Goal: Information Seeking & Learning: Check status

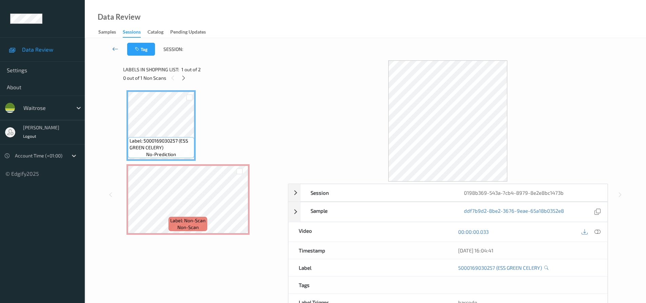
click at [114, 46] on icon at bounding box center [115, 48] width 6 height 7
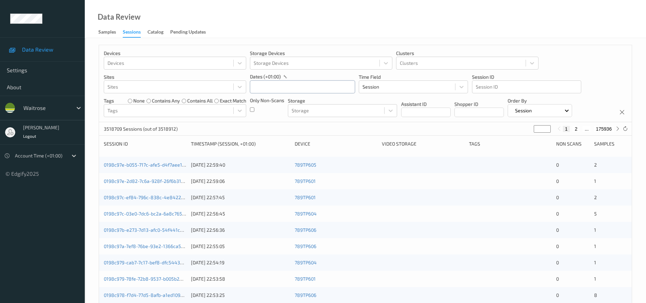
click at [271, 88] on input "text" at bounding box center [302, 86] width 105 height 13
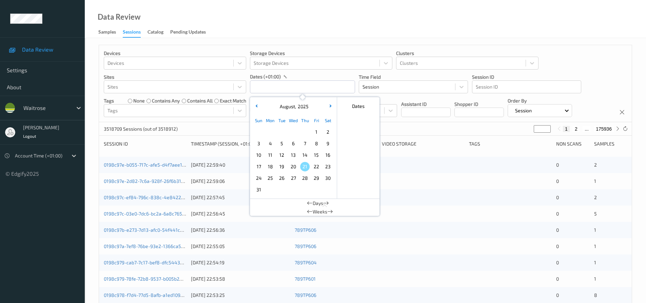
click at [270, 165] on span "18" at bounding box center [269, 166] width 9 height 9
type input "[DATE] 00:00 -> [DATE] 23:59"
click at [339, 23] on div "Data Review Samples Sessions Catalog Pending Updates" at bounding box center [365, 19] width 561 height 38
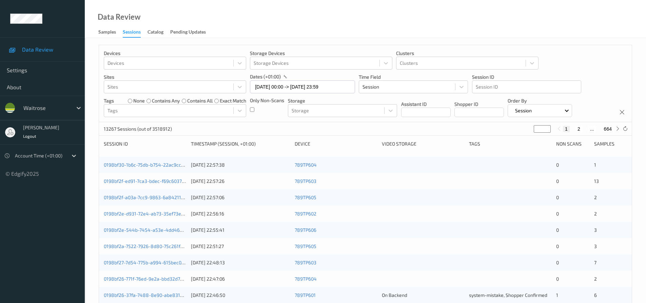
click at [249, 109] on div "Devices Devices Storage Devices Storage Devices Clusters Clusters Sites Sites d…" at bounding box center [365, 83] width 533 height 77
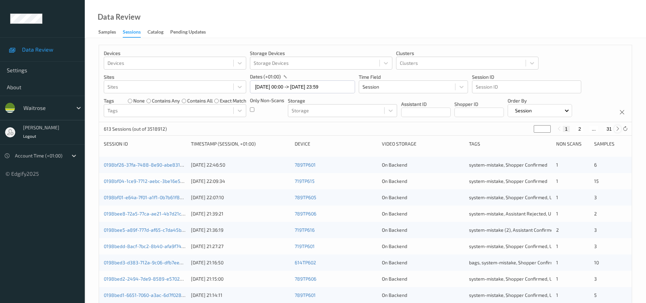
click at [618, 129] on icon at bounding box center [617, 128] width 5 height 5
type input "*"
click at [618, 129] on icon at bounding box center [617, 128] width 5 height 5
type input "*"
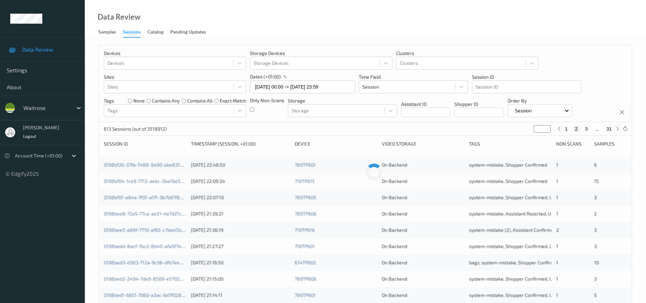
type input "*"
click at [618, 129] on icon at bounding box center [617, 128] width 5 height 5
type input "*"
click at [618, 129] on icon at bounding box center [617, 128] width 5 height 5
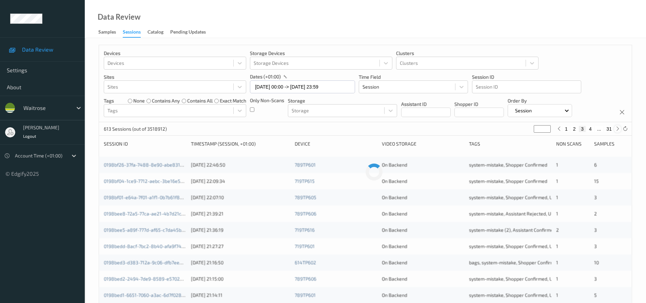
type input "*"
click at [618, 129] on icon at bounding box center [617, 128] width 5 height 5
type input "*"
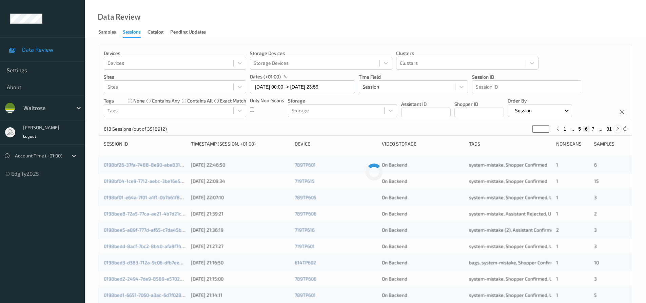
click at [618, 129] on icon at bounding box center [617, 128] width 5 height 5
type input "*"
click at [618, 129] on icon at bounding box center [617, 128] width 5 height 5
type input "*"
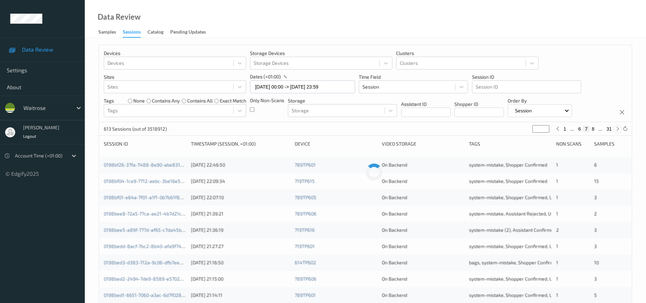
type input "*"
click at [618, 129] on icon at bounding box center [617, 128] width 5 height 5
type input "*"
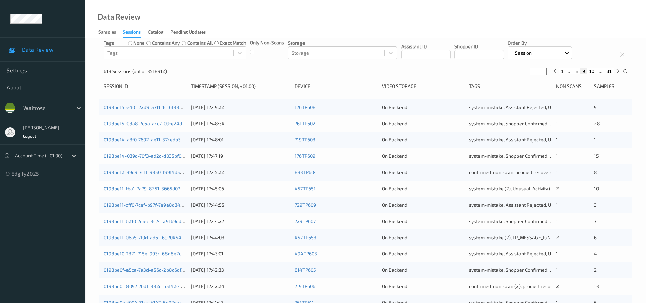
scroll to position [68, 0]
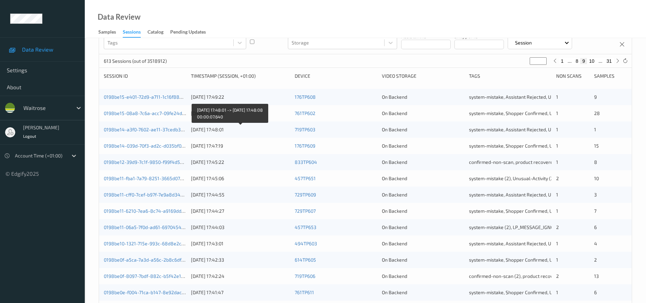
click at [258, 128] on div "[DATE] 17:48:01" at bounding box center [240, 129] width 99 height 7
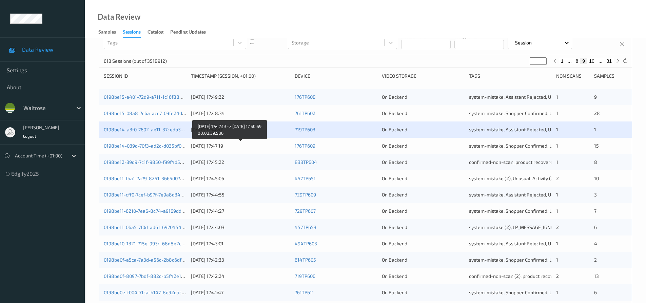
click at [251, 146] on div "[DATE] 17:47:19" at bounding box center [240, 145] width 99 height 7
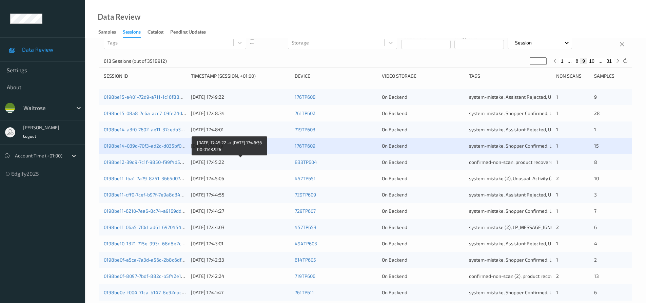
click at [253, 166] on div "0198be12-39d9-7c1f-9850-f99f4d59c11d 18/08/2025 17:45:22 833TP604 On Backend co…" at bounding box center [365, 162] width 533 height 16
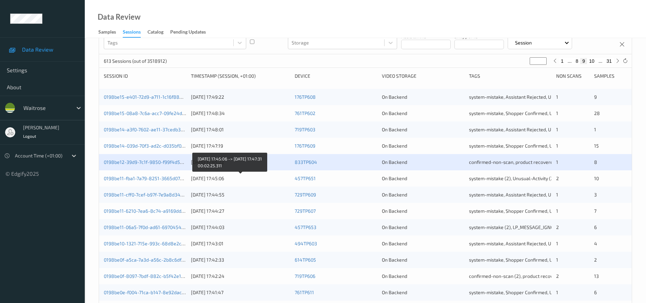
click at [268, 180] on div "[DATE] 17:45:06" at bounding box center [240, 178] width 99 height 7
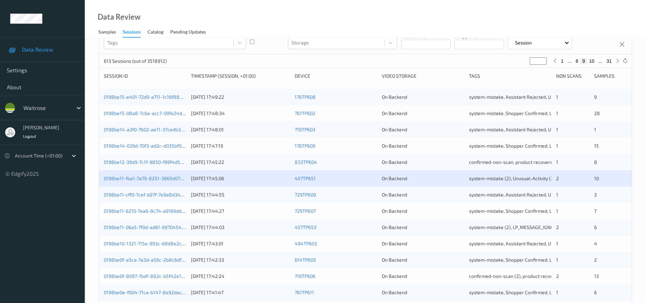
click at [263, 199] on div "0198be11-cff0-7cef-b97f-7e9a8d3457f4 18/08/2025 17:44:55 729TP609 On Backend sy…" at bounding box center [365, 194] width 533 height 16
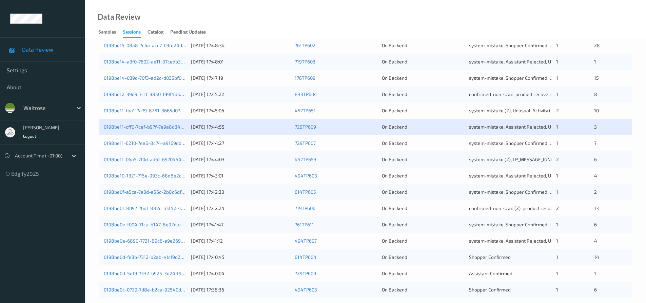
scroll to position [102, 0]
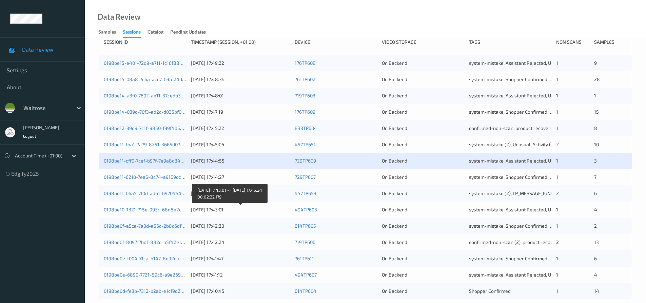
click at [251, 208] on div "[DATE] 17:43:01" at bounding box center [240, 209] width 99 height 7
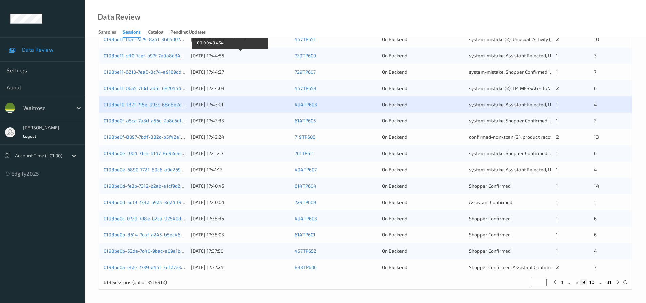
scroll to position [207, 0]
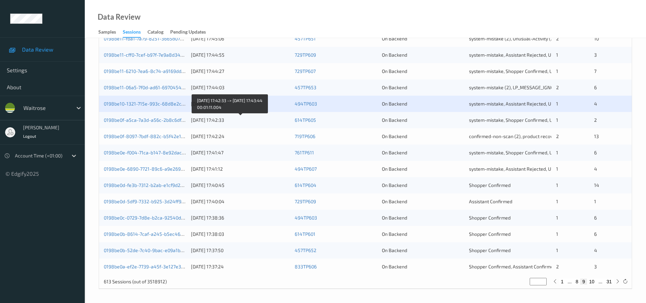
click at [258, 121] on div "[DATE] 17:42:33" at bounding box center [240, 120] width 99 height 7
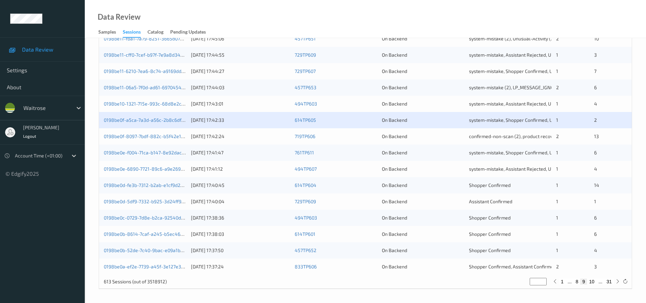
click at [248, 151] on div "[DATE] 17:41:47" at bounding box center [240, 152] width 99 height 7
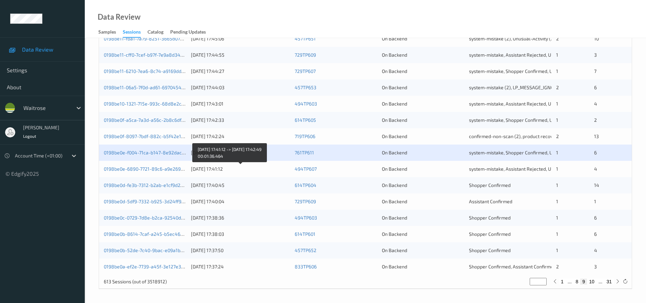
click at [249, 171] on div "[DATE] 17:41:12" at bounding box center [240, 168] width 99 height 7
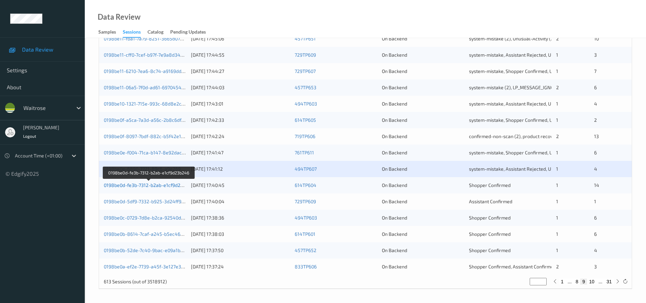
click at [155, 184] on link "0198be0d-fe3b-7312-b2ab-e1cf9d23b246" at bounding box center [149, 185] width 91 height 6
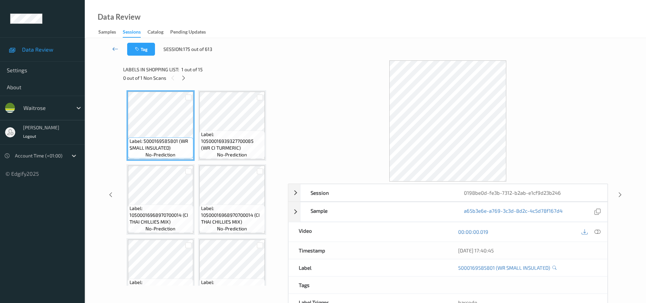
click at [115, 47] on icon at bounding box center [115, 48] width 6 height 7
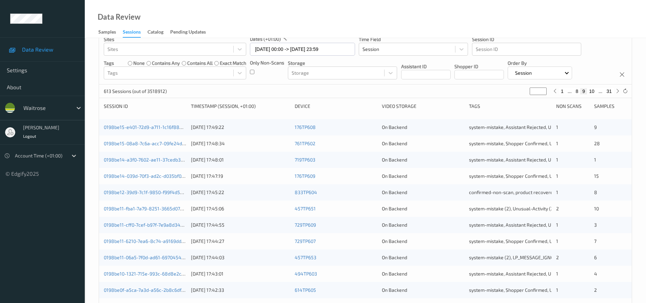
scroll to position [102, 0]
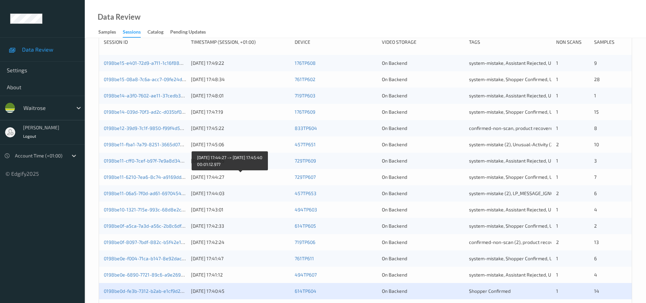
click at [262, 176] on div "[DATE] 17:44:27" at bounding box center [240, 177] width 99 height 7
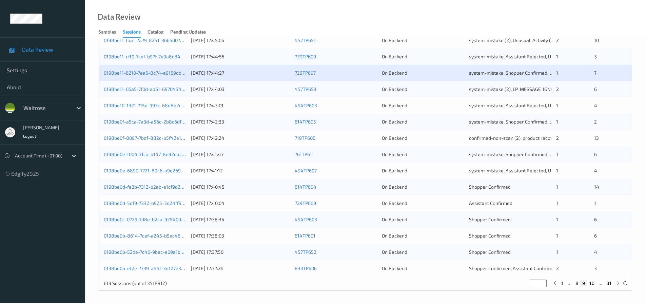
scroll to position [207, 0]
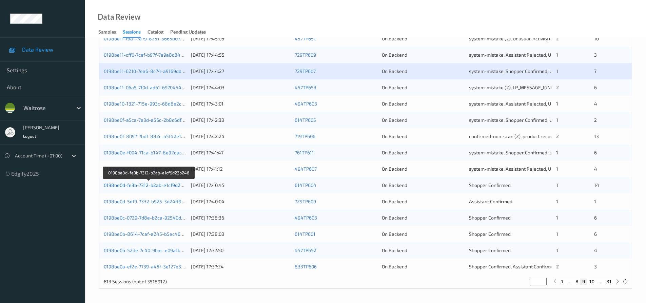
click at [144, 185] on link "0198be0d-fe3b-7312-b2ab-e1cf9d23b246" at bounding box center [149, 185] width 91 height 6
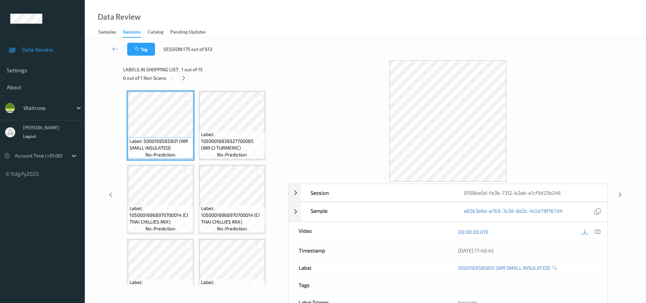
click at [186, 78] on icon at bounding box center [184, 78] width 6 height 6
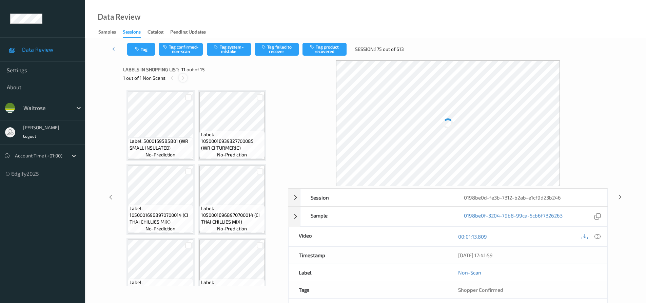
scroll to position [299, 0]
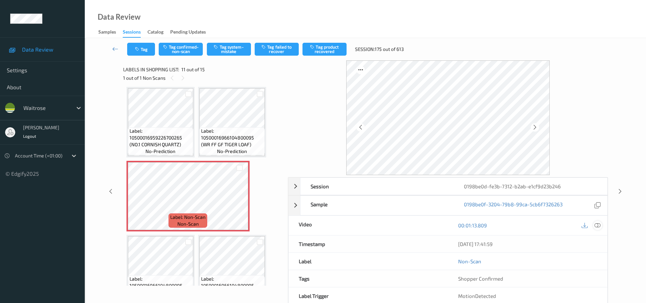
click at [597, 223] on icon at bounding box center [597, 225] width 6 height 6
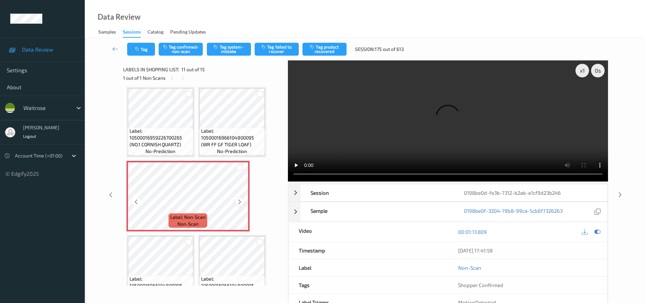
click at [240, 202] on icon at bounding box center [240, 202] width 6 height 6
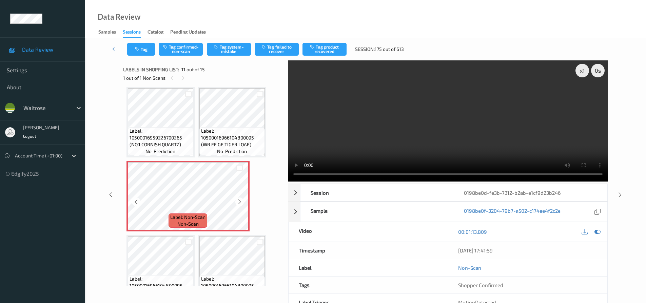
click at [240, 202] on icon at bounding box center [240, 202] width 6 height 6
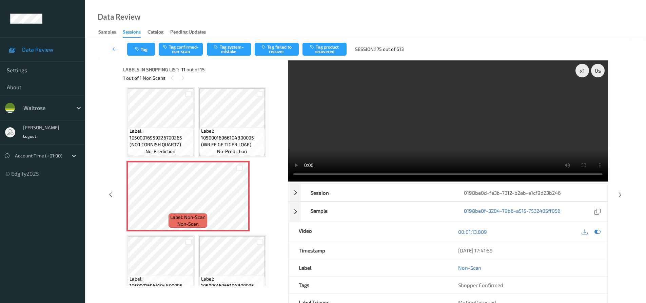
click at [375, 122] on video at bounding box center [448, 120] width 320 height 121
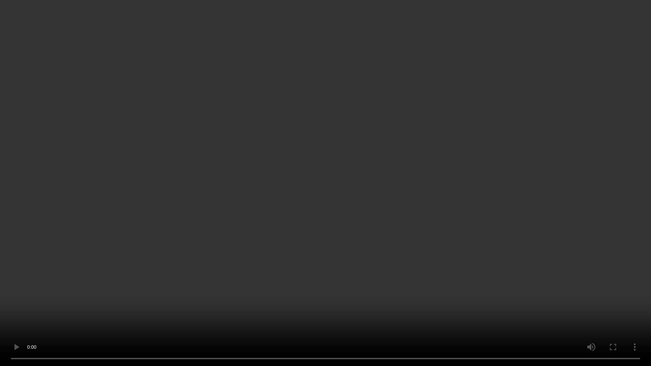
click at [418, 214] on video at bounding box center [325, 183] width 651 height 366
click at [448, 234] on video at bounding box center [325, 183] width 651 height 366
click at [573, 272] on video at bounding box center [325, 183] width 651 height 366
click at [460, 235] on video at bounding box center [325, 183] width 651 height 366
click at [377, 235] on video at bounding box center [325, 183] width 651 height 366
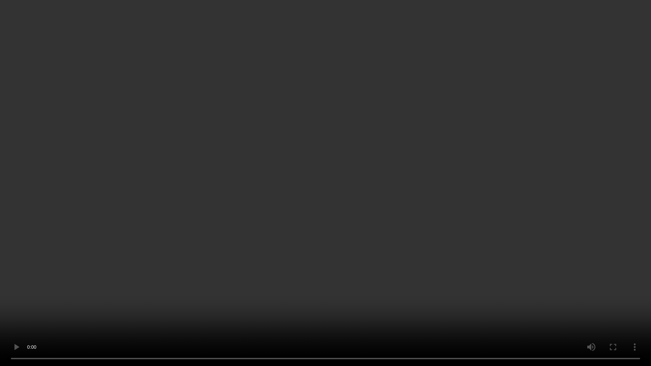
click at [391, 222] on video at bounding box center [325, 183] width 651 height 366
click at [420, 210] on video at bounding box center [325, 183] width 651 height 366
click at [420, 209] on video at bounding box center [325, 183] width 651 height 366
click at [407, 193] on video at bounding box center [325, 183] width 651 height 366
click at [250, 144] on video at bounding box center [325, 183] width 651 height 366
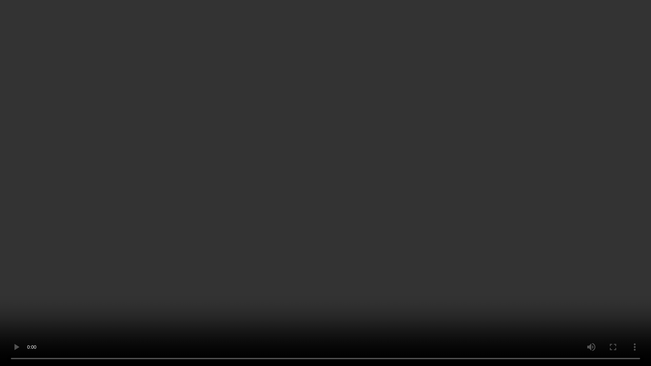
click at [520, 214] on video at bounding box center [325, 183] width 651 height 366
click at [502, 236] on video at bounding box center [325, 183] width 651 height 366
click at [496, 235] on video at bounding box center [325, 183] width 651 height 366
click at [395, 200] on video at bounding box center [325, 183] width 651 height 366
click at [525, 266] on video at bounding box center [325, 183] width 651 height 366
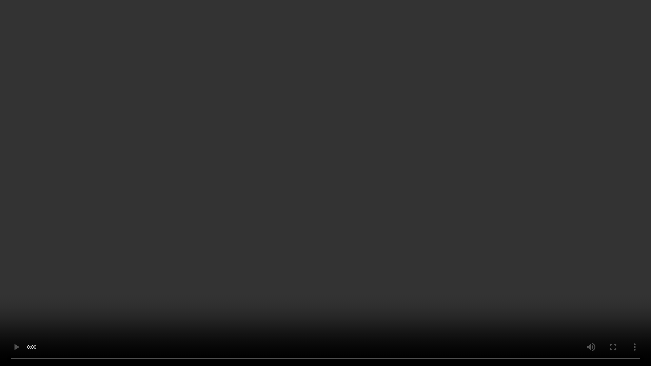
click at [389, 169] on video at bounding box center [325, 183] width 651 height 366
click at [346, 279] on video at bounding box center [325, 183] width 651 height 366
click at [426, 302] on video at bounding box center [325, 183] width 651 height 366
click at [402, 255] on video at bounding box center [325, 183] width 651 height 366
click at [372, 297] on video at bounding box center [325, 183] width 651 height 366
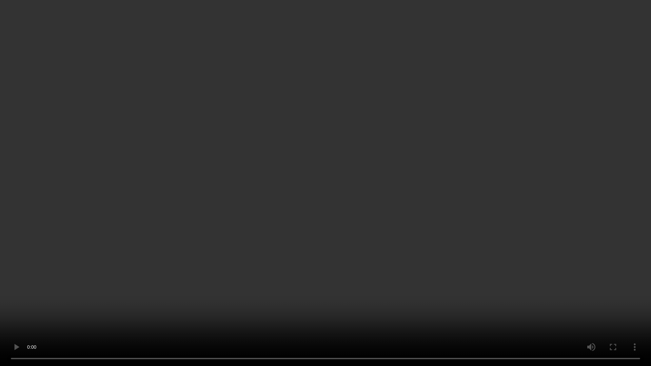
click at [563, 217] on video at bounding box center [325, 183] width 651 height 366
click at [548, 214] on video at bounding box center [325, 183] width 651 height 366
click at [504, 302] on video at bounding box center [325, 183] width 651 height 366
click at [489, 300] on video at bounding box center [325, 183] width 651 height 366
click at [486, 252] on video at bounding box center [325, 183] width 651 height 366
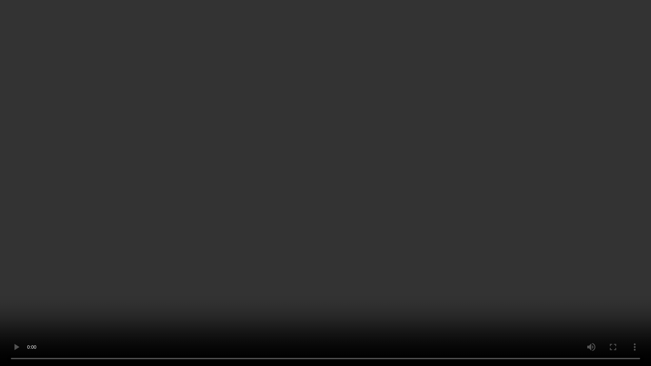
click at [508, 254] on video at bounding box center [325, 183] width 651 height 366
click at [490, 274] on video at bounding box center [325, 183] width 651 height 366
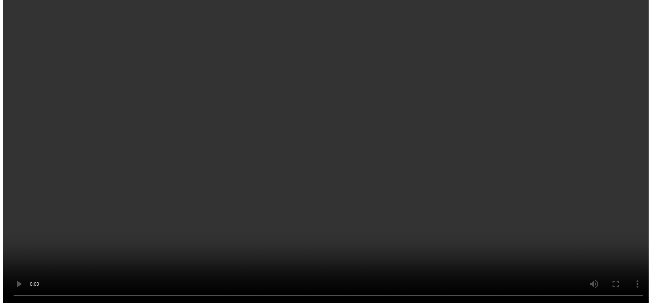
scroll to position [328, 0]
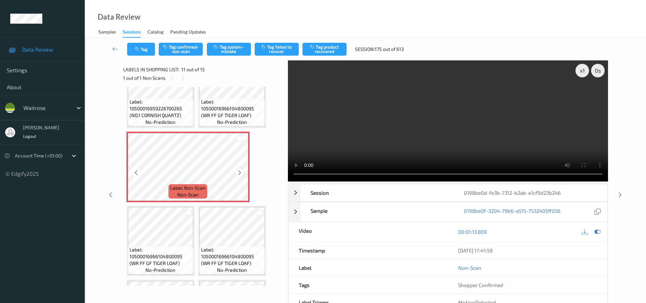
click at [240, 172] on icon at bounding box center [240, 172] width 6 height 6
click at [240, 173] on icon at bounding box center [240, 172] width 6 height 6
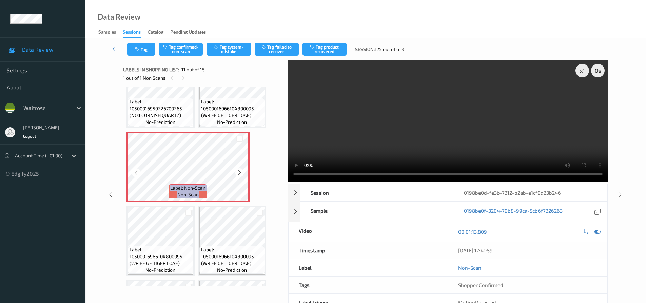
click at [240, 173] on icon at bounding box center [240, 172] width 6 height 6
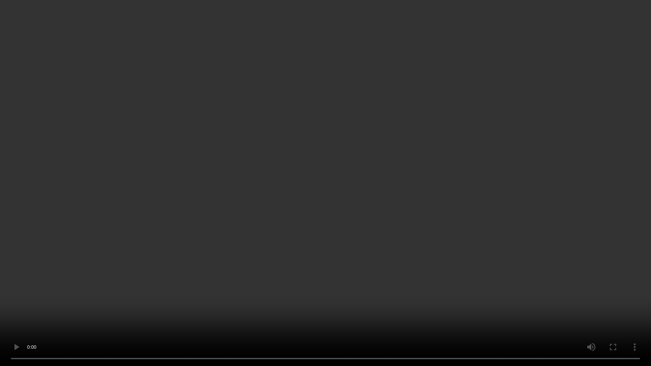
click at [405, 257] on video at bounding box center [325, 183] width 651 height 366
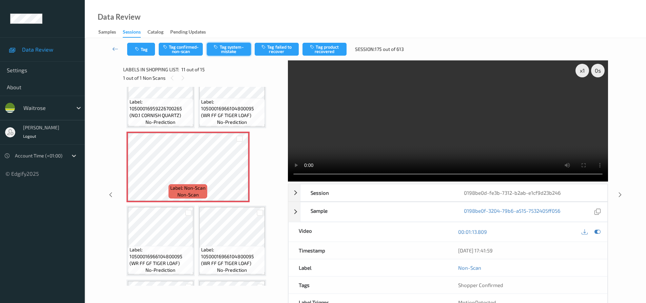
click at [236, 52] on button "Tag system-mistake" at bounding box center [229, 49] width 44 height 13
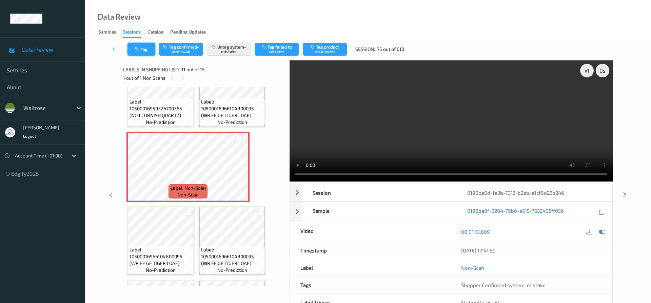
click at [146, 45] on button "Tag" at bounding box center [141, 49] width 28 height 13
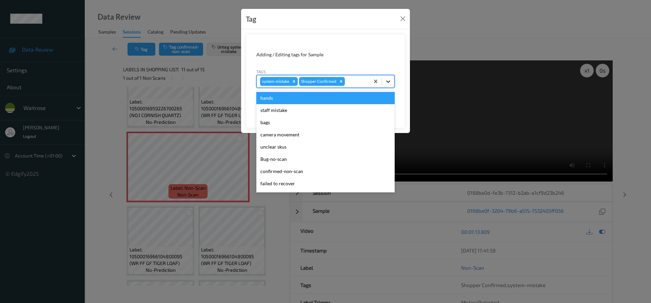
click at [387, 83] on icon at bounding box center [388, 81] width 7 height 7
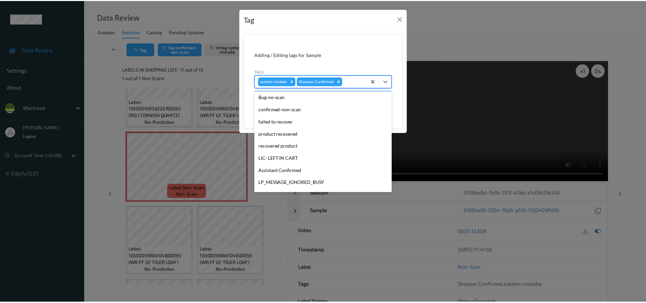
scroll to position [133, 0]
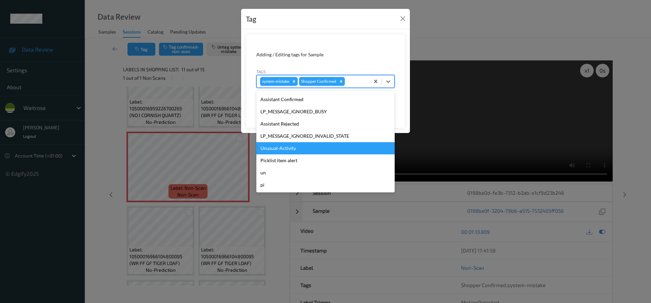
click at [277, 150] on div "Unusual-Activity" at bounding box center [325, 148] width 138 height 12
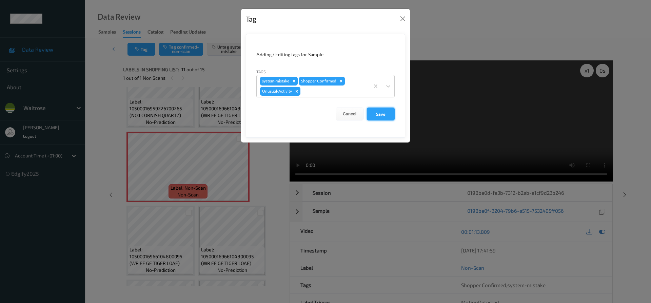
click at [382, 114] on button "Save" at bounding box center [381, 113] width 28 height 13
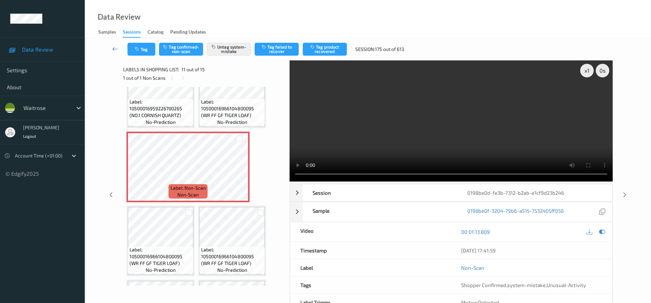
click at [114, 45] on link at bounding box center [115, 49] width 24 height 13
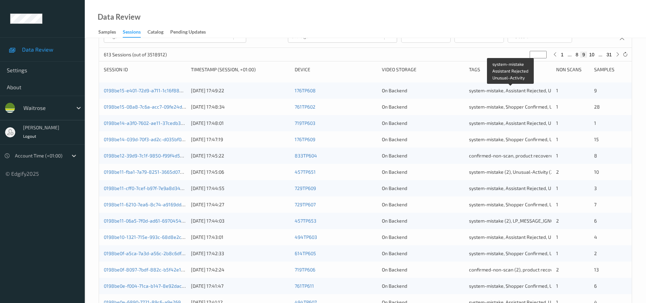
scroll to position [207, 0]
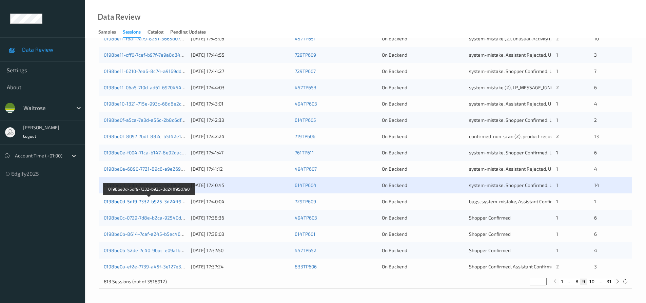
click at [156, 202] on link "0198be0d-5df9-7332-b925-3d24ff95d7a0" at bounding box center [149, 201] width 91 height 6
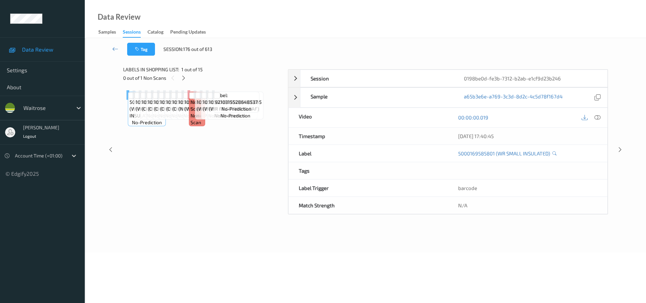
scroll to position [40, 0]
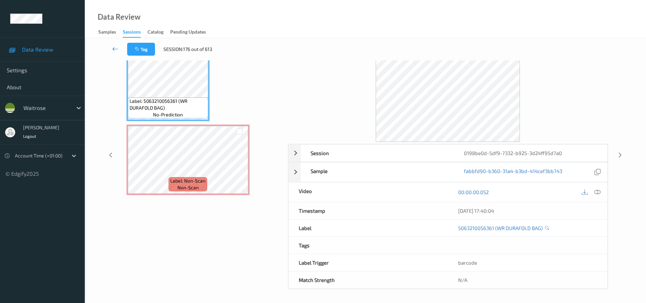
click at [115, 47] on icon at bounding box center [115, 48] width 6 height 7
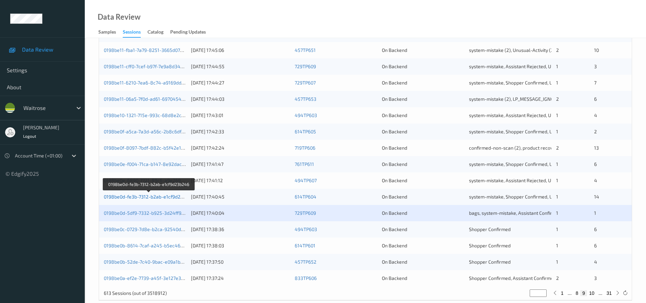
scroll to position [207, 0]
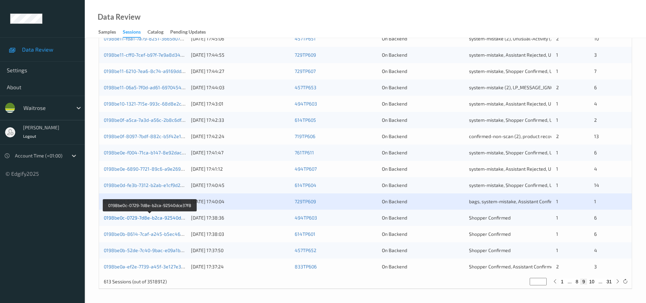
click at [138, 217] on link "0198be0c-0729-7d8e-b2ca-92540dce37f8" at bounding box center [150, 218] width 92 height 6
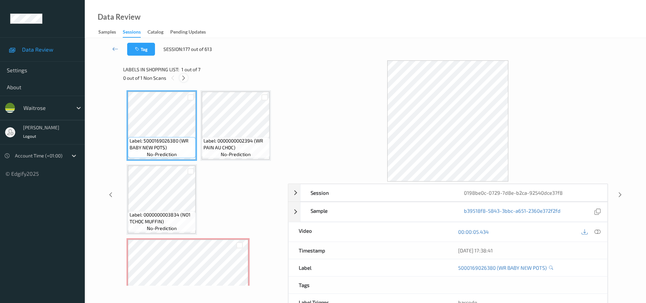
click at [182, 76] on icon at bounding box center [184, 78] width 6 height 6
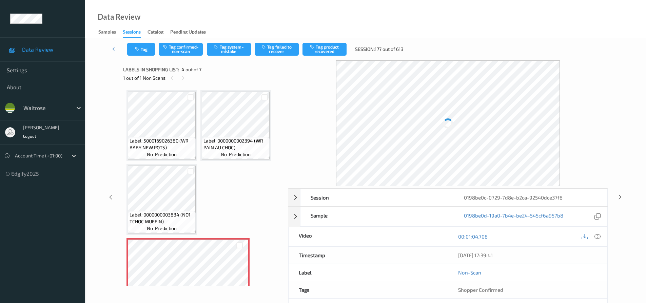
scroll to position [77, 0]
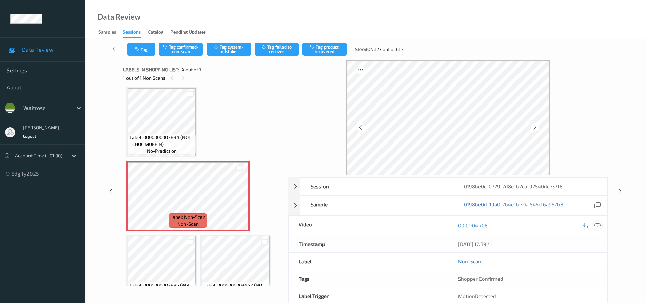
click at [598, 224] on icon at bounding box center [597, 225] width 6 height 6
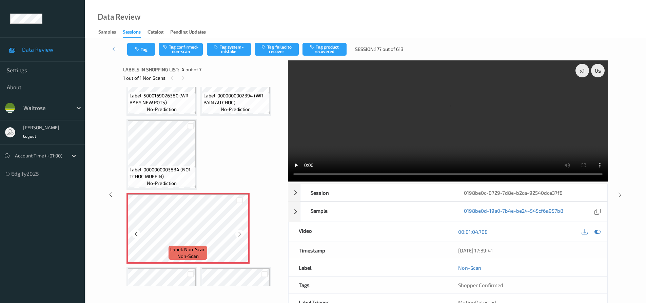
scroll to position [43, 0]
click at [239, 234] on icon at bounding box center [240, 236] width 6 height 6
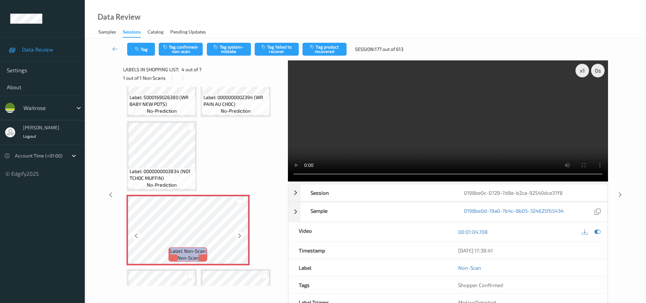
click at [239, 234] on icon at bounding box center [240, 236] width 6 height 6
click at [237, 234] on icon at bounding box center [240, 236] width 6 height 6
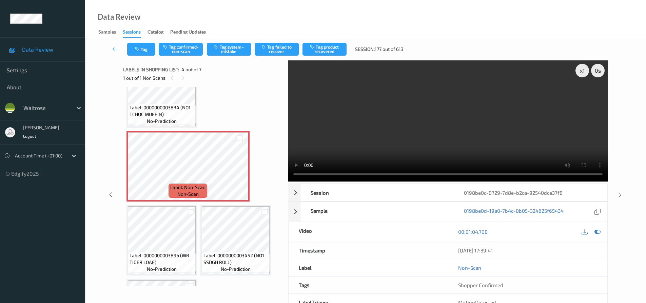
scroll to position [106, 0]
click at [238, 174] on icon at bounding box center [240, 172] width 6 height 6
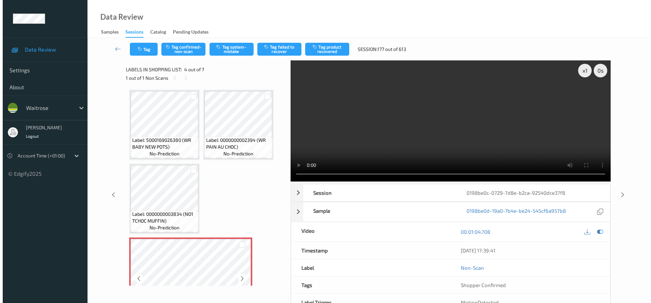
scroll to position [0, 0]
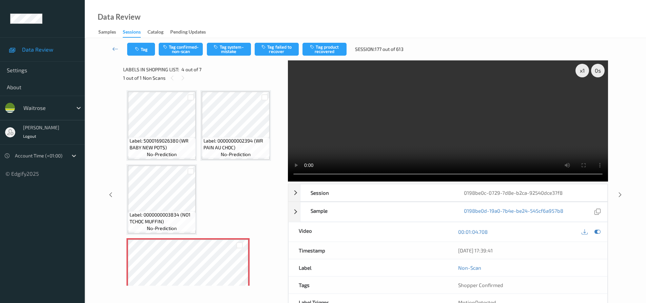
click at [431, 130] on video at bounding box center [448, 120] width 320 height 121
click at [240, 280] on icon at bounding box center [240, 279] width 6 height 6
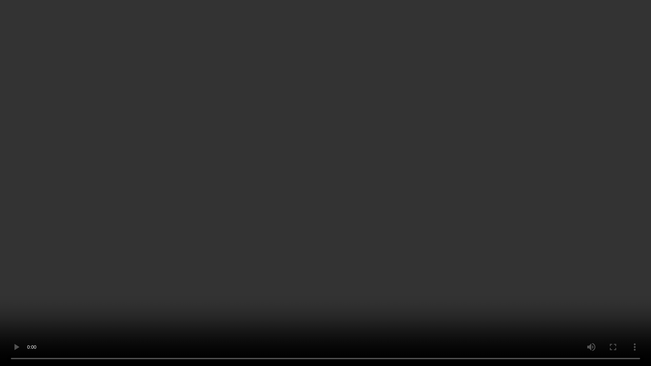
click at [496, 261] on video at bounding box center [325, 183] width 651 height 366
click at [515, 302] on video at bounding box center [325, 183] width 651 height 366
click at [421, 267] on video at bounding box center [325, 183] width 651 height 366
click at [367, 225] on video at bounding box center [325, 183] width 651 height 366
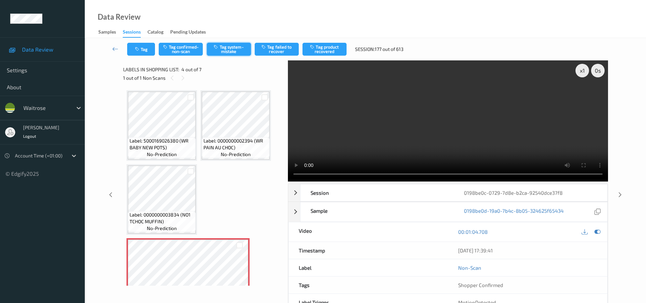
click at [238, 49] on button "Tag system-mistake" at bounding box center [229, 49] width 44 height 13
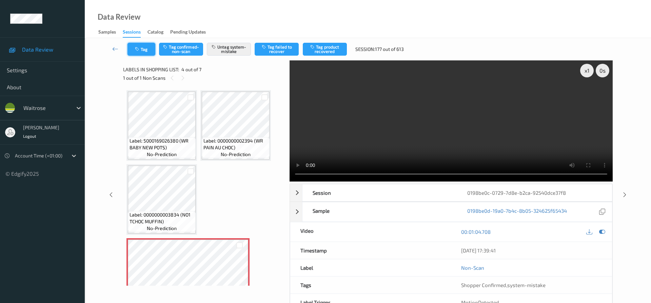
click at [142, 46] on button "Tag" at bounding box center [141, 49] width 28 height 13
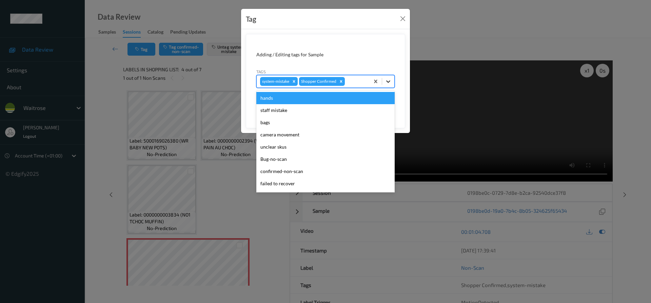
click at [392, 80] on div at bounding box center [388, 81] width 12 height 12
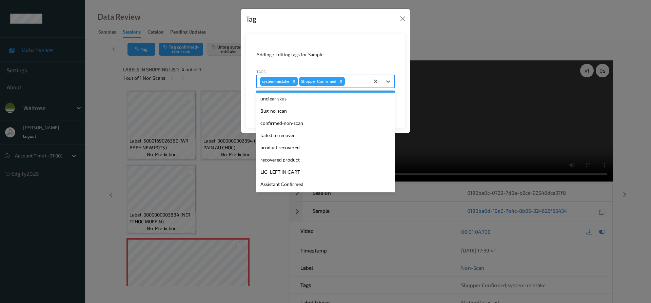
scroll to position [133, 0]
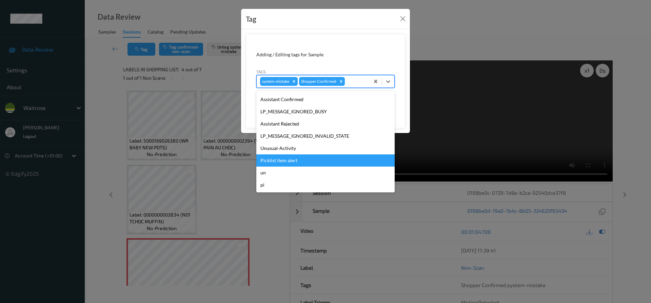
click at [266, 160] on div "Picklist item alert" at bounding box center [325, 160] width 138 height 12
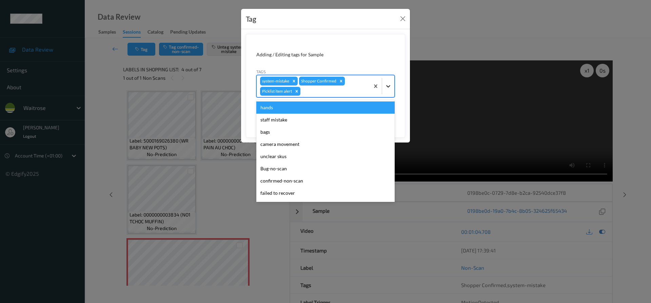
drag, startPoint x: 392, startPoint y: 86, endPoint x: 361, endPoint y: 122, distance: 47.4
click at [392, 86] on div at bounding box center [388, 86] width 12 height 12
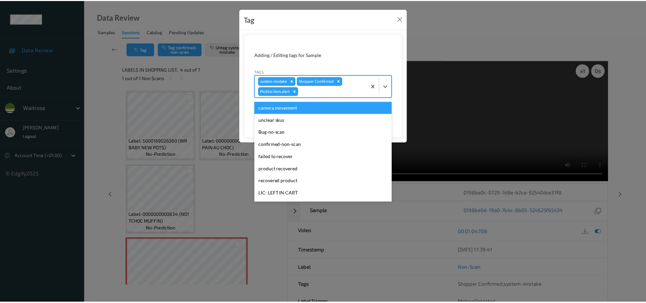
scroll to position [121, 0]
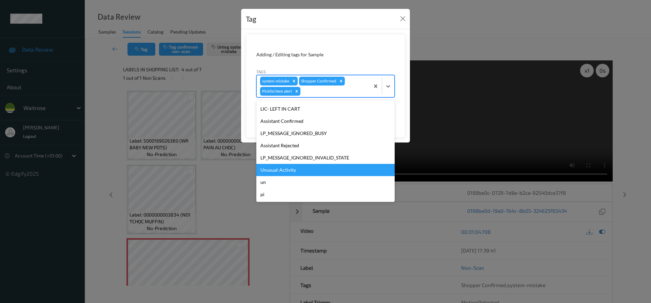
click at [274, 169] on div "Unusual-Activity" at bounding box center [325, 170] width 138 height 12
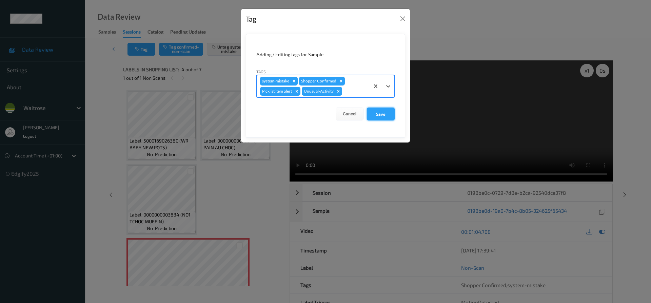
click at [384, 112] on button "Save" at bounding box center [381, 113] width 28 height 13
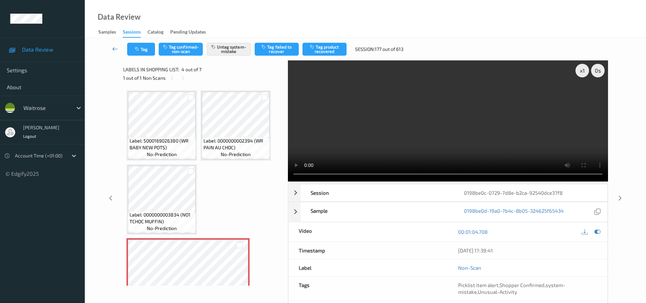
click at [113, 45] on link at bounding box center [115, 49] width 24 height 13
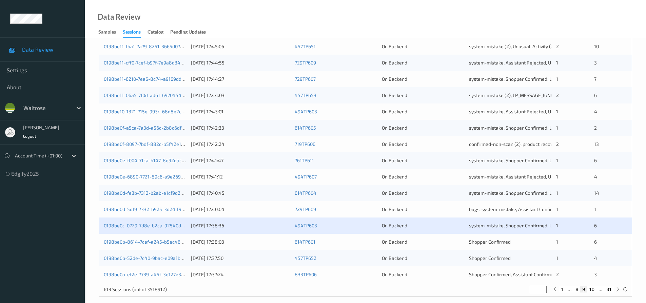
scroll to position [203, 0]
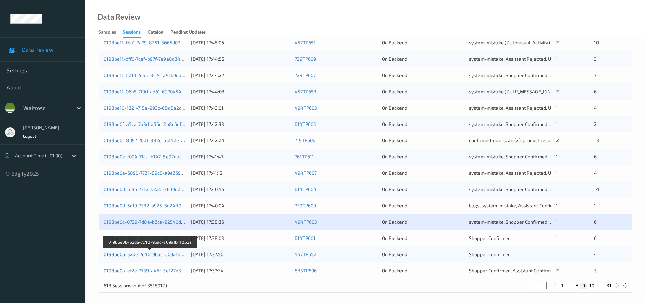
click at [138, 254] on link "0198be0b-52de-7c40-9bac-e09a1b4f052a" at bounding box center [150, 254] width 92 height 6
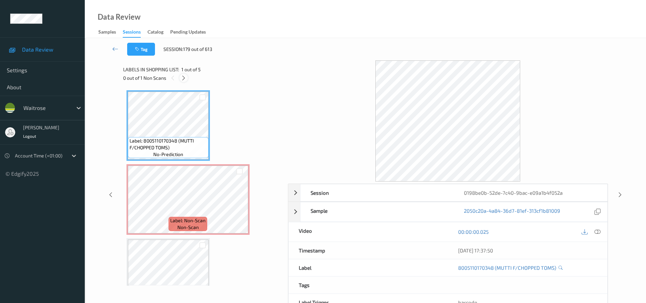
click at [183, 74] on div at bounding box center [183, 78] width 8 height 8
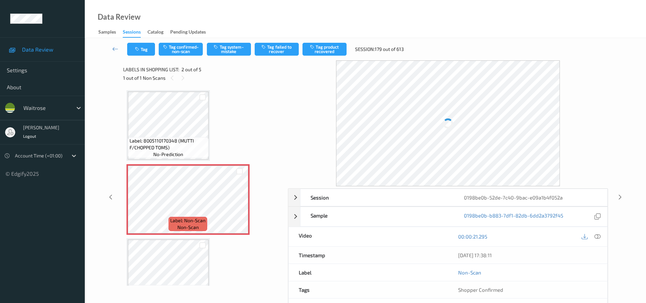
scroll to position [3, 0]
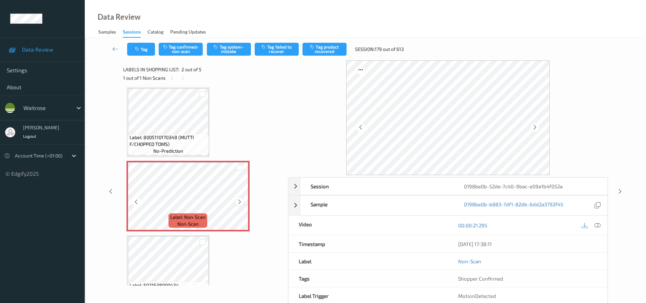
click at [240, 201] on icon at bounding box center [240, 202] width 6 height 6
click at [237, 202] on icon at bounding box center [240, 202] width 6 height 6
click at [598, 225] on icon at bounding box center [597, 225] width 6 height 6
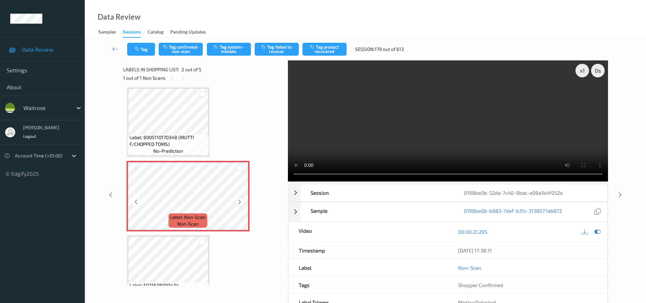
click at [240, 203] on icon at bounding box center [240, 202] width 6 height 6
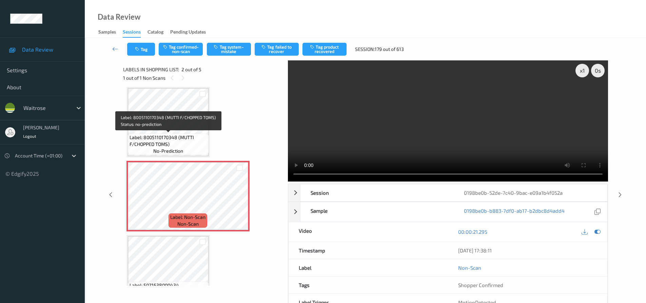
scroll to position [0, 0]
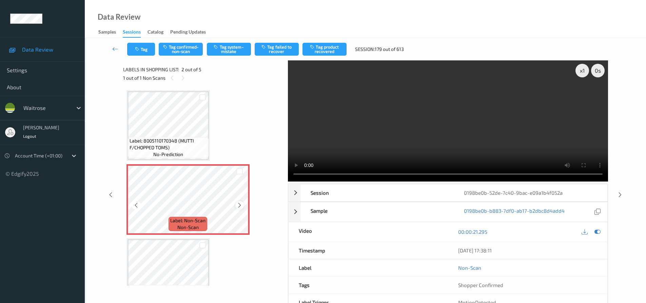
click at [240, 206] on icon at bounding box center [240, 205] width 6 height 6
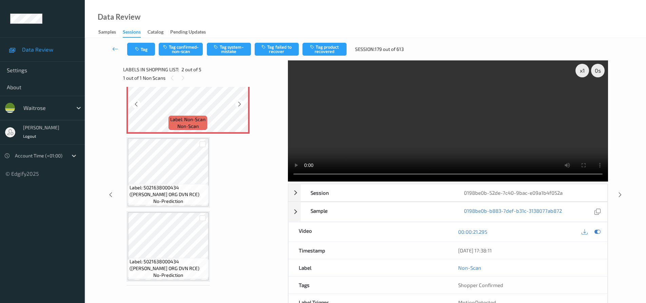
scroll to position [102, 0]
click at [241, 104] on icon at bounding box center [240, 103] width 6 height 6
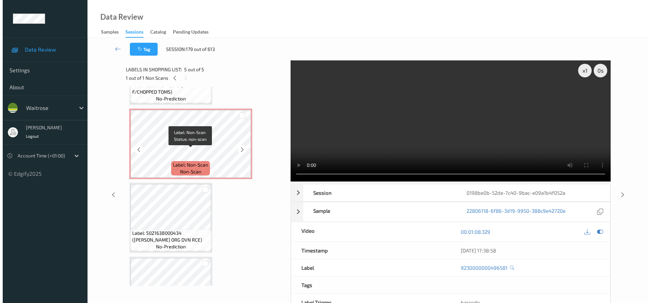
scroll to position [39, 0]
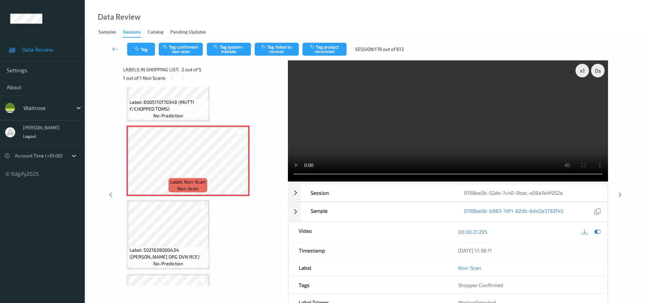
click at [451, 114] on video at bounding box center [448, 120] width 320 height 121
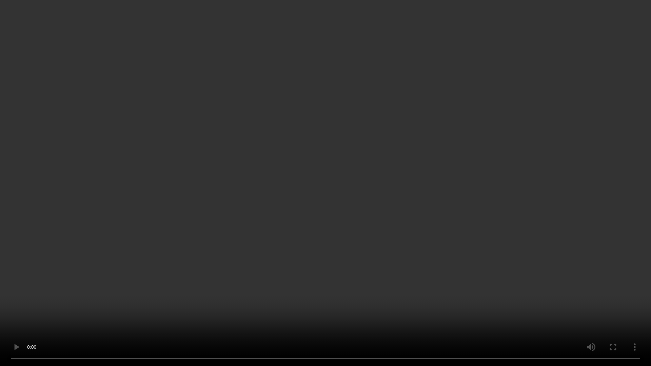
click at [351, 218] on video at bounding box center [325, 183] width 651 height 366
click at [441, 177] on video at bounding box center [325, 183] width 651 height 366
click at [386, 209] on video at bounding box center [325, 183] width 651 height 366
click at [374, 270] on video at bounding box center [325, 183] width 651 height 366
click at [341, 249] on video at bounding box center [325, 183] width 651 height 366
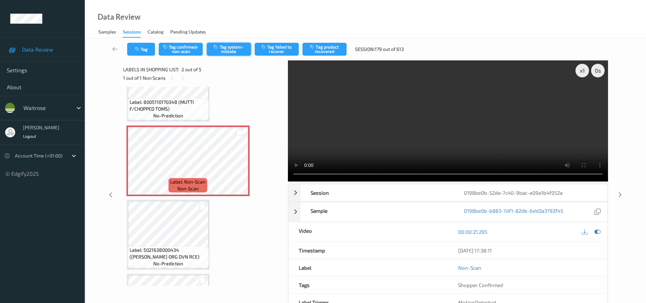
click at [229, 48] on button "Tag system-mistake" at bounding box center [229, 49] width 44 height 13
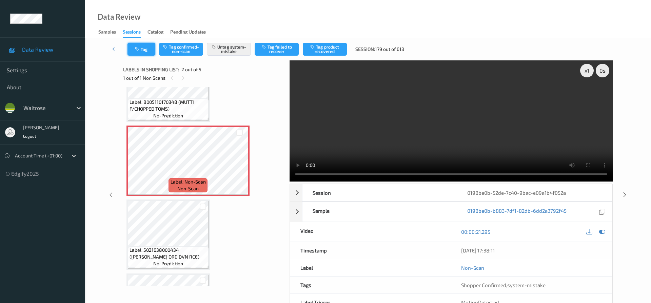
click at [147, 47] on button "Tag" at bounding box center [141, 49] width 28 height 13
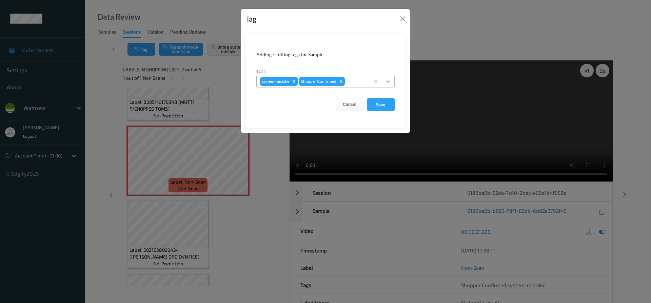
click at [389, 82] on icon at bounding box center [388, 81] width 7 height 7
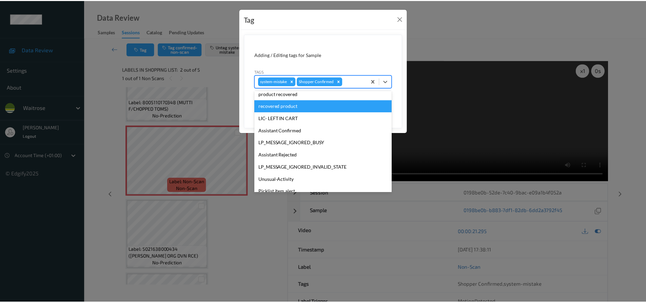
scroll to position [133, 0]
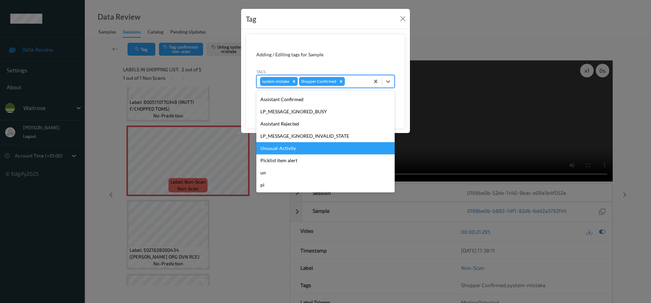
click at [284, 154] on div "Unusual-Activity" at bounding box center [325, 148] width 138 height 12
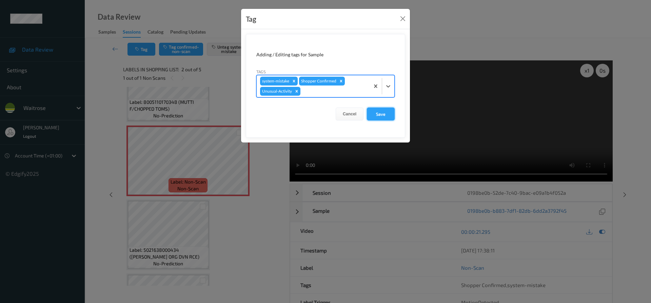
click at [384, 117] on button "Save" at bounding box center [381, 113] width 28 height 13
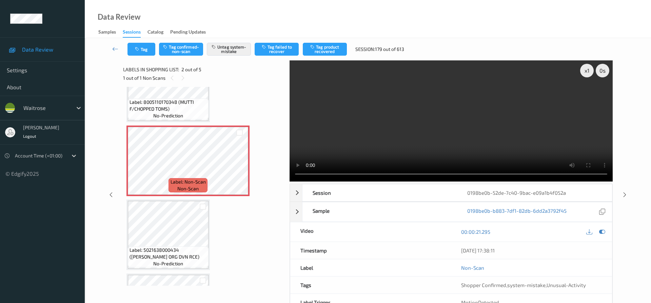
click at [113, 44] on link at bounding box center [115, 49] width 24 height 13
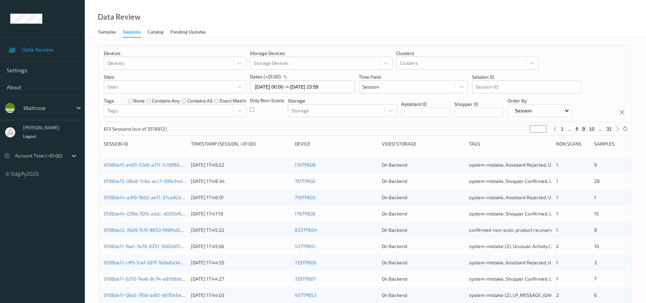
click at [616, 128] on icon at bounding box center [617, 128] width 5 height 5
type input "**"
click at [616, 128] on icon at bounding box center [617, 128] width 5 height 5
type input "**"
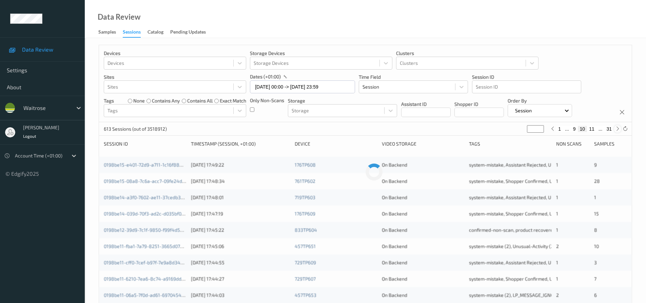
type input "**"
click at [616, 128] on icon at bounding box center [617, 128] width 5 height 5
type input "**"
click at [616, 128] on icon at bounding box center [617, 128] width 5 height 5
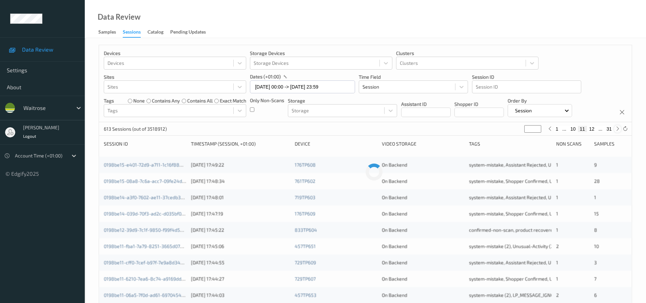
type input "**"
click at [616, 128] on icon at bounding box center [617, 128] width 5 height 5
type input "**"
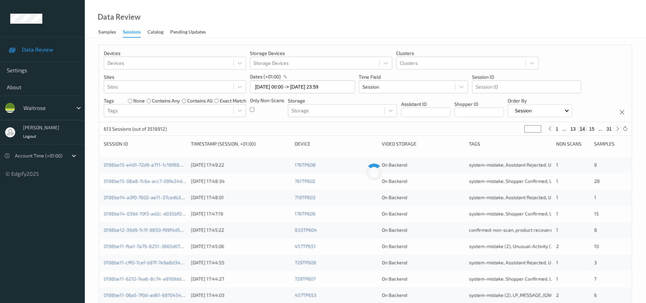
click at [616, 128] on icon at bounding box center [617, 128] width 5 height 5
type input "**"
click at [616, 128] on icon at bounding box center [617, 128] width 5 height 5
type input "**"
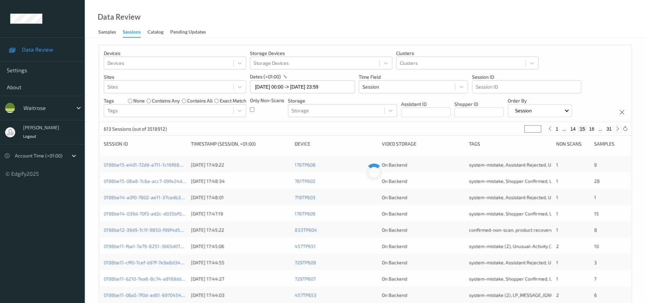
type input "**"
click at [616, 128] on icon at bounding box center [617, 128] width 5 height 5
type input "**"
click at [616, 128] on icon at bounding box center [617, 128] width 5 height 5
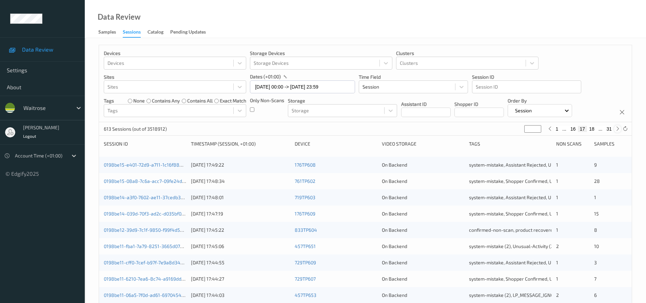
type input "**"
click at [615, 130] on icon at bounding box center [617, 128] width 5 height 5
type input "**"
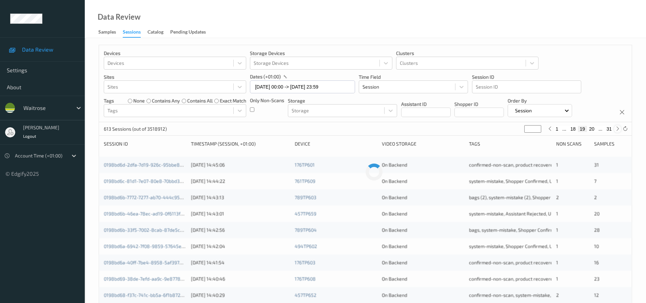
click at [615, 130] on icon at bounding box center [617, 128] width 5 height 5
type input "**"
click at [615, 130] on icon at bounding box center [617, 128] width 5 height 5
type input "**"
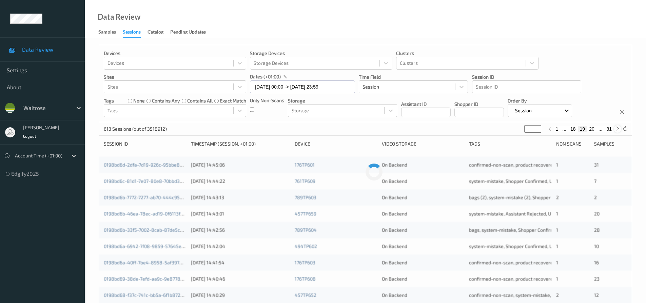
type input "**"
click at [615, 130] on icon at bounding box center [617, 128] width 5 height 5
type input "**"
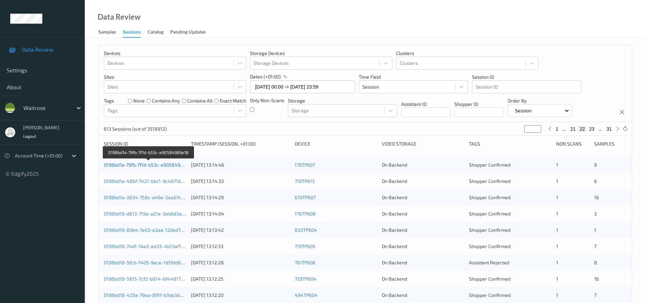
click at [139, 164] on link "0198bd1a-79fb-7f1d-b53c-e90584969e18" at bounding box center [149, 165] width 90 height 6
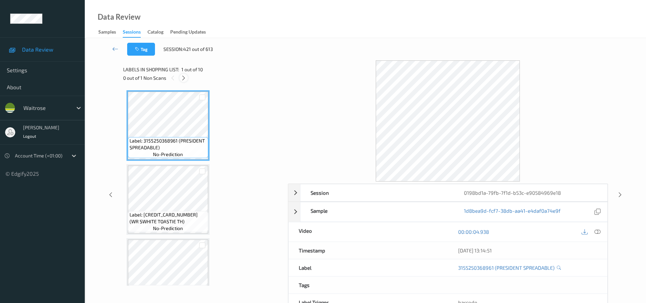
click at [186, 77] on icon at bounding box center [184, 78] width 6 height 6
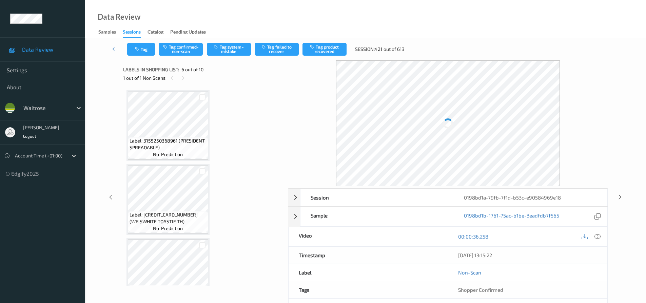
scroll to position [299, 0]
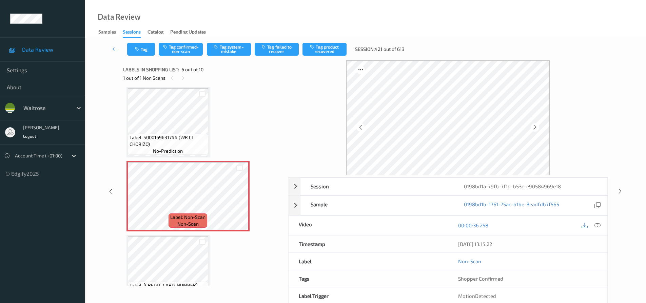
drag, startPoint x: 597, startPoint y: 222, endPoint x: 578, endPoint y: 210, distance: 22.6
click at [597, 223] on icon at bounding box center [597, 225] width 6 height 6
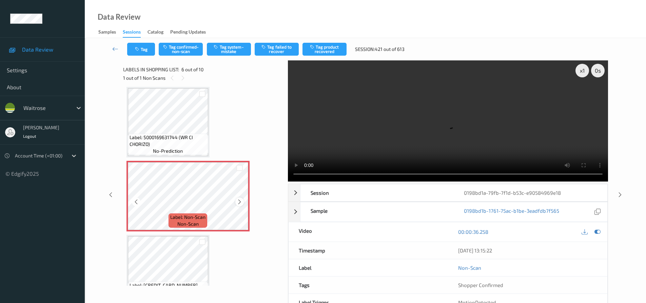
click at [239, 203] on icon at bounding box center [240, 202] width 6 height 6
click at [239, 202] on icon at bounding box center [240, 202] width 6 height 6
click at [241, 202] on icon at bounding box center [240, 202] width 6 height 6
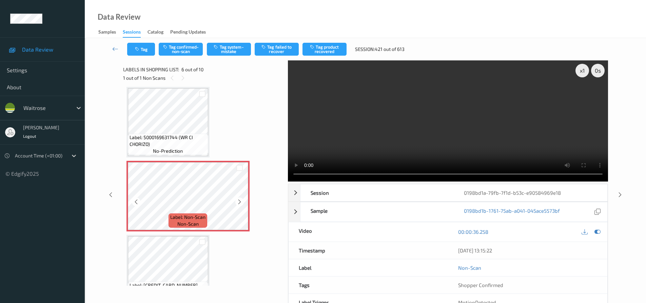
click at [241, 202] on icon at bounding box center [240, 202] width 6 height 6
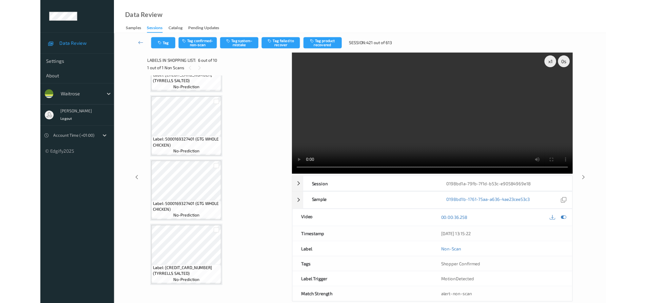
scroll to position [480, 0]
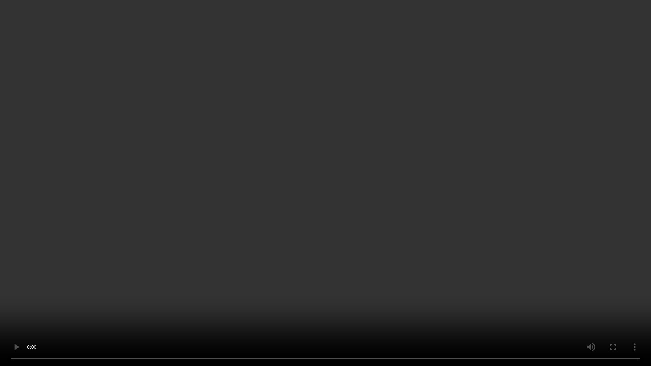
click at [379, 256] on video at bounding box center [325, 183] width 651 height 366
click at [396, 188] on video at bounding box center [325, 183] width 651 height 366
click at [431, 227] on video at bounding box center [325, 183] width 651 height 366
click at [433, 221] on video at bounding box center [325, 183] width 651 height 366
click at [346, 233] on video at bounding box center [325, 183] width 651 height 366
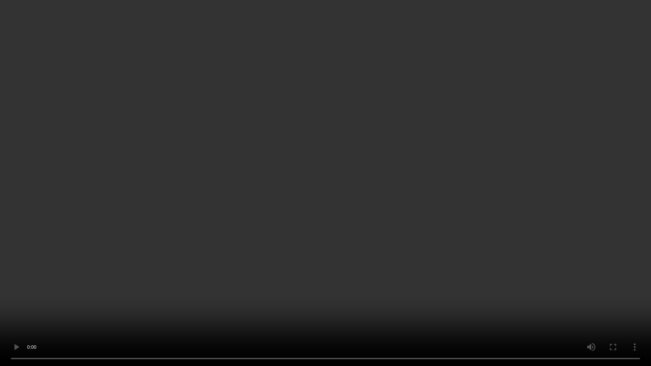
click at [364, 230] on video at bounding box center [325, 183] width 651 height 366
click at [410, 231] on video at bounding box center [325, 183] width 651 height 366
click at [423, 220] on video at bounding box center [325, 183] width 651 height 366
click at [360, 208] on video at bounding box center [325, 183] width 651 height 366
click at [276, 279] on video at bounding box center [325, 183] width 651 height 366
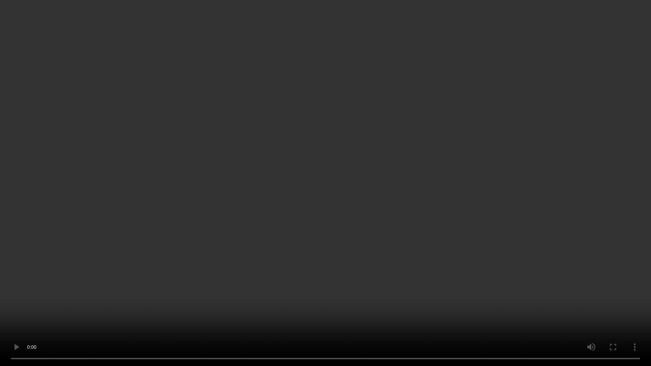
click at [305, 229] on video at bounding box center [325, 183] width 651 height 366
click at [342, 195] on video at bounding box center [325, 183] width 651 height 366
click at [297, 262] on video at bounding box center [325, 183] width 651 height 366
click at [325, 277] on video at bounding box center [325, 183] width 651 height 366
click at [341, 253] on video at bounding box center [325, 183] width 651 height 366
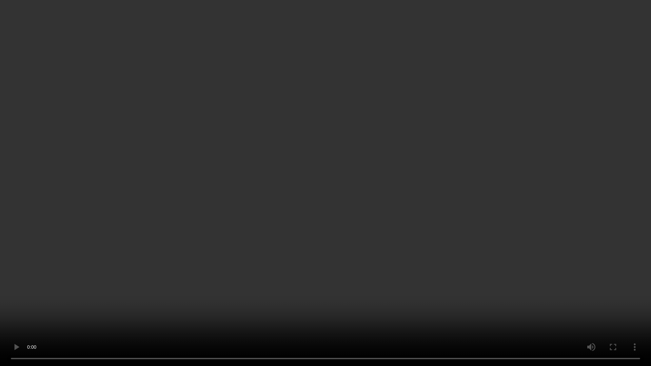
click at [359, 278] on video at bounding box center [325, 183] width 651 height 366
click at [370, 233] on video at bounding box center [325, 183] width 651 height 366
click at [311, 187] on video at bounding box center [325, 183] width 651 height 366
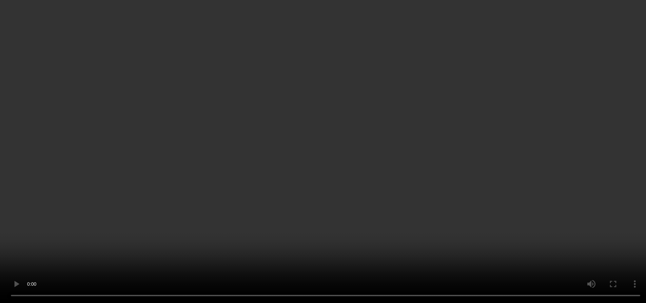
scroll to position [374, 0]
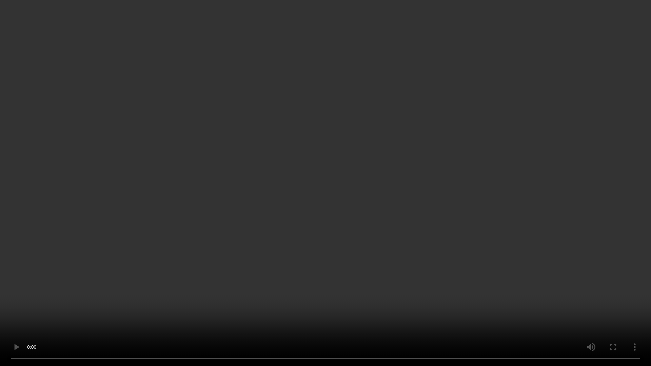
click at [270, 255] on video at bounding box center [325, 183] width 651 height 366
click at [372, 217] on video at bounding box center [325, 183] width 651 height 366
click at [383, 207] on video at bounding box center [325, 183] width 651 height 366
click at [484, 171] on video at bounding box center [325, 183] width 651 height 366
click at [347, 241] on video at bounding box center [325, 183] width 651 height 366
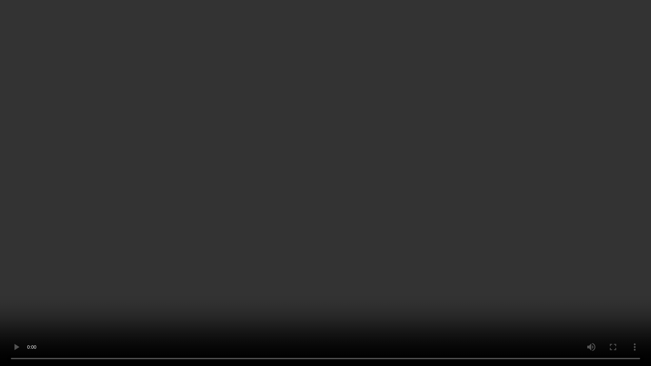
click at [92, 155] on video at bounding box center [325, 183] width 651 height 366
click at [276, 244] on video at bounding box center [325, 183] width 651 height 366
click at [197, 91] on video at bounding box center [325, 183] width 651 height 366
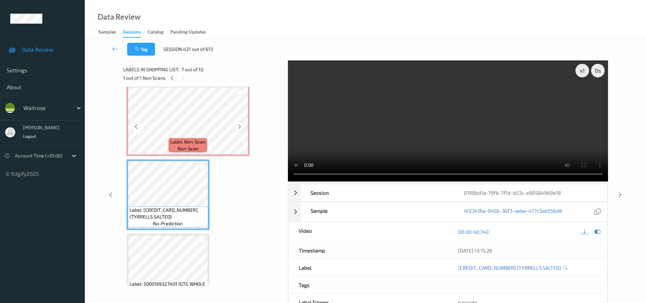
click at [239, 127] on icon at bounding box center [240, 126] width 6 height 6
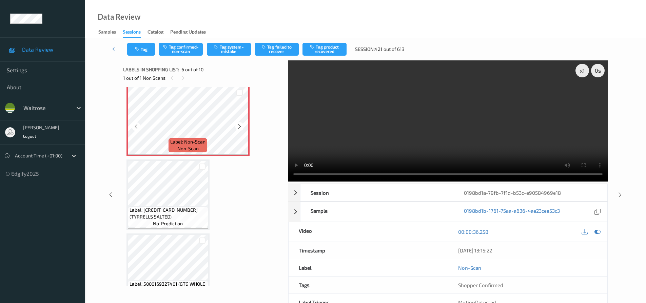
click at [239, 127] on icon at bounding box center [240, 126] width 6 height 6
click at [452, 148] on video at bounding box center [448, 120] width 320 height 121
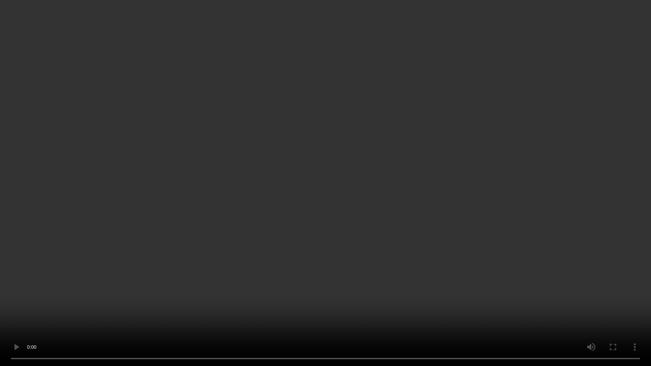
click at [417, 189] on video at bounding box center [325, 183] width 651 height 366
click at [138, 257] on video at bounding box center [325, 183] width 651 height 366
click at [375, 280] on video at bounding box center [325, 183] width 651 height 366
click at [383, 276] on video at bounding box center [325, 183] width 651 height 366
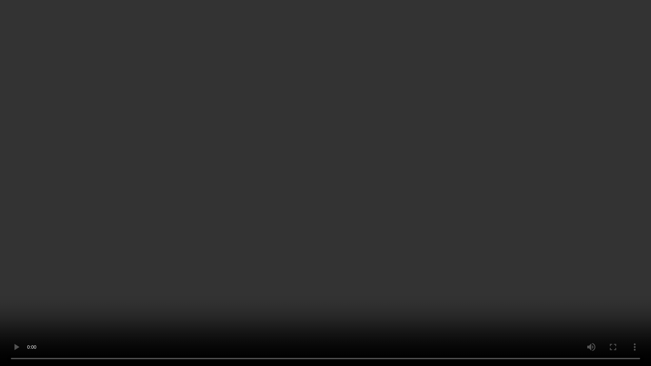
click at [354, 227] on video at bounding box center [325, 183] width 651 height 366
click at [388, 195] on video at bounding box center [325, 183] width 651 height 366
click at [370, 206] on video at bounding box center [325, 183] width 651 height 366
click at [450, 154] on video at bounding box center [325, 183] width 651 height 366
click at [466, 199] on video at bounding box center [325, 183] width 651 height 366
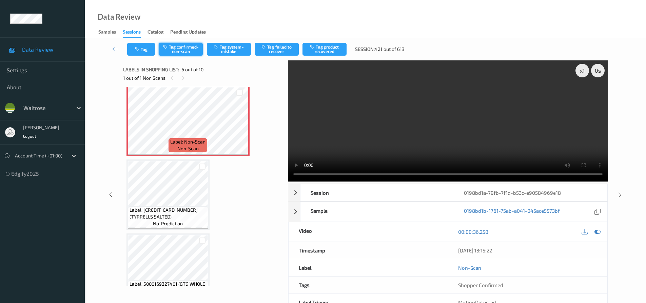
click at [191, 48] on button "Tag confirmed-non-scan" at bounding box center [181, 49] width 44 height 13
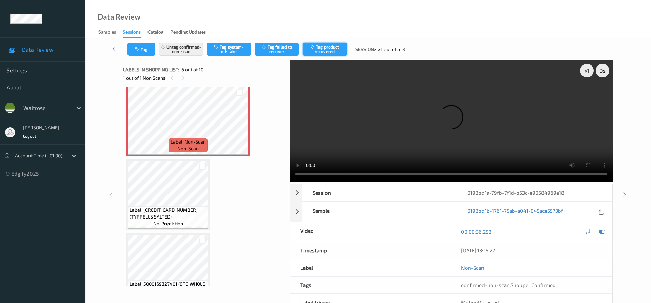
click at [330, 47] on button "Tag product recovered" at bounding box center [325, 49] width 44 height 13
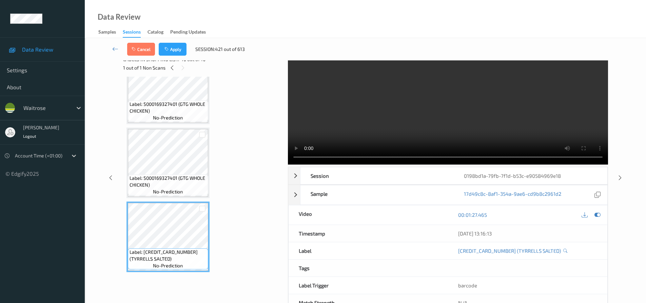
scroll to position [3, 0]
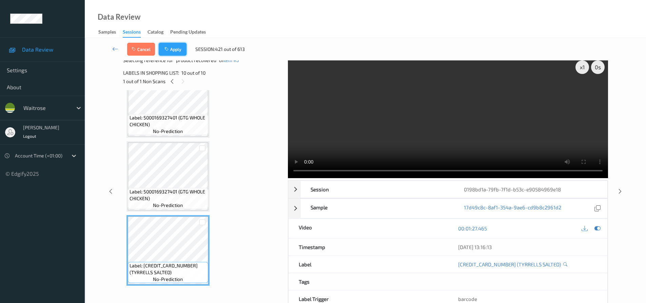
click at [180, 51] on button "Apply" at bounding box center [173, 49] width 28 height 13
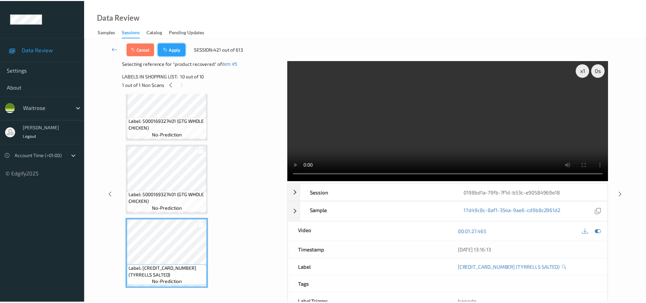
scroll to position [299, 0]
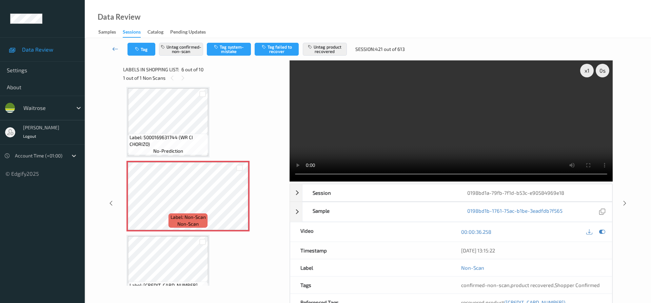
click at [113, 45] on link at bounding box center [115, 49] width 24 height 13
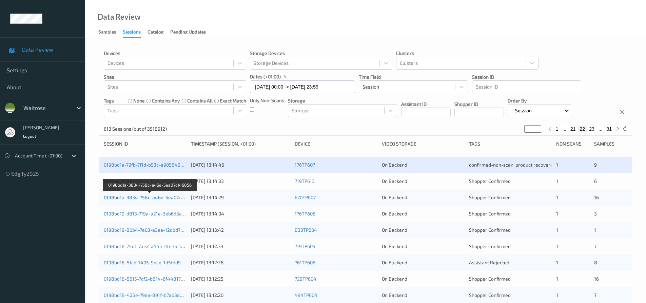
click at [133, 196] on link "0198bd1a-3834-758c-a46e-5ea07c146056" at bounding box center [150, 197] width 93 height 6
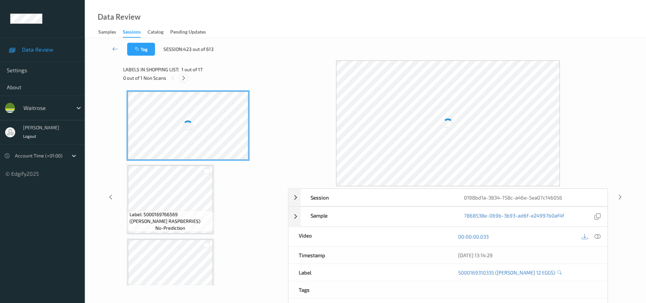
click at [183, 77] on icon at bounding box center [184, 78] width 6 height 6
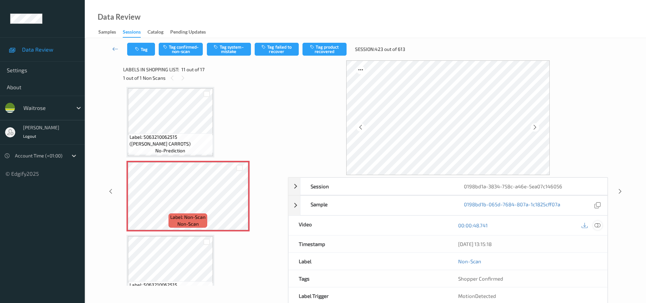
click at [600, 226] on icon at bounding box center [597, 225] width 6 height 6
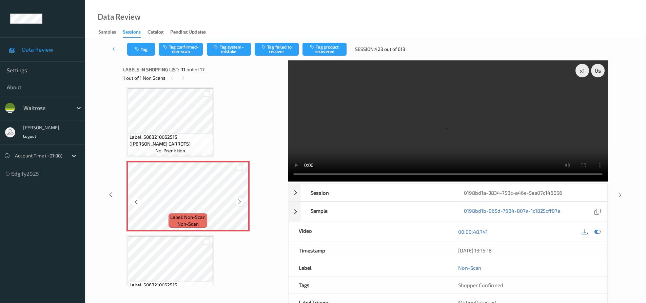
click at [240, 200] on icon at bounding box center [240, 202] width 6 height 6
click at [240, 201] on icon at bounding box center [240, 202] width 6 height 6
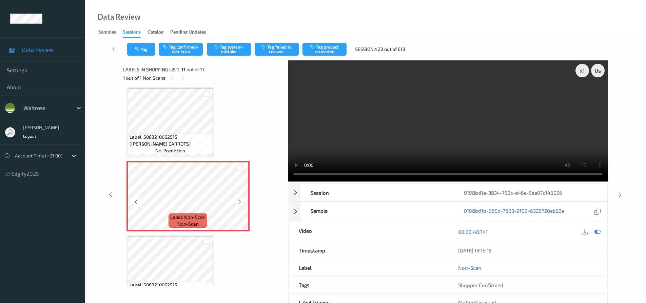
click at [240, 201] on icon at bounding box center [240, 202] width 6 height 6
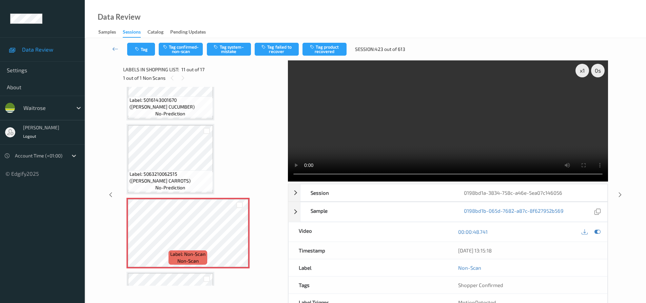
scroll to position [635, 0]
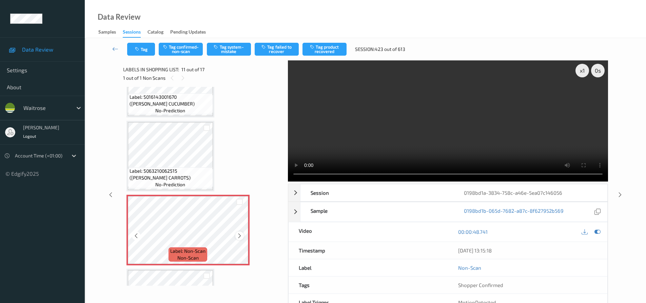
click at [239, 235] on icon at bounding box center [240, 236] width 6 height 6
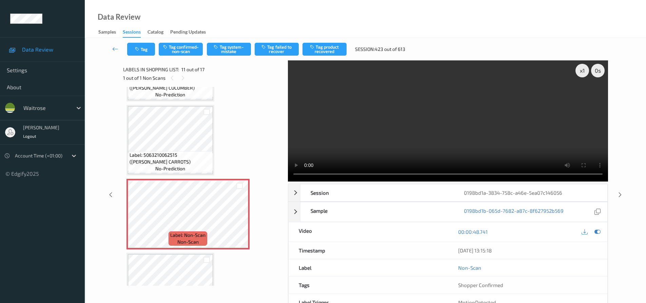
scroll to position [644, 0]
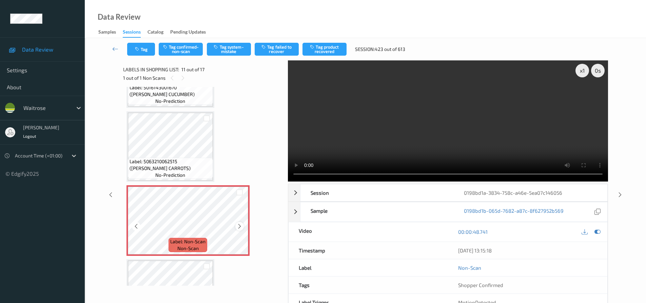
click at [241, 224] on icon at bounding box center [240, 226] width 6 height 6
click at [238, 226] on icon at bounding box center [240, 226] width 6 height 6
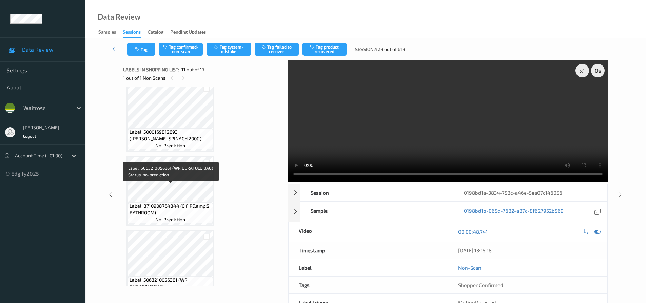
scroll to position [858, 0]
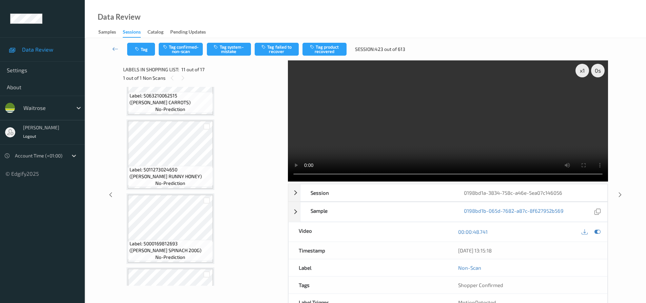
click at [421, 146] on video at bounding box center [448, 120] width 320 height 121
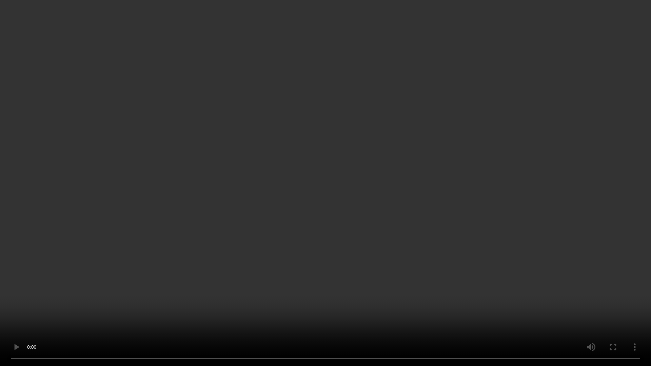
click at [548, 277] on video at bounding box center [325, 183] width 651 height 366
click at [460, 291] on video at bounding box center [325, 183] width 651 height 366
click at [538, 292] on video at bounding box center [325, 183] width 651 height 366
click at [440, 296] on video at bounding box center [325, 183] width 651 height 366
click at [282, 244] on video at bounding box center [325, 183] width 651 height 366
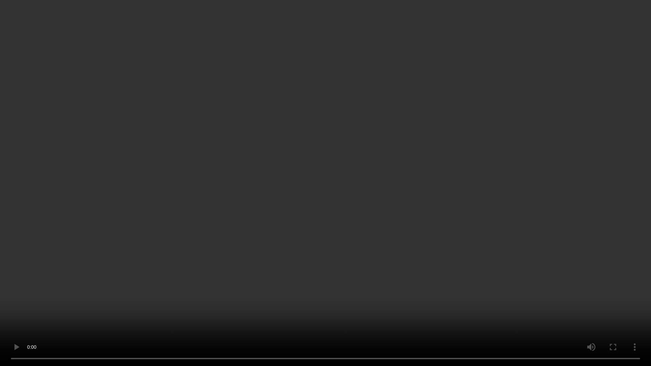
click at [343, 214] on video at bounding box center [325, 183] width 651 height 366
click at [540, 225] on video at bounding box center [325, 183] width 651 height 366
click at [449, 280] on video at bounding box center [325, 183] width 651 height 366
click at [430, 262] on video at bounding box center [325, 183] width 651 height 366
click at [506, 243] on video at bounding box center [325, 183] width 651 height 366
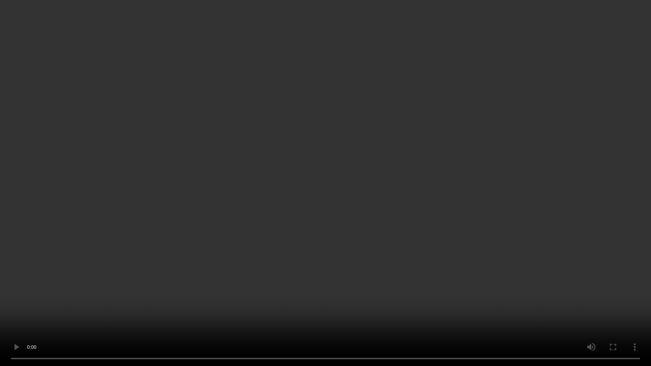
click at [329, 262] on video at bounding box center [325, 183] width 651 height 366
click at [367, 217] on video at bounding box center [325, 183] width 651 height 366
click at [469, 211] on video at bounding box center [325, 183] width 651 height 366
click at [324, 183] on video at bounding box center [325, 183] width 651 height 366
click at [498, 205] on video at bounding box center [325, 183] width 651 height 366
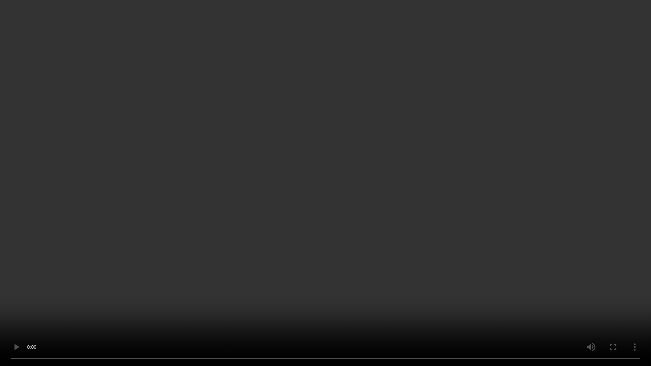
click at [429, 234] on video at bounding box center [325, 183] width 651 height 366
click at [496, 200] on video at bounding box center [325, 183] width 651 height 366
click at [514, 190] on video at bounding box center [325, 183] width 651 height 366
click at [437, 101] on video at bounding box center [325, 183] width 651 height 366
click at [286, 218] on video at bounding box center [325, 183] width 651 height 366
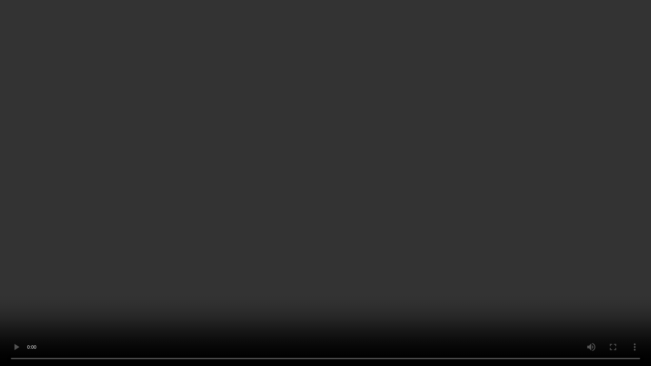
click at [443, 129] on video at bounding box center [325, 183] width 651 height 366
click at [267, 302] on video at bounding box center [325, 183] width 651 height 366
drag, startPoint x: 424, startPoint y: 239, endPoint x: 506, endPoint y: 249, distance: 82.7
click at [425, 239] on video at bounding box center [325, 183] width 651 height 366
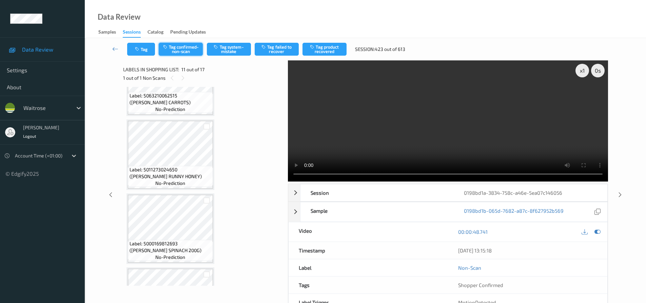
click at [184, 46] on button "Tag confirmed-non-scan" at bounding box center [181, 49] width 44 height 13
click at [189, 50] on button "Tag confirmed-non-scan" at bounding box center [181, 49] width 44 height 13
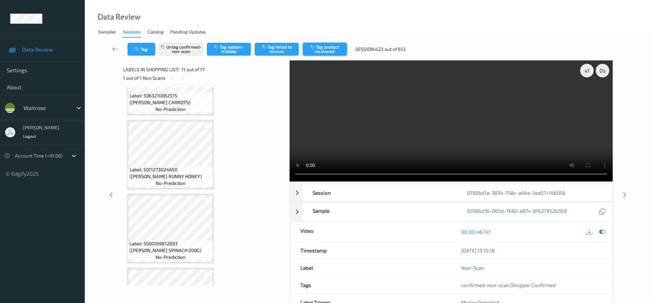
click at [330, 50] on button "Tag product recovered" at bounding box center [325, 49] width 44 height 13
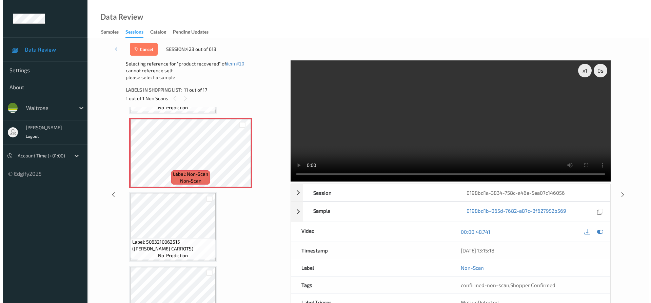
scroll to position [722, 0]
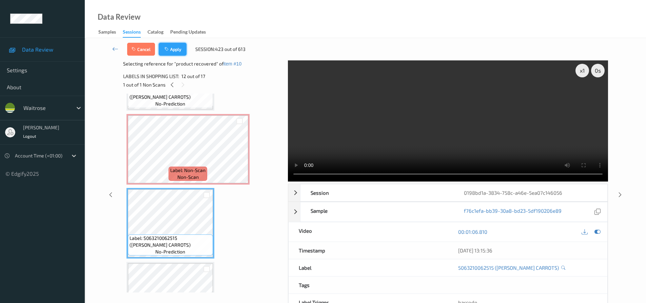
click at [179, 47] on button "Apply" at bounding box center [173, 49] width 28 height 13
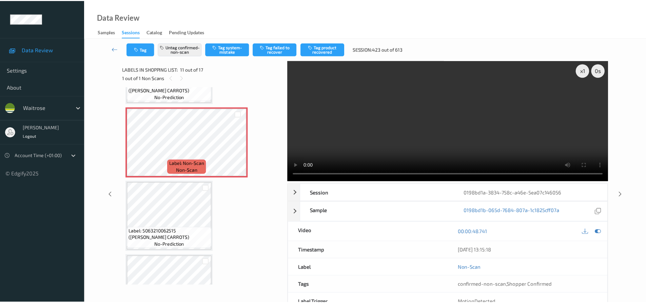
scroll to position [668, 0]
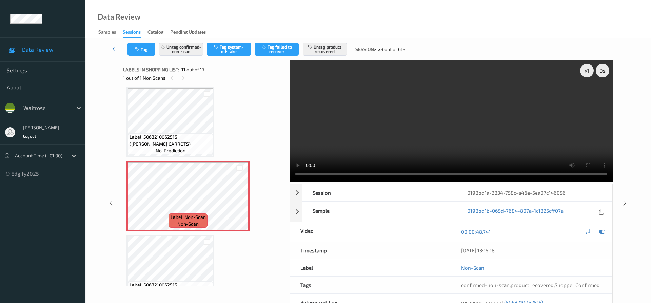
click at [115, 45] on icon at bounding box center [115, 48] width 6 height 7
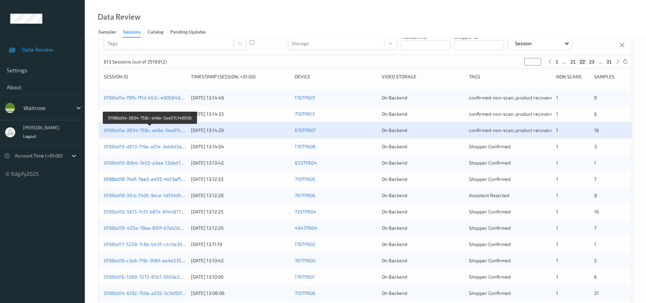
scroll to position [68, 0]
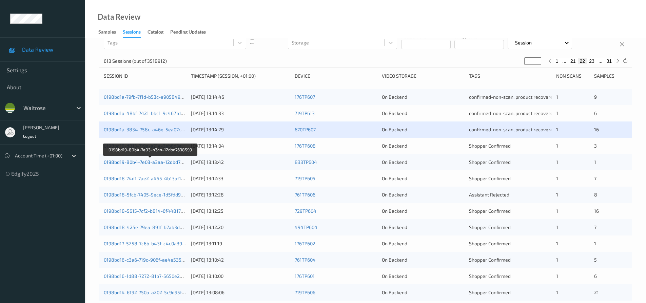
click at [134, 160] on link "0198bd19-80b4-7e03-a3aa-12dbd7638599" at bounding box center [150, 162] width 93 height 6
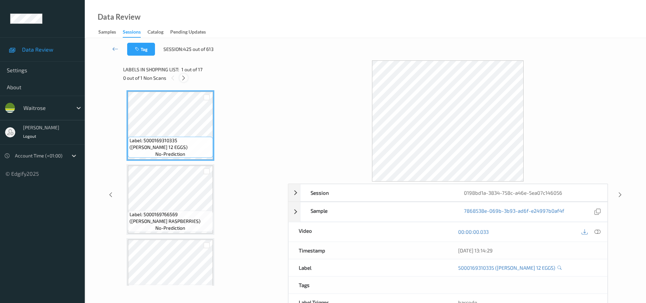
click at [180, 75] on div at bounding box center [183, 78] width 8 height 8
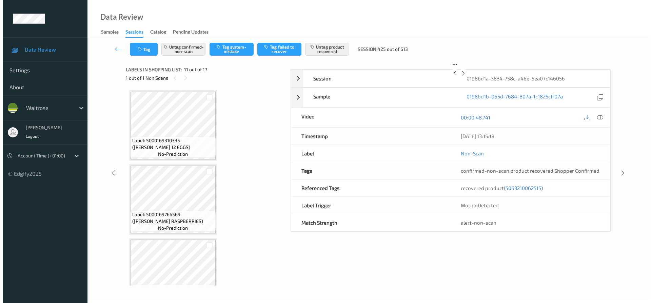
scroll to position [668, 0]
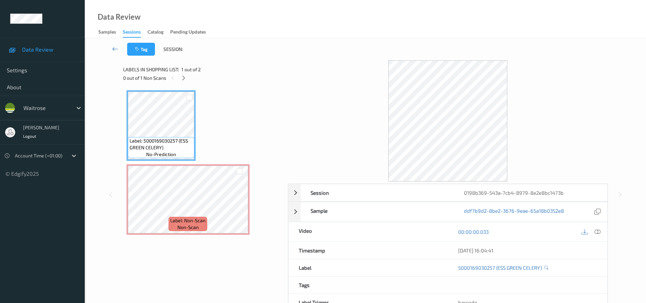
click at [113, 44] on link at bounding box center [115, 49] width 24 height 13
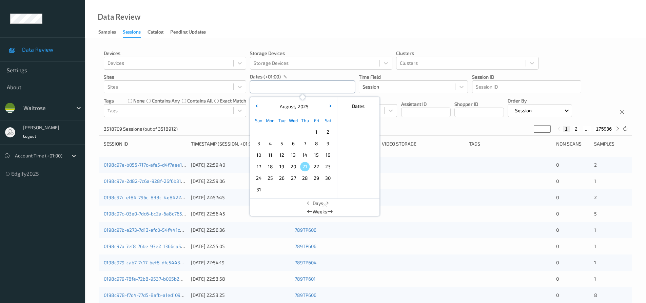
click at [286, 88] on input "text" at bounding box center [302, 86] width 105 height 13
click at [274, 167] on span "18" at bounding box center [269, 166] width 9 height 9
type input "[DATE] 00:00 -> [DATE] 23:59"
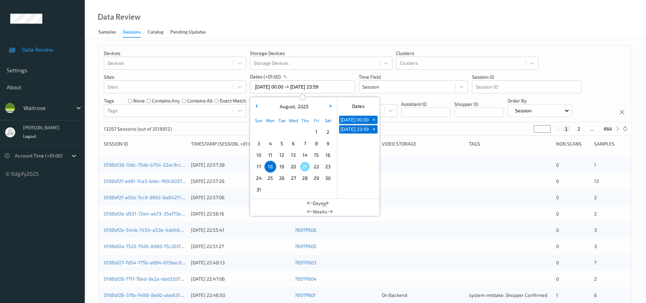
click at [378, 14] on div "Data Review Samples Sessions Catalog Pending Updates" at bounding box center [365, 19] width 561 height 38
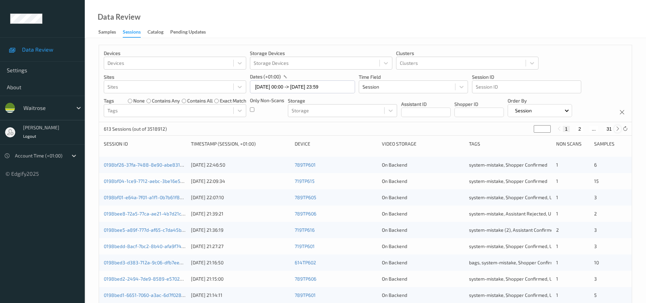
click at [616, 128] on icon at bounding box center [617, 128] width 5 height 5
type input "*"
click at [616, 128] on icon at bounding box center [617, 128] width 5 height 5
type input "*"
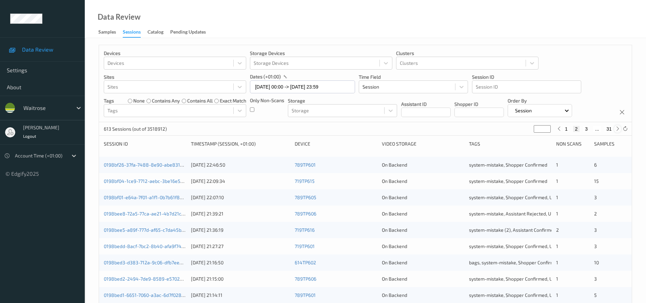
type input "*"
click at [616, 128] on icon at bounding box center [617, 128] width 5 height 5
type input "*"
click at [616, 128] on icon at bounding box center [617, 128] width 5 height 5
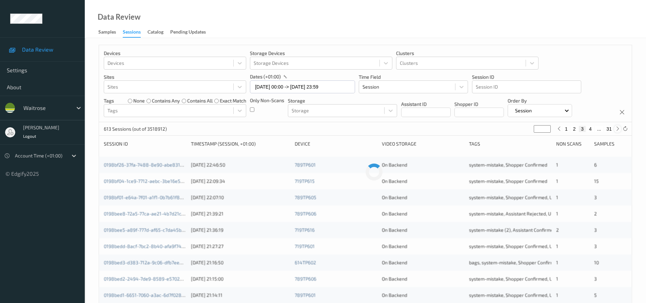
type input "*"
click at [616, 128] on icon at bounding box center [617, 128] width 5 height 5
type input "*"
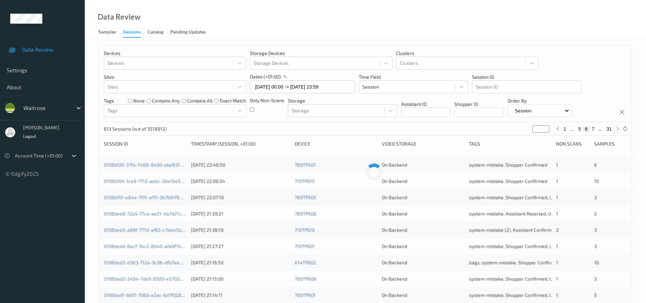
click at [616, 128] on icon at bounding box center [617, 128] width 5 height 5
type input "*"
click at [616, 128] on icon at bounding box center [617, 128] width 5 height 5
type input "*"
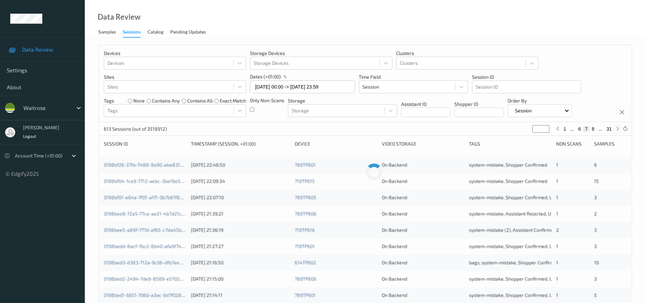
type input "*"
click at [616, 128] on icon at bounding box center [617, 128] width 5 height 5
type input "*"
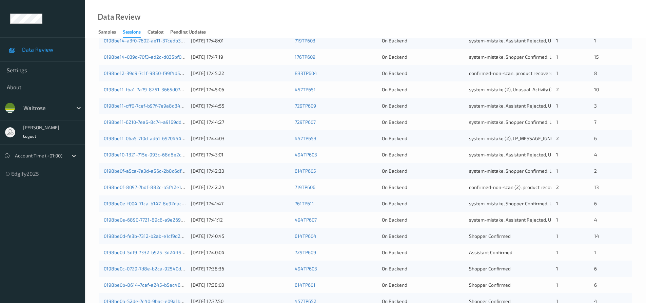
scroll to position [207, 0]
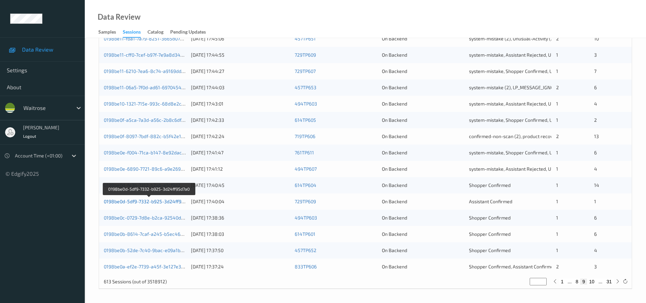
click at [146, 200] on link "0198be0d-5df9-7332-b925-3d24ff95d7a0" at bounding box center [149, 201] width 91 height 6
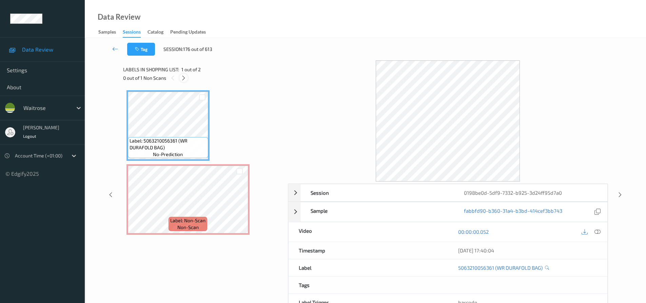
click at [184, 77] on icon at bounding box center [184, 78] width 6 height 6
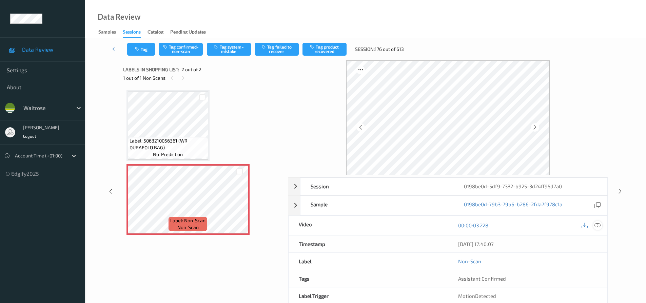
click at [597, 222] on icon at bounding box center [597, 225] width 6 height 6
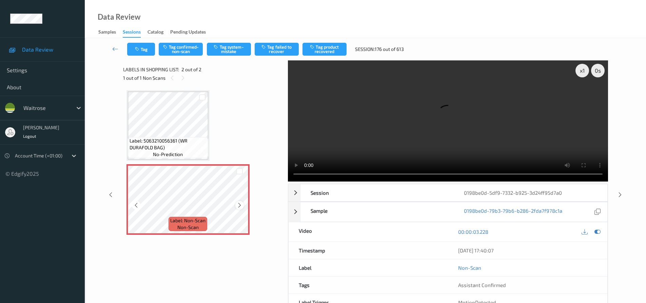
click at [239, 205] on icon at bounding box center [240, 205] width 6 height 6
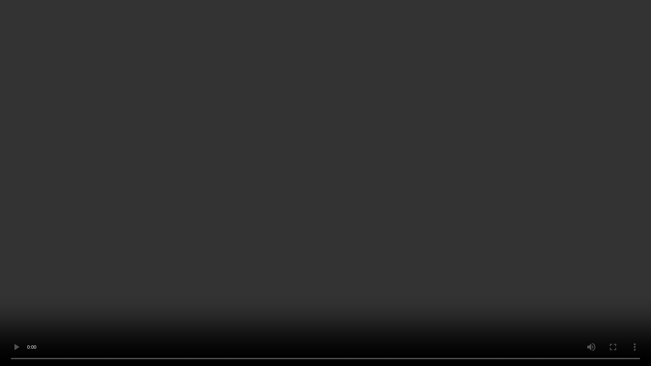
click at [362, 225] on video at bounding box center [325, 183] width 651 height 366
click at [283, 132] on video at bounding box center [325, 183] width 651 height 366
click at [399, 162] on video at bounding box center [325, 183] width 651 height 366
click at [405, 135] on video at bounding box center [325, 183] width 651 height 366
click at [367, 179] on video at bounding box center [325, 183] width 651 height 366
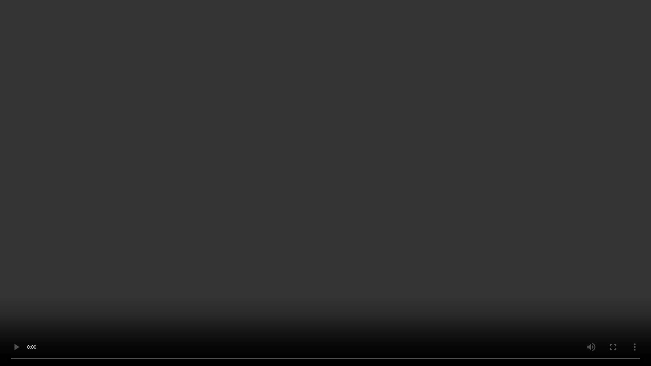
drag, startPoint x: 378, startPoint y: 251, endPoint x: 408, endPoint y: 254, distance: 31.0
click at [378, 252] on video at bounding box center [325, 183] width 651 height 366
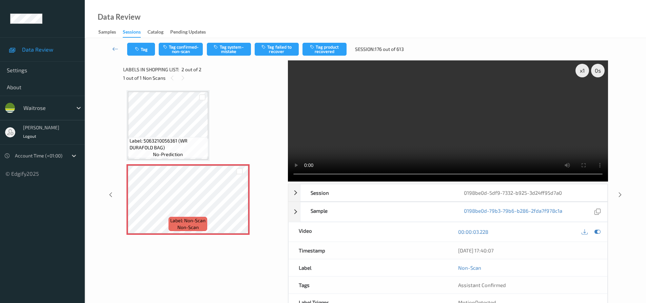
click at [416, 146] on video at bounding box center [448, 120] width 320 height 121
click at [230, 49] on button "Tag system-mistake" at bounding box center [229, 49] width 44 height 13
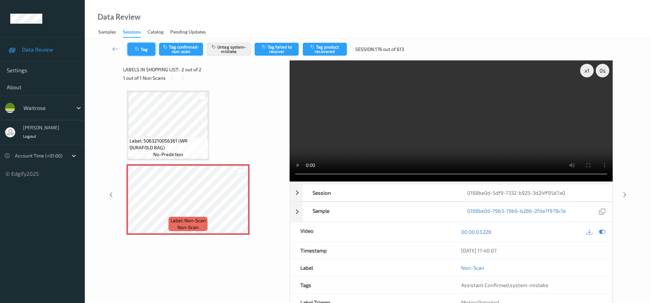
click at [145, 46] on button "Tag" at bounding box center [141, 49] width 28 height 13
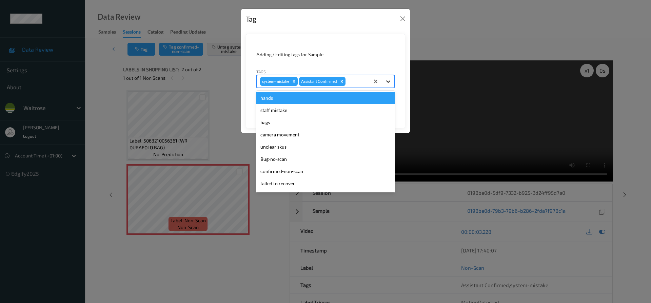
click at [389, 81] on icon at bounding box center [388, 81] width 4 height 2
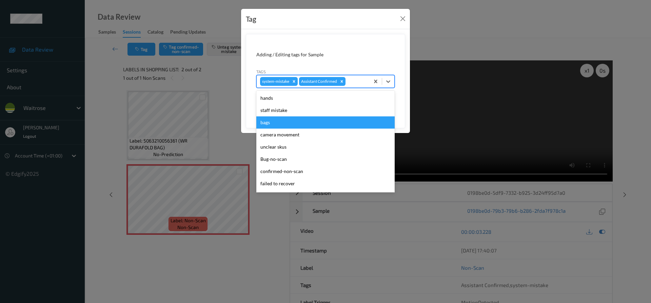
click at [296, 123] on div "bags" at bounding box center [325, 122] width 138 height 12
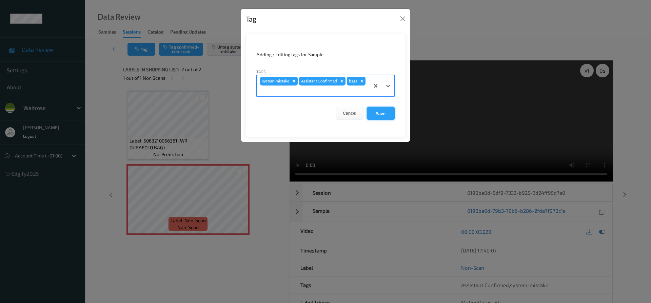
click at [388, 113] on button "Save" at bounding box center [381, 113] width 28 height 13
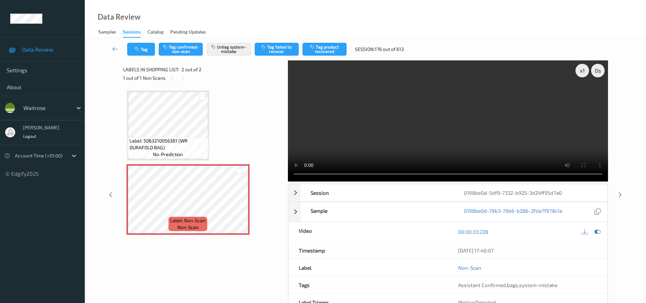
click at [113, 45] on link at bounding box center [115, 49] width 24 height 13
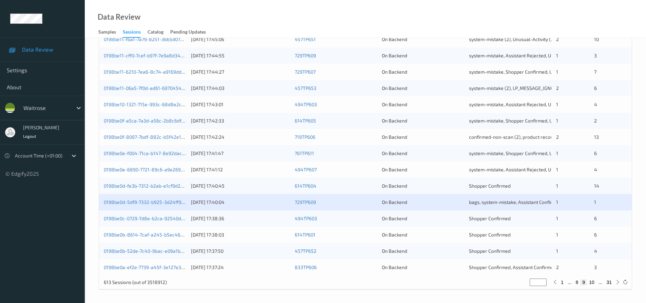
scroll to position [207, 0]
click at [147, 201] on link "0198be0d-5df9-7332-b925-3d24ff95d7a0" at bounding box center [149, 201] width 91 height 6
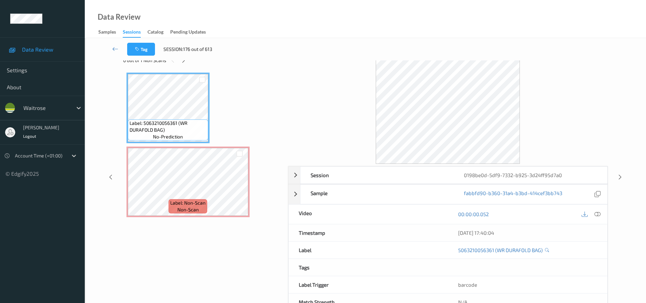
scroll to position [6, 0]
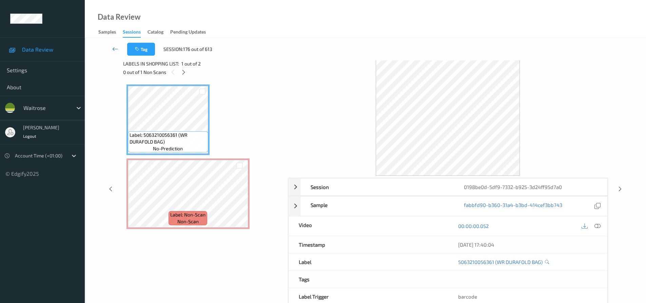
click at [115, 46] on icon at bounding box center [115, 48] width 6 height 7
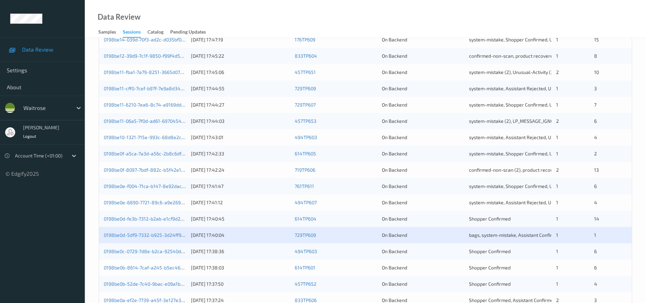
scroll to position [207, 0]
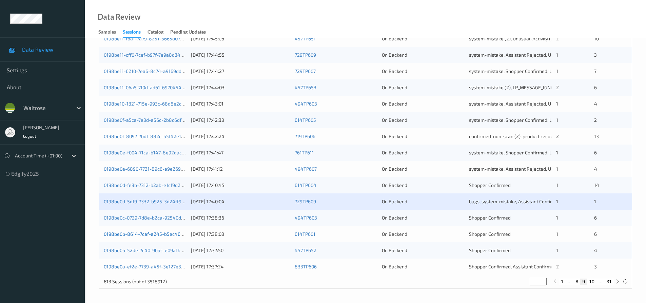
click at [137, 234] on link "0198be0b-8614-7caf-a245-b5ec468a1c05" at bounding box center [150, 234] width 92 height 6
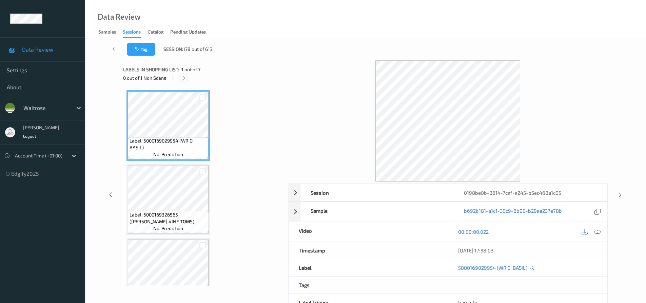
click at [182, 78] on icon at bounding box center [184, 78] width 6 height 6
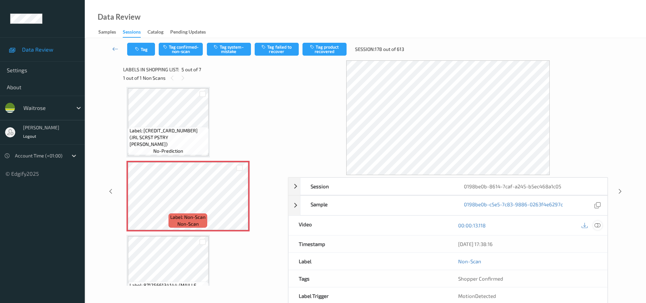
click at [597, 225] on icon at bounding box center [597, 225] width 6 height 6
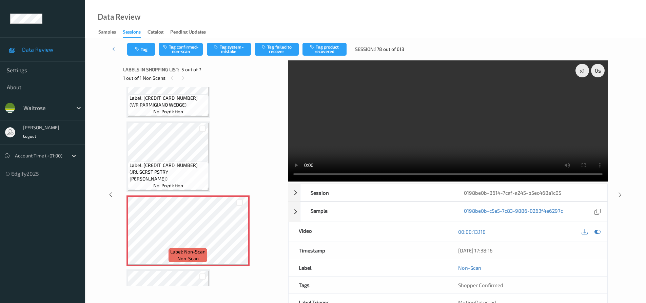
scroll to position [191, 0]
click at [365, 132] on video at bounding box center [448, 120] width 320 height 121
click at [390, 130] on video at bounding box center [448, 120] width 320 height 121
click at [392, 130] on video at bounding box center [448, 120] width 320 height 121
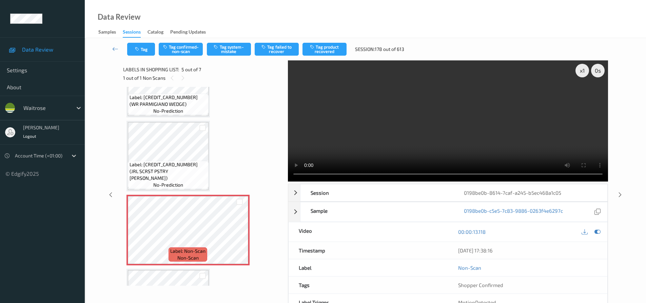
click at [392, 130] on video at bounding box center [448, 120] width 320 height 121
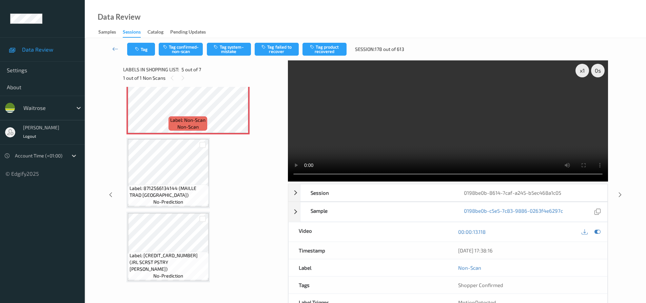
scroll to position [259, 0]
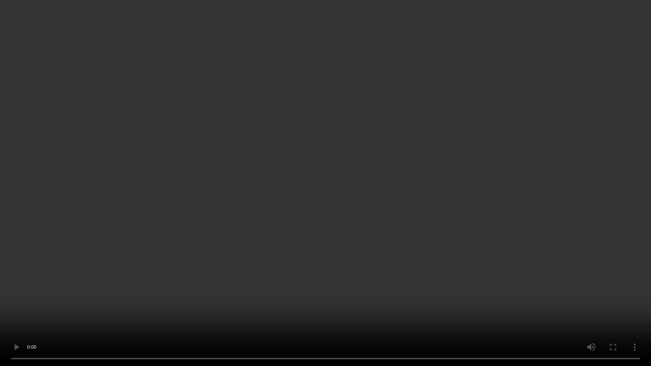
click at [604, 254] on video at bounding box center [325, 183] width 651 height 366
click at [580, 252] on video at bounding box center [325, 183] width 651 height 366
click at [424, 274] on video at bounding box center [325, 183] width 651 height 366
click at [436, 192] on video at bounding box center [325, 183] width 651 height 366
click at [405, 160] on video at bounding box center [325, 183] width 651 height 366
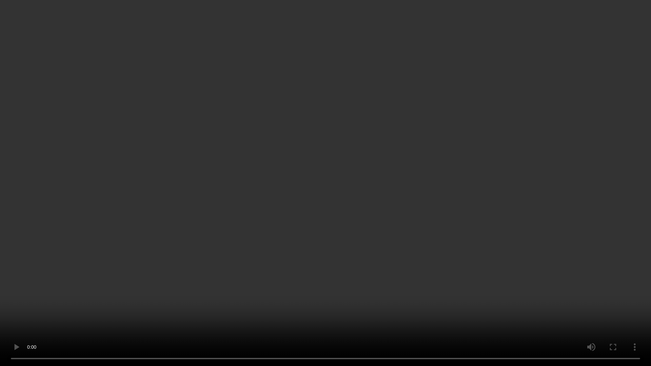
click at [412, 205] on video at bounding box center [325, 183] width 651 height 366
click at [334, 236] on video at bounding box center [325, 183] width 651 height 366
click at [437, 195] on video at bounding box center [325, 183] width 651 height 366
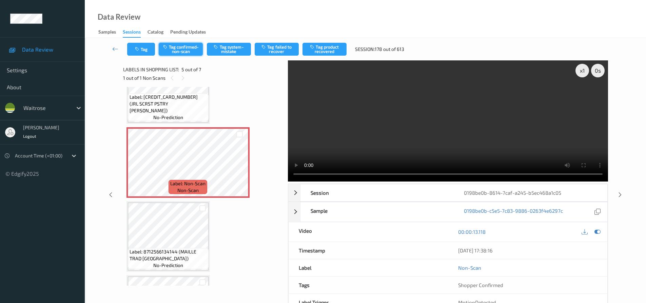
click at [186, 47] on button "Tag confirmed-non-scan" at bounding box center [181, 49] width 44 height 13
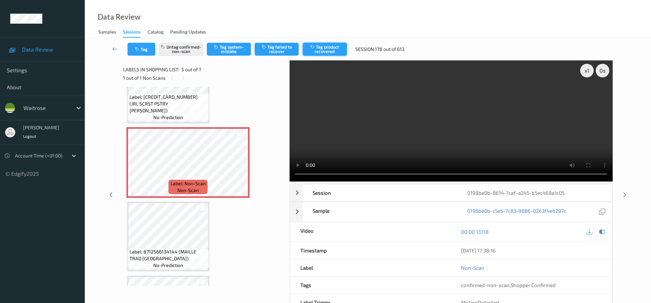
click at [330, 47] on button "Tag product recovered" at bounding box center [325, 49] width 44 height 13
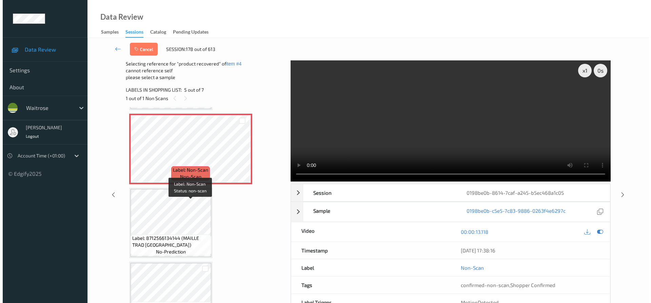
scroll to position [322, 0]
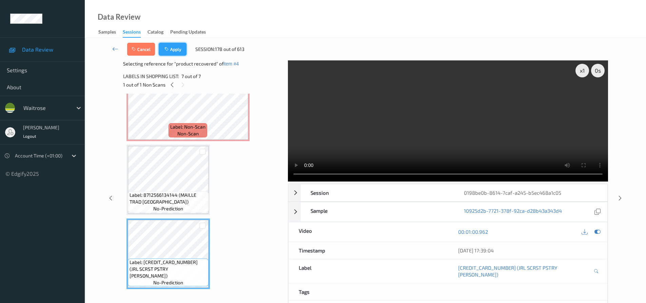
click at [182, 48] on button "Apply" at bounding box center [173, 49] width 28 height 13
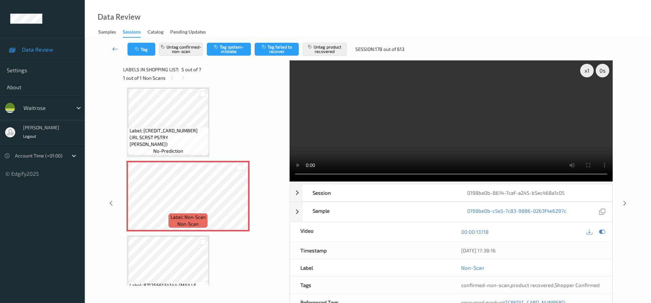
click at [115, 44] on link at bounding box center [115, 49] width 24 height 13
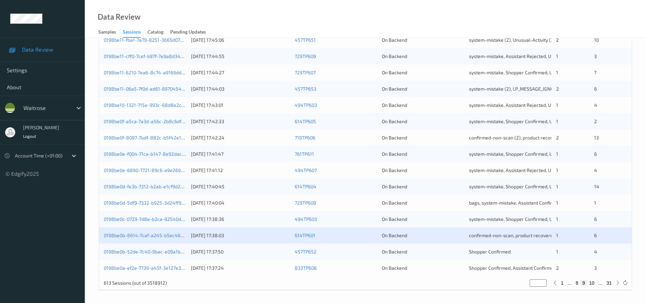
scroll to position [207, 0]
click at [146, 265] on link "0198be0a-ef2e-7739-a45f-3e127e3101de" at bounding box center [148, 266] width 89 height 6
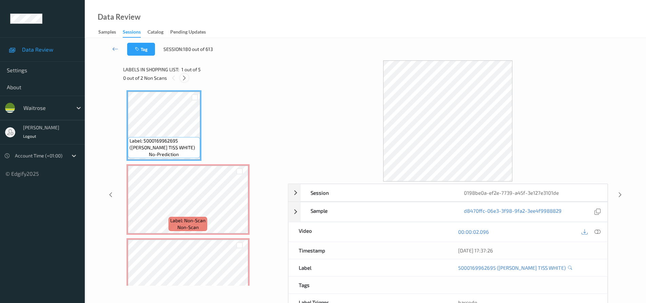
click at [185, 77] on icon at bounding box center [184, 78] width 6 height 6
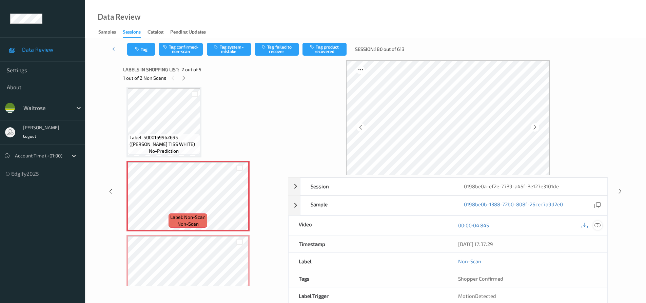
click at [598, 225] on icon at bounding box center [597, 225] width 6 height 6
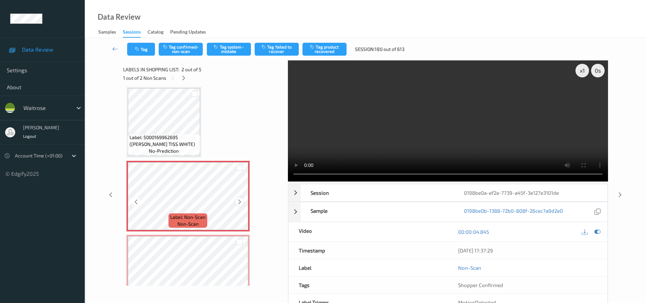
click at [240, 202] on icon at bounding box center [240, 202] width 6 height 6
click at [241, 202] on icon at bounding box center [240, 202] width 6 height 6
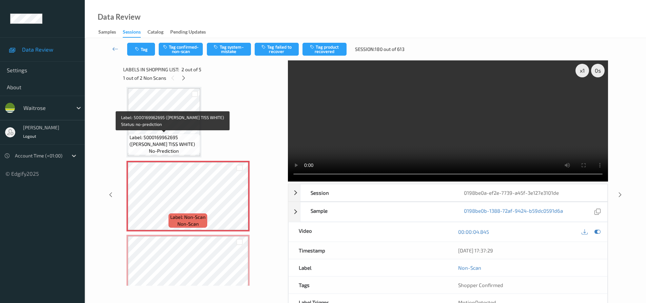
scroll to position [0, 0]
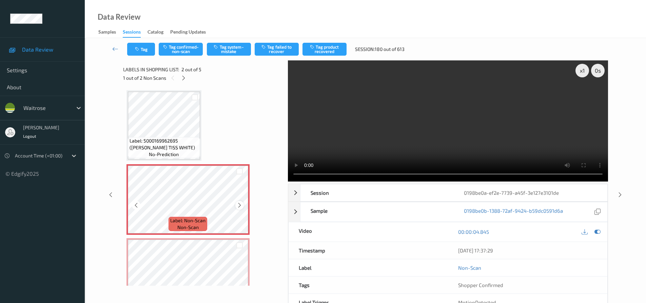
click at [237, 203] on icon at bounding box center [240, 205] width 6 height 6
click at [238, 205] on icon at bounding box center [240, 205] width 6 height 6
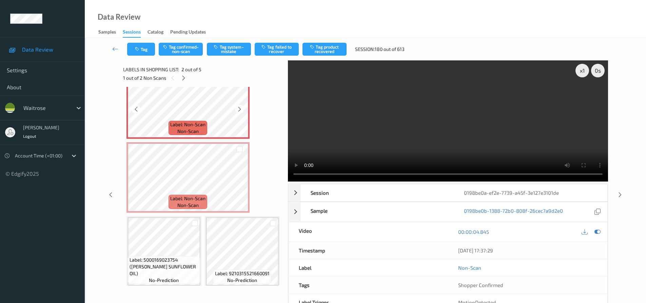
scroll to position [102, 0]
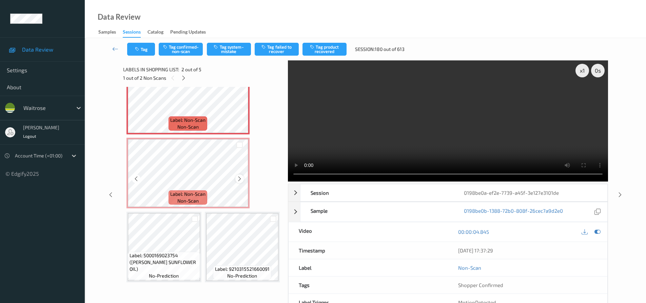
click at [238, 177] on icon at bounding box center [240, 179] width 6 height 6
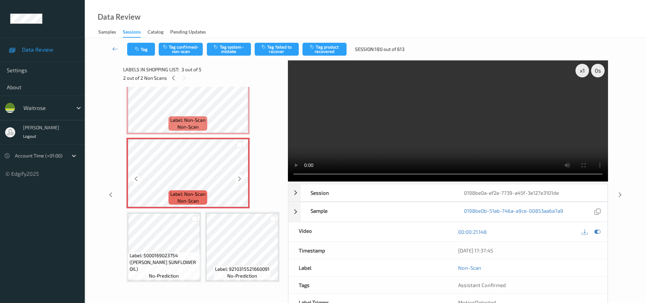
click at [238, 177] on icon at bounding box center [240, 179] width 6 height 6
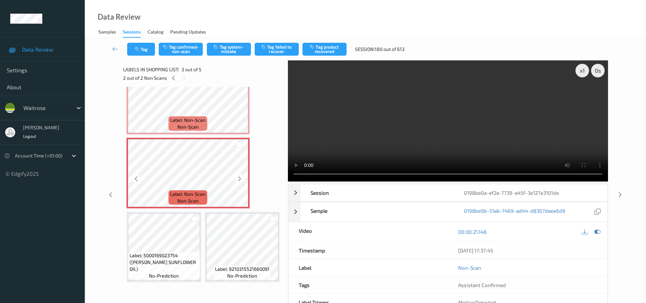
click at [238, 177] on icon at bounding box center [240, 179] width 6 height 6
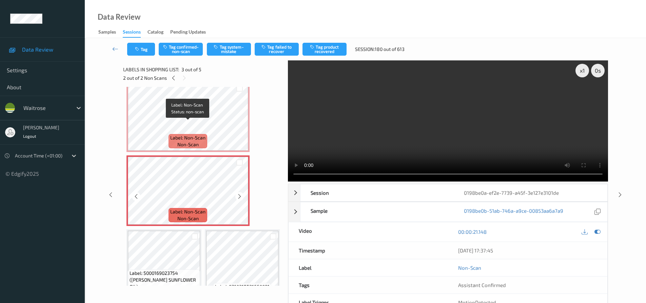
scroll to position [0, 0]
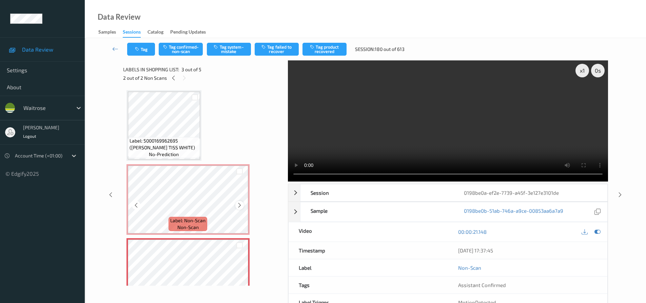
click at [238, 205] on icon at bounding box center [240, 205] width 6 height 6
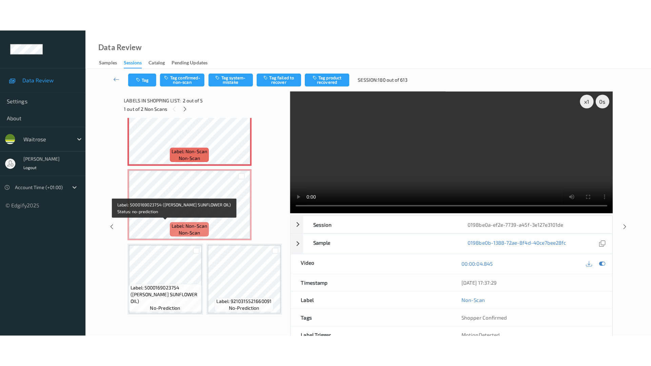
scroll to position [174, 0]
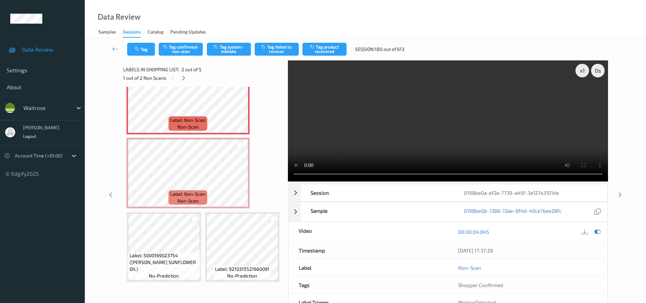
click at [435, 151] on video at bounding box center [448, 120] width 320 height 121
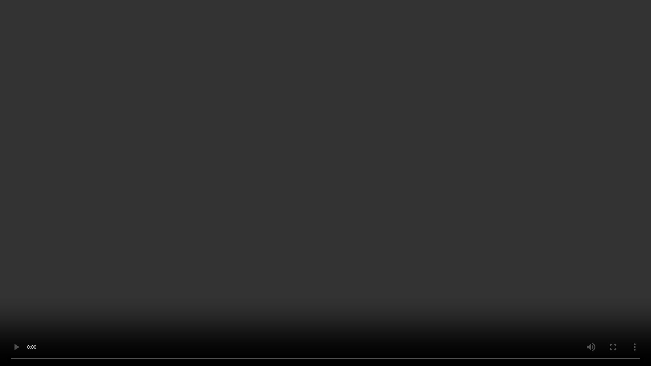
click at [423, 218] on video at bounding box center [325, 183] width 651 height 366
click at [360, 212] on video at bounding box center [325, 183] width 651 height 366
click at [344, 221] on video at bounding box center [325, 183] width 651 height 366
click at [305, 235] on video at bounding box center [325, 183] width 651 height 366
click at [251, 286] on video at bounding box center [325, 183] width 651 height 366
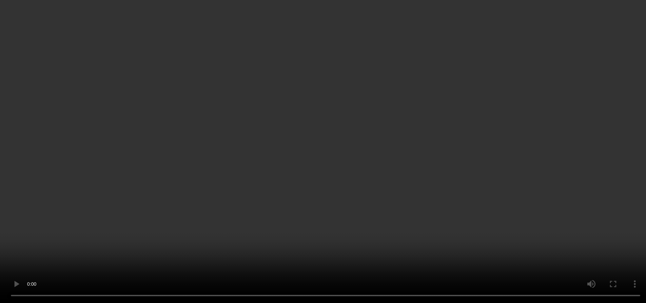
scroll to position [0, 0]
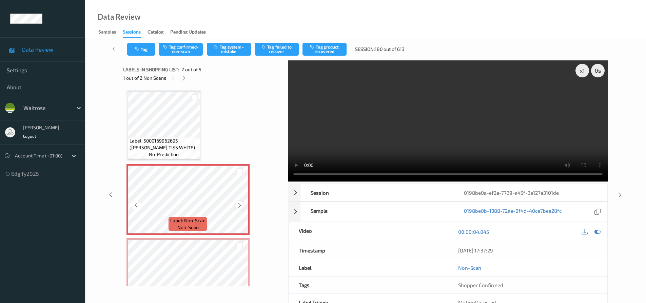
click at [237, 205] on icon at bounding box center [240, 205] width 6 height 6
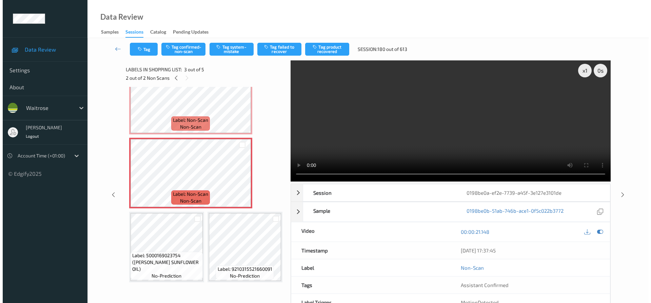
scroll to position [106, 0]
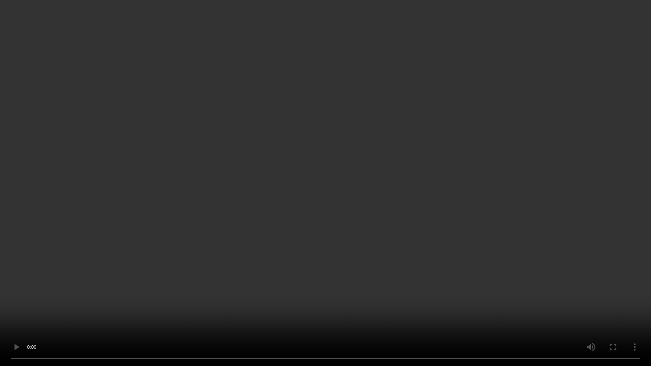
click at [396, 268] on video at bounding box center [325, 183] width 651 height 366
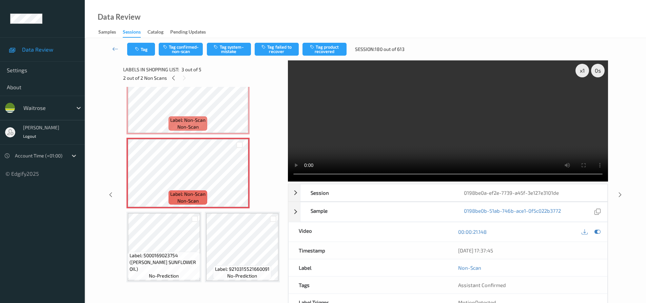
click at [396, 153] on video at bounding box center [448, 120] width 320 height 121
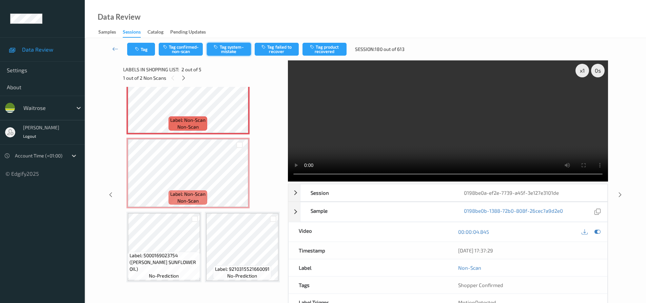
click at [226, 47] on button "Tag system-mistake" at bounding box center [229, 49] width 44 height 13
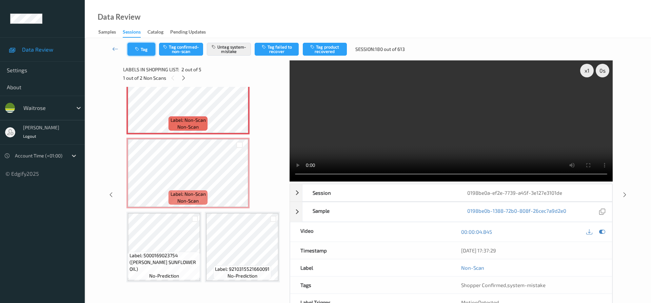
click at [144, 52] on button "Tag" at bounding box center [141, 49] width 28 height 13
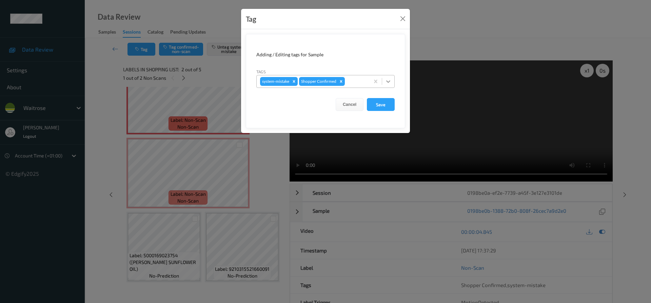
click at [390, 83] on icon at bounding box center [388, 81] width 7 height 7
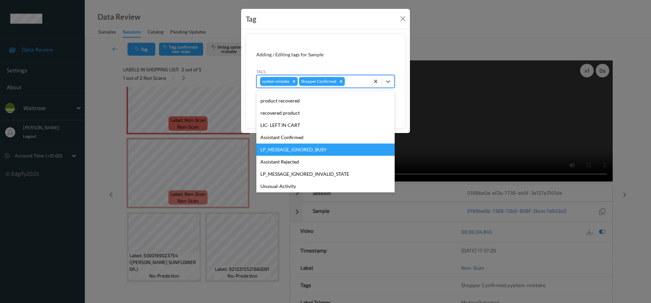
scroll to position [133, 0]
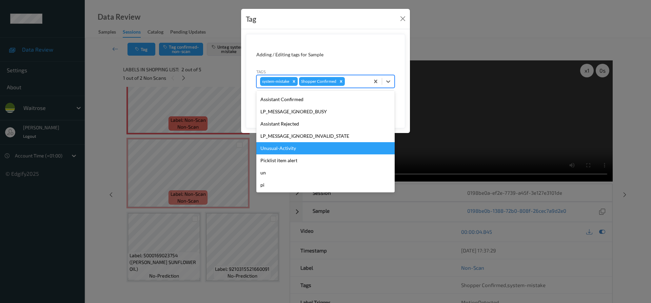
click at [288, 146] on div "Unusual-Activity" at bounding box center [325, 148] width 138 height 12
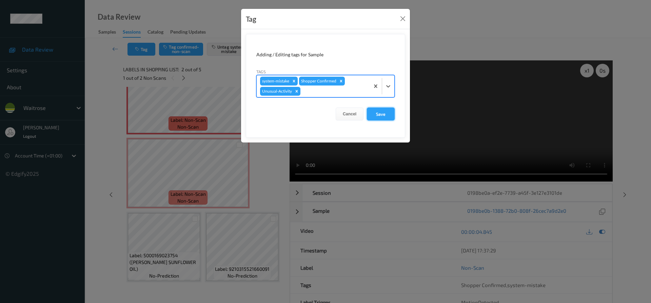
click at [385, 118] on button "Save" at bounding box center [381, 113] width 28 height 13
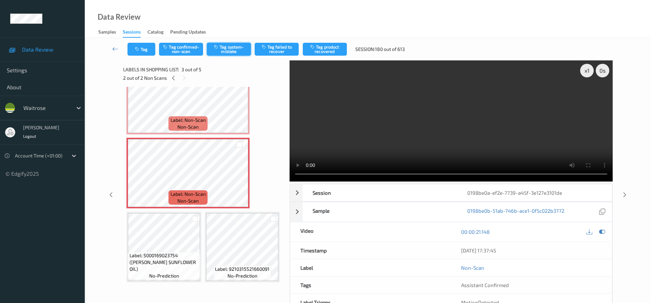
click at [241, 49] on button "Tag system-mistake" at bounding box center [229, 49] width 44 height 13
click at [145, 43] on button "Tag" at bounding box center [141, 49] width 28 height 13
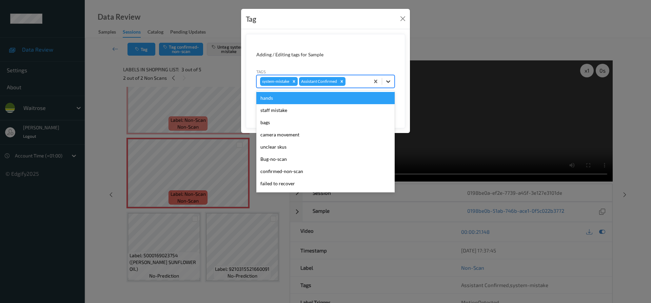
click at [392, 84] on div at bounding box center [388, 81] width 12 height 12
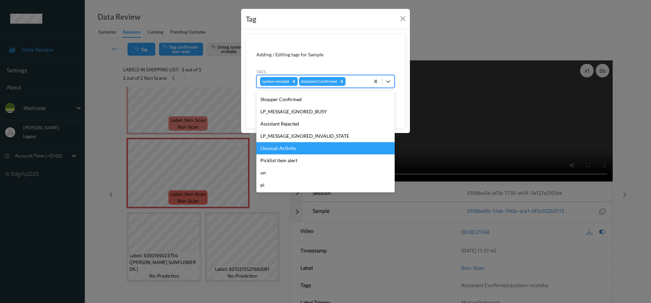
click at [270, 147] on div "Unusual-Activity" at bounding box center [325, 148] width 138 height 12
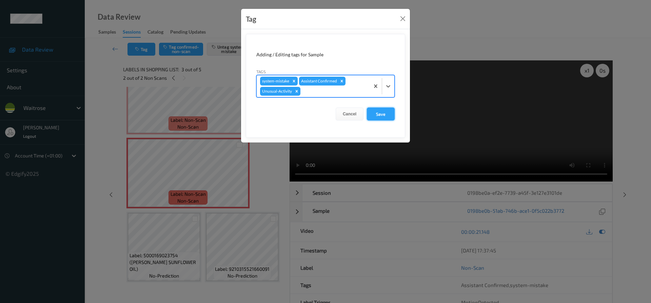
click at [384, 112] on button "Save" at bounding box center [381, 113] width 28 height 13
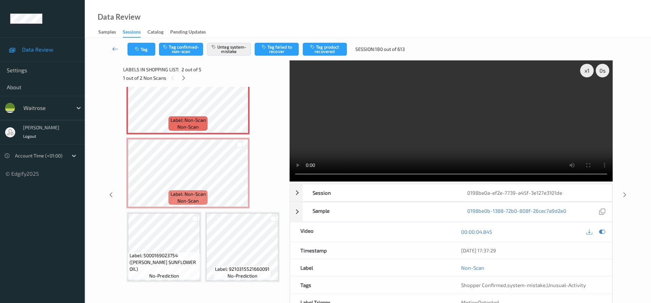
click at [116, 47] on icon at bounding box center [115, 48] width 6 height 7
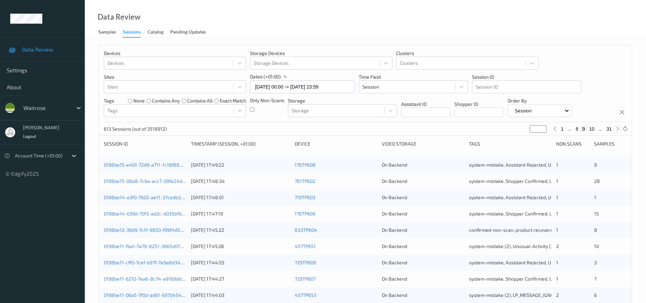
click at [617, 129] on icon at bounding box center [617, 128] width 5 height 5
type input "**"
click at [617, 129] on icon at bounding box center [617, 128] width 5 height 5
type input "**"
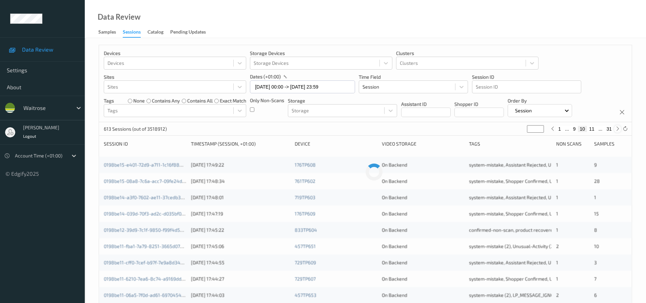
type input "**"
click at [617, 129] on icon at bounding box center [617, 128] width 5 height 5
type input "**"
click at [617, 129] on icon at bounding box center [617, 128] width 5 height 5
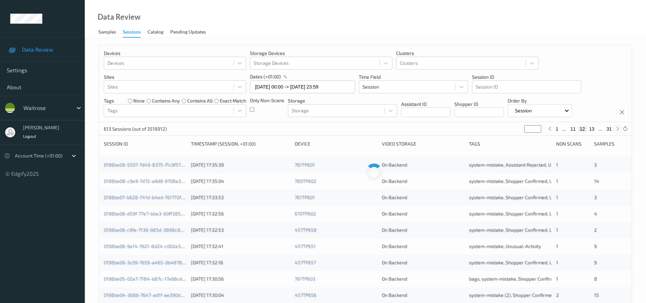
type input "**"
click at [617, 129] on icon at bounding box center [617, 128] width 5 height 5
type input "**"
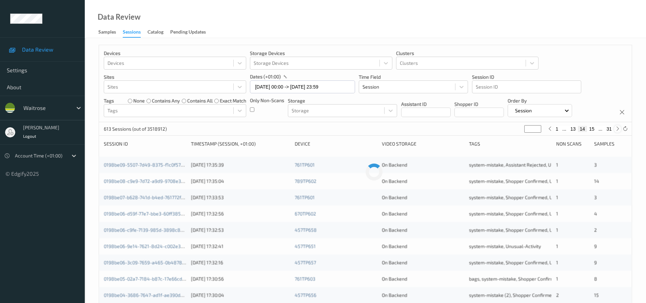
click at [617, 129] on icon at bounding box center [617, 128] width 5 height 5
type input "**"
click at [617, 129] on icon at bounding box center [617, 128] width 5 height 5
type input "**"
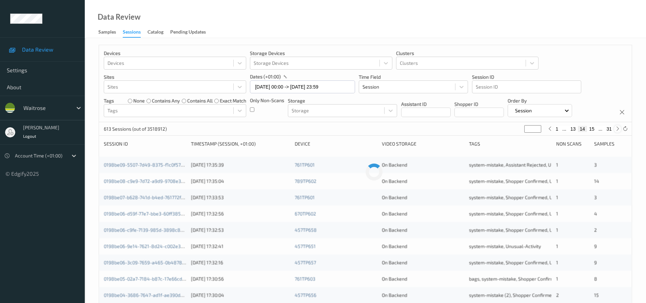
type input "**"
click at [617, 129] on icon at bounding box center [617, 128] width 5 height 5
type input "**"
click at [617, 129] on icon at bounding box center [617, 128] width 5 height 5
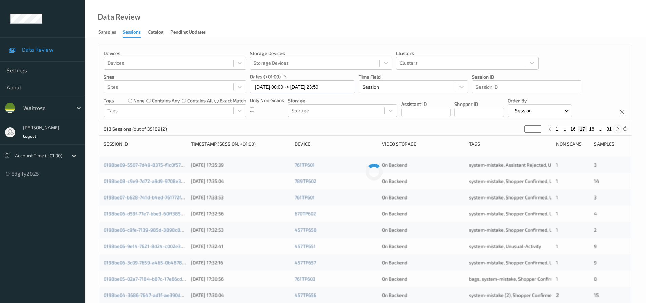
type input "**"
click at [617, 129] on icon at bounding box center [617, 128] width 5 height 5
type input "**"
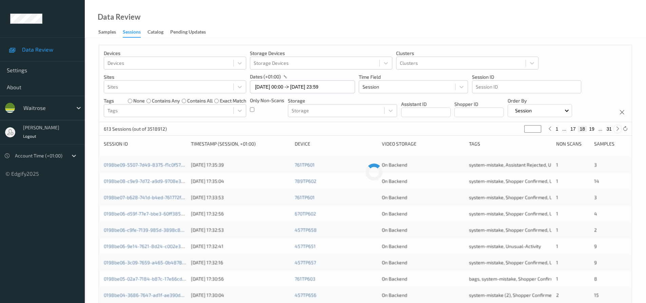
click at [617, 129] on icon at bounding box center [617, 128] width 5 height 5
type input "**"
click at [617, 129] on icon at bounding box center [617, 128] width 5 height 5
type input "**"
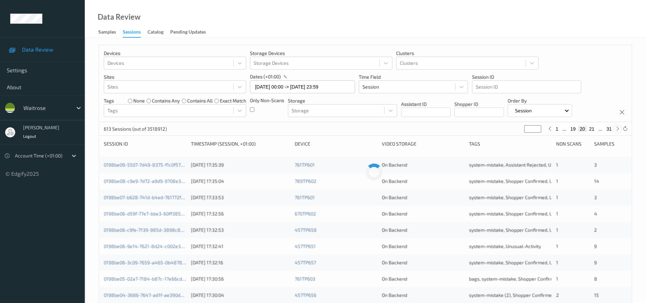
type input "**"
click at [617, 129] on icon at bounding box center [617, 128] width 5 height 5
type input "**"
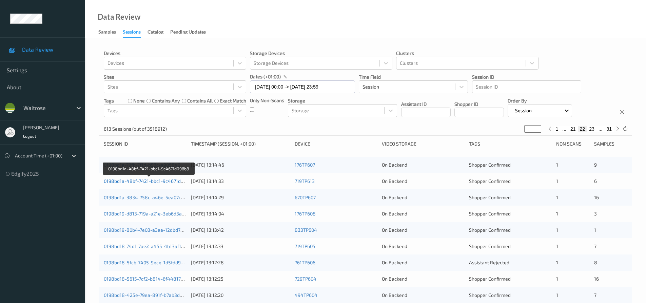
click at [153, 181] on link "0198bd1a-48bf-7421-bbc1-9c4671d096b8" at bounding box center [149, 181] width 91 height 6
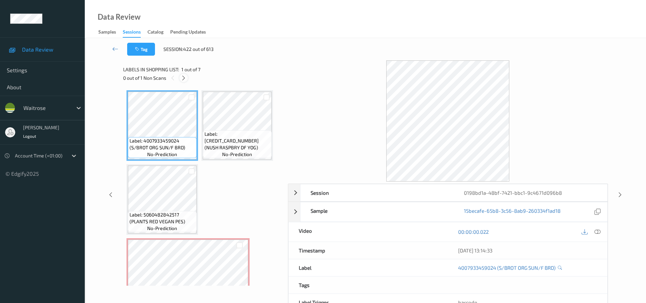
click at [182, 77] on icon at bounding box center [184, 78] width 6 height 6
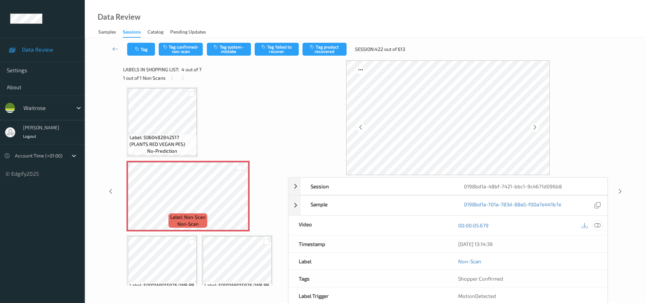
click at [600, 225] on icon at bounding box center [597, 225] width 6 height 6
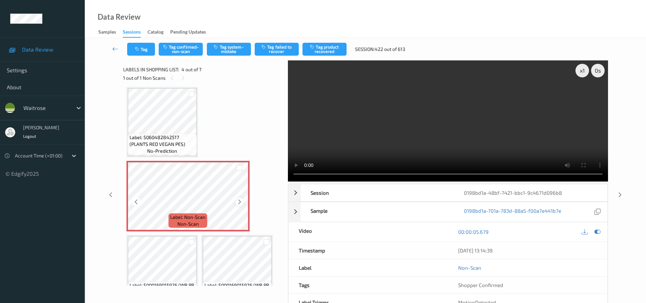
click at [240, 203] on icon at bounding box center [240, 202] width 6 height 6
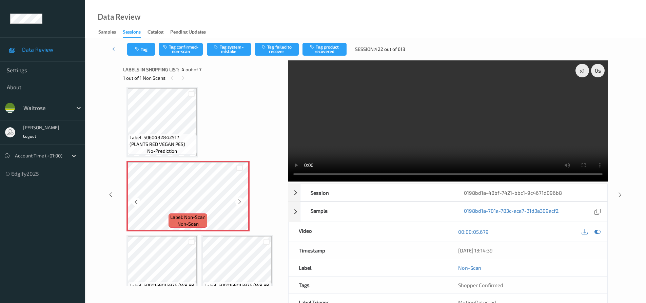
click at [240, 203] on icon at bounding box center [240, 202] width 6 height 6
click at [238, 201] on icon at bounding box center [240, 202] width 6 height 6
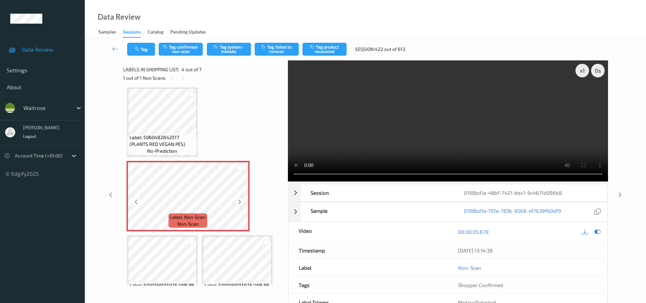
click at [242, 203] on div at bounding box center [239, 201] width 8 height 8
click at [241, 201] on icon at bounding box center [240, 202] width 6 height 6
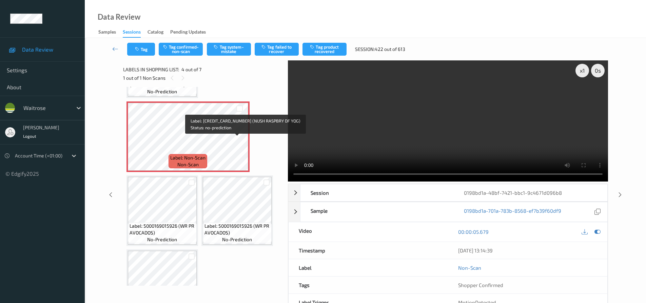
scroll to position [169, 0]
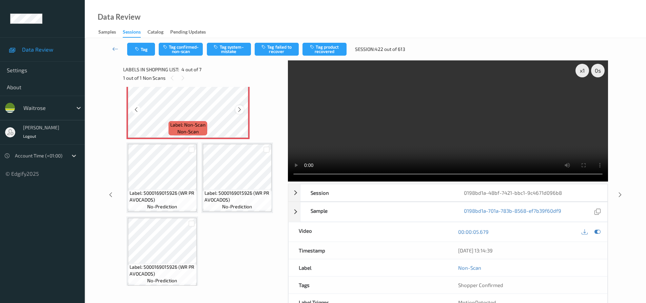
click at [241, 109] on icon at bounding box center [240, 109] width 6 height 6
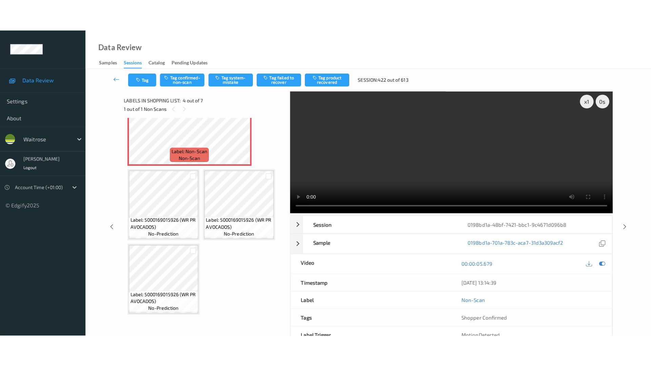
scroll to position [140, 0]
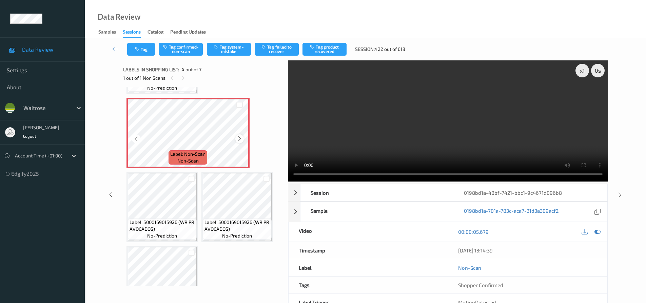
click at [238, 137] on icon at bounding box center [240, 139] width 6 height 6
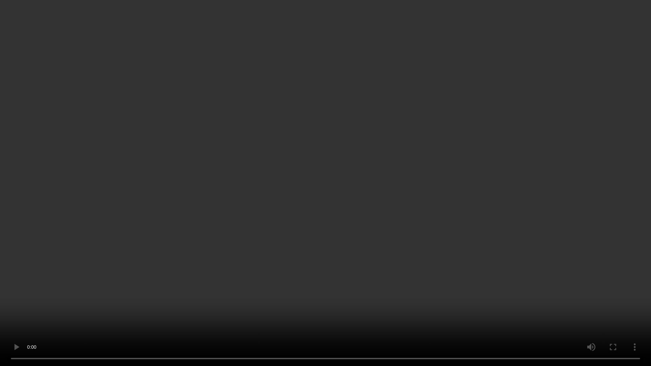
click at [284, 222] on video at bounding box center [325, 183] width 651 height 366
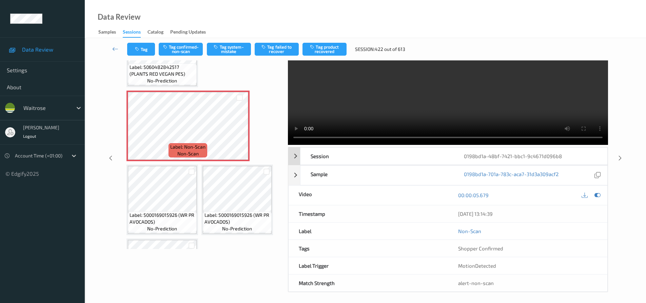
scroll to position [40, 0]
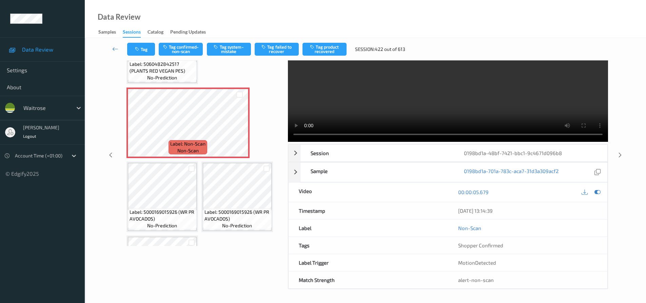
drag, startPoint x: 525, startPoint y: 94, endPoint x: 528, endPoint y: 96, distance: 3.9
click at [525, 94] on video at bounding box center [448, 81] width 320 height 121
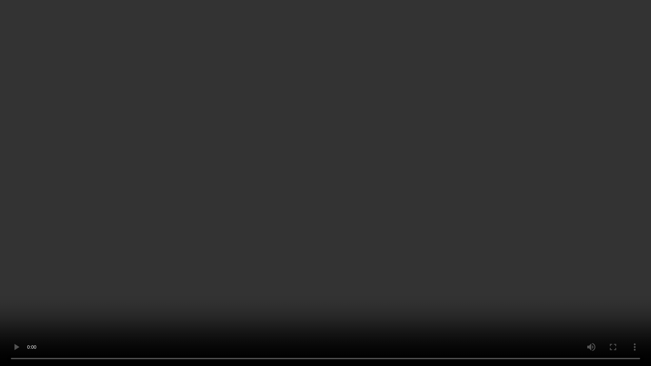
click at [309, 179] on video at bounding box center [325, 183] width 651 height 366
click at [361, 235] on video at bounding box center [325, 183] width 651 height 366
click at [417, 159] on video at bounding box center [325, 183] width 651 height 366
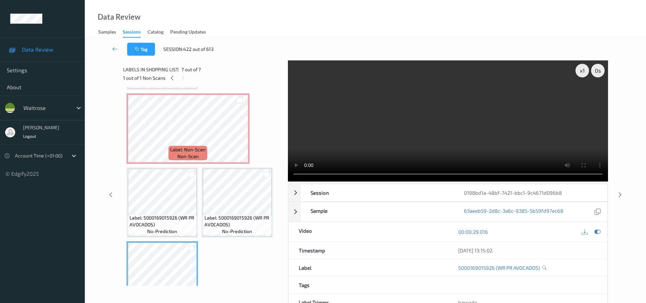
scroll to position [111, 0]
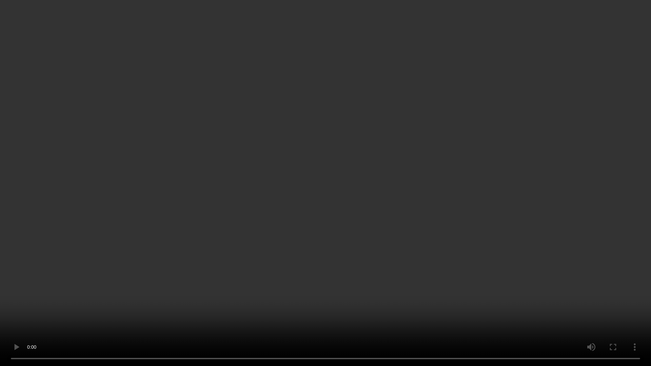
click at [356, 239] on video at bounding box center [325, 183] width 651 height 366
click at [384, 223] on video at bounding box center [325, 183] width 651 height 366
click at [410, 219] on video at bounding box center [325, 183] width 651 height 366
click at [436, 238] on video at bounding box center [325, 183] width 651 height 366
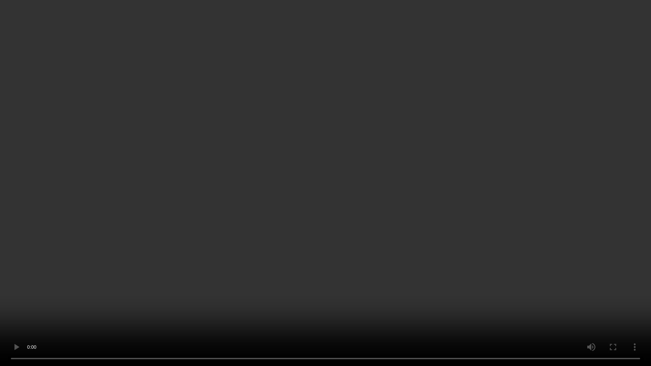
click at [435, 238] on video at bounding box center [325, 183] width 651 height 366
click at [409, 266] on video at bounding box center [325, 183] width 651 height 366
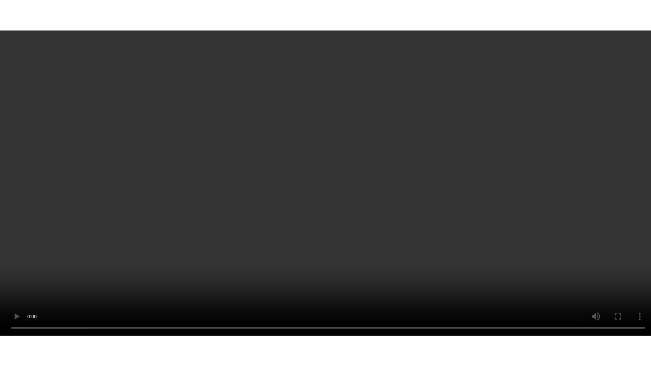
scroll to position [174, 0]
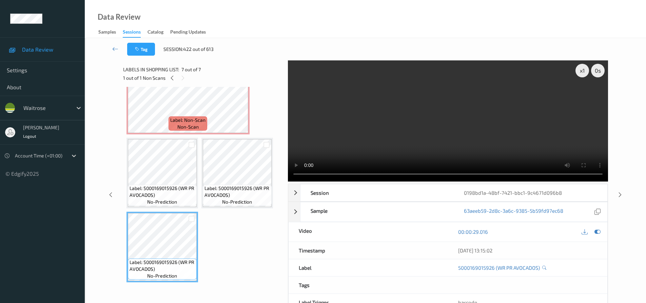
click at [461, 149] on video at bounding box center [448, 120] width 320 height 121
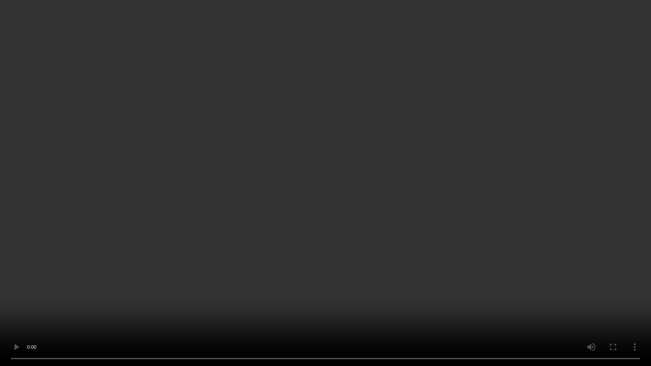
click at [425, 211] on video at bounding box center [325, 183] width 651 height 366
click at [378, 242] on video at bounding box center [325, 183] width 651 height 366
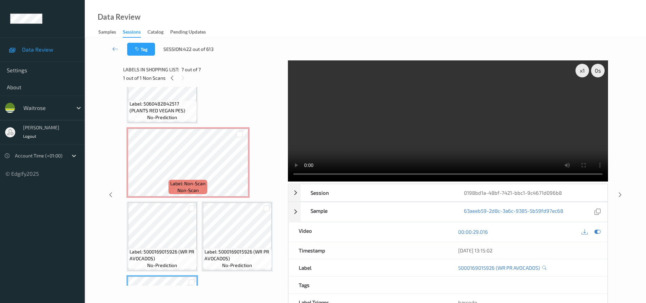
click at [431, 124] on video at bounding box center [448, 120] width 320 height 121
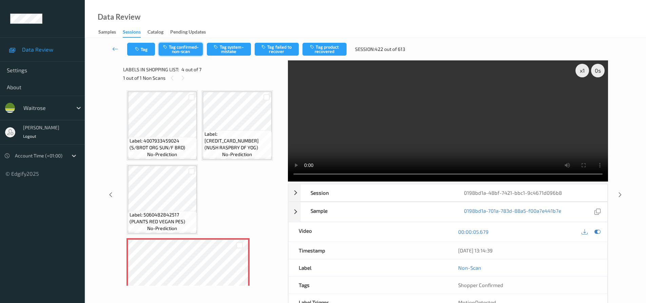
click at [175, 48] on button "Tag confirmed-non-scan" at bounding box center [181, 49] width 44 height 13
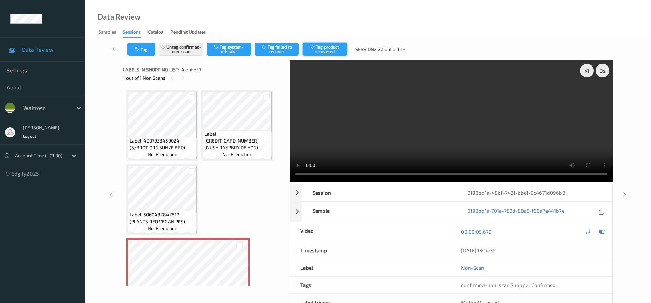
click at [337, 47] on button "Tag product recovered" at bounding box center [325, 49] width 44 height 13
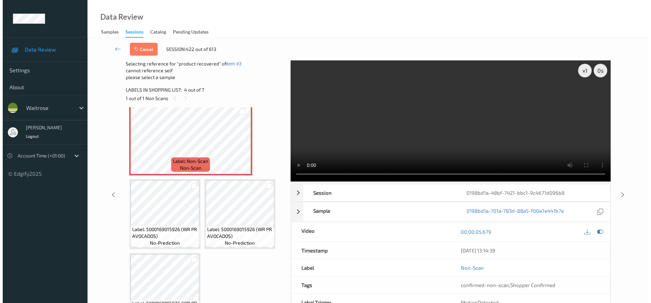
scroll to position [174, 0]
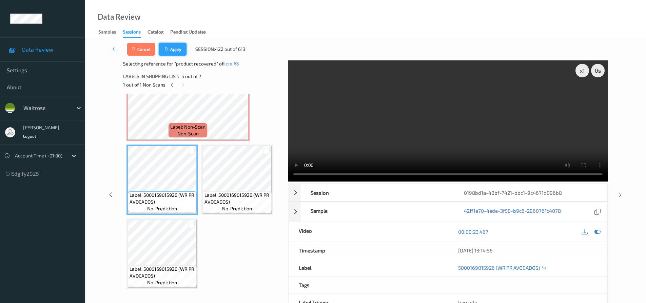
click at [177, 52] on button "Apply" at bounding box center [173, 49] width 28 height 13
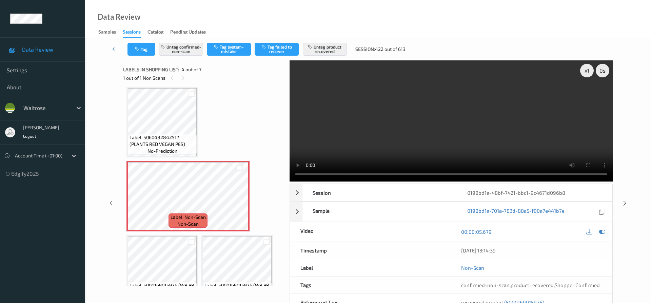
click at [115, 45] on link at bounding box center [115, 49] width 24 height 13
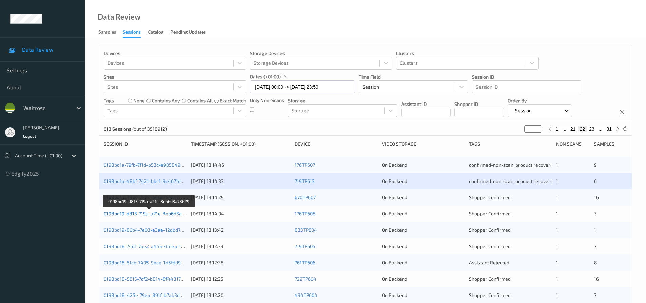
click at [145, 214] on link "0198bd19-d813-719a-a21e-3eb6d3a78629" at bounding box center [150, 214] width 92 height 6
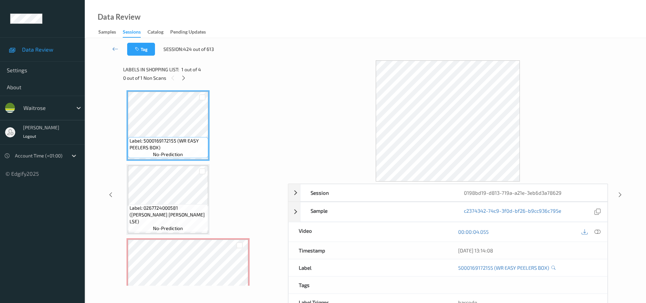
click at [184, 73] on div "Labels in shopping list: 1 out of 4" at bounding box center [203, 69] width 160 height 8
drag, startPoint x: 182, startPoint y: 76, endPoint x: 184, endPoint y: 84, distance: 8.1
click at [182, 78] on icon at bounding box center [184, 78] width 6 height 6
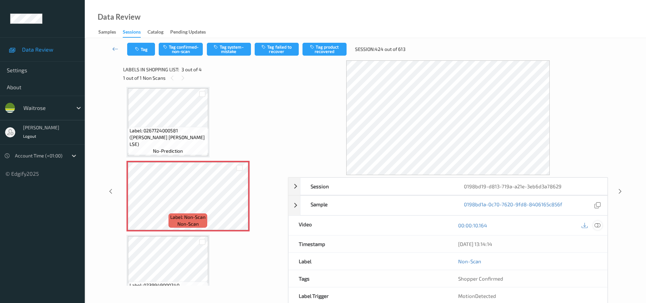
click at [593, 224] on div at bounding box center [597, 225] width 9 height 9
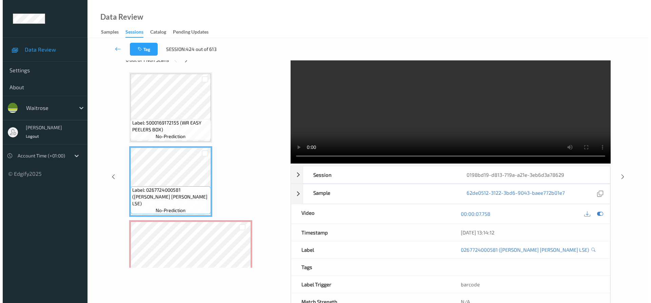
scroll to position [0, 0]
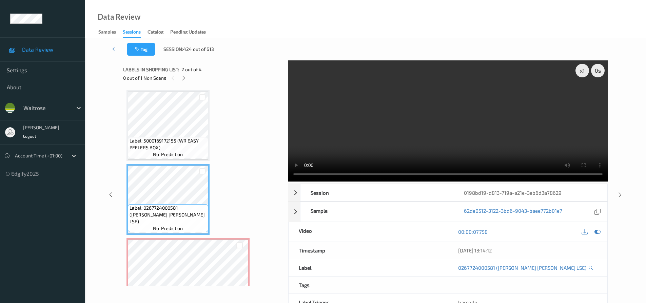
click at [476, 127] on video at bounding box center [448, 120] width 320 height 121
click at [441, 128] on video at bounding box center [448, 120] width 320 height 121
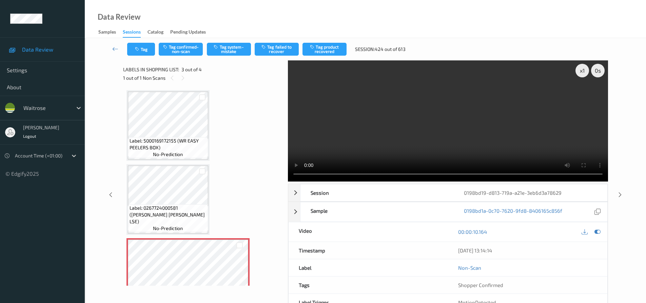
click at [505, 135] on video at bounding box center [448, 120] width 320 height 121
click at [466, 117] on video at bounding box center [448, 120] width 320 height 121
click at [467, 129] on video at bounding box center [448, 120] width 320 height 121
click at [232, 50] on button "Tag system-mistake" at bounding box center [229, 49] width 44 height 13
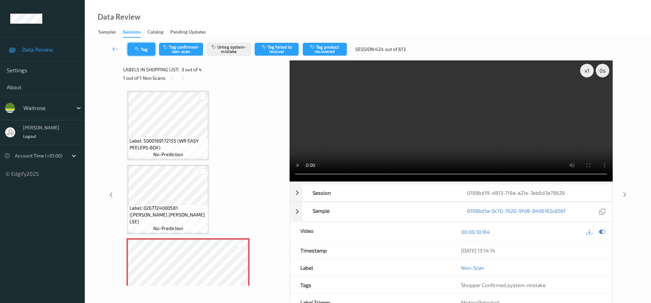
click at [142, 47] on button "Tag" at bounding box center [141, 49] width 28 height 13
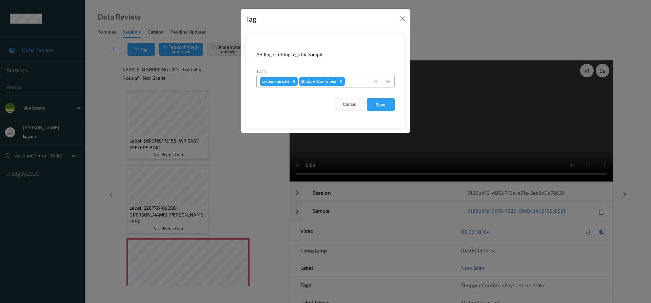
click at [387, 80] on icon at bounding box center [388, 81] width 7 height 7
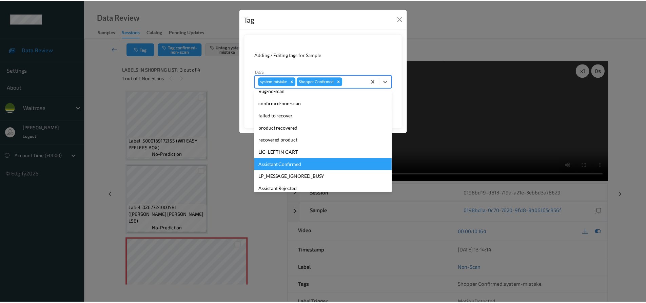
scroll to position [133, 0]
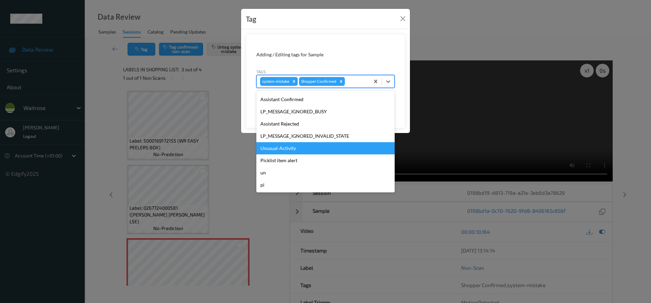
click at [286, 153] on div "Unusual-Activity" at bounding box center [325, 148] width 138 height 12
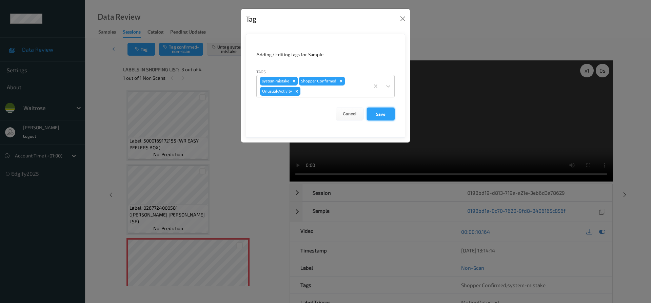
click at [386, 117] on button "Save" at bounding box center [381, 113] width 28 height 13
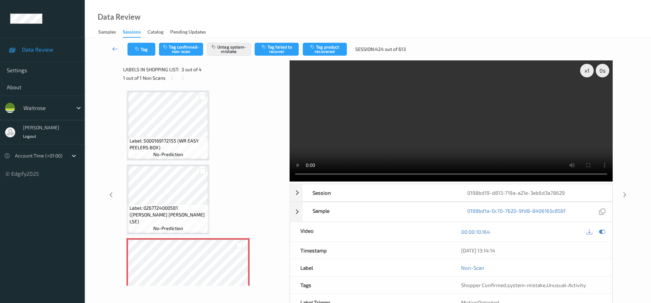
click at [115, 43] on link at bounding box center [115, 49] width 24 height 13
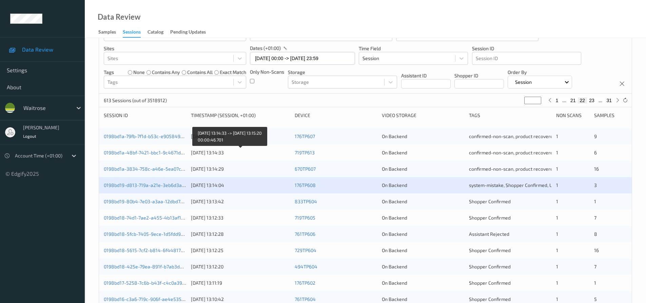
scroll to position [102, 0]
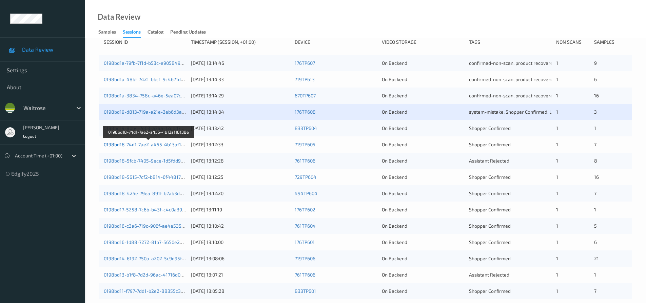
click at [134, 145] on link "0198bd18-74d1-7ae2-a455-4b13af18f38e" at bounding box center [149, 144] width 91 height 6
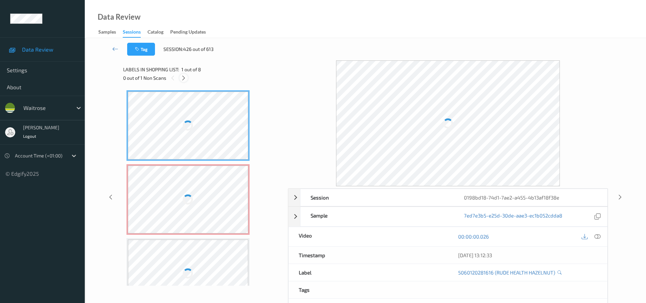
click at [184, 76] on icon at bounding box center [184, 78] width 6 height 6
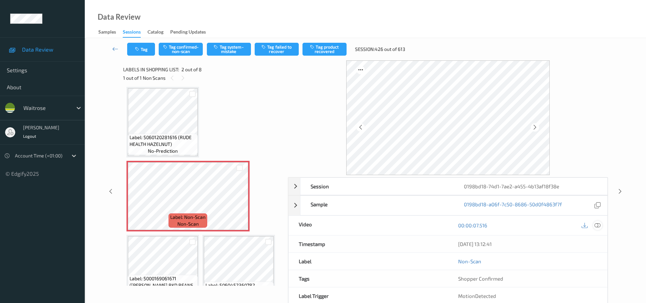
click at [600, 223] on icon at bounding box center [597, 225] width 6 height 6
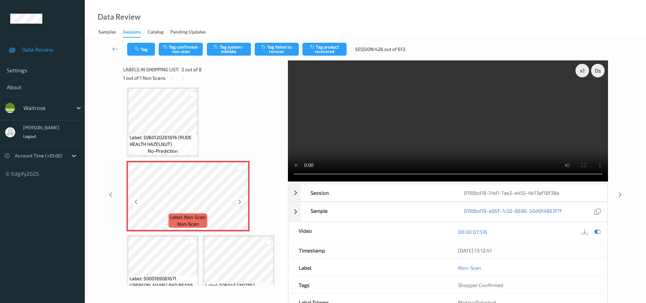
click at [242, 201] on icon at bounding box center [240, 202] width 6 height 6
click at [238, 201] on icon at bounding box center [240, 202] width 6 height 6
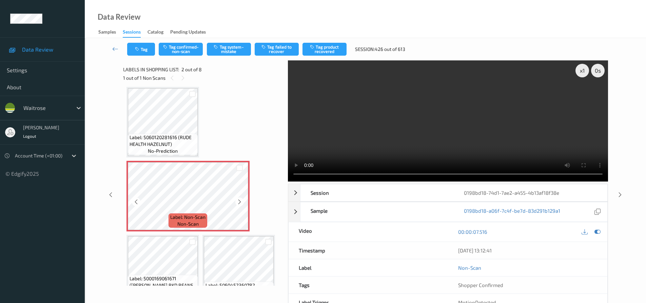
click at [238, 201] on icon at bounding box center [240, 202] width 6 height 6
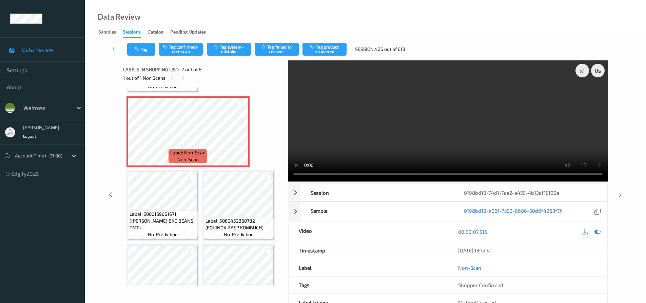
scroll to position [0, 0]
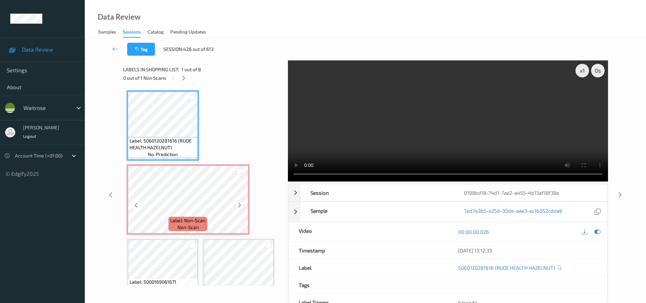
click at [240, 206] on icon at bounding box center [240, 205] width 6 height 6
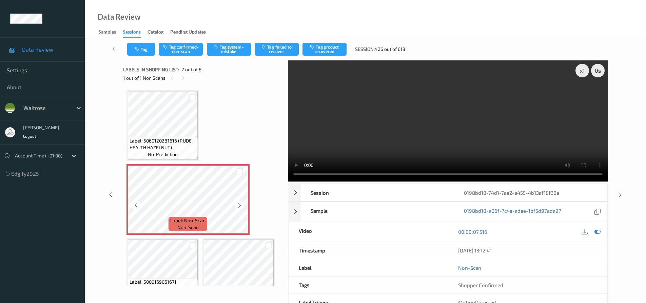
click at [240, 206] on icon at bounding box center [240, 205] width 6 height 6
click at [271, 172] on div "x 1 0 s Session 0198bd18-74d1-7ae2-a455-4b13af18f38e Session ID 0198bd18-74d1-7…" at bounding box center [365, 194] width 485 height 268
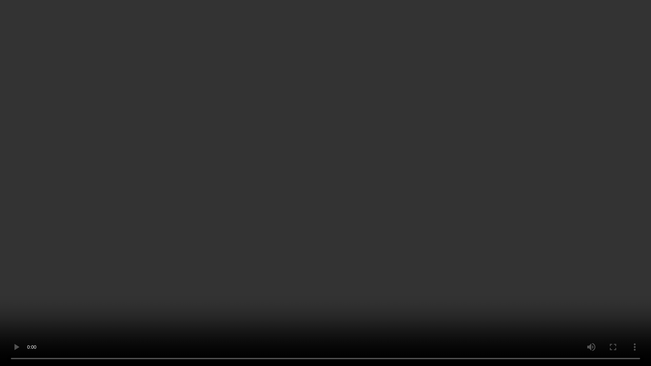
click at [266, 148] on video at bounding box center [325, 183] width 651 height 366
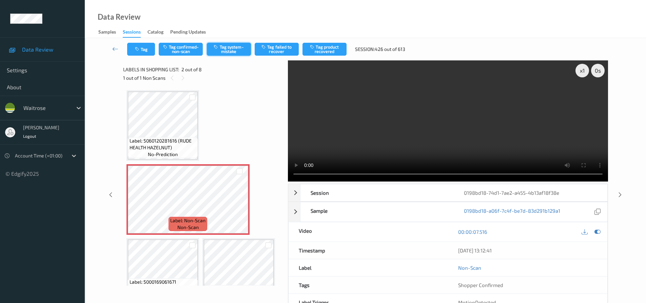
click at [232, 44] on button "Tag system-mistake" at bounding box center [229, 49] width 44 height 13
click at [236, 47] on button "Tag system-mistake" at bounding box center [229, 49] width 44 height 13
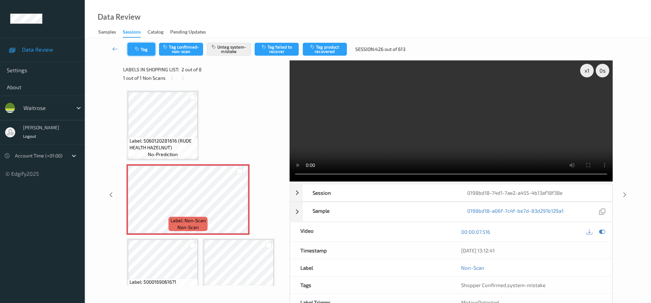
click at [150, 48] on button "Tag" at bounding box center [141, 49] width 28 height 13
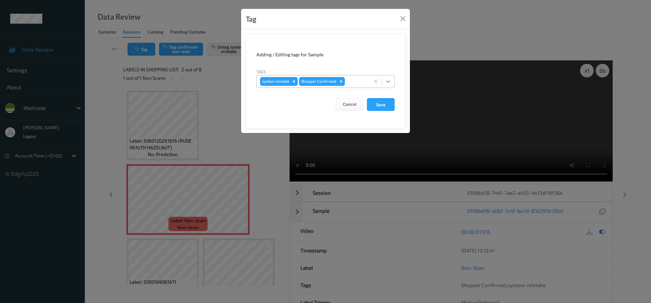
click at [388, 83] on icon at bounding box center [388, 81] width 7 height 7
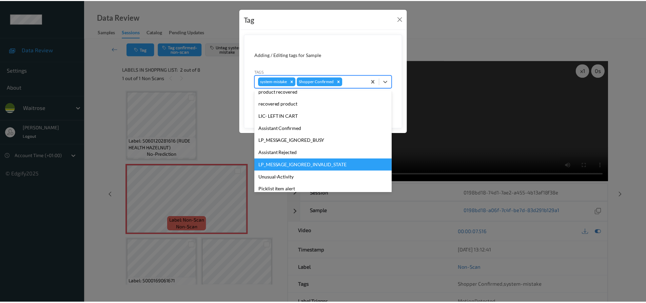
scroll to position [133, 0]
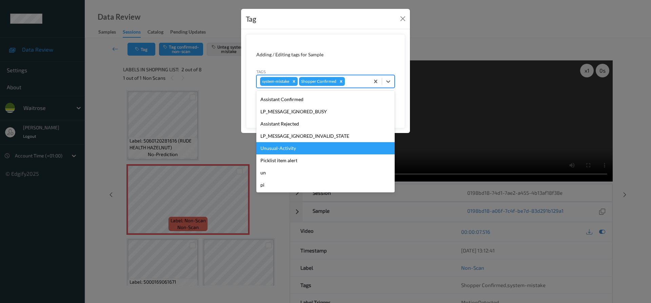
click at [287, 151] on div "Unusual-Activity" at bounding box center [325, 148] width 138 height 12
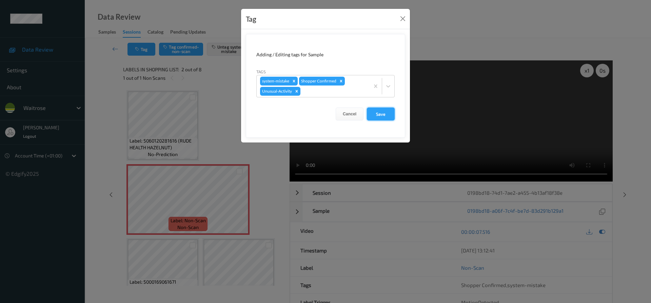
click at [378, 115] on button "Save" at bounding box center [381, 113] width 28 height 13
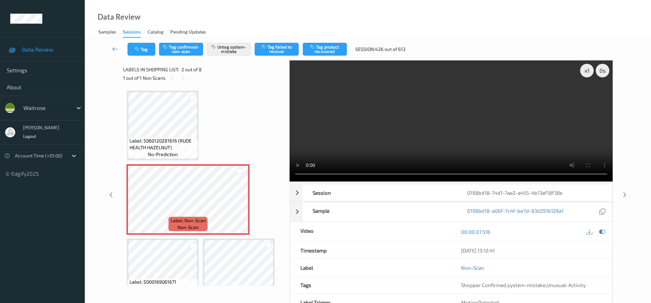
click at [114, 45] on link at bounding box center [115, 49] width 24 height 13
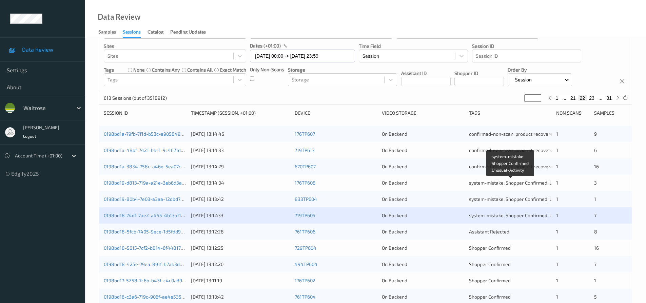
scroll to position [102, 0]
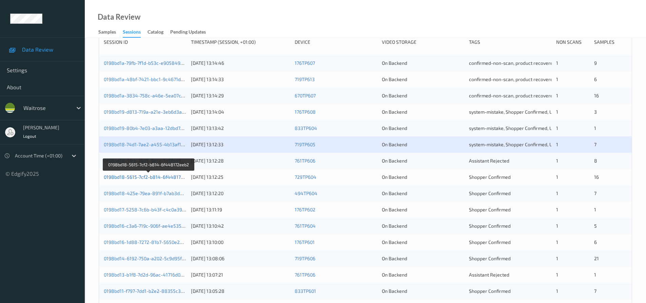
click at [138, 177] on link "0198bd18-5615-7cf2-b814-6f448172eeb2" at bounding box center [149, 177] width 91 height 6
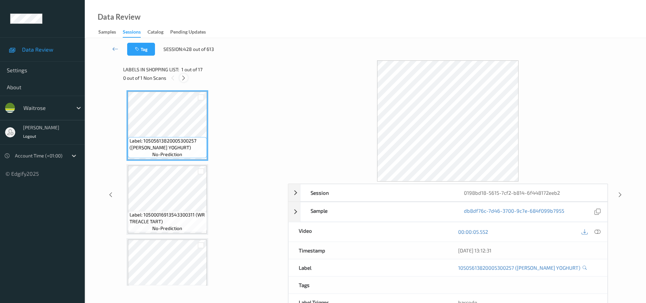
click at [183, 78] on icon at bounding box center [184, 78] width 6 height 6
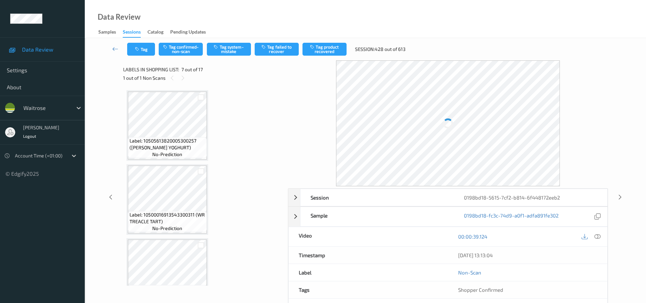
scroll to position [373, 0]
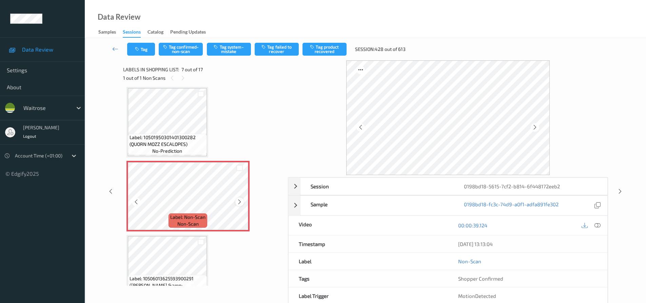
click at [240, 202] on icon at bounding box center [240, 202] width 6 height 6
click at [237, 200] on icon at bounding box center [240, 202] width 6 height 6
click at [597, 225] on icon at bounding box center [597, 225] width 6 height 6
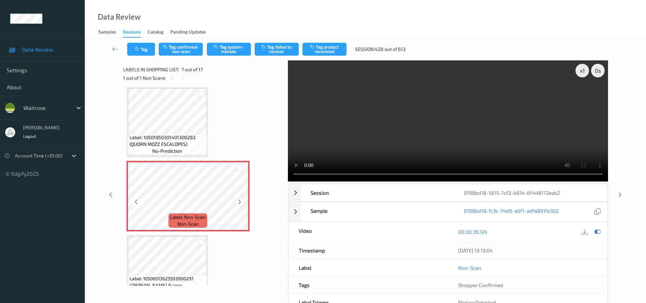
click at [239, 201] on icon at bounding box center [240, 202] width 6 height 6
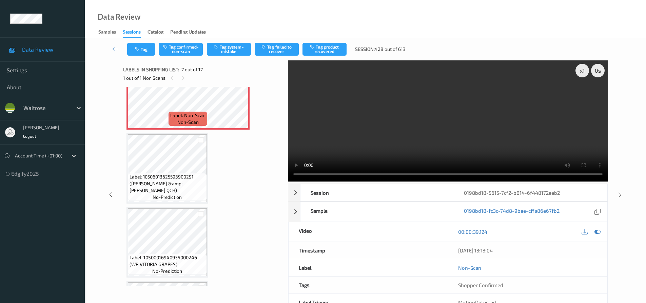
scroll to position [441, 0]
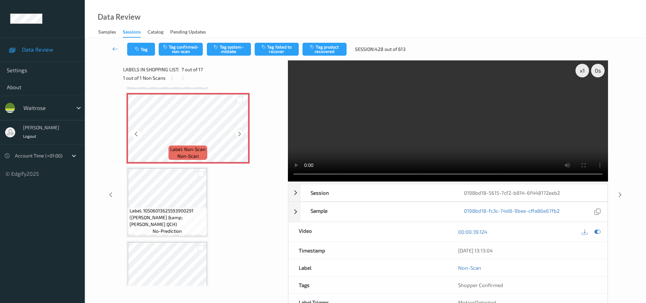
click at [237, 134] on icon at bounding box center [240, 134] width 6 height 6
click at [403, 133] on video at bounding box center [448, 120] width 320 height 121
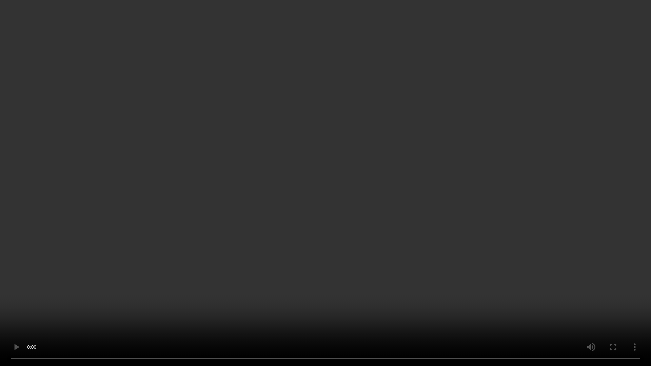
click at [353, 243] on video at bounding box center [325, 183] width 651 height 366
click at [366, 243] on video at bounding box center [325, 183] width 651 height 366
click at [366, 248] on video at bounding box center [325, 183] width 651 height 366
click at [341, 258] on video at bounding box center [325, 183] width 651 height 366
click at [344, 256] on video at bounding box center [325, 183] width 651 height 366
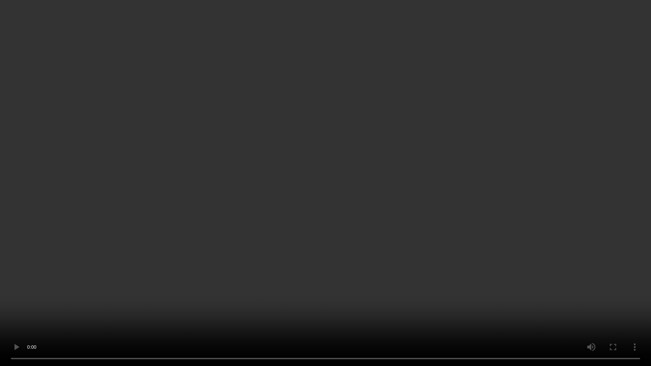
click at [325, 245] on video at bounding box center [325, 183] width 651 height 366
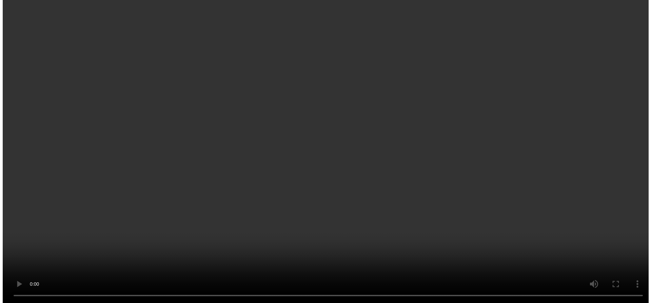
scroll to position [373, 0]
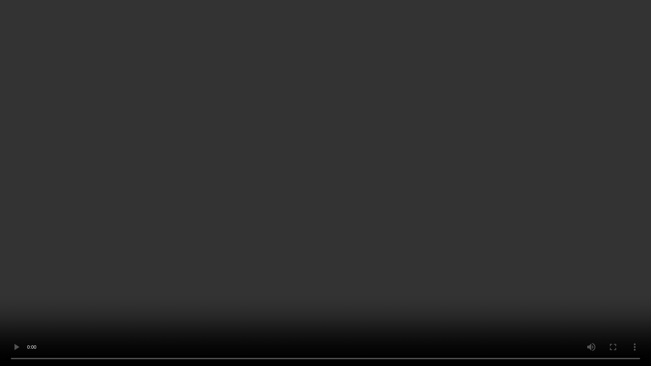
click at [418, 241] on video at bounding box center [325, 183] width 651 height 366
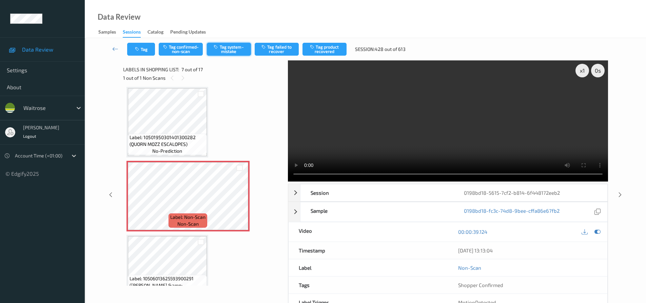
click at [232, 49] on button "Tag system-mistake" at bounding box center [229, 49] width 44 height 13
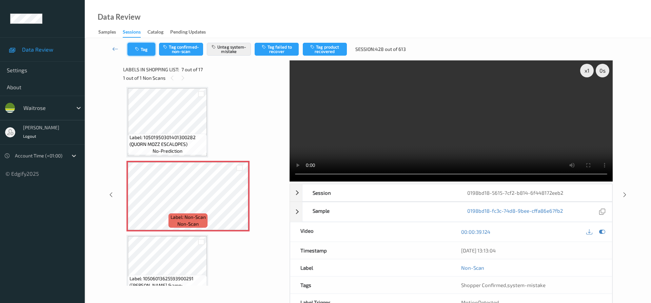
click at [136, 46] on button "Tag" at bounding box center [141, 49] width 28 height 13
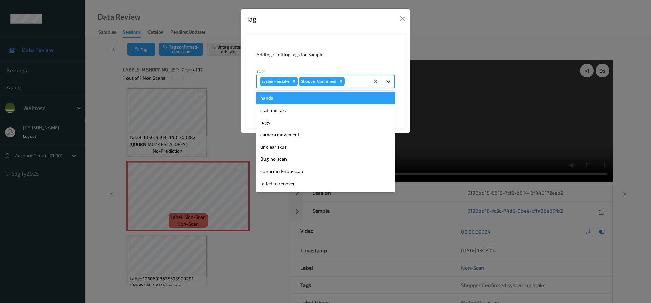
click at [388, 81] on icon at bounding box center [388, 81] width 7 height 7
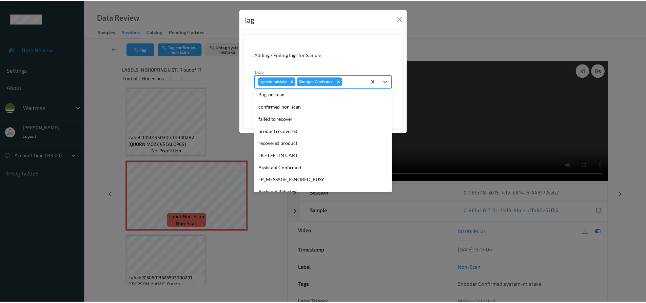
scroll to position [133, 0]
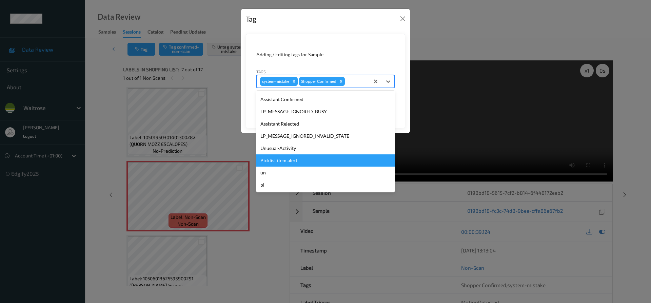
click at [286, 148] on div "Unusual-Activity" at bounding box center [325, 148] width 138 height 12
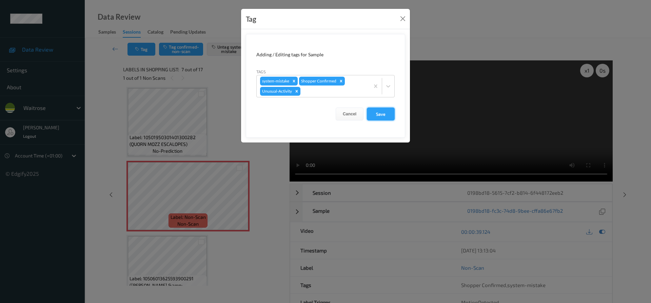
click at [380, 111] on button "Save" at bounding box center [381, 113] width 28 height 13
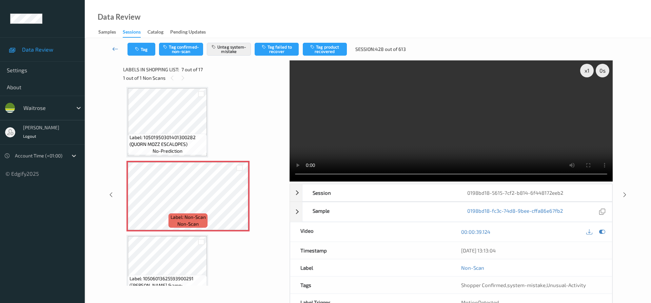
click at [112, 45] on link at bounding box center [115, 49] width 24 height 13
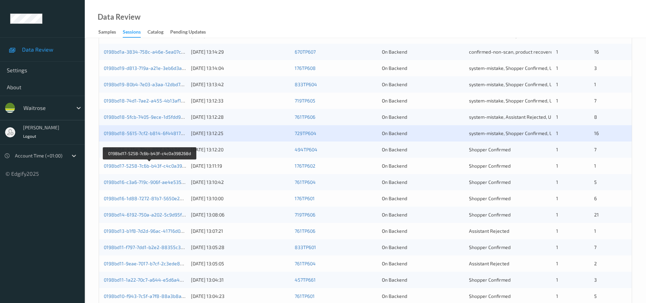
scroll to position [207, 0]
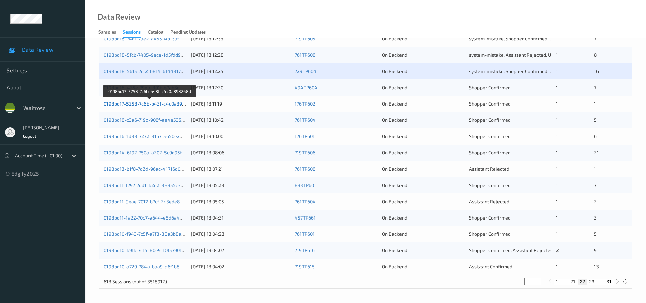
click at [137, 103] on link "0198bd17-5258-7c6b-b43f-c4c0a398268d" at bounding box center [150, 104] width 93 height 6
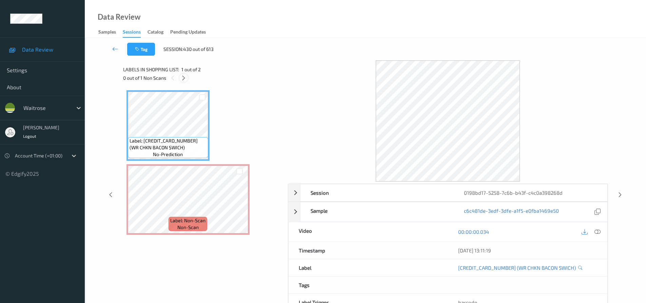
click at [183, 76] on icon at bounding box center [184, 78] width 6 height 6
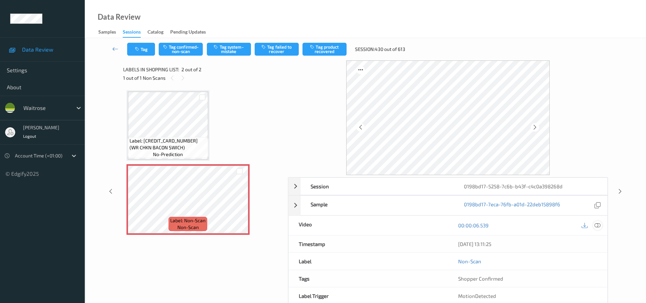
click at [599, 224] on icon at bounding box center [597, 225] width 6 height 6
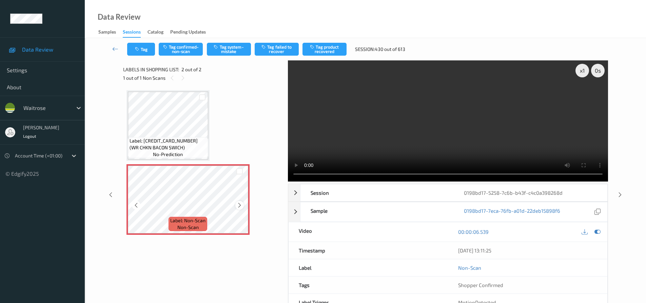
click at [240, 205] on icon at bounding box center [240, 205] width 6 height 6
click at [240, 204] on icon at bounding box center [240, 205] width 6 height 6
click at [449, 140] on video at bounding box center [448, 120] width 320 height 121
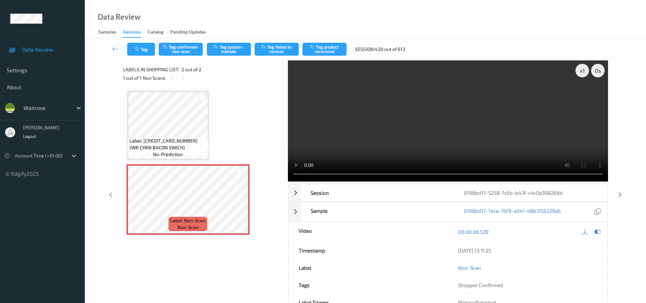
click at [379, 151] on video at bounding box center [448, 120] width 320 height 121
click at [233, 46] on button "Tag system-mistake" at bounding box center [229, 49] width 44 height 13
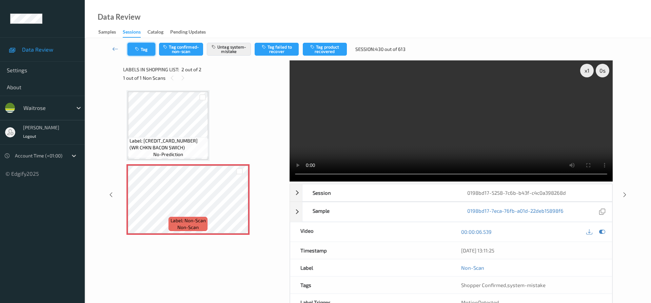
click at [150, 50] on button "Tag" at bounding box center [141, 49] width 28 height 13
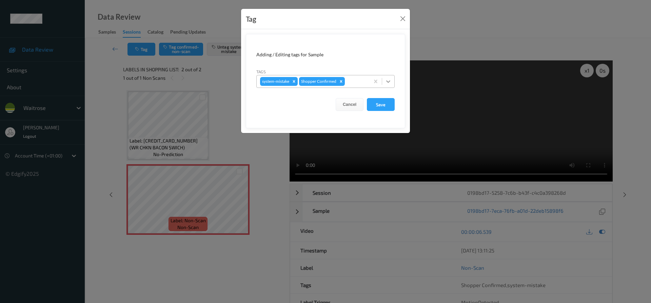
click at [386, 81] on icon at bounding box center [388, 81] width 7 height 7
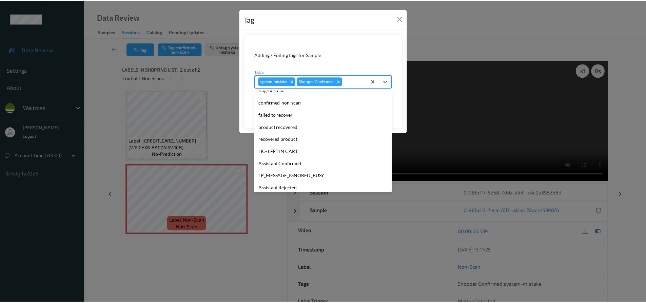
scroll to position [133, 0]
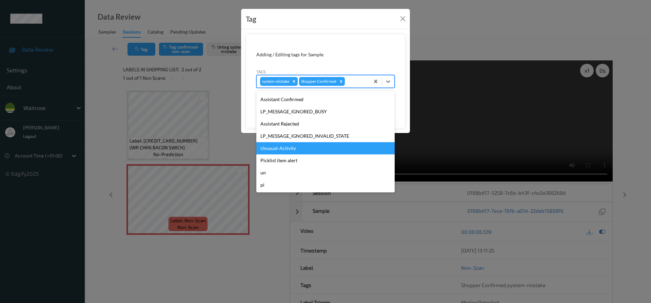
click at [265, 145] on div "Unusual-Activity" at bounding box center [325, 148] width 138 height 12
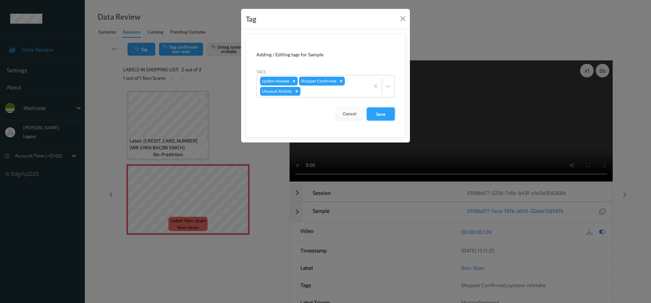
click at [389, 113] on button "Save" at bounding box center [381, 113] width 28 height 13
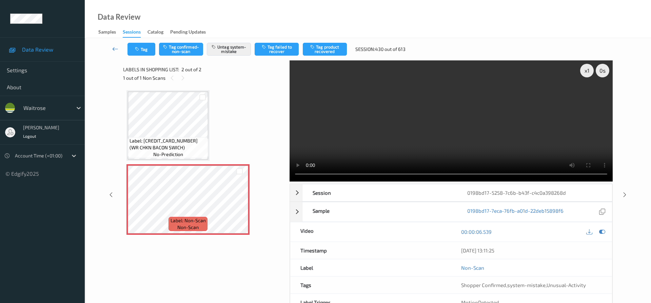
click at [112, 45] on link at bounding box center [115, 49] width 24 height 13
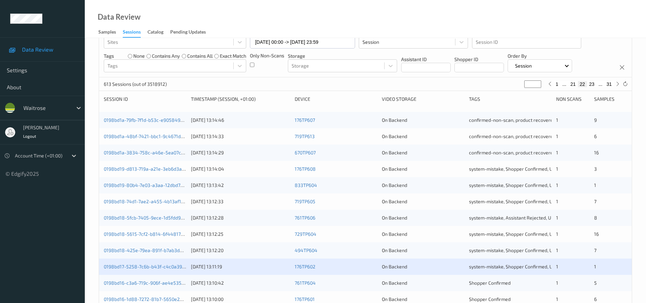
scroll to position [207, 0]
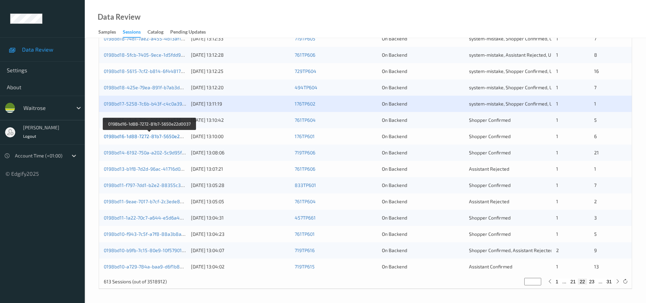
click at [140, 136] on link "0198bd16-1d88-7272-81b7-5650e22d0037" at bounding box center [150, 136] width 92 height 6
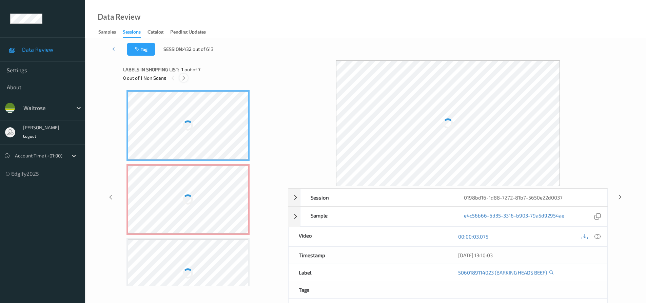
drag, startPoint x: 184, startPoint y: 76, endPoint x: 185, endPoint y: 86, distance: 9.6
click at [184, 79] on icon at bounding box center [184, 78] width 6 height 6
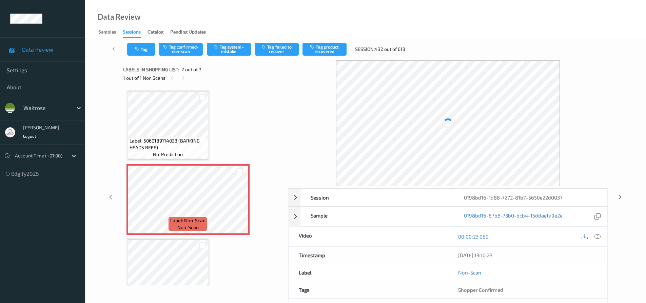
scroll to position [3, 0]
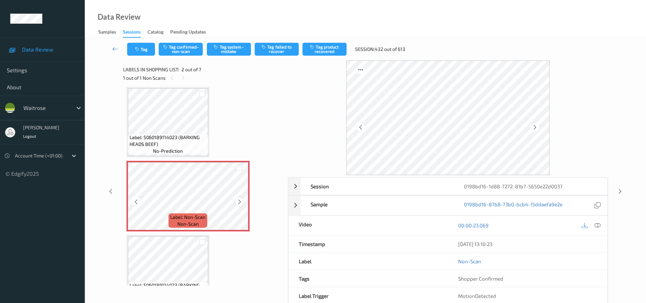
click at [240, 200] on icon at bounding box center [240, 202] width 6 height 6
click at [597, 224] on icon at bounding box center [597, 225] width 6 height 6
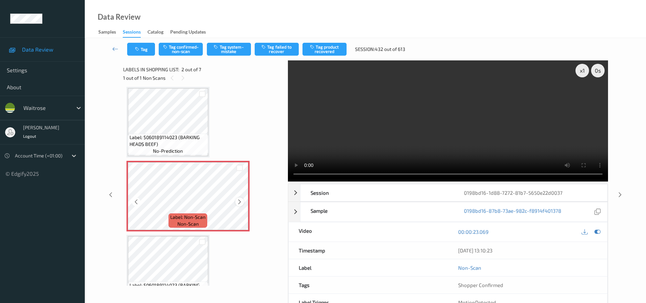
click at [239, 202] on icon at bounding box center [240, 202] width 6 height 6
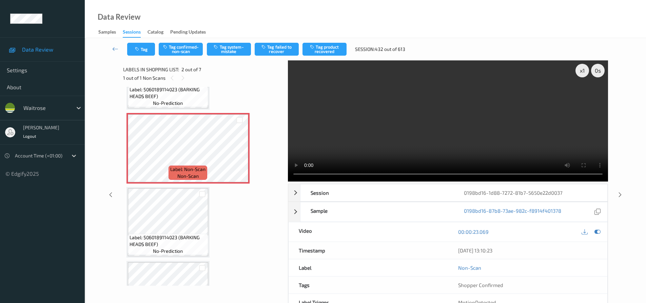
scroll to position [51, 0]
click at [237, 155] on icon at bounding box center [240, 154] width 6 height 6
click at [237, 153] on icon at bounding box center [240, 154] width 6 height 6
click at [348, 146] on video at bounding box center [448, 120] width 320 height 121
click at [238, 153] on icon at bounding box center [240, 154] width 6 height 6
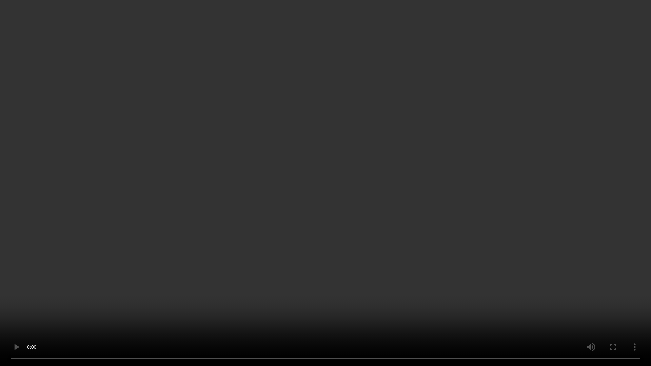
click at [241, 240] on video at bounding box center [325, 183] width 651 height 366
click at [237, 218] on video at bounding box center [325, 183] width 651 height 366
click at [165, 288] on video at bounding box center [325, 183] width 651 height 366
click at [236, 223] on video at bounding box center [325, 183] width 651 height 366
click at [402, 175] on video at bounding box center [325, 183] width 651 height 366
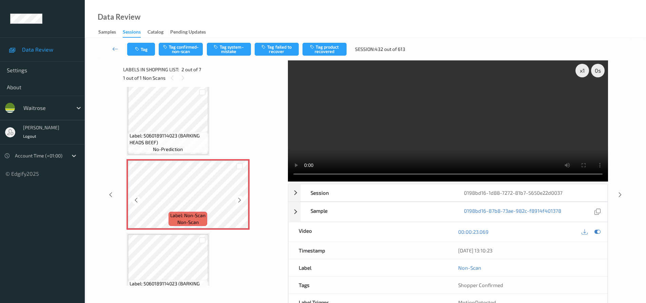
scroll to position [0, 0]
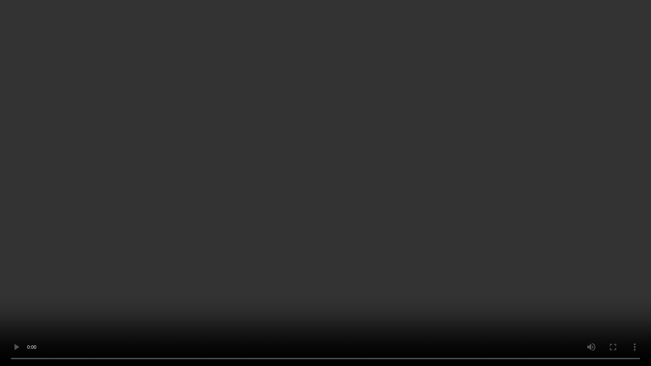
drag, startPoint x: 552, startPoint y: 185, endPoint x: 564, endPoint y: 195, distance: 15.9
click at [552, 185] on video at bounding box center [325, 183] width 651 height 366
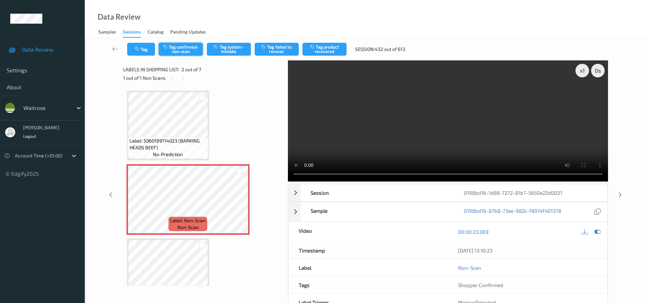
click at [179, 47] on button "Tag confirmed-non-scan" at bounding box center [181, 49] width 44 height 13
click at [536, 148] on video at bounding box center [448, 120] width 320 height 121
click at [289, 49] on button "Tag failed to recover" at bounding box center [277, 49] width 44 height 13
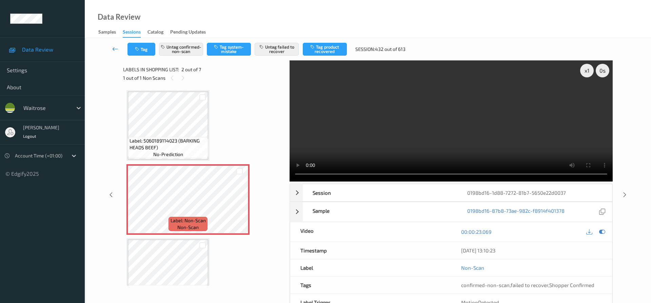
click at [113, 44] on link at bounding box center [115, 49] width 24 height 13
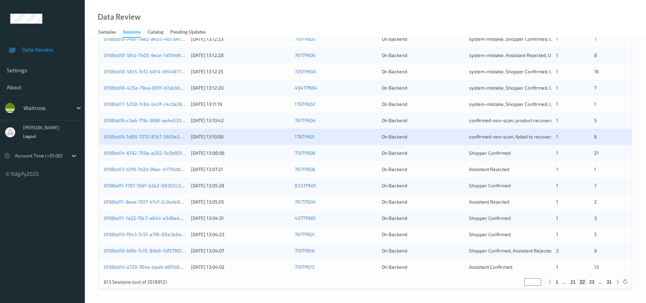
scroll to position [207, 0]
click at [148, 168] on link "0198bd13-b1f8-7d2d-96ac-41716d081825" at bounding box center [149, 169] width 90 height 6
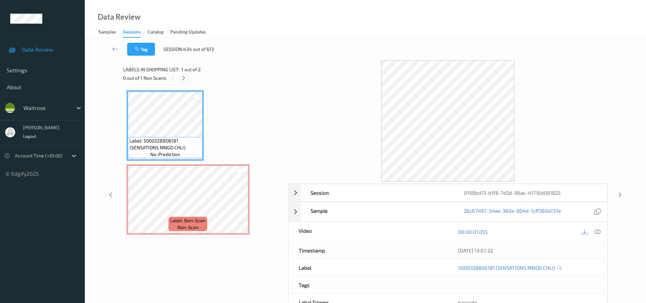
click at [186, 80] on icon at bounding box center [184, 78] width 6 height 6
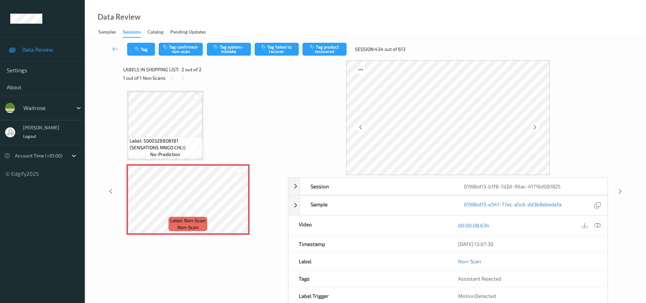
click at [597, 225] on icon at bounding box center [597, 225] width 6 height 6
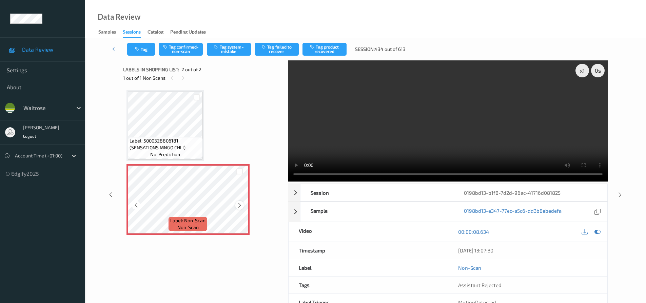
click at [240, 204] on icon at bounding box center [240, 205] width 6 height 6
click at [382, 141] on video at bounding box center [448, 120] width 320 height 121
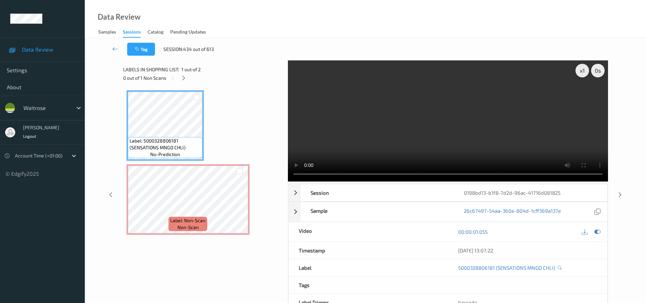
click at [441, 140] on video at bounding box center [448, 120] width 320 height 121
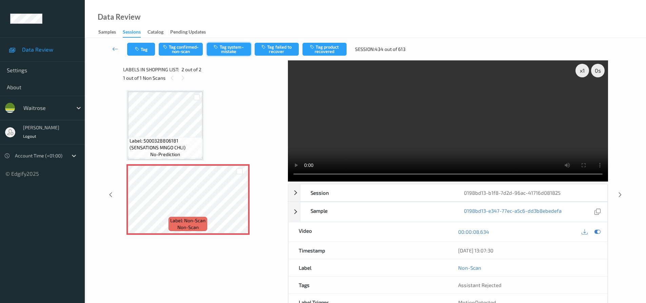
click at [222, 52] on button "Tag system-mistake" at bounding box center [229, 49] width 44 height 13
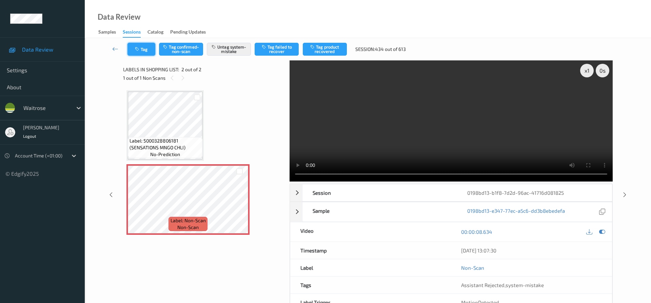
click at [146, 49] on button "Tag" at bounding box center [141, 49] width 28 height 13
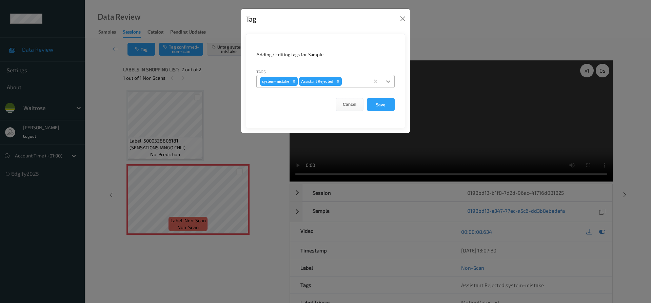
drag, startPoint x: 391, startPoint y: 81, endPoint x: 386, endPoint y: 90, distance: 10.2
click at [391, 82] on icon at bounding box center [388, 81] width 7 height 7
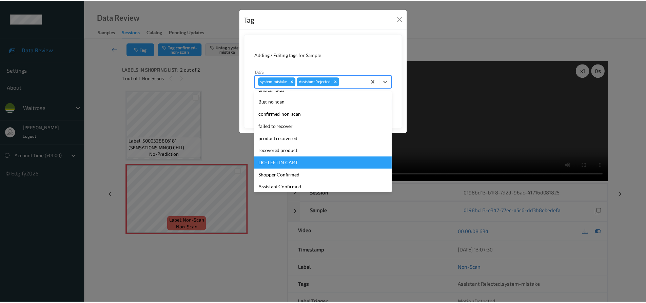
scroll to position [133, 0]
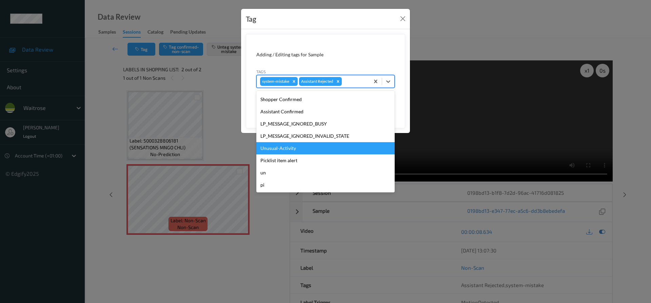
click at [293, 146] on div "Unusual-Activity" at bounding box center [325, 148] width 138 height 12
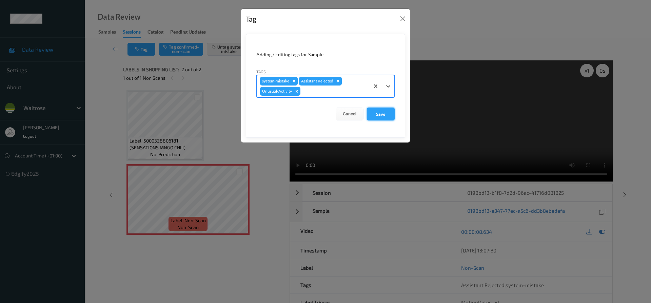
click at [386, 113] on button "Save" at bounding box center [381, 113] width 28 height 13
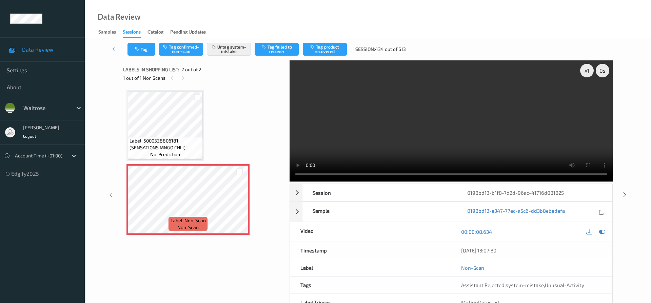
click at [115, 44] on link at bounding box center [115, 49] width 24 height 13
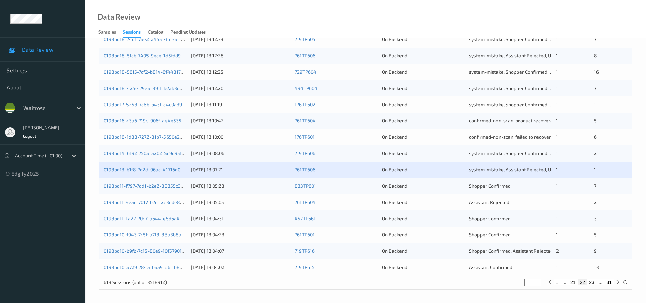
scroll to position [207, 0]
click at [133, 201] on link "0198bd11-9eae-7017-b7cf-2c3ede82ed79" at bounding box center [148, 201] width 89 height 6
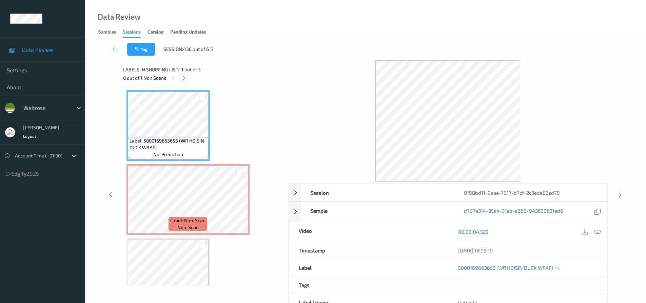
click at [185, 78] on icon at bounding box center [184, 78] width 6 height 6
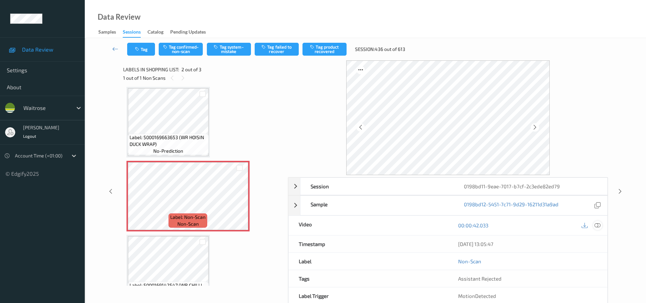
click at [599, 225] on icon at bounding box center [597, 225] width 6 height 6
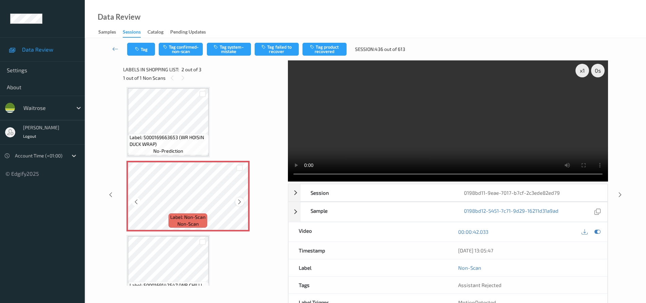
click at [240, 201] on icon at bounding box center [240, 202] width 6 height 6
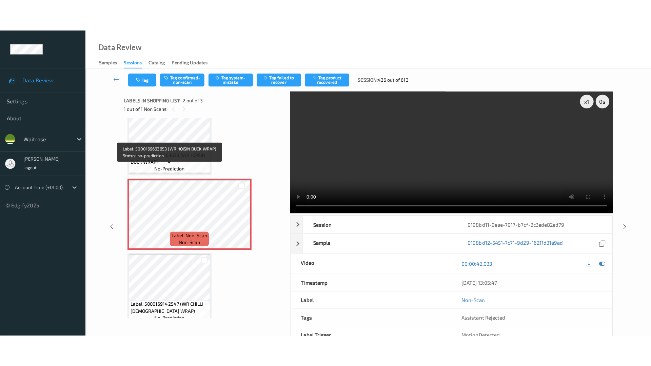
scroll to position [26, 0]
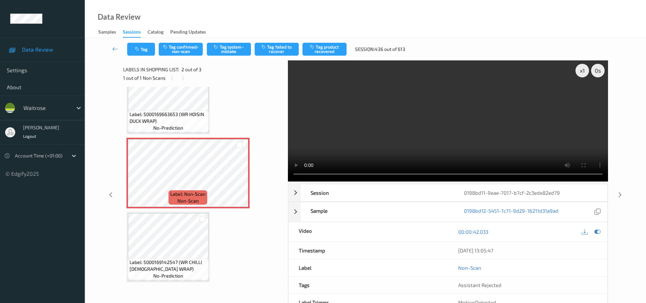
drag, startPoint x: 390, startPoint y: 143, endPoint x: 463, endPoint y: 144, distance: 73.6
click at [390, 143] on video at bounding box center [448, 120] width 320 height 121
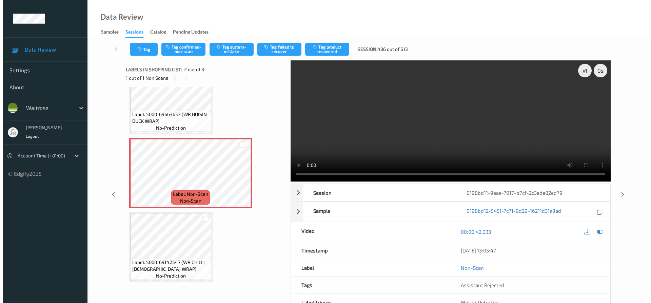
scroll to position [0, 0]
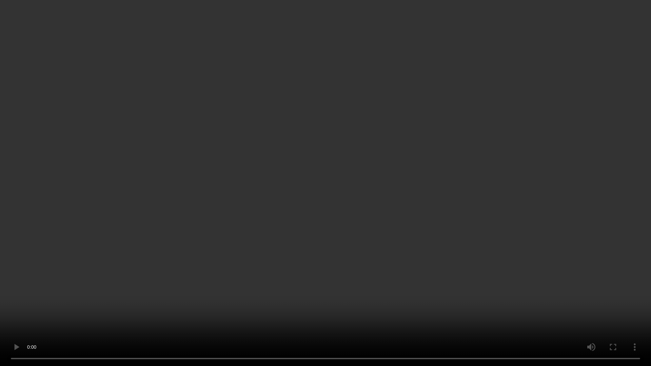
drag, startPoint x: 403, startPoint y: 228, endPoint x: 412, endPoint y: 228, distance: 8.8
click at [403, 228] on video at bounding box center [325, 183] width 651 height 366
click at [392, 269] on video at bounding box center [325, 183] width 651 height 366
click at [432, 300] on video at bounding box center [325, 183] width 651 height 366
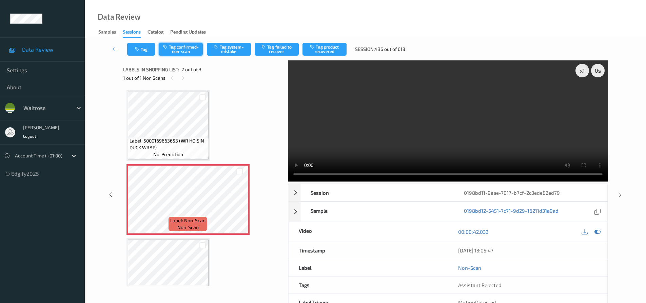
click at [184, 48] on button "Tag confirmed-non-scan" at bounding box center [181, 49] width 44 height 13
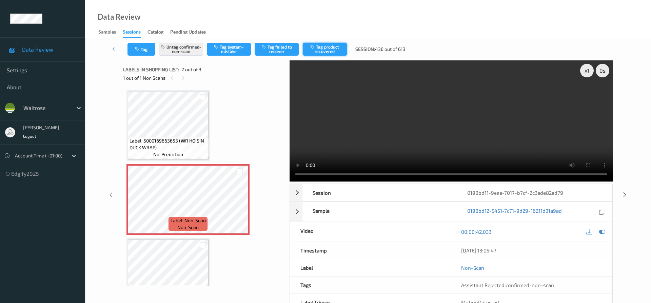
click at [326, 46] on button "Tag product recovered" at bounding box center [325, 49] width 44 height 13
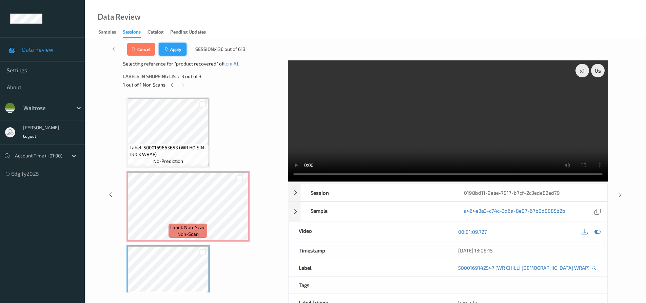
click at [177, 50] on button "Apply" at bounding box center [173, 49] width 28 height 13
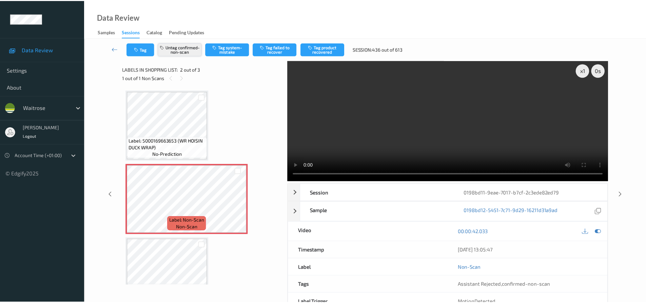
scroll to position [3, 0]
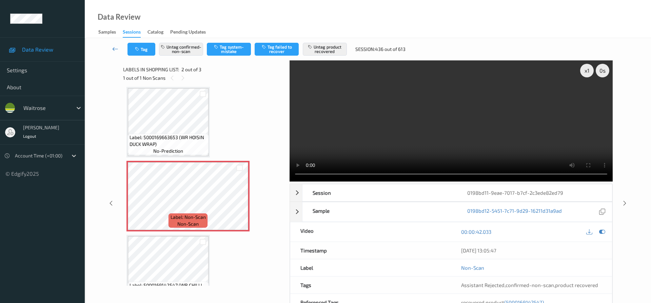
click at [113, 46] on icon at bounding box center [115, 48] width 6 height 7
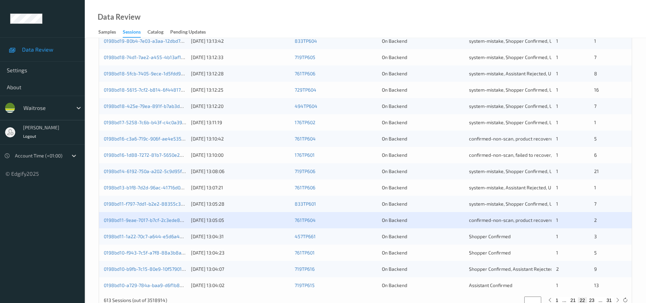
scroll to position [207, 0]
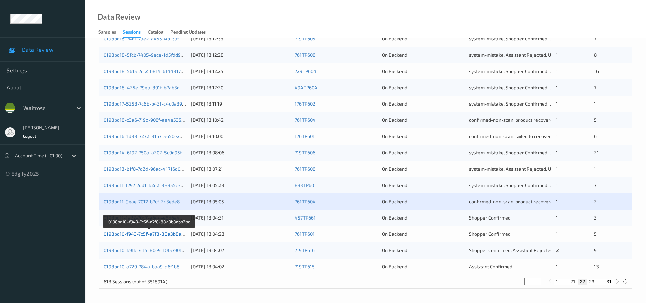
click at [144, 235] on link "0198bd10-f943-7c5f-a7f8-88a3b8abb2bc" at bounding box center [149, 234] width 91 height 6
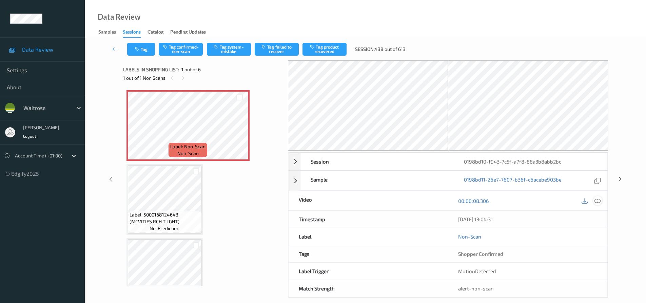
click at [598, 201] on icon at bounding box center [597, 201] width 6 height 6
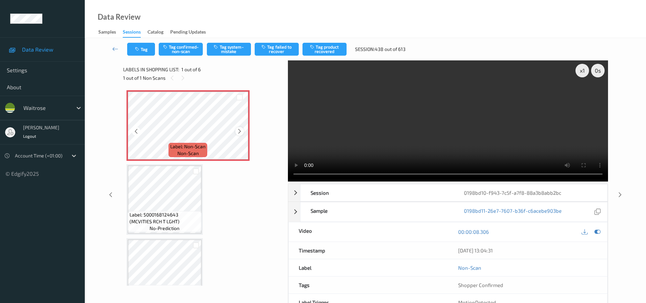
click at [240, 131] on icon at bounding box center [240, 131] width 6 height 6
click at [240, 132] on icon at bounding box center [240, 131] width 6 height 6
click at [241, 132] on icon at bounding box center [240, 131] width 6 height 6
click at [239, 130] on icon at bounding box center [240, 131] width 6 height 6
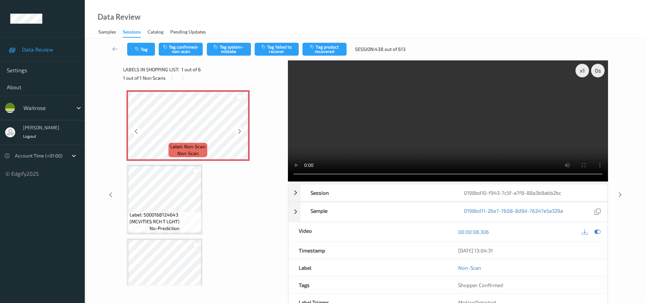
click at [239, 130] on icon at bounding box center [240, 131] width 6 height 6
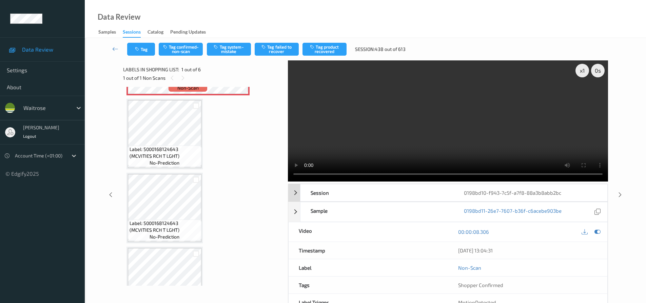
scroll to position [68, 0]
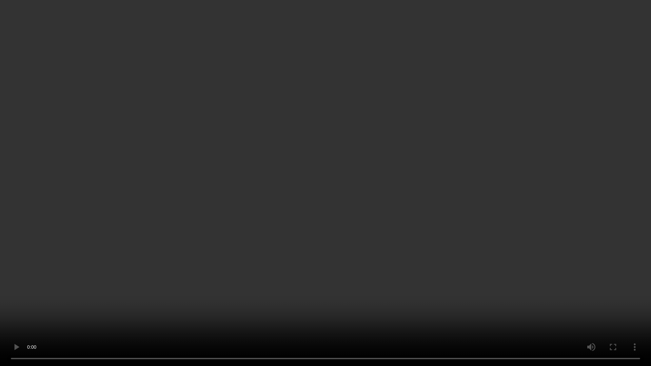
click at [195, 200] on video at bounding box center [325, 183] width 651 height 366
click at [209, 208] on video at bounding box center [325, 183] width 651 height 366
click at [252, 217] on video at bounding box center [325, 183] width 651 height 366
click at [200, 241] on video at bounding box center [325, 183] width 651 height 366
click at [474, 180] on video at bounding box center [325, 183] width 651 height 366
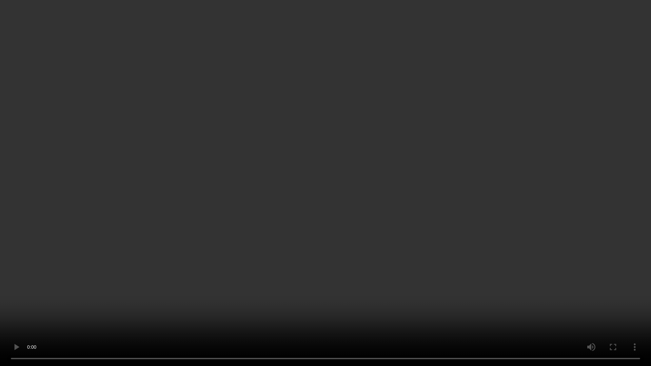
click at [397, 143] on video at bounding box center [325, 183] width 651 height 366
click at [386, 180] on video at bounding box center [325, 183] width 651 height 366
click at [366, 172] on video at bounding box center [325, 183] width 651 height 366
click at [378, 168] on video at bounding box center [325, 183] width 651 height 366
click at [345, 147] on video at bounding box center [325, 183] width 651 height 366
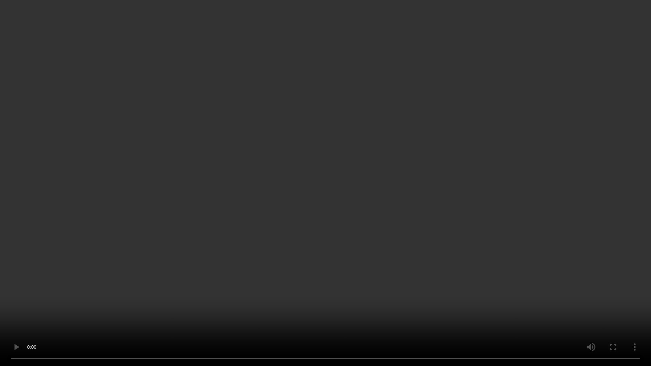
click at [418, 112] on video at bounding box center [325, 183] width 651 height 366
click at [226, 117] on video at bounding box center [325, 183] width 651 height 366
click at [437, 147] on video at bounding box center [325, 183] width 651 height 366
click at [416, 185] on video at bounding box center [325, 183] width 651 height 366
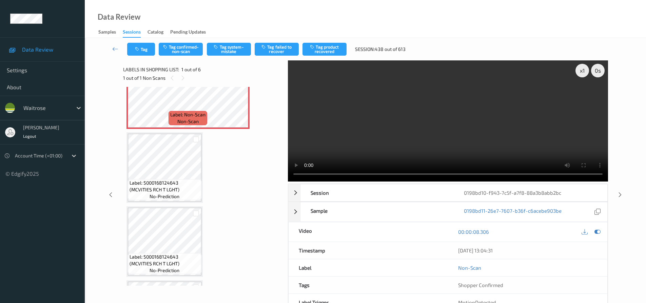
scroll to position [0, 0]
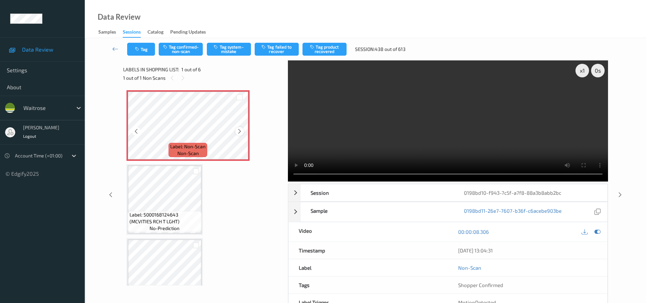
click at [241, 133] on icon at bounding box center [240, 131] width 6 height 6
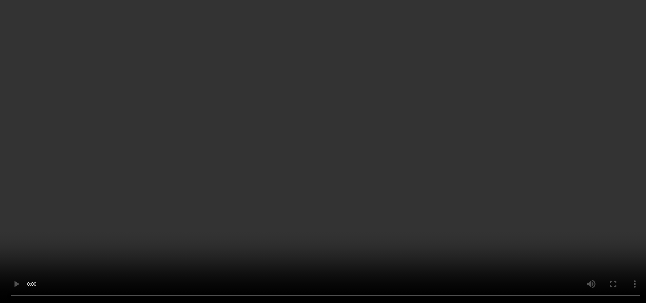
scroll to position [34, 0]
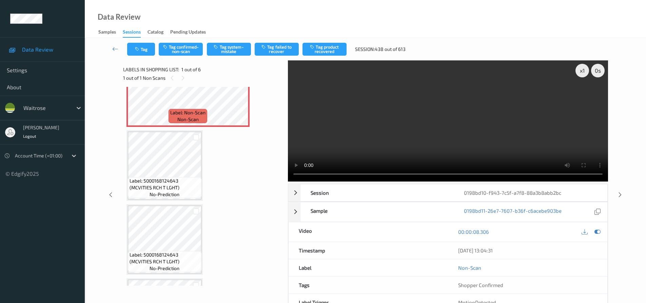
click at [429, 134] on video at bounding box center [448, 120] width 320 height 121
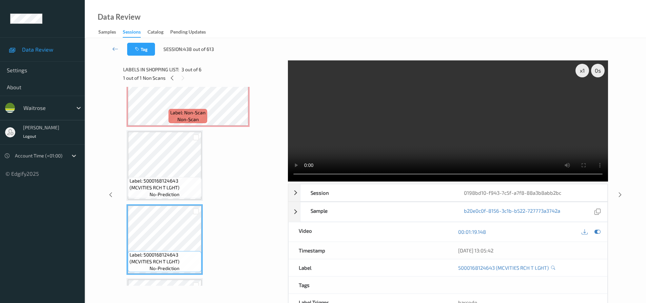
click at [498, 142] on video at bounding box center [448, 120] width 320 height 121
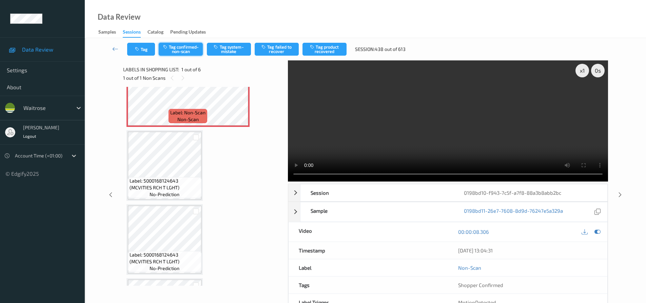
click at [183, 47] on button "Tag confirmed-non-scan" at bounding box center [181, 49] width 44 height 13
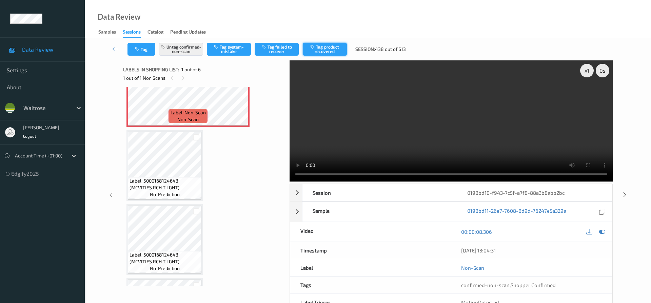
click at [321, 51] on button "Tag product recovered" at bounding box center [325, 49] width 44 height 13
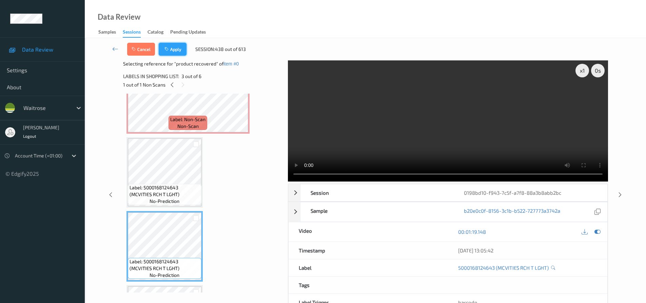
click at [169, 46] on button "Apply" at bounding box center [173, 49] width 28 height 13
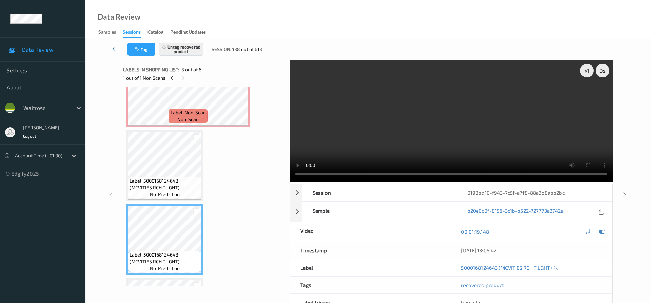
click at [113, 45] on icon at bounding box center [115, 48] width 6 height 7
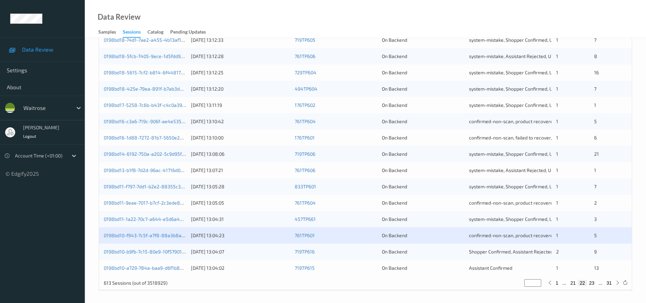
scroll to position [207, 0]
click at [135, 266] on link "0198bd10-a729-784a-baa9-d6f1b8a1a8c8" at bounding box center [150, 266] width 92 height 6
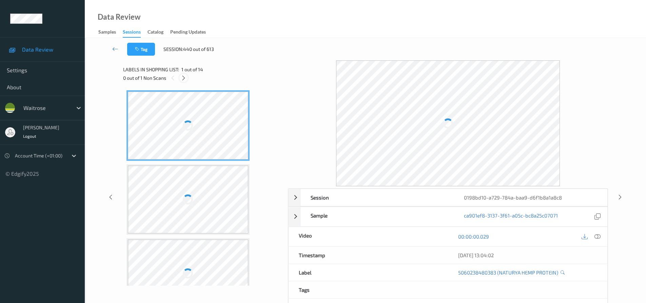
click at [184, 77] on icon at bounding box center [184, 78] width 6 height 6
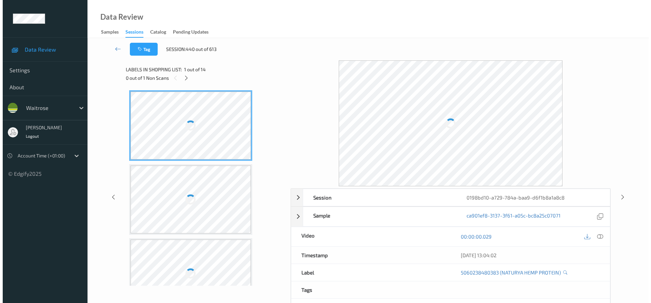
scroll to position [742, 0]
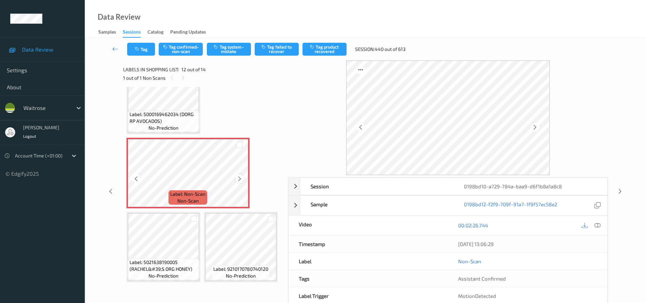
click at [238, 182] on icon at bounding box center [240, 179] width 6 height 6
click at [595, 224] on icon at bounding box center [597, 225] width 6 height 6
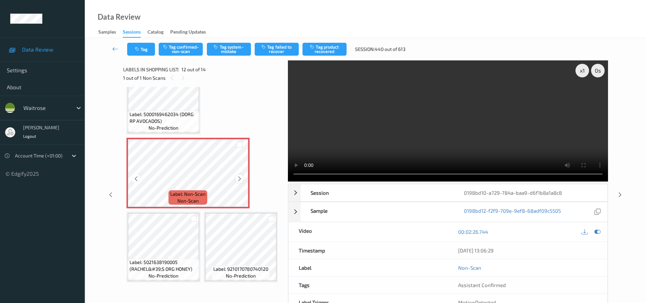
click at [239, 182] on icon at bounding box center [240, 179] width 6 height 6
click at [240, 182] on icon at bounding box center [240, 179] width 6 height 6
click at [239, 182] on icon at bounding box center [240, 179] width 6 height 6
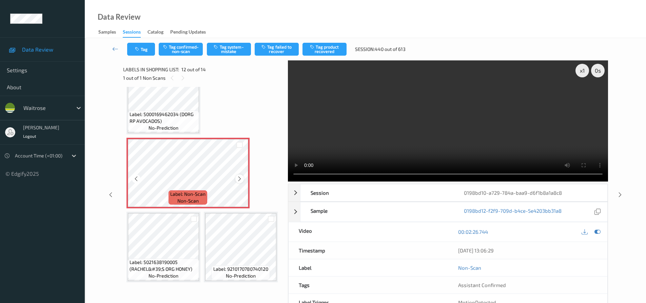
click at [239, 182] on icon at bounding box center [240, 179] width 6 height 6
drag, startPoint x: 167, startPoint y: 126, endPoint x: 244, endPoint y: 93, distance: 83.8
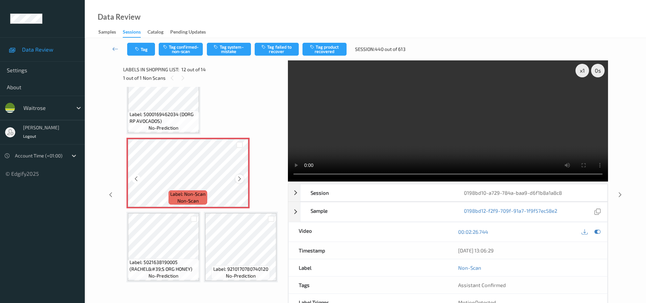
click at [238, 182] on icon at bounding box center [240, 179] width 6 height 6
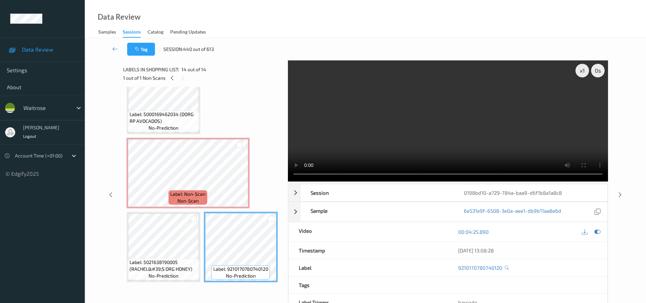
scroll to position [602, 0]
click at [395, 141] on video at bounding box center [448, 120] width 320 height 121
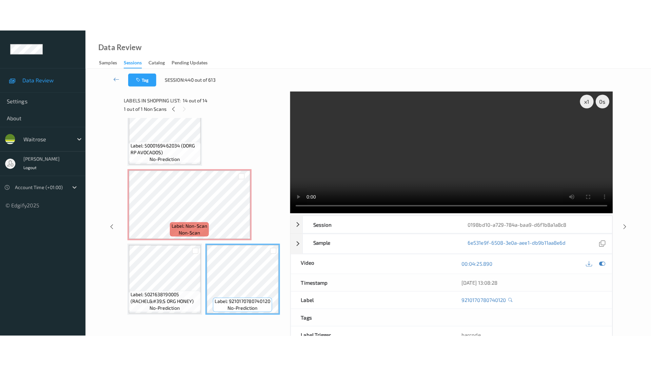
scroll to position [738, 0]
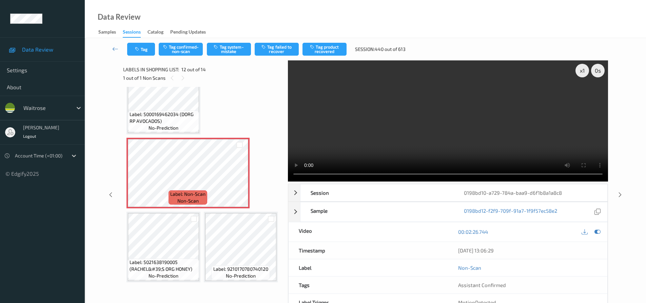
click at [429, 141] on video at bounding box center [448, 120] width 320 height 121
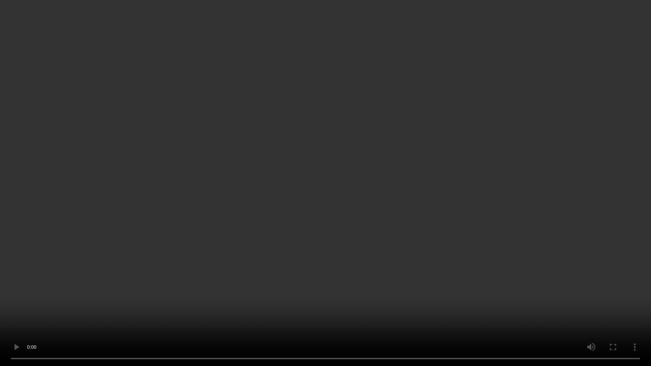
click at [427, 298] on video at bounding box center [325, 183] width 651 height 366
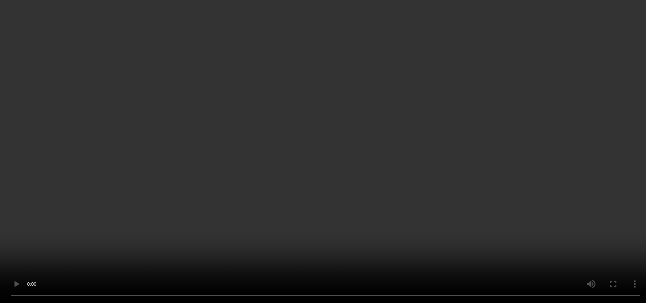
scroll to position [773, 0]
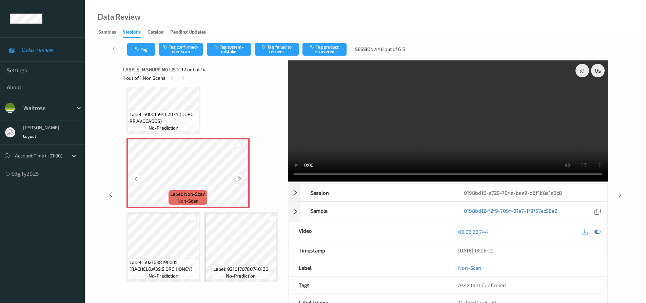
click at [239, 176] on icon at bounding box center [240, 179] width 6 height 6
click at [462, 125] on video at bounding box center [448, 120] width 320 height 121
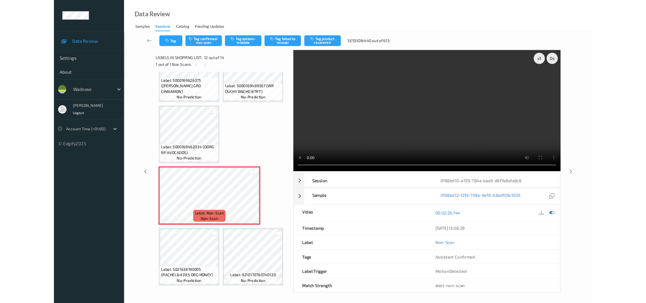
scroll to position [333, 0]
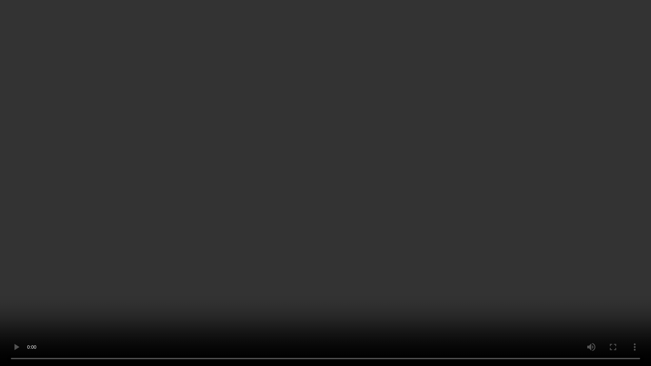
click at [350, 188] on video at bounding box center [325, 183] width 651 height 366
click at [334, 227] on video at bounding box center [325, 183] width 651 height 366
click at [519, 207] on video at bounding box center [325, 183] width 651 height 366
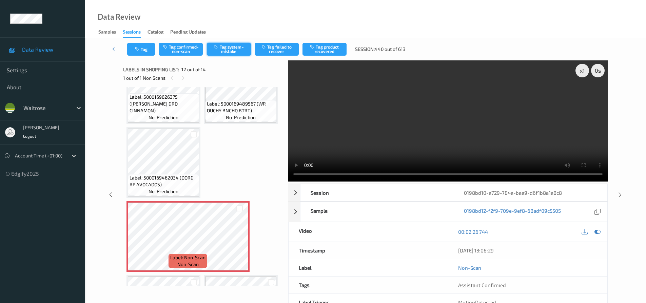
click at [224, 47] on button "Tag system-mistake" at bounding box center [229, 49] width 44 height 13
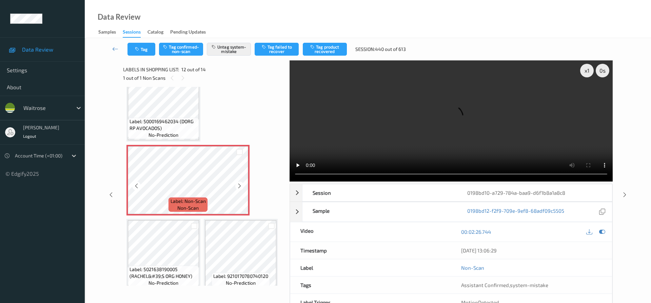
scroll to position [396, 0]
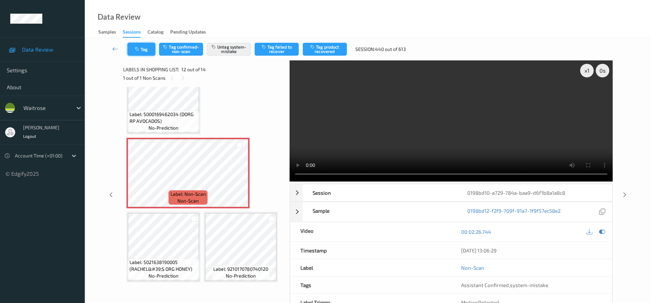
click at [141, 43] on button "Tag" at bounding box center [141, 49] width 28 height 13
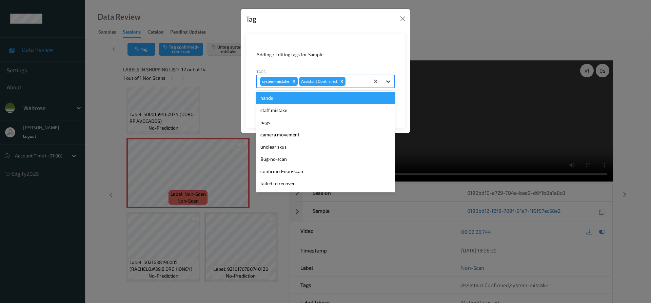
click at [388, 83] on icon at bounding box center [388, 81] width 7 height 7
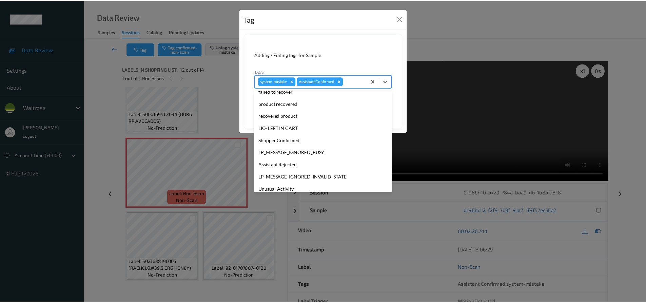
scroll to position [133, 0]
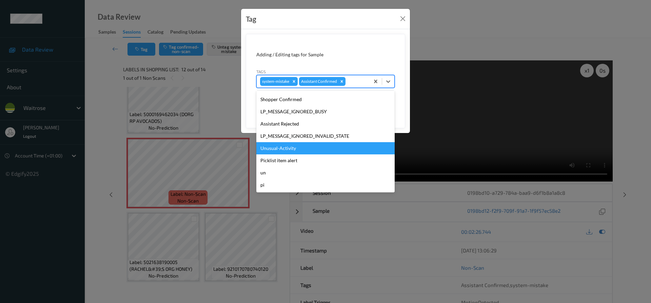
click at [278, 148] on div "Unusual-Activity" at bounding box center [325, 148] width 138 height 12
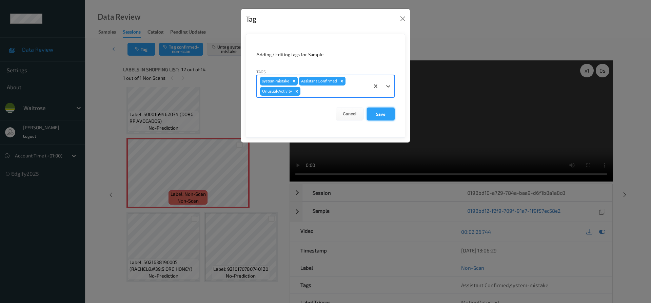
click at [380, 113] on button "Save" at bounding box center [381, 113] width 28 height 13
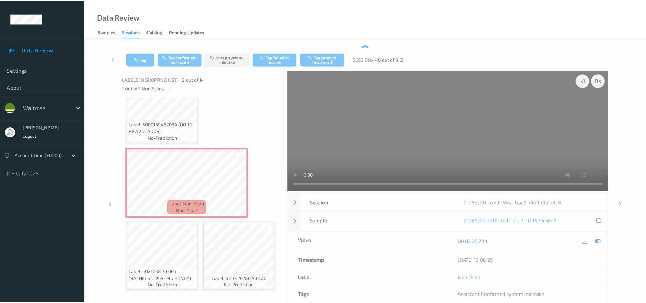
scroll to position [396, 0]
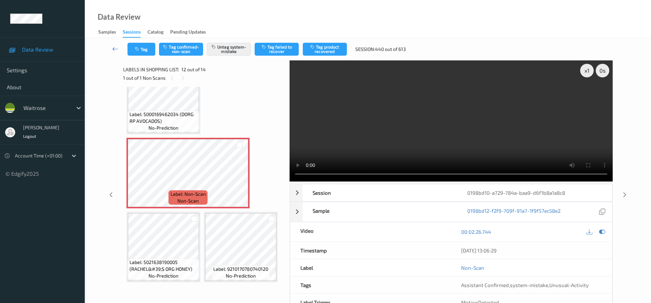
click at [115, 46] on icon at bounding box center [115, 48] width 6 height 7
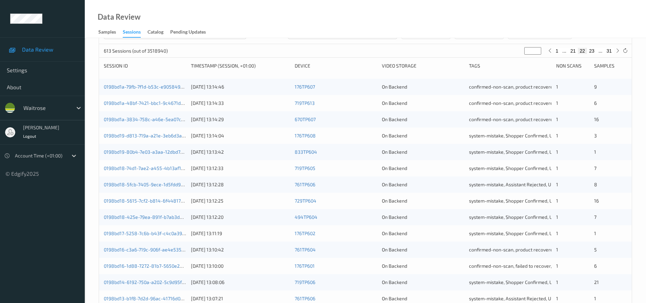
scroll to position [207, 0]
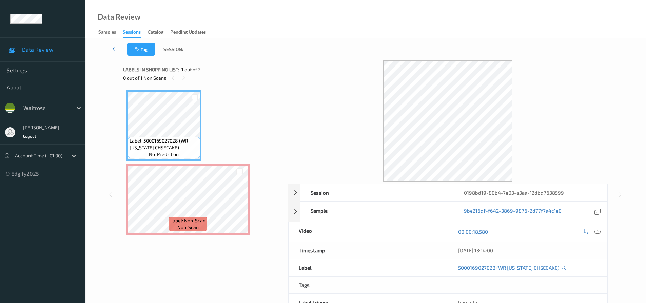
click at [113, 47] on icon at bounding box center [115, 48] width 6 height 7
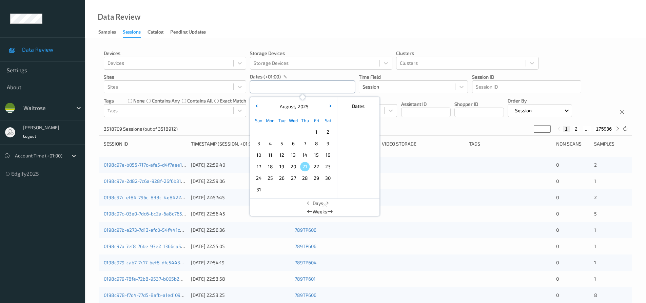
click at [301, 88] on input "text" at bounding box center [302, 86] width 105 height 13
click at [269, 165] on span "18" at bounding box center [269, 166] width 9 height 9
type input "[DATE] 00:00 -> [DATE] 23:59"
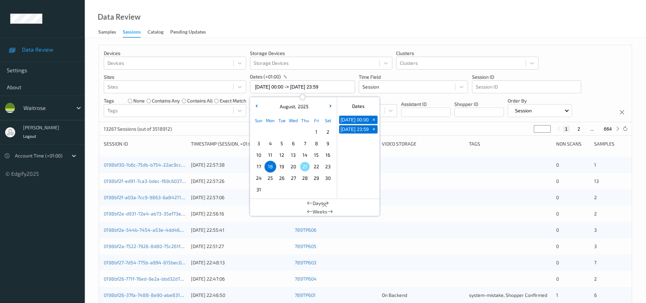
click at [318, 24] on div "Data Review Samples Sessions Catalog Pending Updates" at bounding box center [365, 19] width 561 height 38
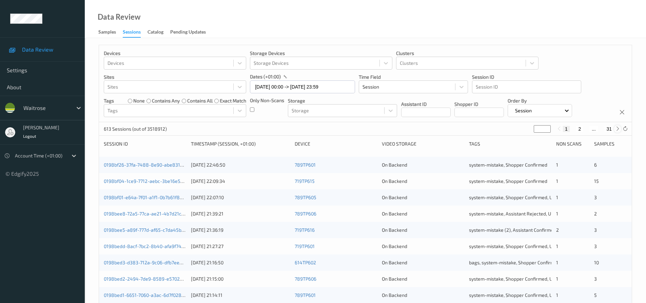
click at [615, 130] on icon at bounding box center [617, 128] width 5 height 5
type input "*"
click at [615, 130] on icon at bounding box center [617, 128] width 5 height 5
type input "*"
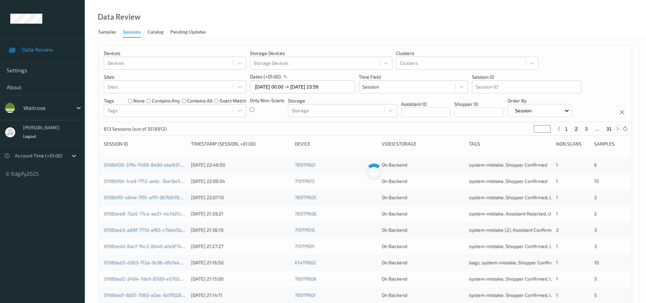
type input "*"
click at [615, 130] on icon at bounding box center [617, 128] width 5 height 5
type input "*"
click at [615, 130] on icon at bounding box center [617, 128] width 5 height 5
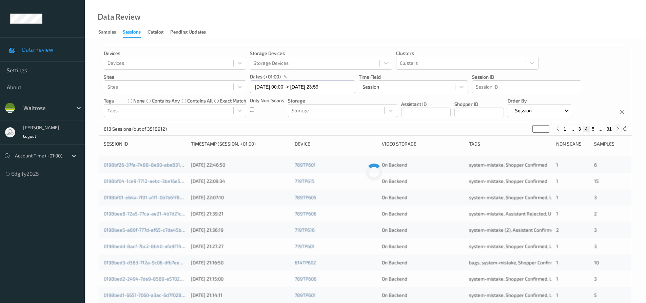
type input "*"
click at [615, 130] on icon at bounding box center [617, 128] width 5 height 5
type input "*"
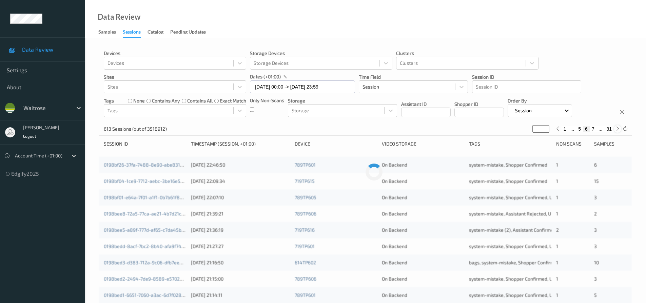
click at [615, 130] on icon at bounding box center [617, 128] width 5 height 5
type input "*"
click at [615, 130] on icon at bounding box center [617, 128] width 5 height 5
type input "*"
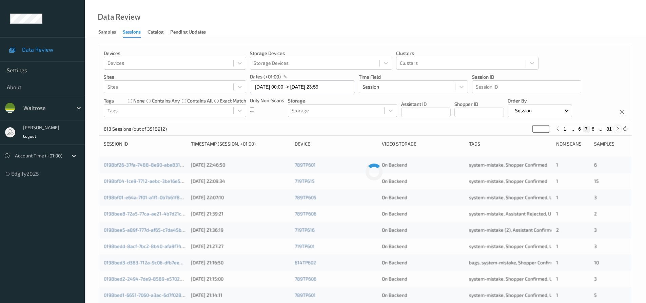
type input "*"
click at [615, 130] on icon at bounding box center [617, 128] width 5 height 5
type input "*"
click at [615, 130] on icon at bounding box center [617, 128] width 5 height 5
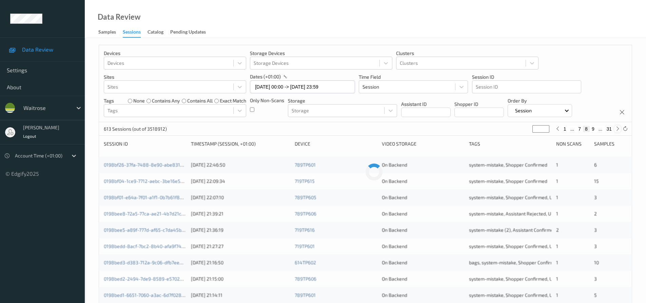
type input "**"
click at [615, 130] on icon at bounding box center [617, 128] width 5 height 5
type input "**"
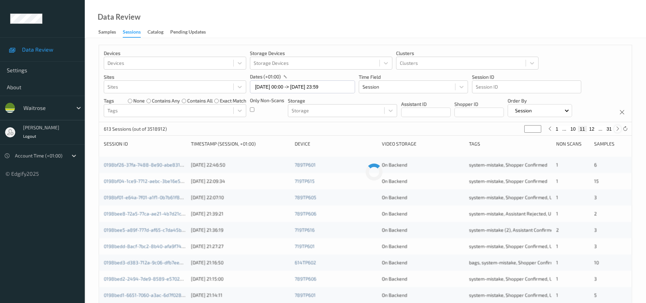
click at [615, 130] on icon at bounding box center [617, 128] width 5 height 5
type input "**"
click at [615, 130] on icon at bounding box center [617, 128] width 5 height 5
type input "**"
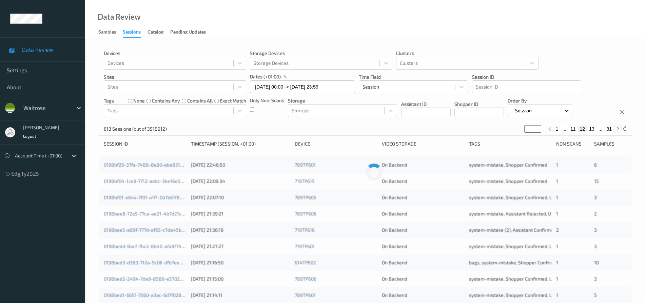
type input "**"
click at [615, 130] on icon at bounding box center [617, 128] width 5 height 5
type input "**"
click at [615, 130] on icon at bounding box center [617, 128] width 5 height 5
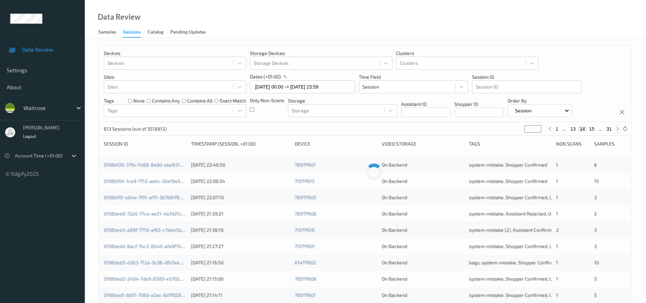
type input "**"
click at [615, 130] on icon at bounding box center [617, 128] width 5 height 5
type input "**"
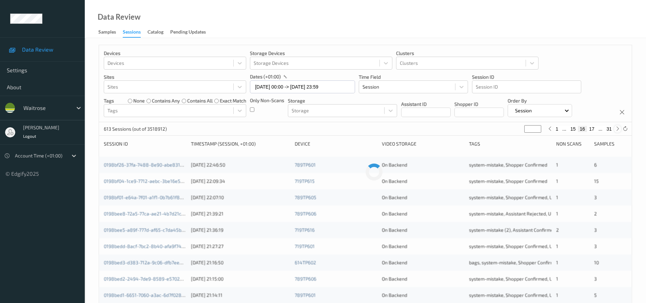
click at [615, 130] on icon at bounding box center [617, 128] width 5 height 5
type input "**"
click at [615, 130] on icon at bounding box center [617, 128] width 5 height 5
type input "**"
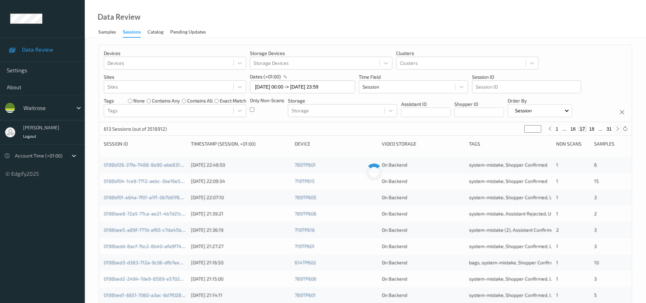
type input "**"
click at [615, 130] on icon at bounding box center [617, 128] width 5 height 5
type input "**"
click at [615, 130] on icon at bounding box center [617, 128] width 5 height 5
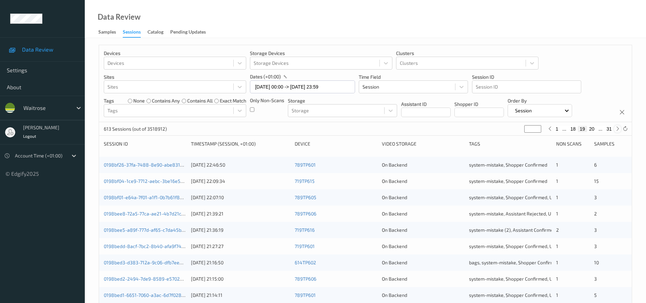
type input "**"
click at [615, 130] on icon at bounding box center [617, 128] width 5 height 5
type input "**"
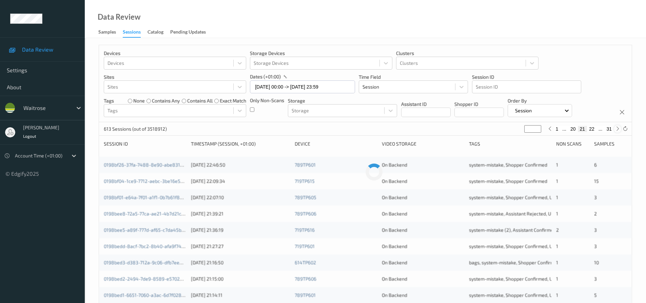
click at [615, 130] on icon at bounding box center [617, 128] width 5 height 5
type input "**"
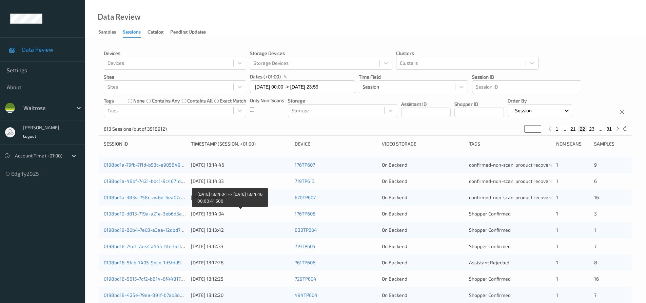
click at [270, 211] on div "[DATE] 13:14:04" at bounding box center [240, 213] width 99 height 7
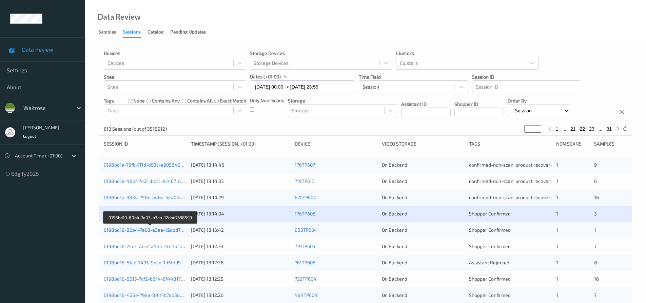
click at [135, 230] on link "0198bd19-80b4-7e03-a3aa-12dbd7638599" at bounding box center [150, 230] width 93 height 6
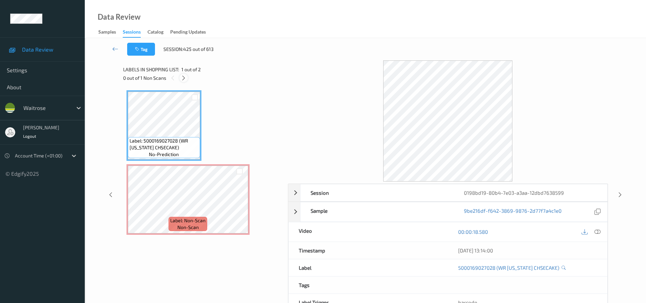
click at [184, 75] on icon at bounding box center [184, 78] width 6 height 6
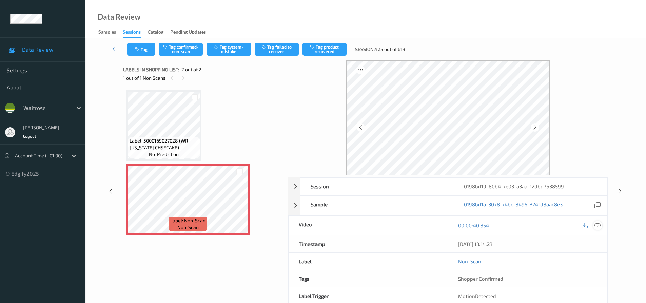
click at [596, 222] on icon at bounding box center [597, 225] width 6 height 6
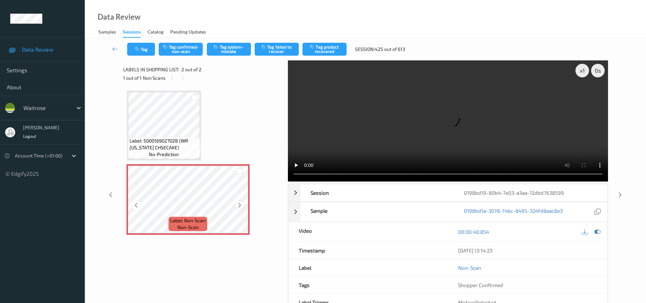
click at [238, 204] on icon at bounding box center [240, 205] width 6 height 6
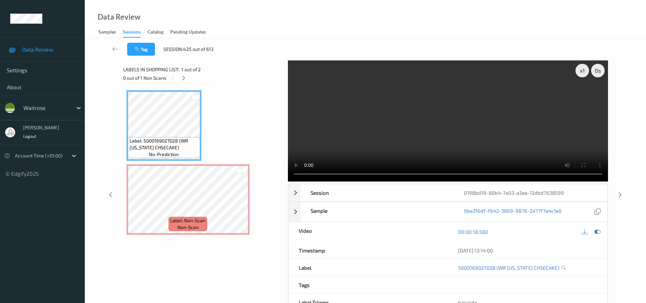
click at [360, 138] on video at bounding box center [448, 120] width 320 height 121
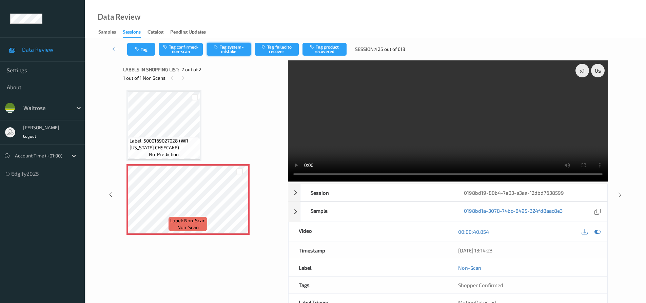
click at [230, 49] on button "Tag system-mistake" at bounding box center [229, 49] width 44 height 13
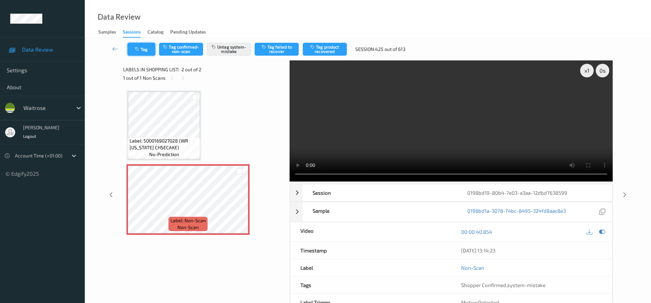
click at [144, 48] on button "Tag" at bounding box center [141, 49] width 28 height 13
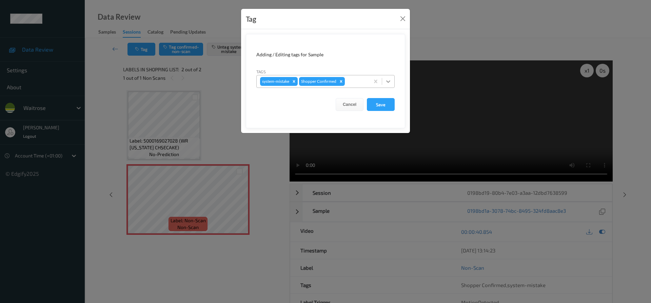
click at [389, 82] on icon at bounding box center [388, 81] width 4 height 2
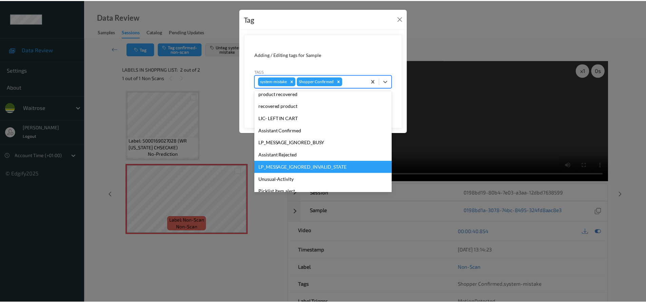
scroll to position [133, 0]
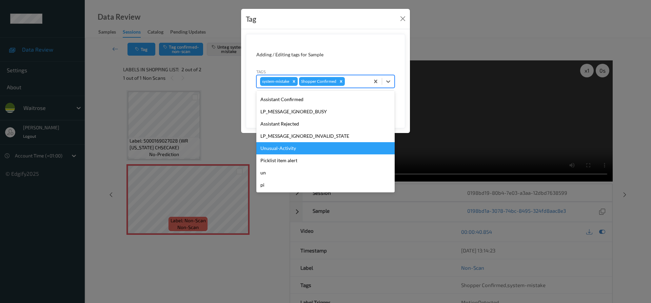
click at [288, 148] on div "Unusual-Activity" at bounding box center [325, 148] width 138 height 12
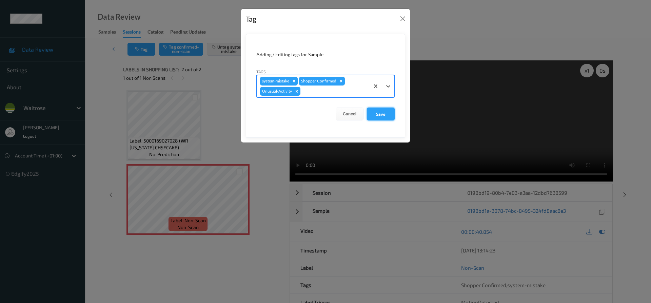
click at [381, 114] on button "Save" at bounding box center [381, 113] width 28 height 13
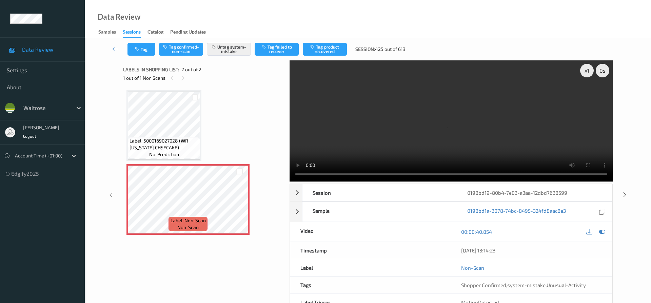
click at [114, 45] on link at bounding box center [115, 49] width 24 height 13
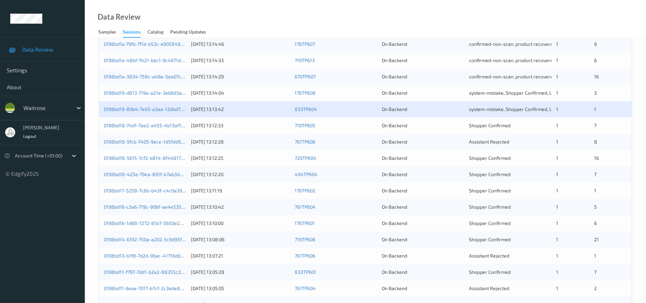
scroll to position [136, 0]
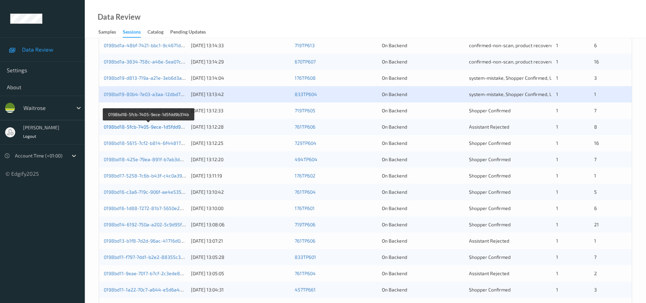
click at [147, 127] on link "0198bd18-5fcb-7405-9ece-1d5fdd9b314b" at bounding box center [149, 127] width 90 height 6
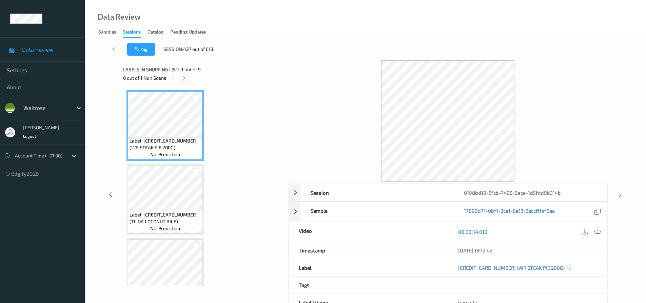
click at [182, 77] on icon at bounding box center [184, 78] width 6 height 6
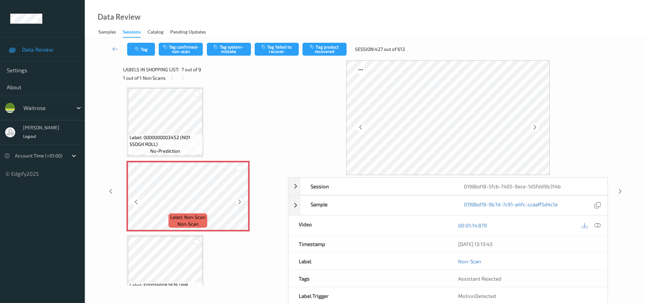
click at [241, 200] on icon at bounding box center [240, 202] width 6 height 6
click at [596, 223] on icon at bounding box center [597, 225] width 6 height 6
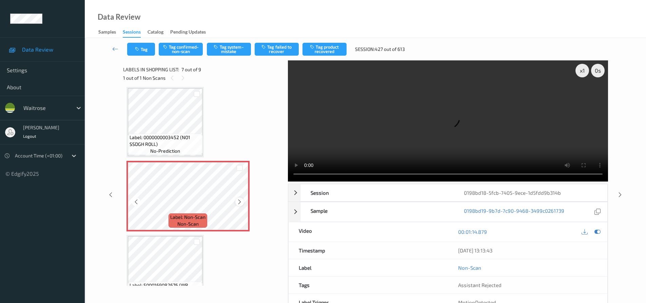
click at [239, 200] on icon at bounding box center [240, 202] width 6 height 6
click at [239, 202] on icon at bounding box center [240, 202] width 6 height 6
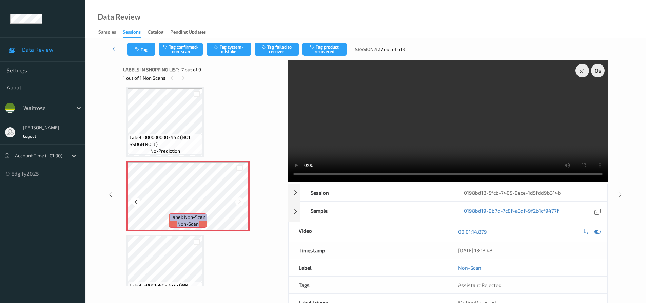
click at [239, 202] on icon at bounding box center [240, 202] width 6 height 6
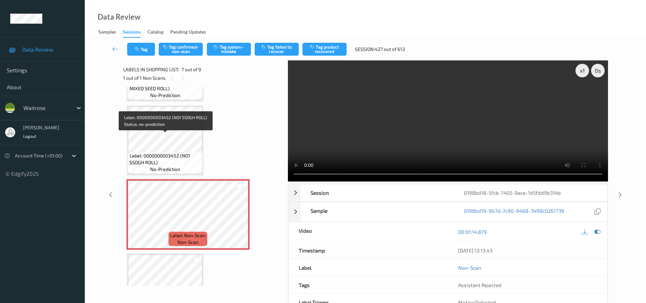
scroll to position [339, 0]
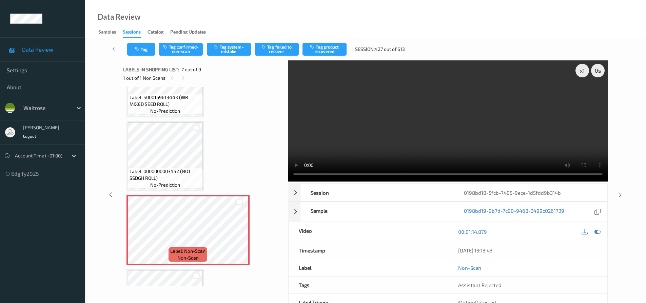
drag, startPoint x: 396, startPoint y: 133, endPoint x: 394, endPoint y: 143, distance: 10.4
click at [396, 133] on video at bounding box center [448, 120] width 320 height 121
click at [364, 119] on video at bounding box center [448, 120] width 320 height 121
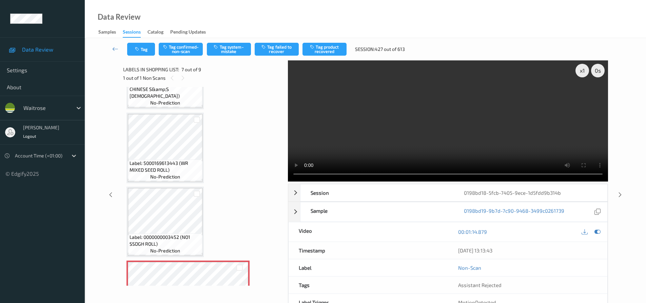
scroll to position [271, 0]
click at [397, 126] on video at bounding box center [448, 120] width 320 height 121
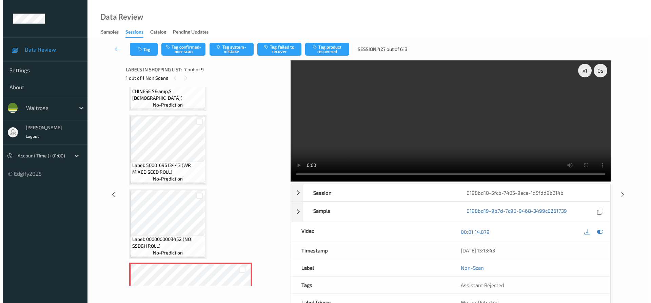
scroll to position [373, 0]
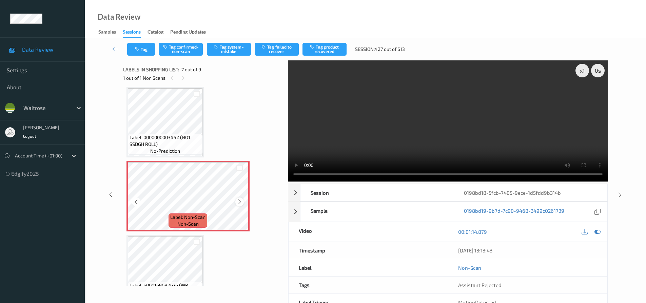
click at [239, 200] on icon at bounding box center [240, 202] width 6 height 6
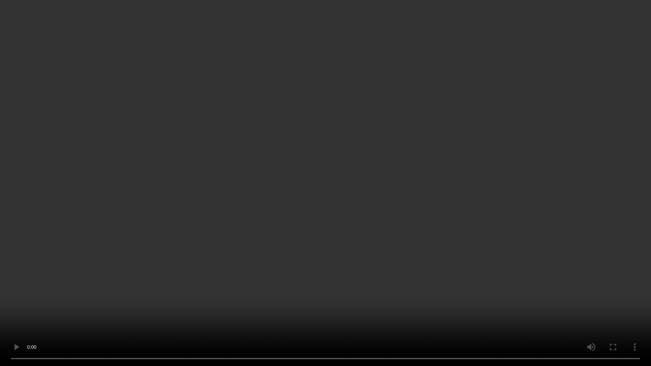
click at [438, 271] on video at bounding box center [325, 183] width 651 height 366
click at [436, 265] on video at bounding box center [325, 183] width 651 height 366
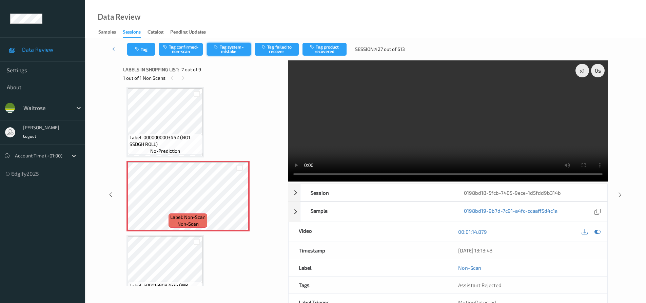
click at [234, 48] on button "Tag system-mistake" at bounding box center [229, 49] width 44 height 13
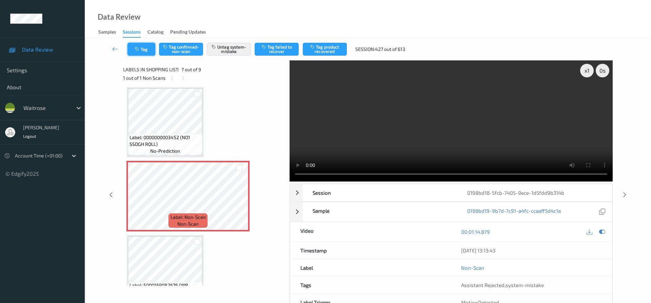
click at [143, 52] on button "Tag" at bounding box center [141, 49] width 28 height 13
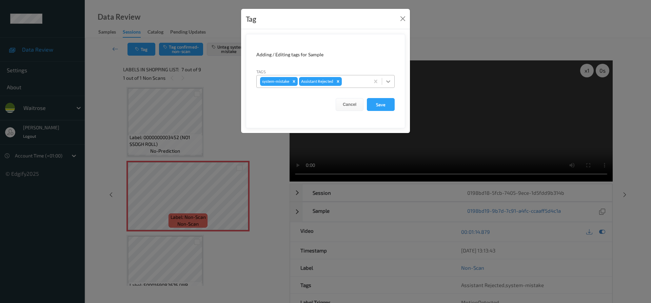
click at [383, 80] on div at bounding box center [388, 81] width 12 height 12
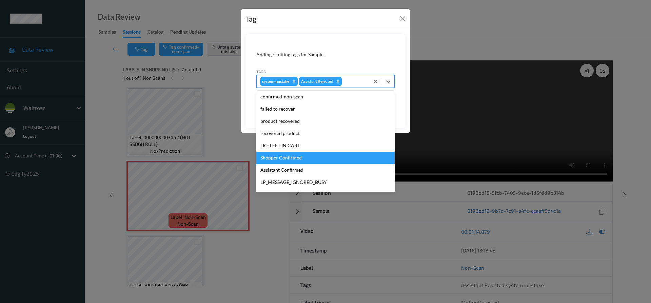
scroll to position [133, 0]
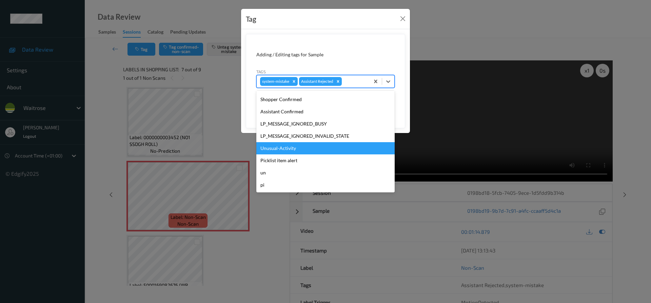
click at [276, 148] on div "Unusual-Activity" at bounding box center [325, 148] width 138 height 12
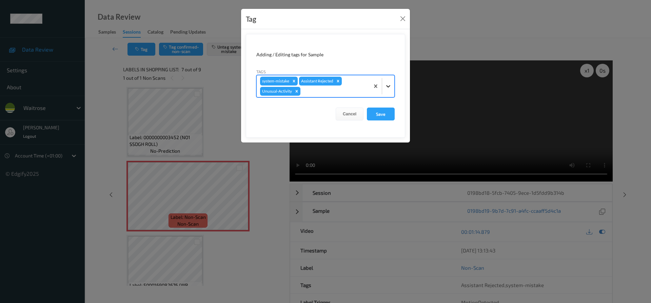
drag, startPoint x: 388, startPoint y: 87, endPoint x: 387, endPoint y: 94, distance: 7.6
click at [388, 87] on icon at bounding box center [388, 86] width 7 height 7
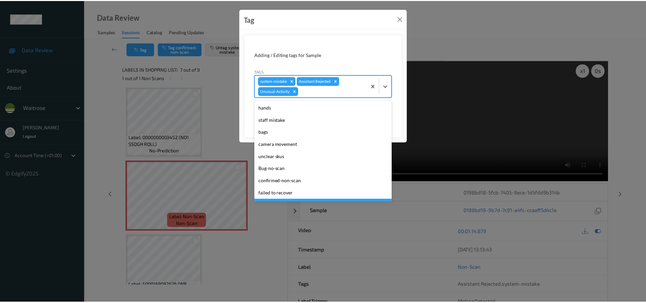
scroll to position [121, 0]
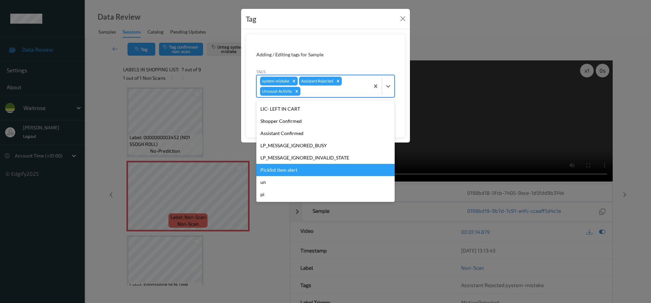
click at [272, 171] on div "Picklist item alert" at bounding box center [325, 170] width 138 height 12
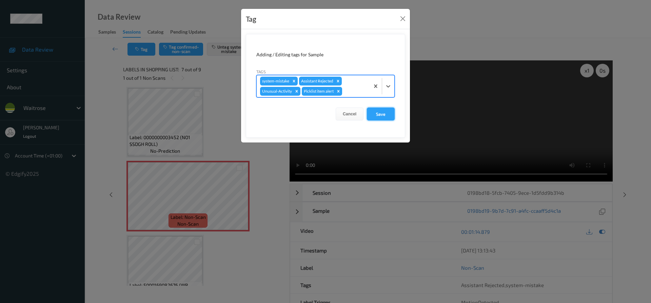
click at [380, 113] on button "Save" at bounding box center [381, 113] width 28 height 13
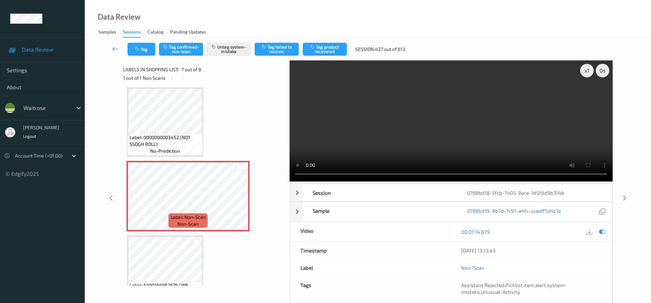
click at [115, 44] on link at bounding box center [115, 49] width 24 height 13
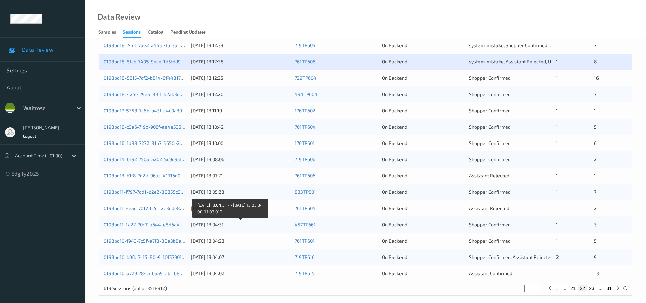
scroll to position [203, 0]
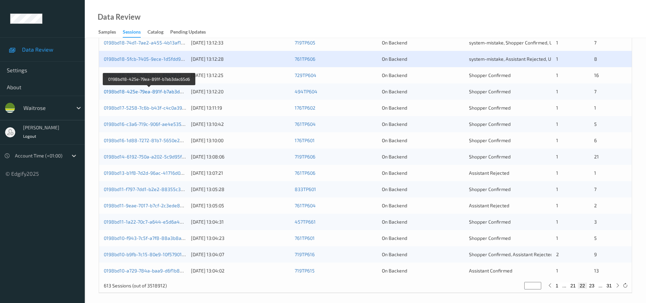
click at [139, 92] on link "0198bd18-425e-79ea-891f-b7ab3dac65d6" at bounding box center [150, 91] width 92 height 6
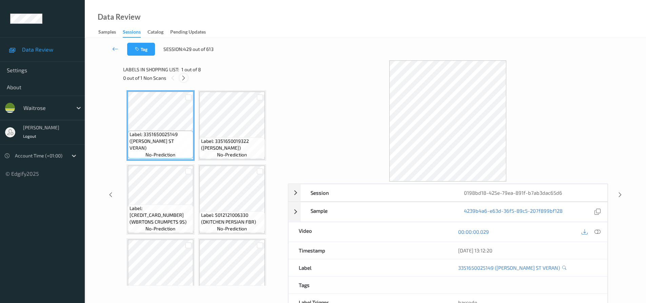
click at [184, 75] on icon at bounding box center [184, 78] width 6 height 6
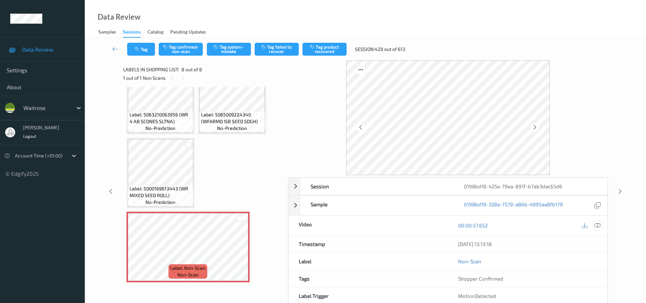
click at [599, 224] on icon at bounding box center [597, 225] width 6 height 6
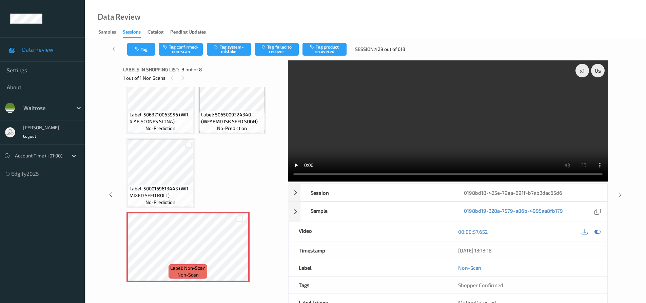
scroll to position [34, 0]
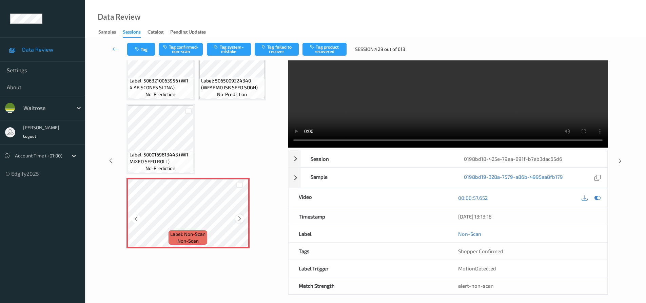
click at [241, 219] on icon at bounding box center [240, 219] width 6 height 6
click at [240, 217] on icon at bounding box center [240, 219] width 6 height 6
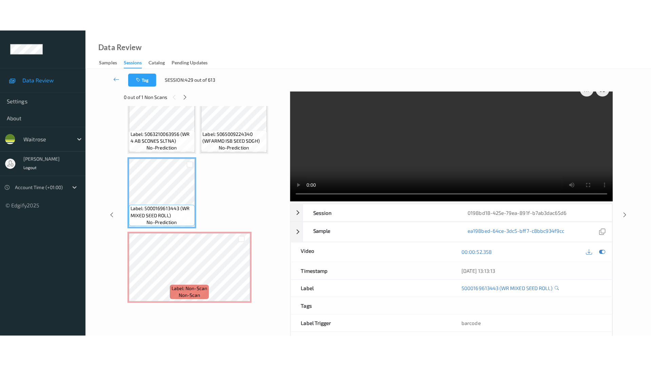
scroll to position [0, 0]
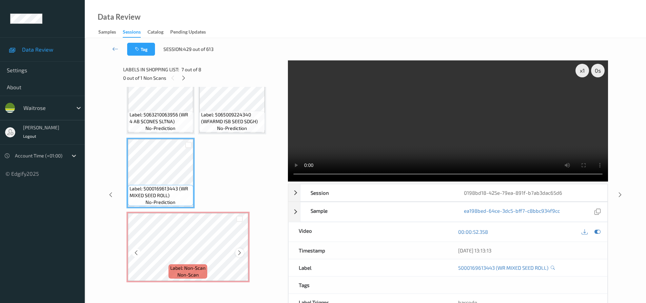
click at [239, 253] on icon at bounding box center [240, 252] width 6 height 6
click at [236, 251] on div at bounding box center [239, 252] width 8 height 8
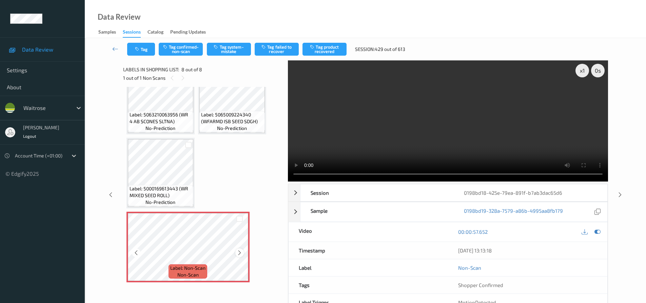
click at [238, 251] on icon at bounding box center [240, 252] width 6 height 6
click at [505, 135] on video at bounding box center [448, 120] width 320 height 121
click at [238, 253] on icon at bounding box center [240, 252] width 6 height 6
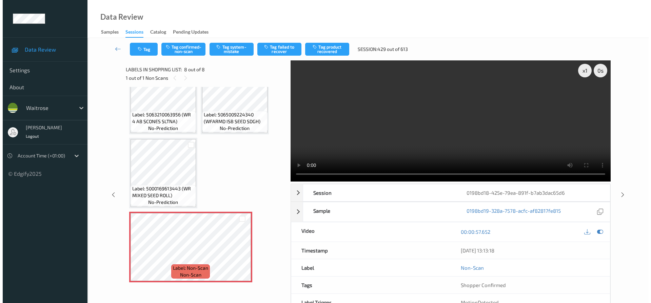
scroll to position [111, 0]
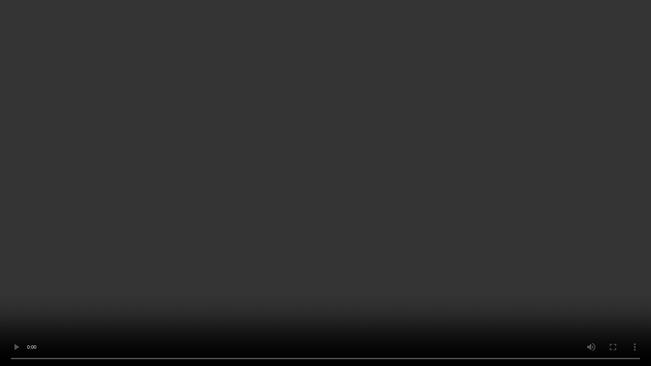
drag, startPoint x: 415, startPoint y: 142, endPoint x: 407, endPoint y: 144, distance: 8.0
click at [414, 142] on video at bounding box center [325, 183] width 651 height 366
click at [380, 168] on video at bounding box center [325, 183] width 651 height 366
click at [357, 159] on video at bounding box center [325, 183] width 651 height 366
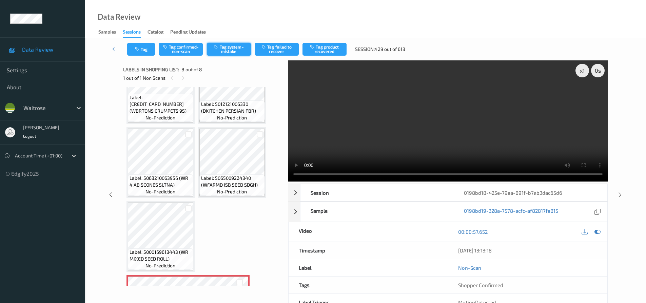
click at [242, 49] on button "Tag system-mistake" at bounding box center [229, 49] width 44 height 13
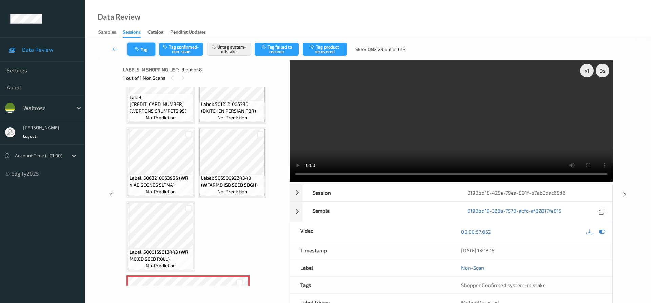
click at [145, 50] on button "Tag" at bounding box center [141, 49] width 28 height 13
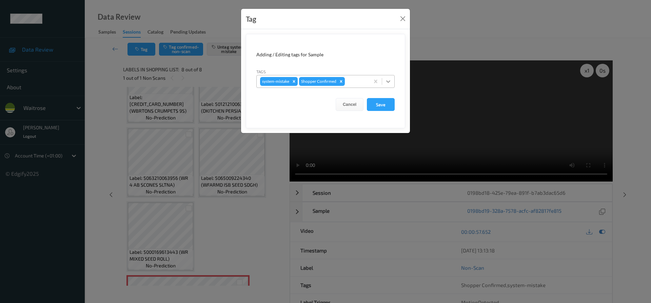
click at [386, 84] on icon at bounding box center [388, 81] width 7 height 7
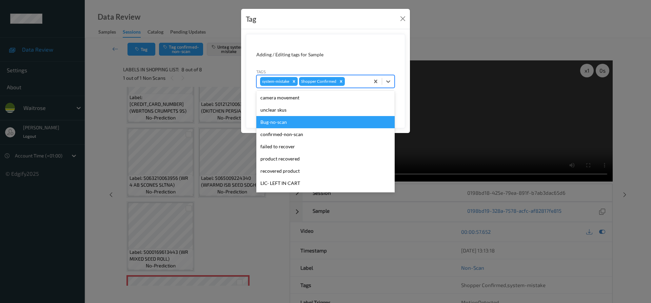
scroll to position [133, 0]
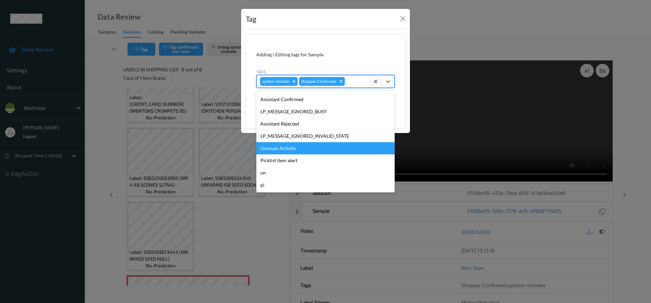
click at [286, 149] on div "Unusual-Activity" at bounding box center [325, 148] width 138 height 12
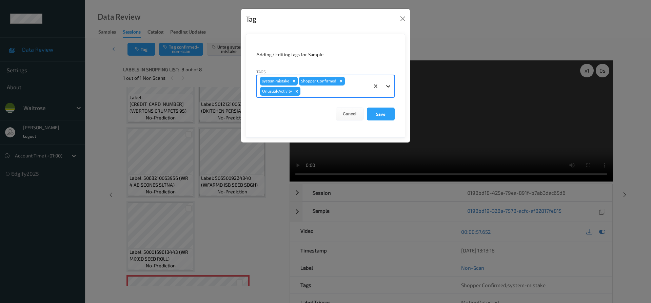
click at [389, 88] on icon at bounding box center [388, 86] width 7 height 7
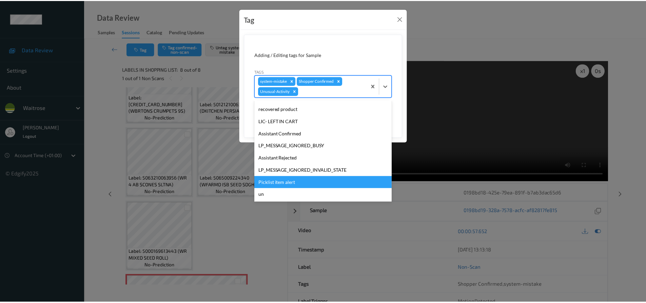
scroll to position [121, 0]
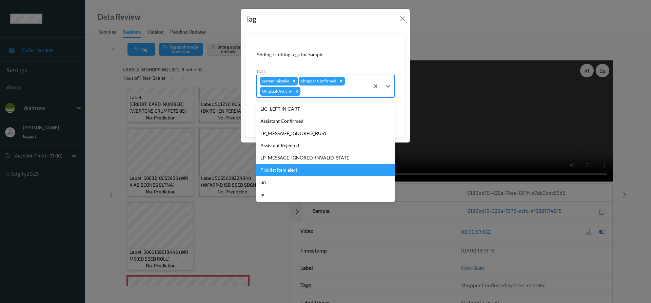
click at [276, 171] on div "Picklist item alert" at bounding box center [325, 170] width 138 height 12
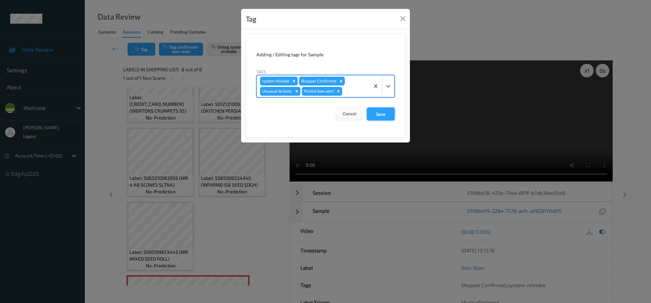
click at [381, 117] on button "Save" at bounding box center [381, 113] width 28 height 13
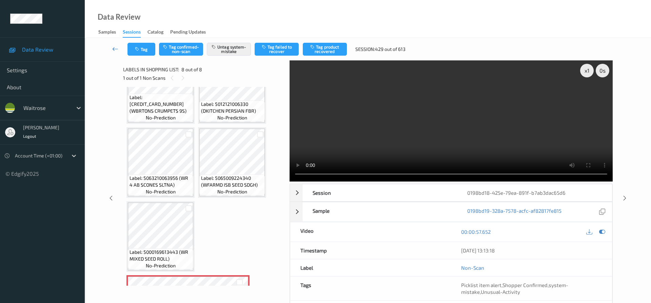
click at [113, 45] on icon at bounding box center [115, 48] width 6 height 7
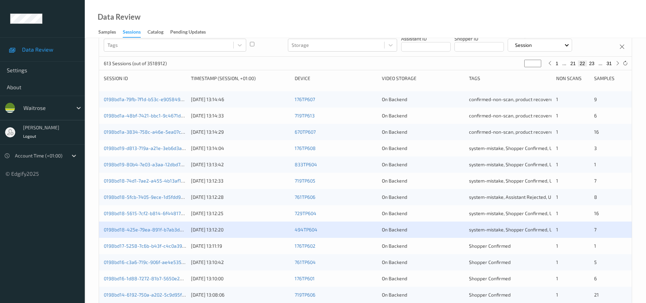
scroll to position [203, 0]
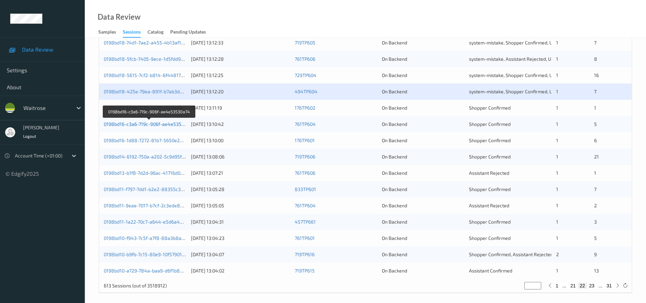
click at [136, 124] on link "0198bd16-c3a6-719c-906f-ae4e53530a74" at bounding box center [149, 124] width 91 height 6
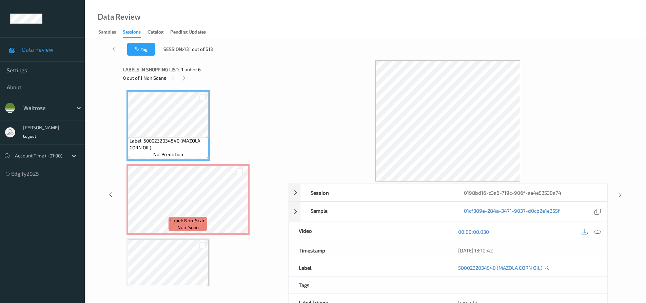
drag, startPoint x: 183, startPoint y: 77, endPoint x: 186, endPoint y: 81, distance: 5.3
click at [183, 77] on icon at bounding box center [184, 78] width 6 height 6
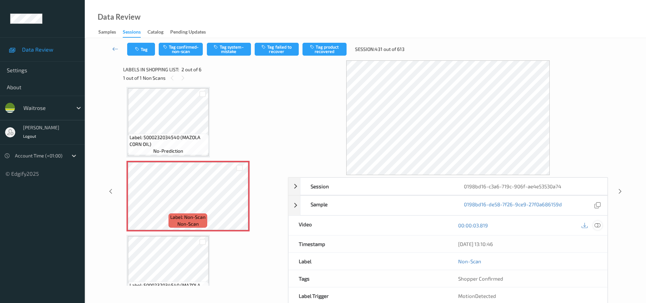
click at [597, 224] on icon at bounding box center [597, 225] width 6 height 6
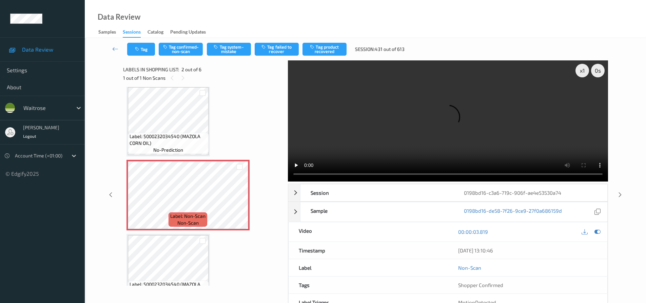
scroll to position [0, 0]
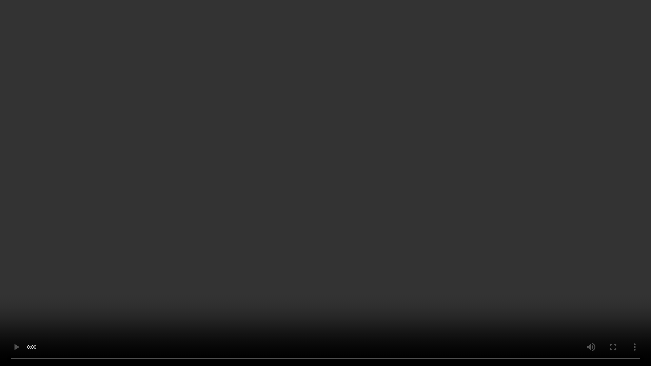
click at [528, 177] on video at bounding box center [325, 183] width 651 height 366
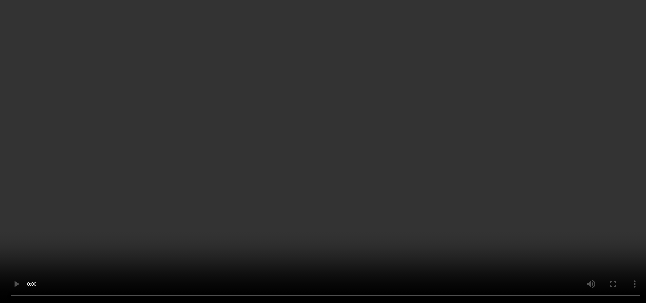
scroll to position [34, 0]
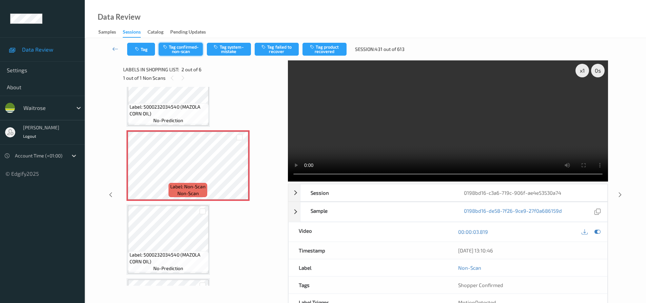
drag, startPoint x: 184, startPoint y: 48, endPoint x: 202, endPoint y: 49, distance: 18.0
click at [184, 48] on button "Tag confirmed-non-scan" at bounding box center [181, 49] width 44 height 13
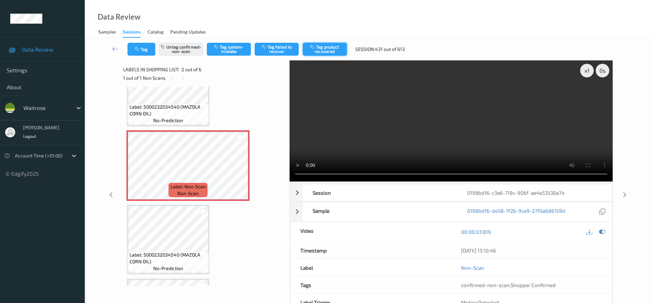
click at [325, 48] on button "Tag product recovered" at bounding box center [325, 49] width 44 height 13
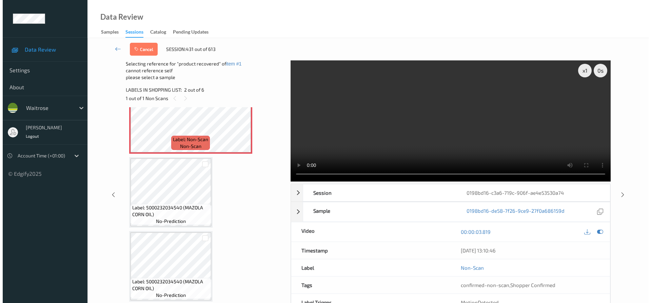
scroll to position [102, 0]
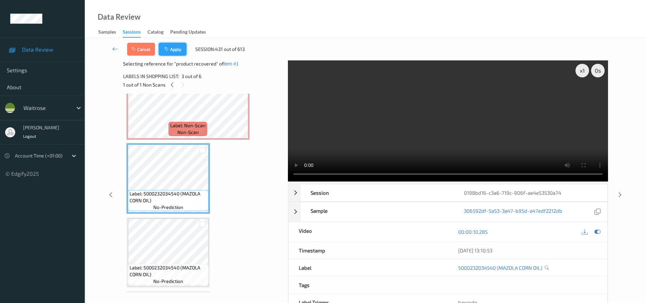
click at [177, 50] on button "Apply" at bounding box center [173, 49] width 28 height 13
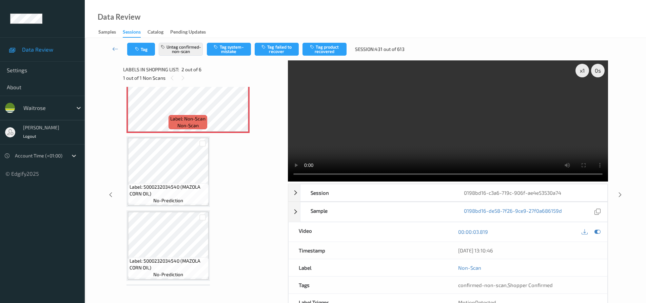
scroll to position [3, 0]
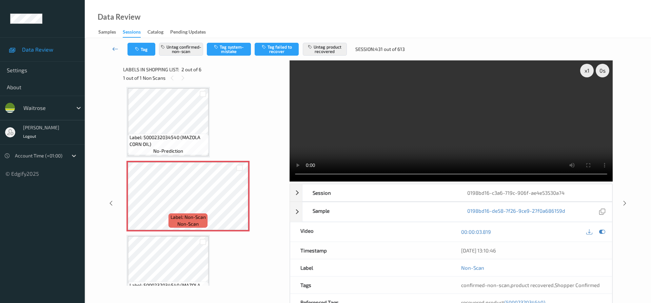
click at [113, 45] on icon at bounding box center [115, 48] width 6 height 7
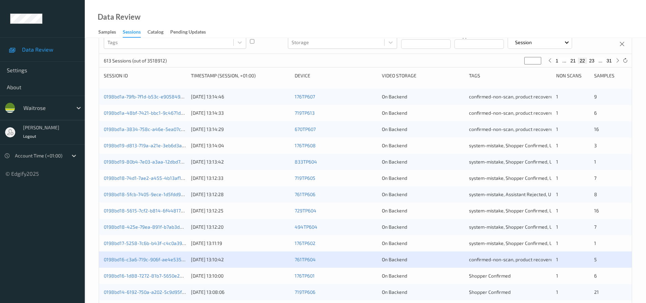
scroll to position [207, 0]
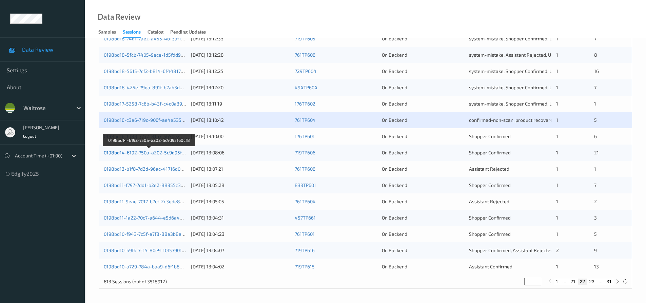
click at [148, 152] on link "0198bd14-6192-750a-a202-5c9d95f60cf8" at bounding box center [149, 152] width 91 height 6
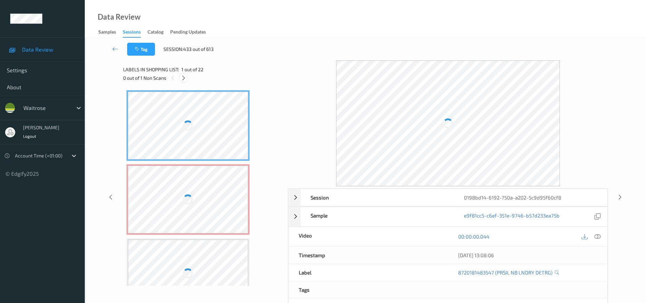
click at [183, 76] on icon at bounding box center [184, 78] width 6 height 6
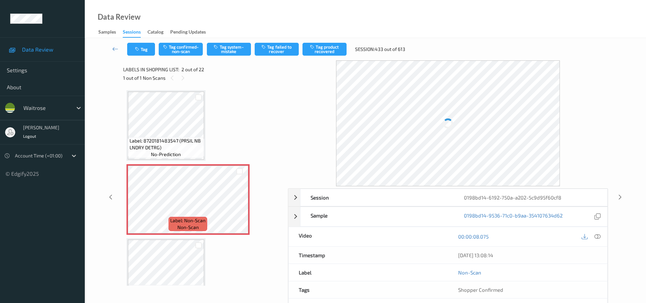
scroll to position [3, 0]
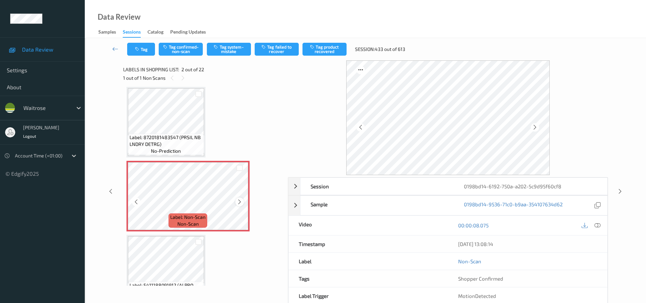
click at [240, 202] on icon at bounding box center [240, 202] width 6 height 6
click at [107, 190] on div at bounding box center [110, 191] width 8 height 8
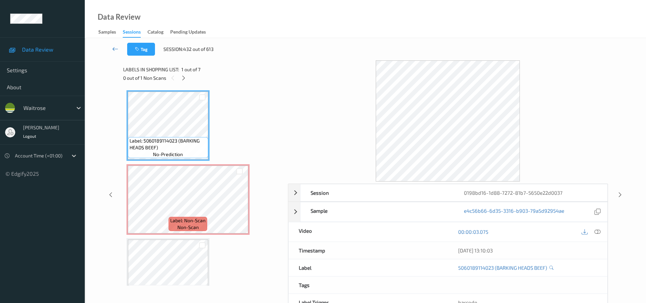
click at [117, 45] on icon at bounding box center [115, 48] width 6 height 7
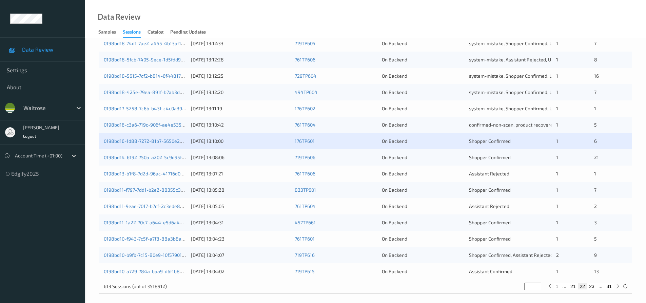
scroll to position [203, 0]
click at [137, 158] on link "0198bd14-6192-750a-a202-5c9d95f60cf8" at bounding box center [149, 157] width 91 height 6
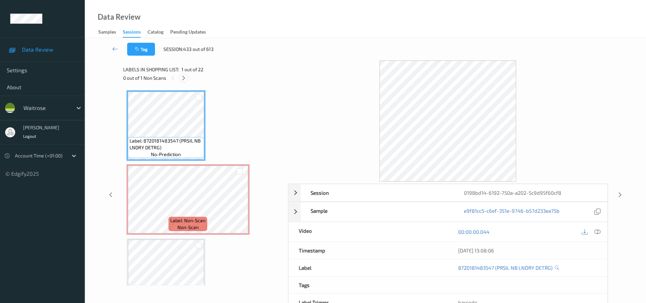
click at [184, 78] on icon at bounding box center [184, 78] width 6 height 6
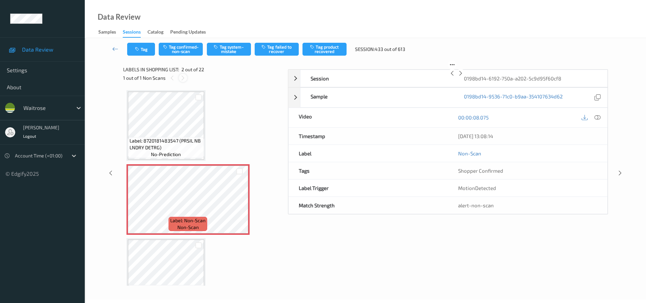
scroll to position [3, 0]
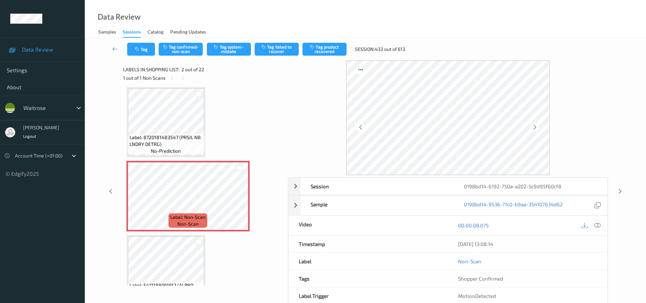
click at [597, 223] on icon at bounding box center [597, 225] width 6 height 6
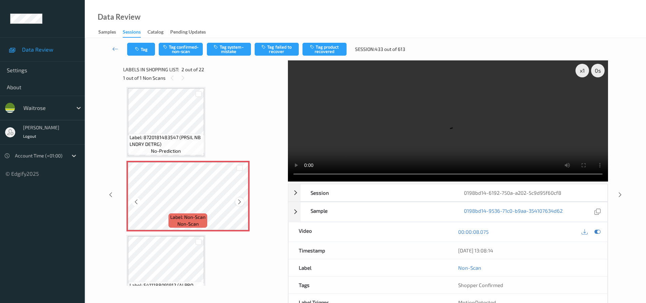
click at [241, 204] on icon at bounding box center [240, 202] width 6 height 6
click at [240, 201] on icon at bounding box center [240, 202] width 6 height 6
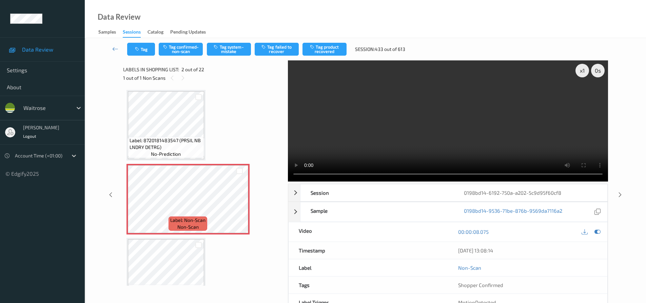
scroll to position [0, 0]
click at [242, 205] on icon at bounding box center [240, 205] width 6 height 6
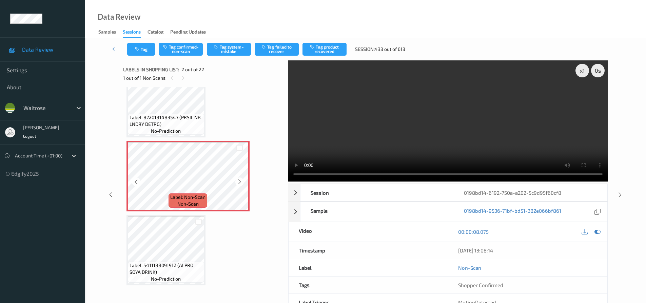
scroll to position [34, 0]
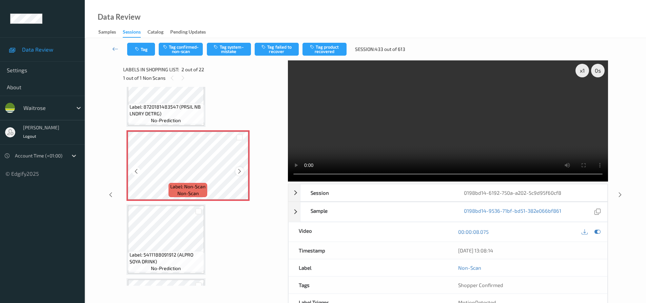
click at [241, 171] on icon at bounding box center [240, 171] width 6 height 6
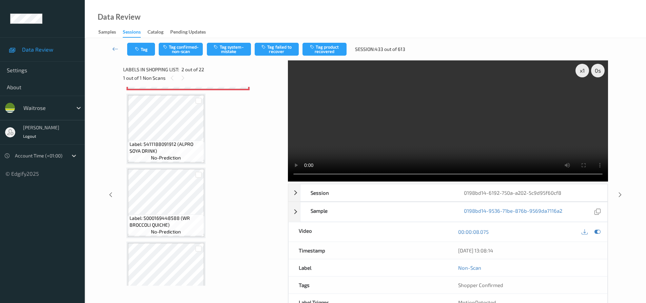
scroll to position [7, 0]
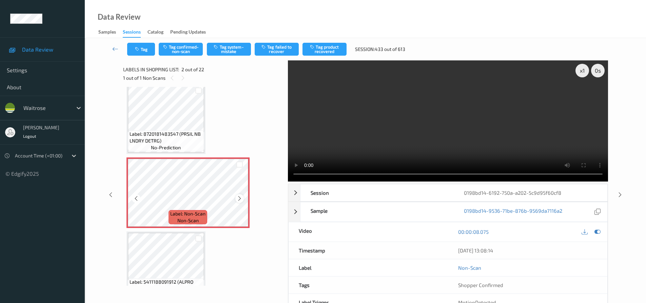
click at [239, 200] on icon at bounding box center [240, 198] width 6 height 6
click at [238, 197] on icon at bounding box center [240, 198] width 6 height 6
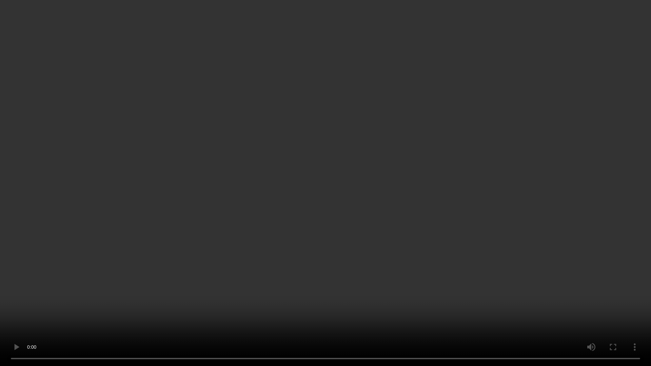
click at [249, 242] on video at bounding box center [325, 183] width 651 height 366
click at [397, 262] on video at bounding box center [325, 183] width 651 height 366
click at [322, 236] on video at bounding box center [325, 183] width 651 height 366
click at [303, 206] on video at bounding box center [325, 183] width 651 height 366
click at [306, 257] on video at bounding box center [325, 183] width 651 height 366
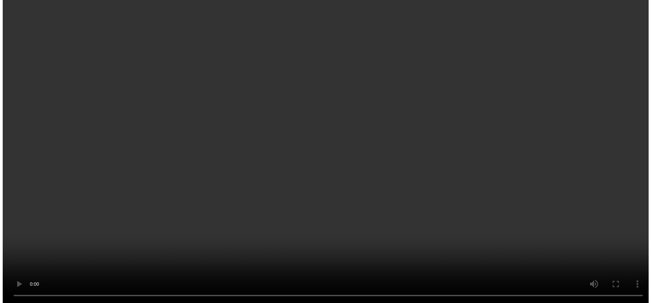
scroll to position [41, 0]
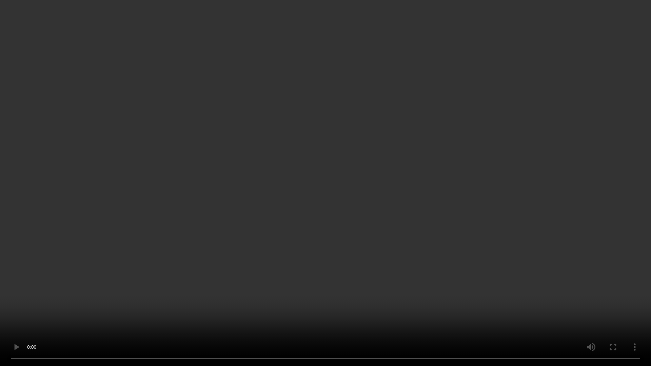
click at [410, 206] on video at bounding box center [325, 183] width 651 height 366
click at [328, 185] on video at bounding box center [325, 183] width 651 height 366
click at [355, 235] on video at bounding box center [325, 183] width 651 height 366
click at [350, 207] on video at bounding box center [325, 183] width 651 height 366
click at [389, 234] on video at bounding box center [325, 183] width 651 height 366
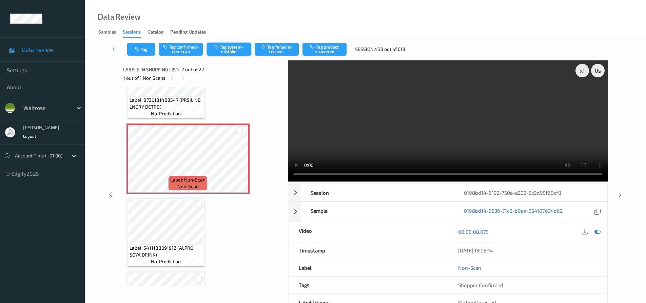
click at [232, 49] on button "Tag system-mistake" at bounding box center [229, 49] width 44 height 13
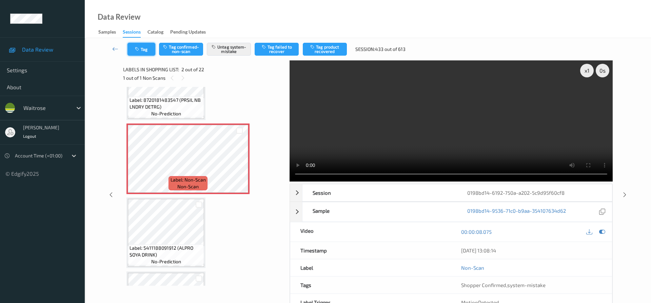
click at [148, 47] on button "Tag" at bounding box center [141, 49] width 28 height 13
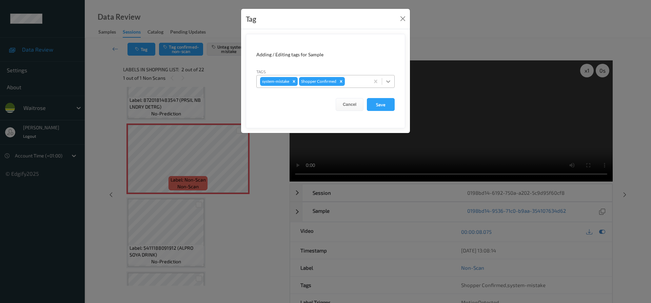
drag, startPoint x: 388, startPoint y: 81, endPoint x: 381, endPoint y: 88, distance: 9.6
click at [388, 82] on icon at bounding box center [388, 81] width 7 height 7
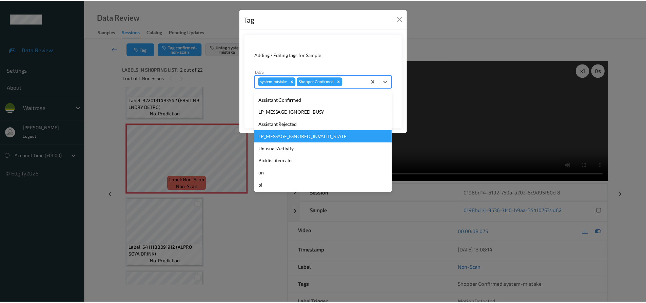
scroll to position [133, 0]
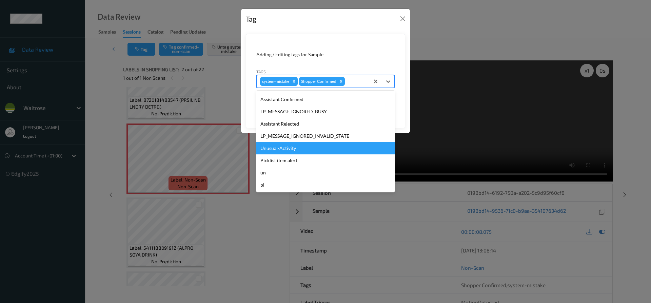
click at [288, 147] on div "Unusual-Activity" at bounding box center [325, 148] width 138 height 12
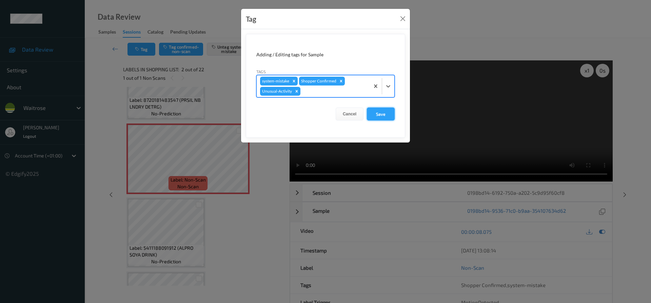
click at [385, 115] on button "Save" at bounding box center [381, 113] width 28 height 13
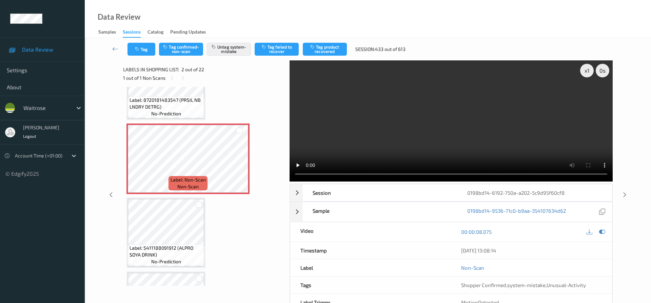
click at [116, 42] on div "Tag Tag confirmed-non-scan Untag system-mistake Tag failed to recover Tag produ…" at bounding box center [368, 49] width 538 height 22
click at [116, 48] on icon at bounding box center [115, 48] width 6 height 7
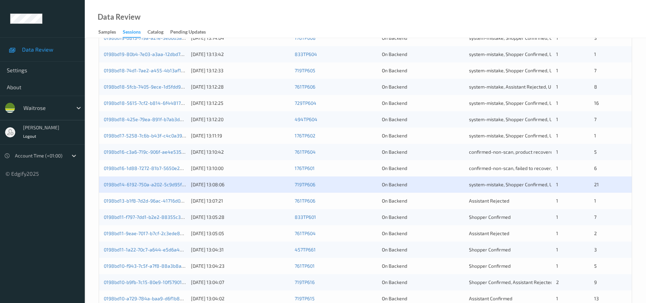
scroll to position [207, 0]
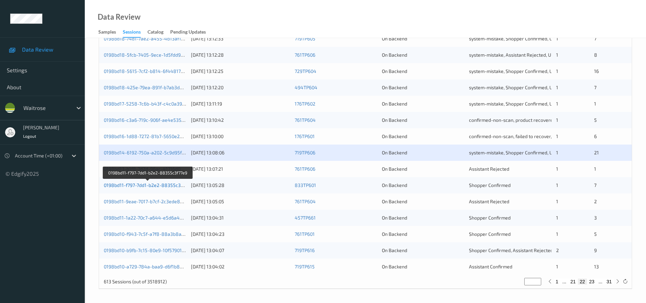
click at [139, 184] on link "0198bd11-f797-7dd1-b2e2-88355c3f77e9" at bounding box center [148, 185] width 89 height 6
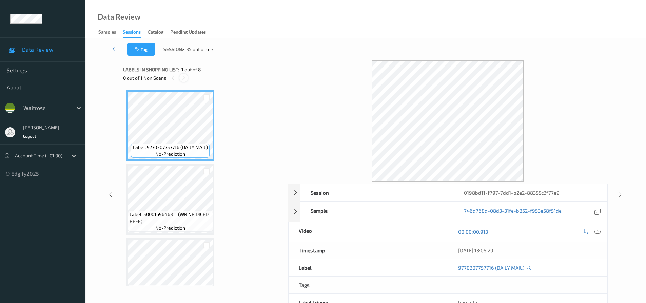
click at [185, 76] on icon at bounding box center [184, 78] width 6 height 6
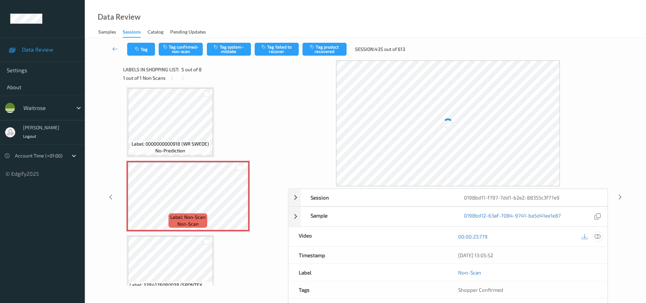
click at [597, 235] on icon at bounding box center [597, 236] width 6 height 6
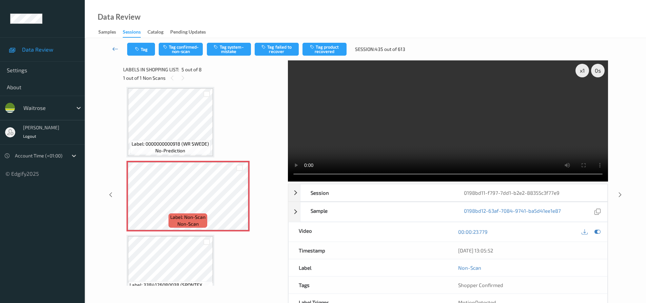
click at [114, 47] on icon at bounding box center [115, 48] width 6 height 7
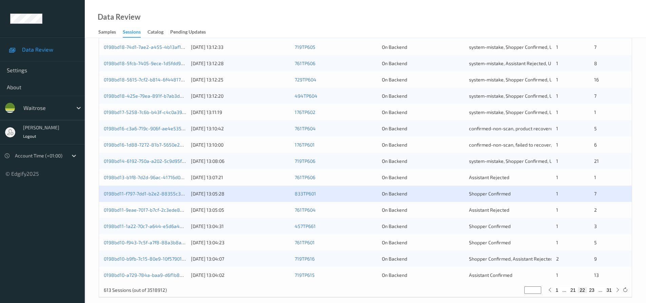
scroll to position [207, 0]
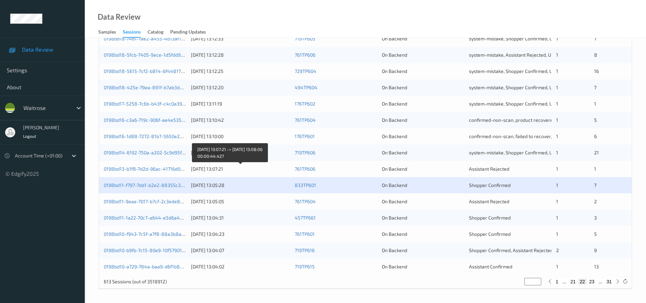
click at [258, 172] on div "[DATE] 13:07:21" at bounding box center [240, 168] width 99 height 7
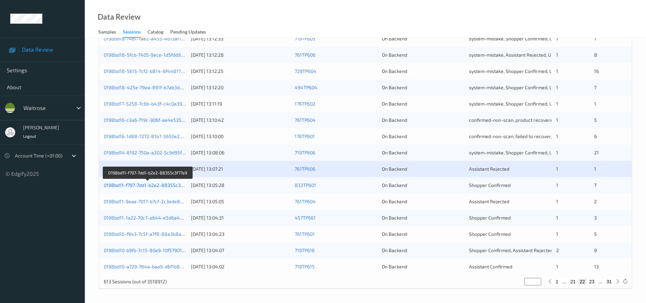
click at [139, 185] on link "0198bd11-f797-7dd1-b2e2-88355c3f77e9" at bounding box center [148, 185] width 89 height 6
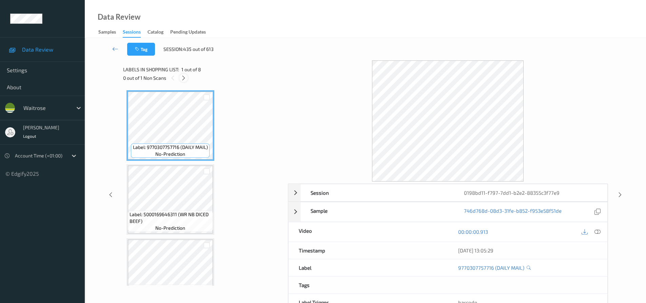
click at [186, 78] on icon at bounding box center [184, 78] width 6 height 6
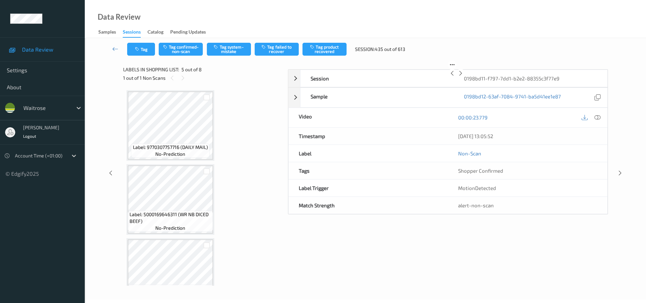
scroll to position [225, 0]
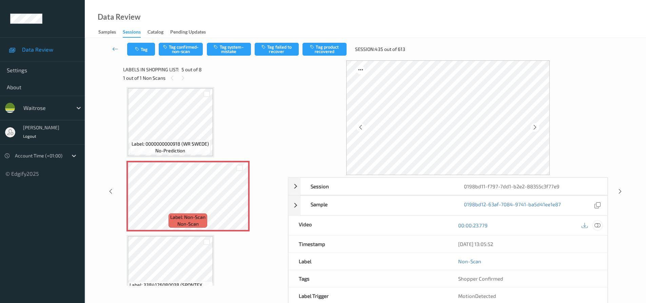
click at [599, 226] on icon at bounding box center [597, 225] width 6 height 6
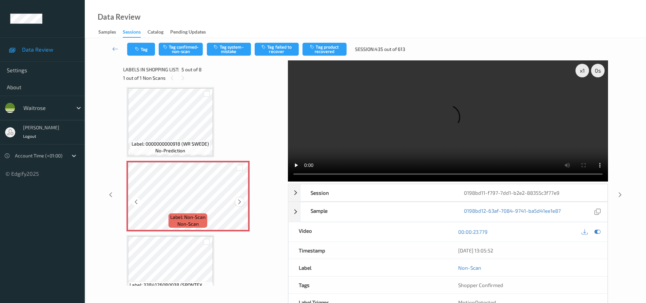
click at [237, 202] on icon at bounding box center [240, 202] width 6 height 6
click at [242, 200] on icon at bounding box center [240, 202] width 6 height 6
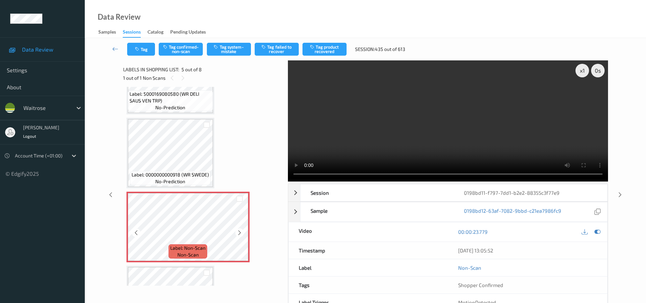
scroll to position [191, 0]
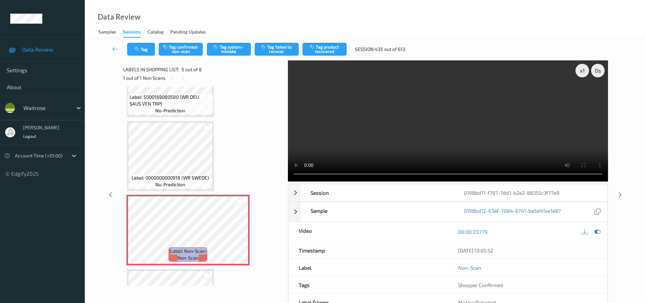
click at [388, 138] on video at bounding box center [448, 120] width 320 height 121
click at [389, 125] on video at bounding box center [448, 120] width 320 height 121
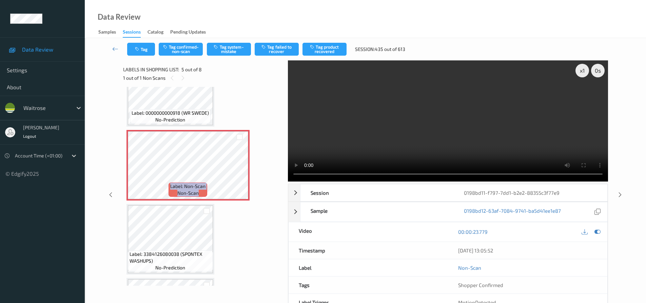
scroll to position [259, 0]
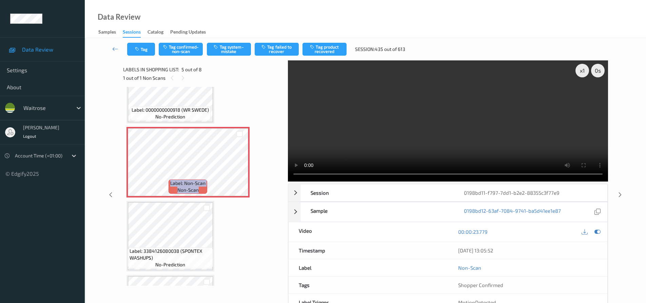
click at [433, 140] on video at bounding box center [448, 120] width 320 height 121
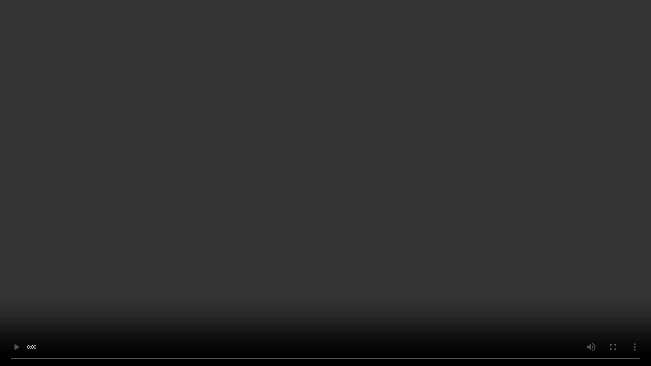
drag, startPoint x: 572, startPoint y: 220, endPoint x: 576, endPoint y: 219, distance: 4.2
click at [572, 220] on video at bounding box center [325, 183] width 651 height 366
click at [436, 257] on video at bounding box center [325, 183] width 651 height 366
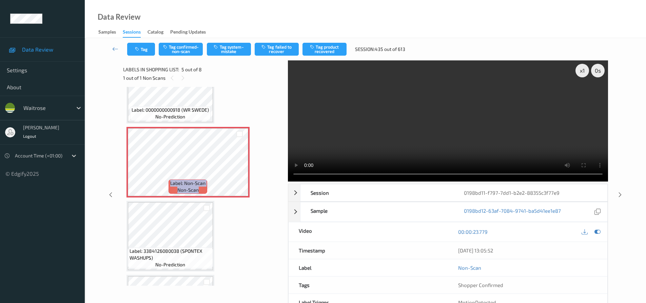
click at [419, 121] on video at bounding box center [448, 120] width 320 height 121
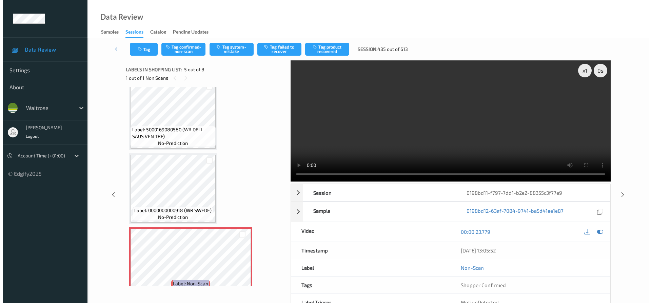
scroll to position [226, 0]
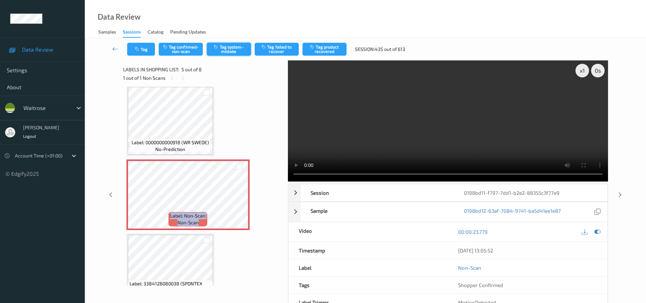
click at [241, 49] on button "Tag system-mistake" at bounding box center [229, 49] width 44 height 13
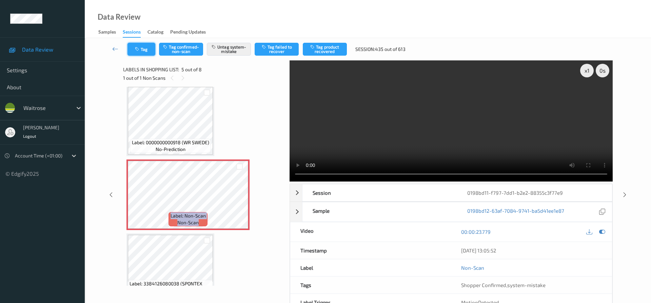
click at [147, 48] on button "Tag" at bounding box center [141, 49] width 28 height 13
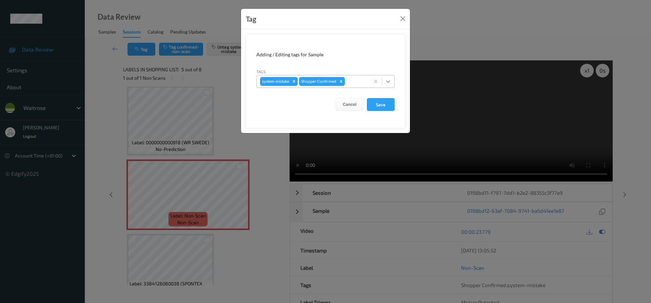
click at [391, 84] on icon at bounding box center [388, 81] width 7 height 7
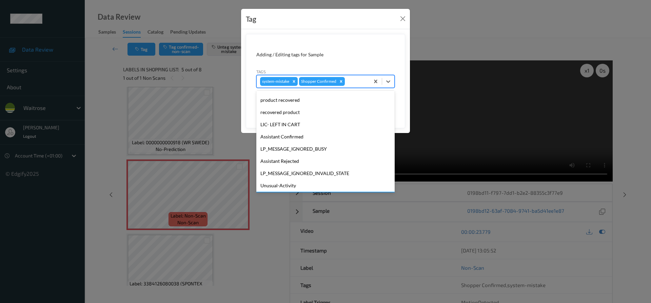
scroll to position [133, 0]
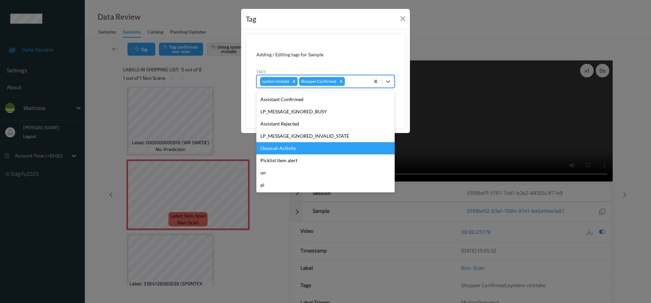
click at [305, 147] on div "Unusual-Activity" at bounding box center [325, 148] width 138 height 12
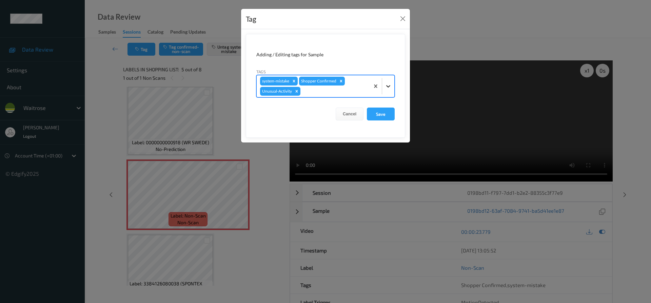
click at [390, 87] on icon at bounding box center [388, 86] width 7 height 7
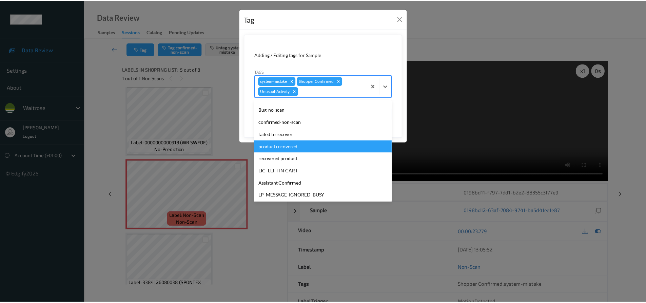
scroll to position [121, 0]
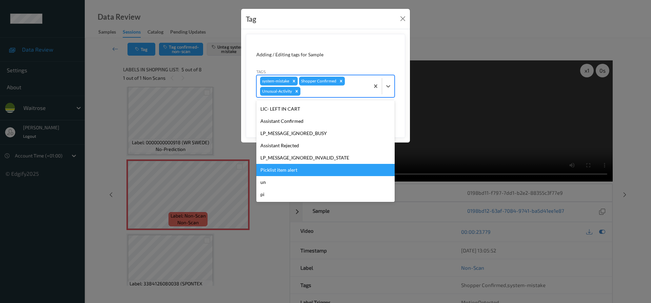
drag, startPoint x: 283, startPoint y: 169, endPoint x: 337, endPoint y: 153, distance: 55.8
click at [285, 169] on div "Picklist item alert" at bounding box center [325, 170] width 138 height 12
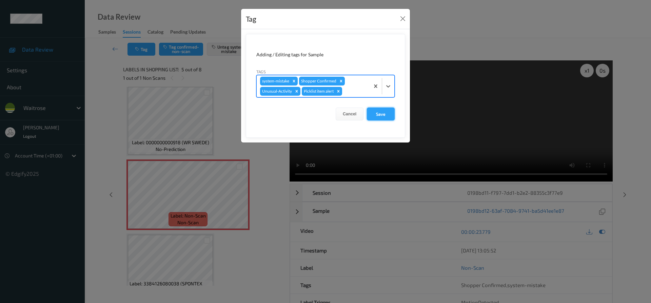
click at [384, 111] on button "Save" at bounding box center [381, 113] width 28 height 13
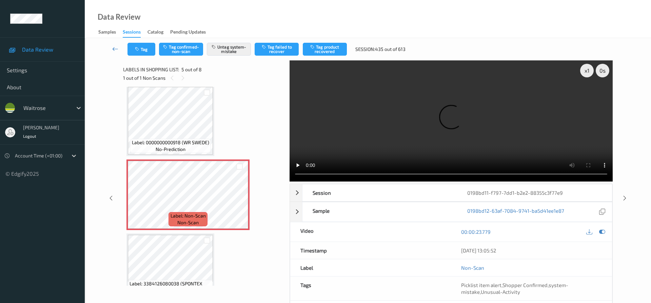
click at [113, 44] on link at bounding box center [115, 49] width 24 height 13
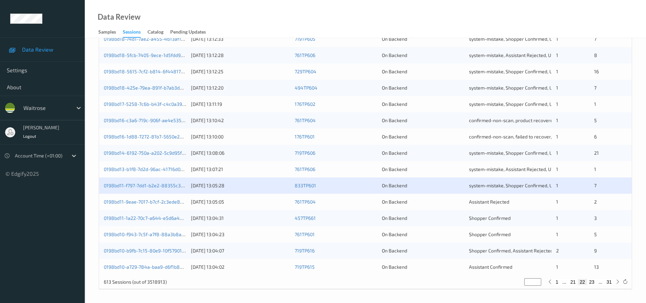
scroll to position [207, 0]
click at [142, 217] on link "0198bd11-1a22-70c7-a644-e5d6a4b1ecb8" at bounding box center [150, 218] width 92 height 6
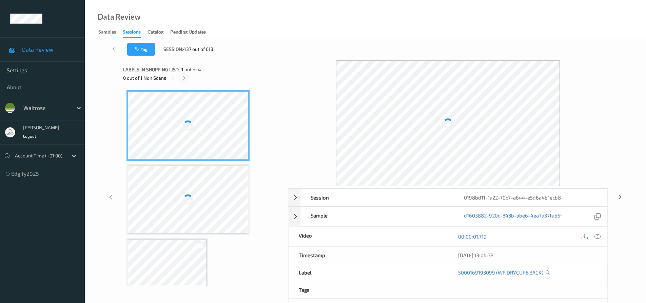
click at [183, 76] on icon at bounding box center [184, 78] width 6 height 6
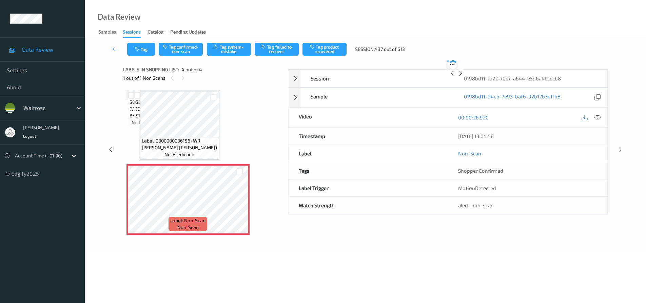
scroll to position [100, 0]
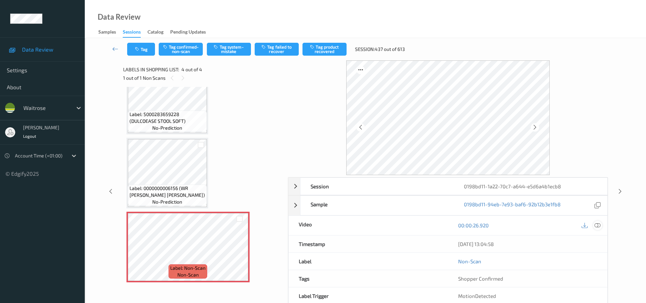
click at [595, 224] on icon at bounding box center [597, 225] width 6 height 6
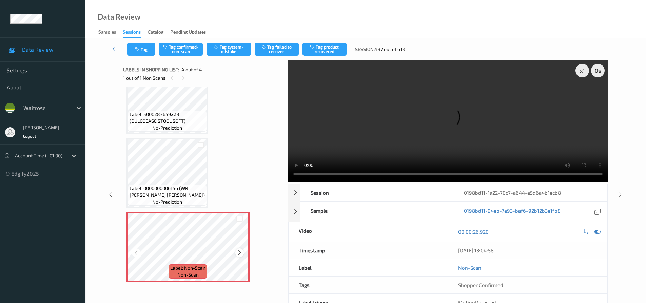
click at [241, 252] on icon at bounding box center [240, 252] width 6 height 6
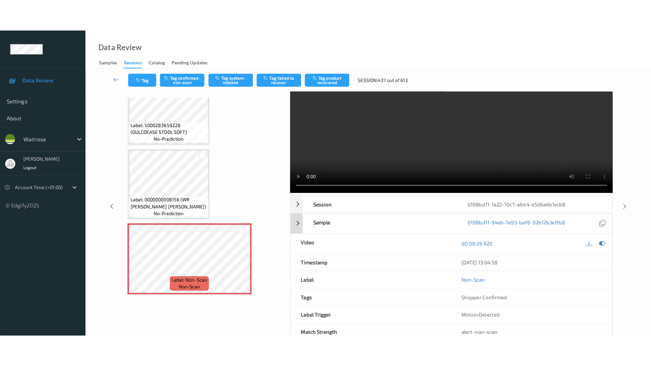
scroll to position [0, 0]
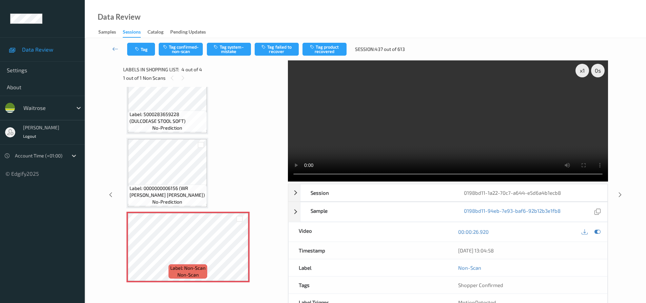
click at [407, 114] on video at bounding box center [448, 120] width 320 height 121
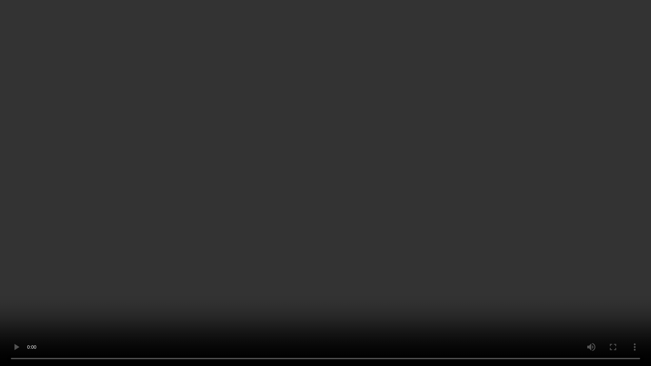
click at [438, 234] on video at bounding box center [325, 183] width 651 height 366
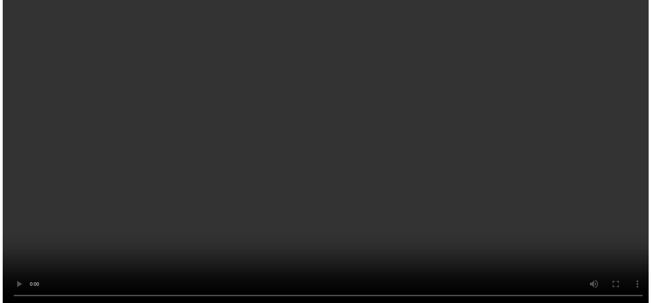
scroll to position [0, 0]
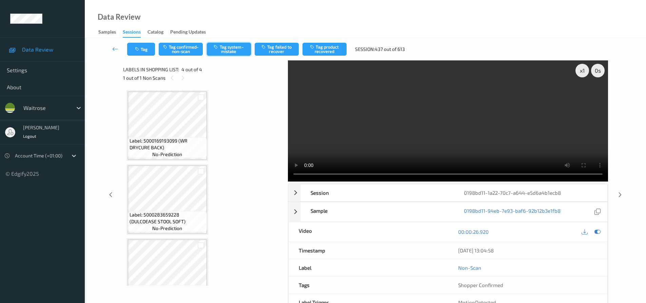
click at [234, 49] on button "Tag system-mistake" at bounding box center [229, 49] width 44 height 13
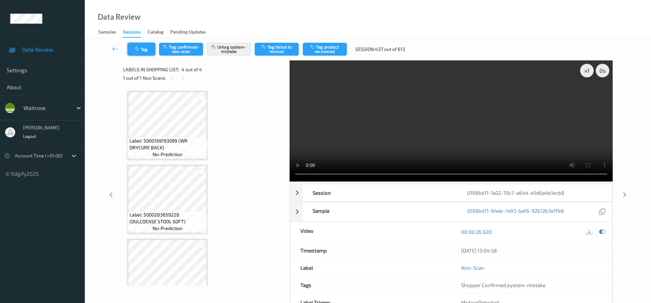
click at [142, 50] on button "Tag" at bounding box center [141, 49] width 28 height 13
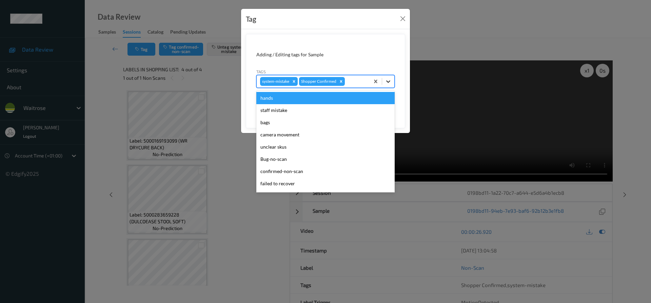
click at [389, 84] on icon at bounding box center [388, 81] width 7 height 7
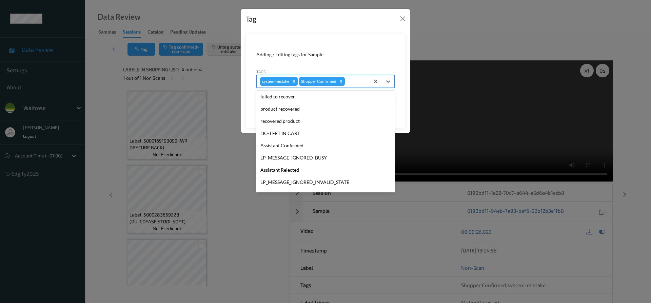
scroll to position [133, 0]
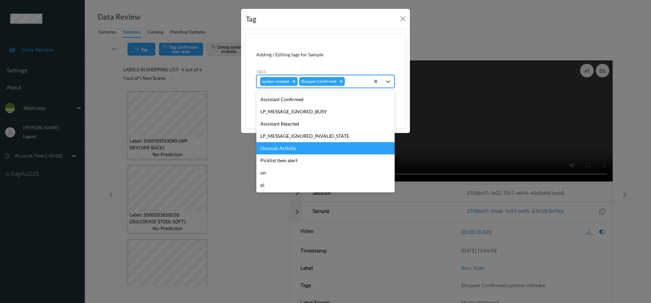
drag, startPoint x: 271, startPoint y: 145, endPoint x: 298, endPoint y: 143, distance: 26.9
click at [271, 146] on div "Unusual-Activity" at bounding box center [325, 148] width 138 height 12
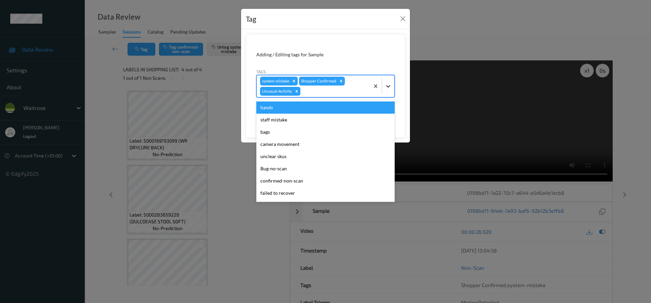
drag, startPoint x: 386, startPoint y: 91, endPoint x: 340, endPoint y: 134, distance: 62.6
click at [386, 92] on div at bounding box center [388, 86] width 12 height 12
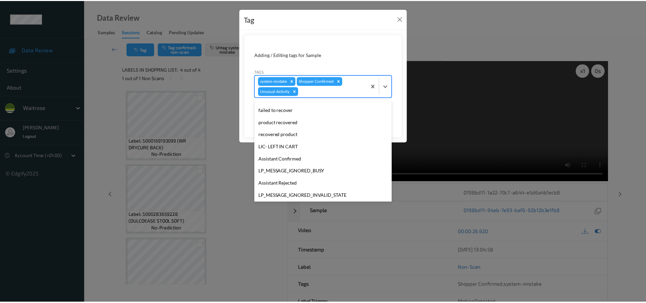
scroll to position [121, 0]
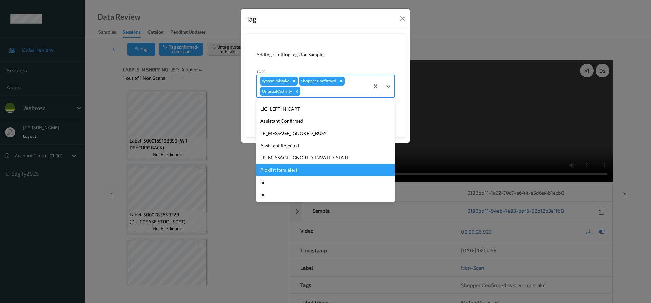
click at [281, 172] on div "Picklist item alert" at bounding box center [325, 170] width 138 height 12
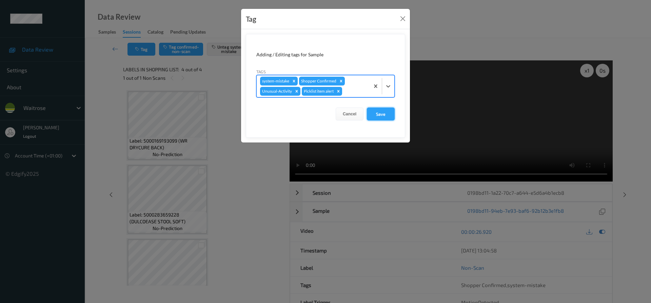
click at [383, 114] on button "Save" at bounding box center [381, 113] width 28 height 13
click at [376, 115] on button "Save" at bounding box center [381, 113] width 28 height 13
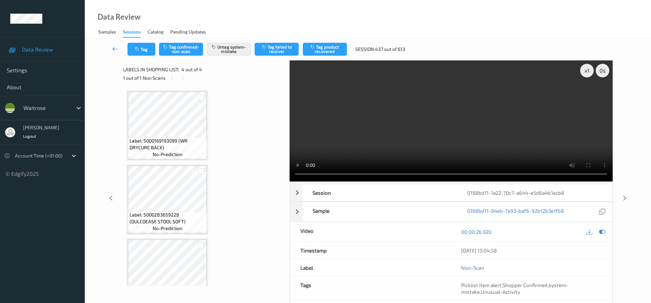
click at [116, 47] on icon at bounding box center [115, 48] width 6 height 7
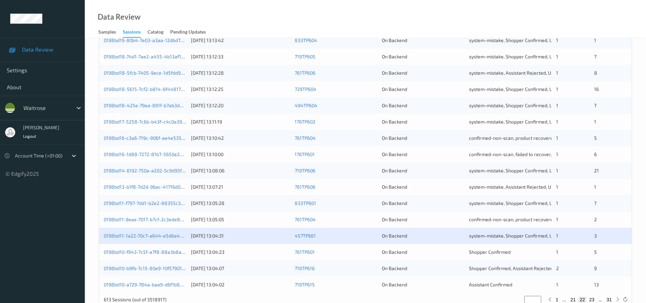
scroll to position [207, 0]
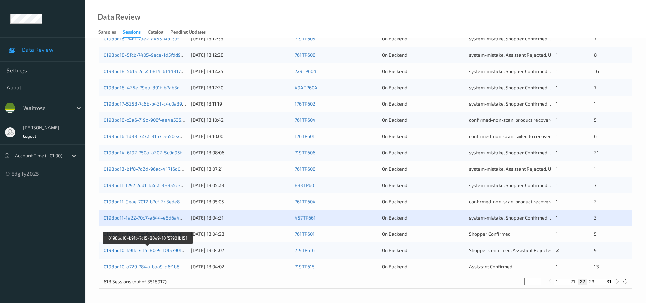
click at [140, 251] on link "0198bd10-b9fb-7c15-80e9-10f57901b151" at bounding box center [147, 250] width 87 height 6
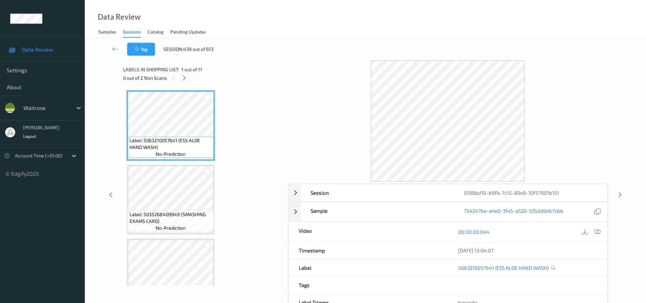
click at [182, 80] on icon at bounding box center [184, 78] width 6 height 6
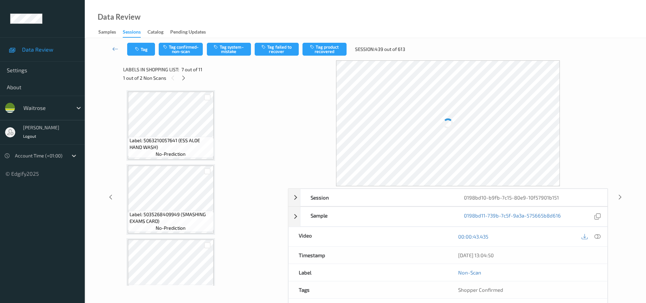
scroll to position [373, 0]
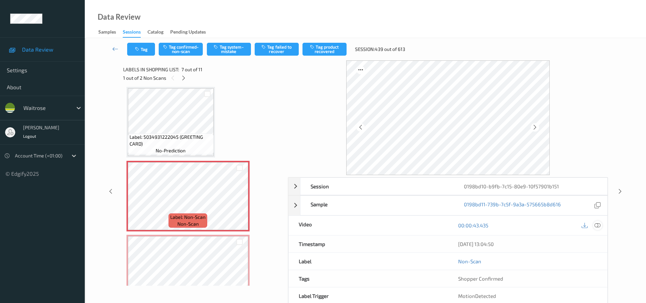
click at [598, 225] on icon at bounding box center [597, 225] width 6 height 6
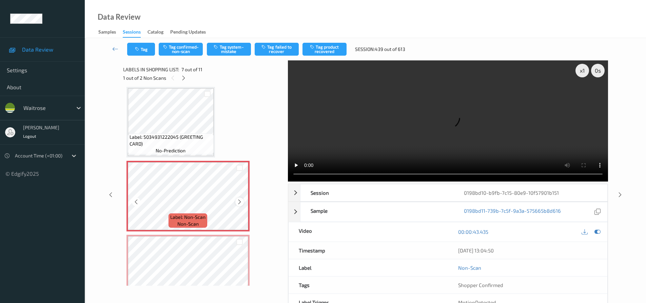
click at [238, 200] on icon at bounding box center [240, 202] width 6 height 6
click at [239, 198] on div at bounding box center [239, 201] width 8 height 8
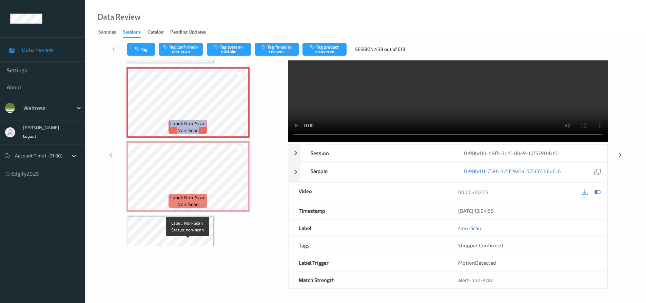
scroll to position [380, 0]
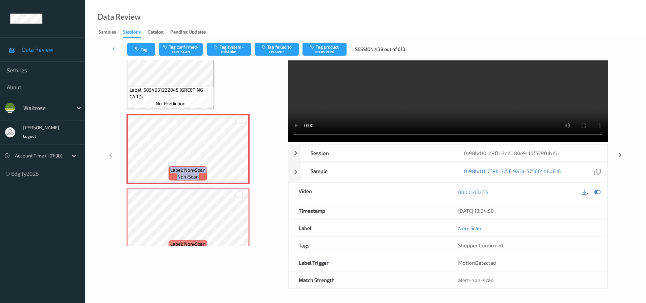
click at [423, 113] on video at bounding box center [448, 81] width 320 height 121
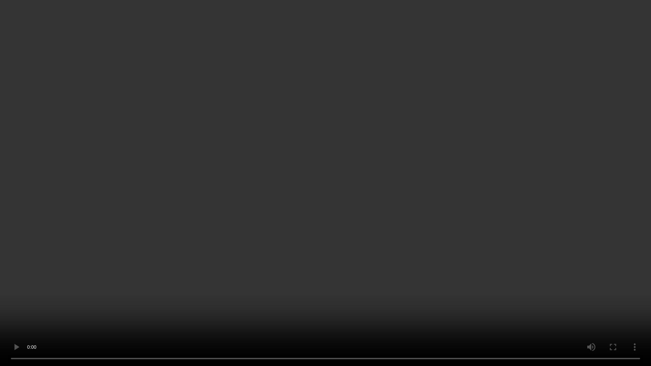
click at [313, 200] on video at bounding box center [325, 183] width 651 height 366
click at [297, 221] on video at bounding box center [325, 183] width 651 height 366
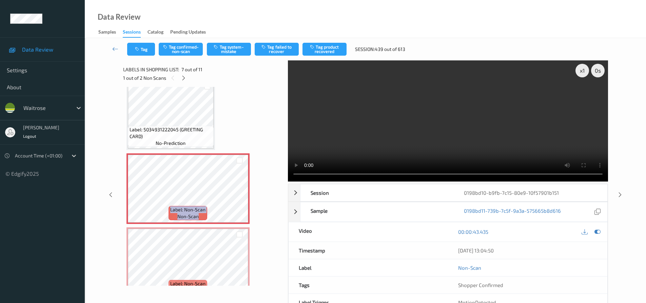
click at [452, 121] on video at bounding box center [448, 120] width 320 height 121
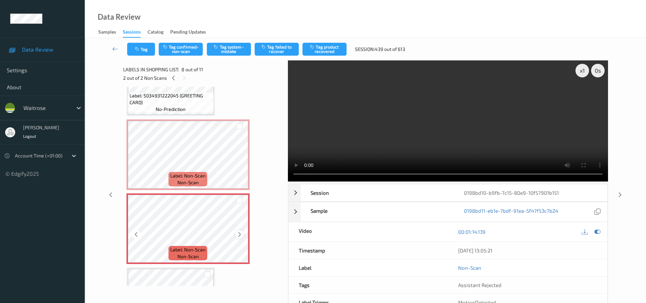
click at [237, 235] on icon at bounding box center [240, 234] width 6 height 6
click at [410, 123] on video at bounding box center [448, 120] width 320 height 121
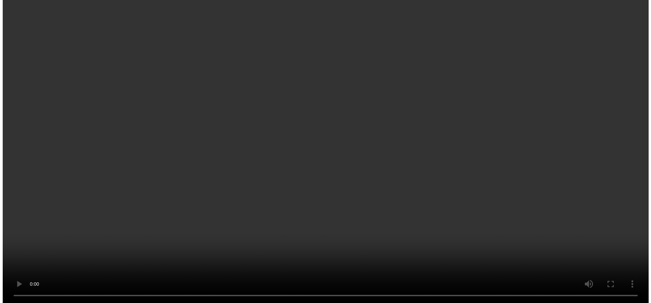
scroll to position [380, 0]
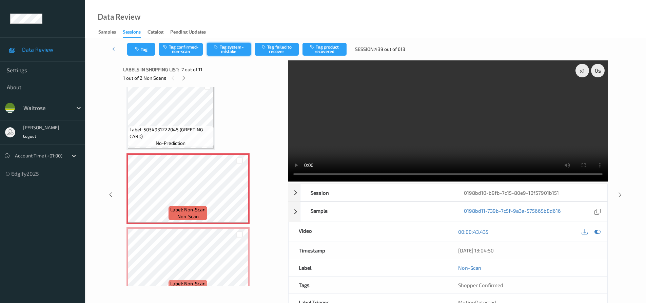
click at [237, 48] on button "Tag system-mistake" at bounding box center [229, 49] width 44 height 13
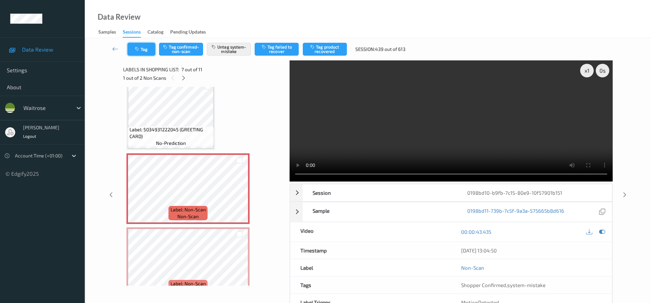
click at [147, 49] on button "Tag" at bounding box center [141, 49] width 28 height 13
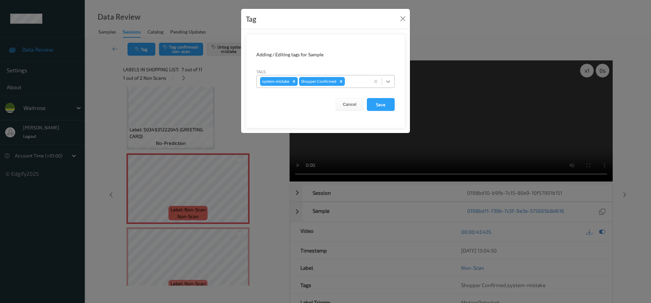
click at [390, 83] on icon at bounding box center [388, 81] width 7 height 7
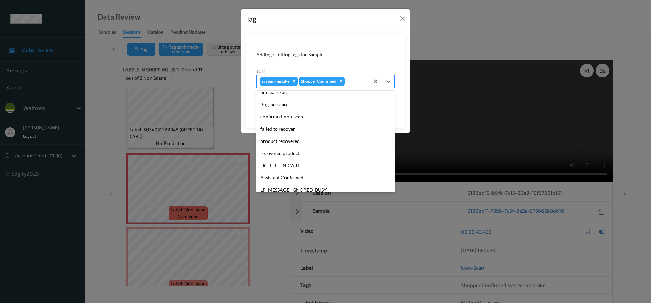
scroll to position [102, 0]
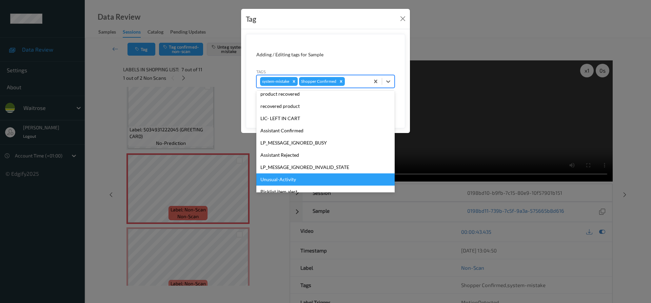
drag, startPoint x: 285, startPoint y: 179, endPoint x: 376, endPoint y: 124, distance: 107.1
click at [287, 175] on div "Unusual-Activity" at bounding box center [325, 179] width 138 height 12
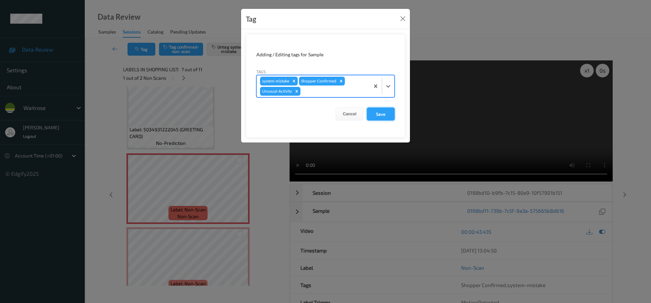
click at [381, 114] on button "Save" at bounding box center [381, 113] width 28 height 13
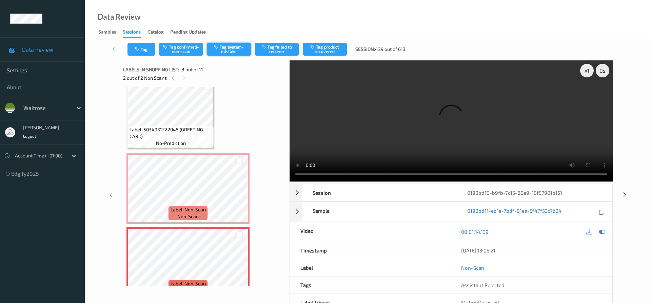
click at [226, 45] on button "Tag system-mistake" at bounding box center [229, 49] width 44 height 13
click at [141, 42] on div "Tag Tag confirmed-non-scan Untag system-mistake Tag failed to recover Tag produ…" at bounding box center [368, 49] width 538 height 22
click at [145, 49] on button "Tag" at bounding box center [141, 49] width 28 height 13
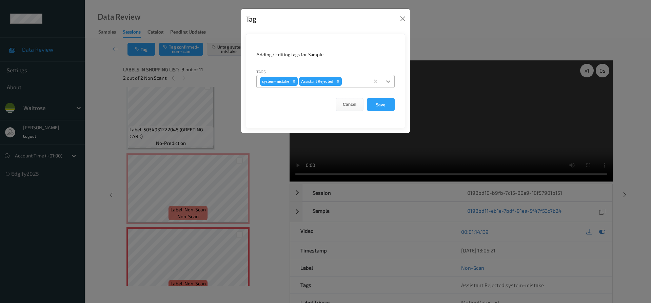
click at [389, 82] on icon at bounding box center [388, 81] width 4 height 2
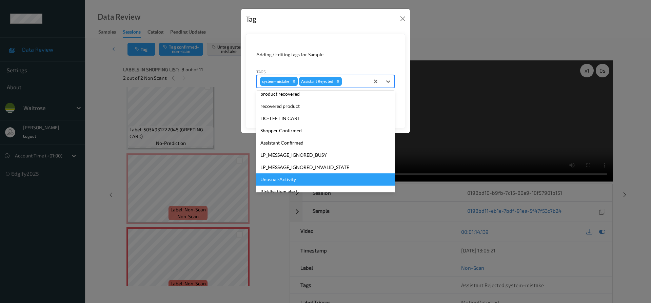
click at [272, 178] on div "Unusual-Activity" at bounding box center [325, 179] width 138 height 12
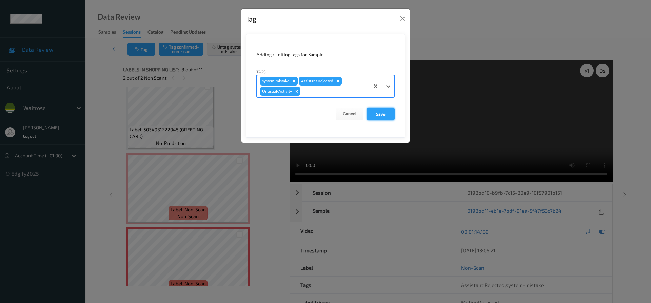
click at [380, 109] on button "Save" at bounding box center [381, 113] width 28 height 13
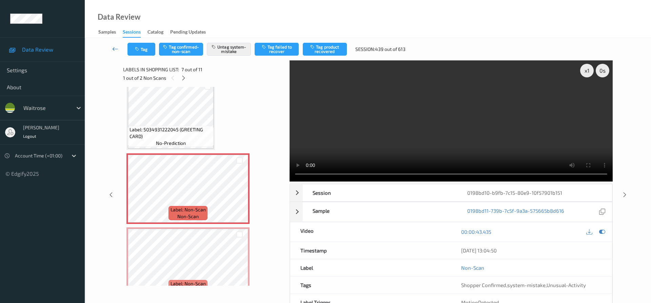
click at [115, 44] on link at bounding box center [115, 49] width 24 height 13
